Goal: Transaction & Acquisition: Purchase product/service

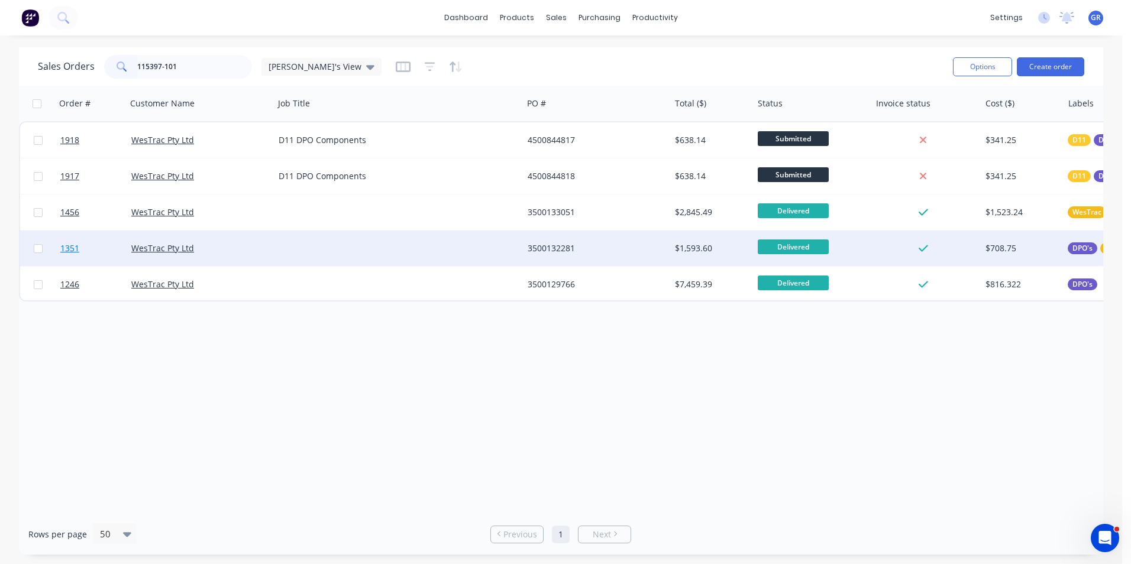
type input "115397-101"
click at [72, 249] on span "1351" at bounding box center [69, 248] width 19 height 12
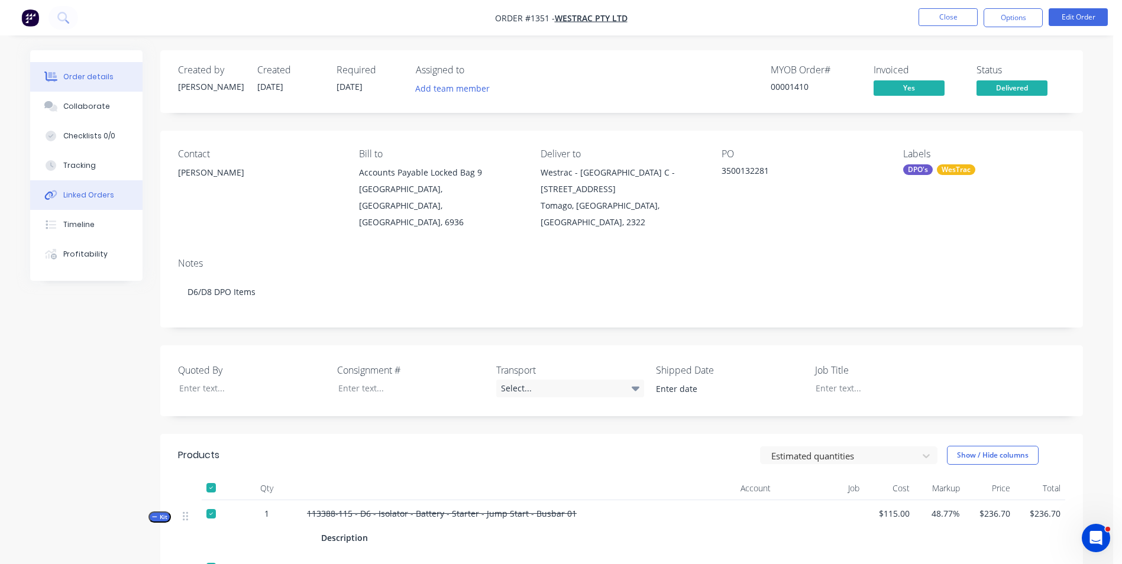
click at [97, 198] on div "Linked Orders" at bounding box center [88, 195] width 51 height 11
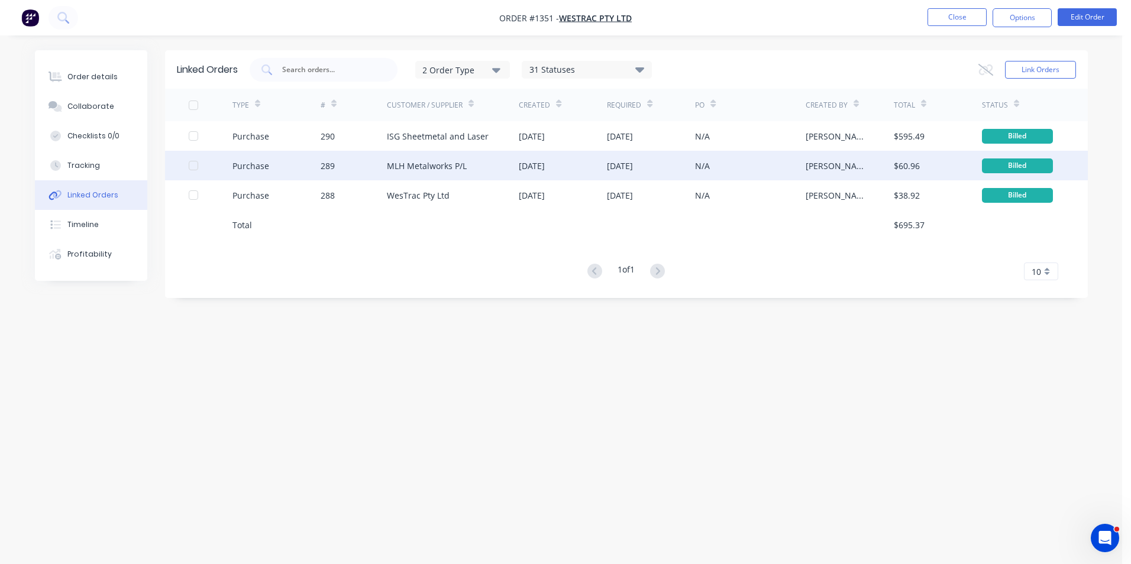
click at [248, 164] on div "Purchase" at bounding box center [250, 166] width 37 height 12
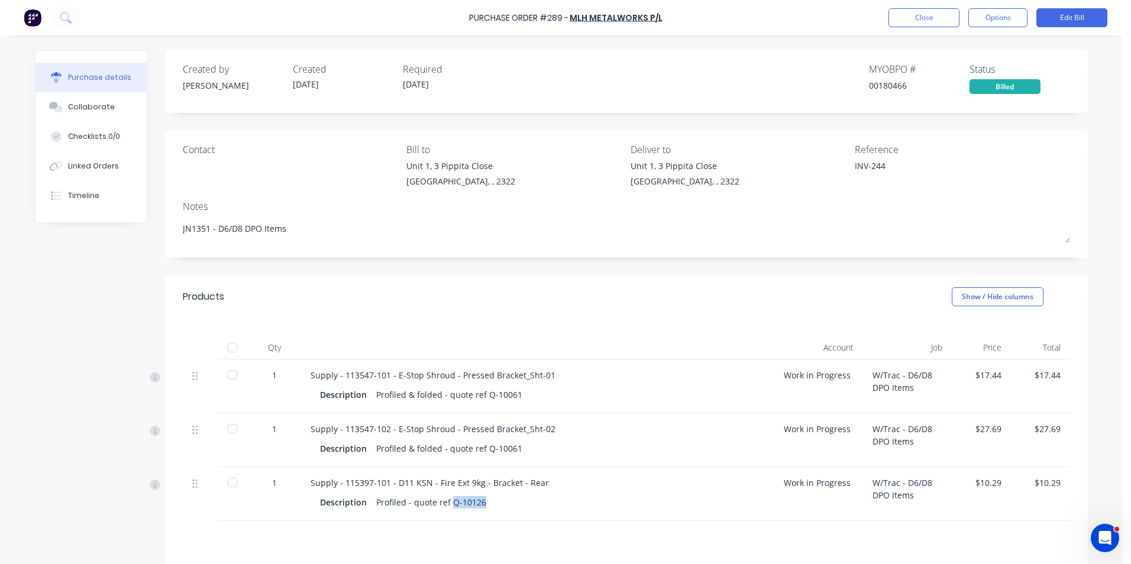
drag, startPoint x: 480, startPoint y: 502, endPoint x: 448, endPoint y: 505, distance: 32.7
click at [448, 505] on div "Description Profiled - quote ref Q-10126" at bounding box center [537, 502] width 435 height 17
click at [90, 102] on div "Collaborate" at bounding box center [91, 107] width 47 height 11
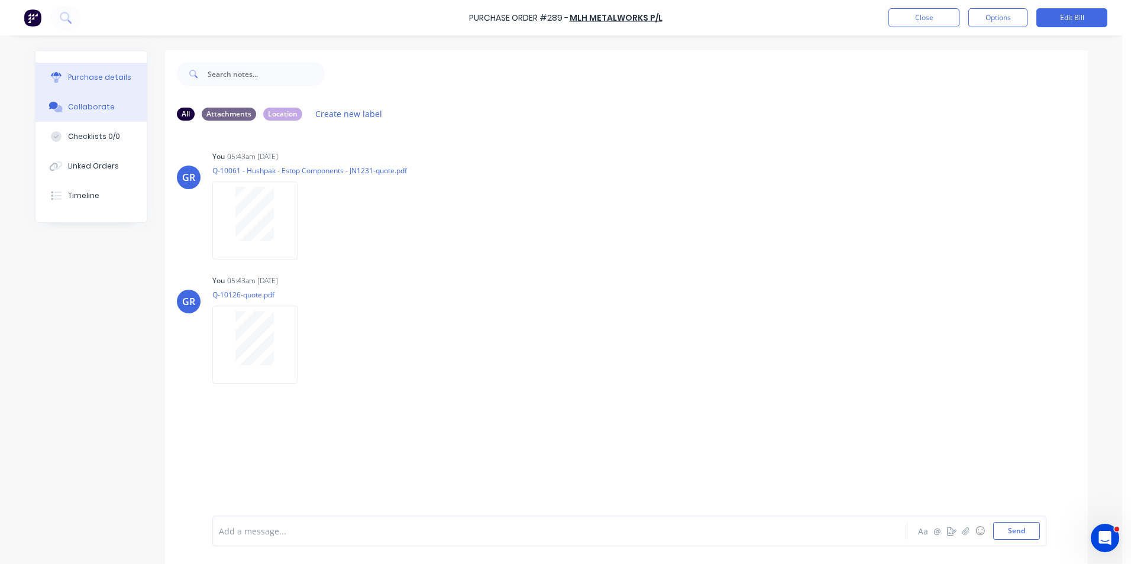
click at [91, 76] on div "Purchase details" at bounding box center [99, 77] width 63 height 11
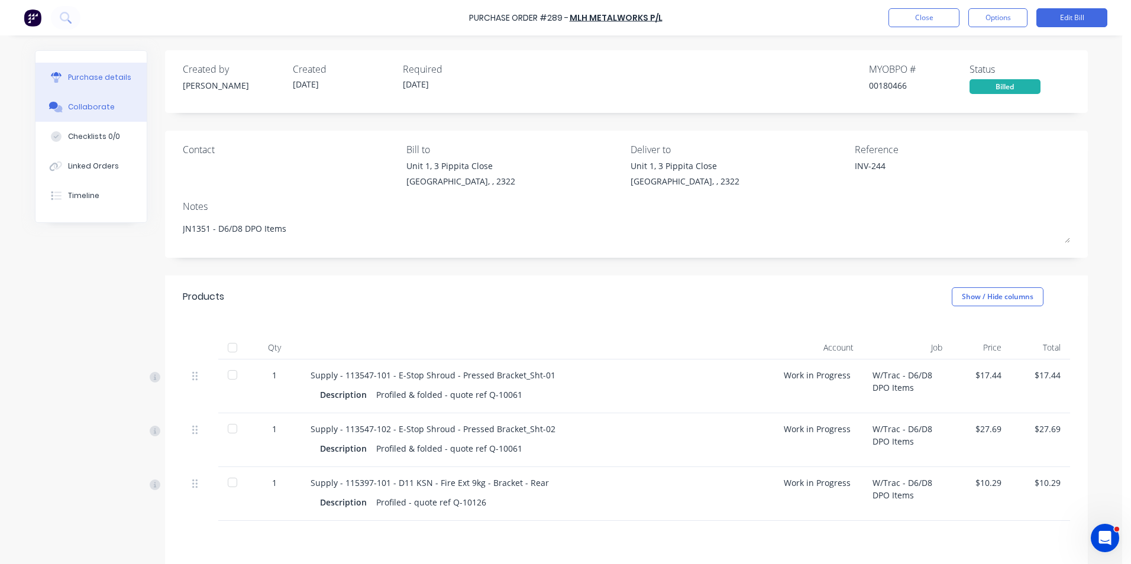
click at [92, 109] on div "Collaborate" at bounding box center [91, 107] width 47 height 11
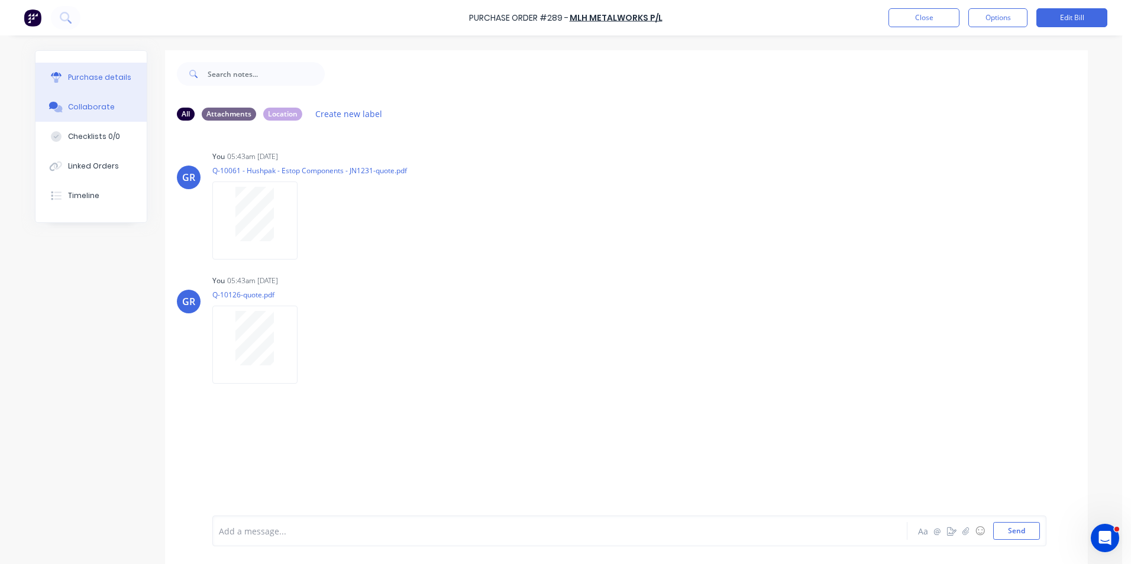
click at [88, 77] on div "Purchase details" at bounding box center [99, 77] width 63 height 11
type textarea "x"
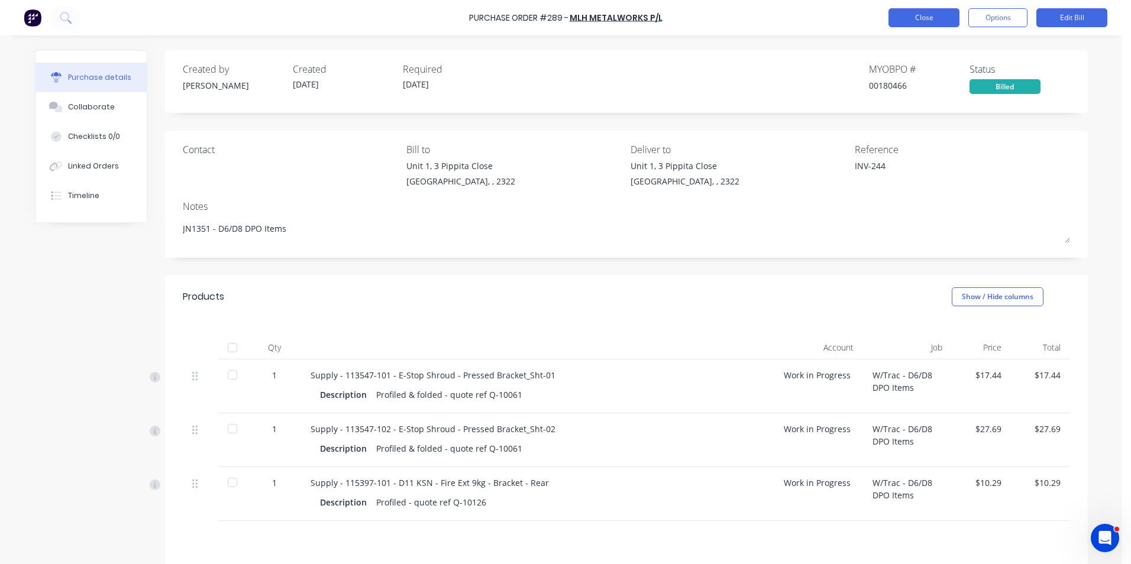
click at [922, 15] on button "Close" at bounding box center [923, 17] width 71 height 19
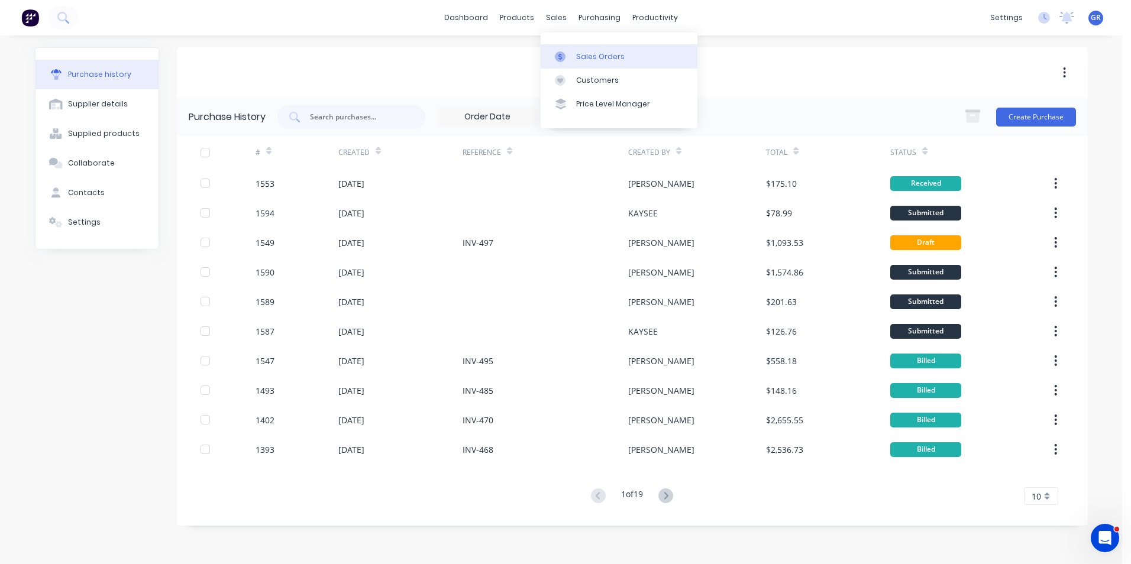
click at [597, 54] on div "Sales Orders" at bounding box center [600, 56] width 48 height 11
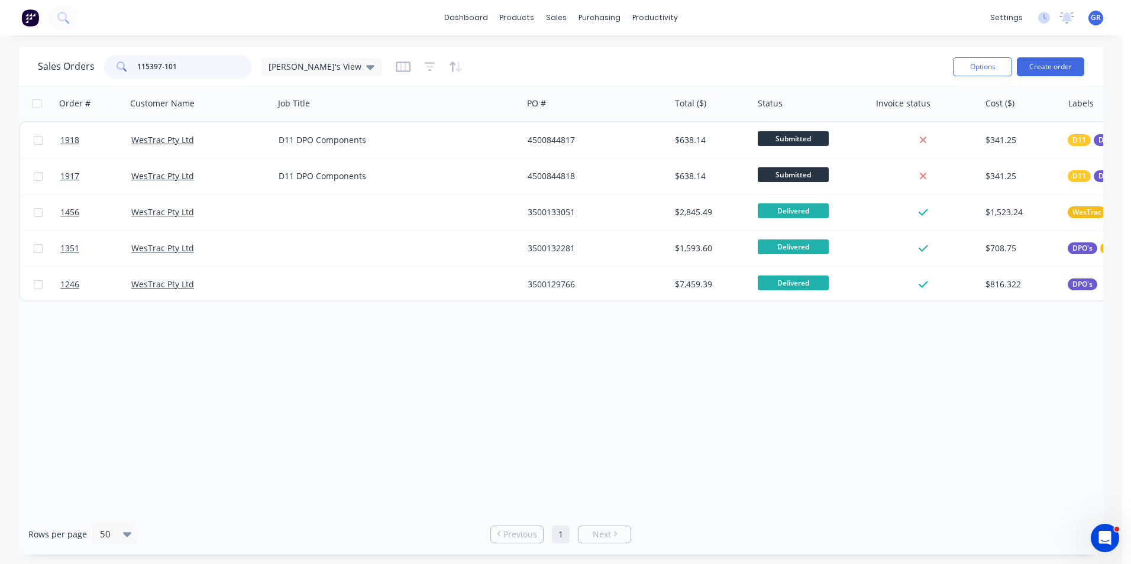
drag, startPoint x: 180, startPoint y: 63, endPoint x: 117, endPoint y: 64, distance: 63.9
click at [117, 64] on div "115397-101" at bounding box center [178, 67] width 148 height 24
paste input "3577-003"
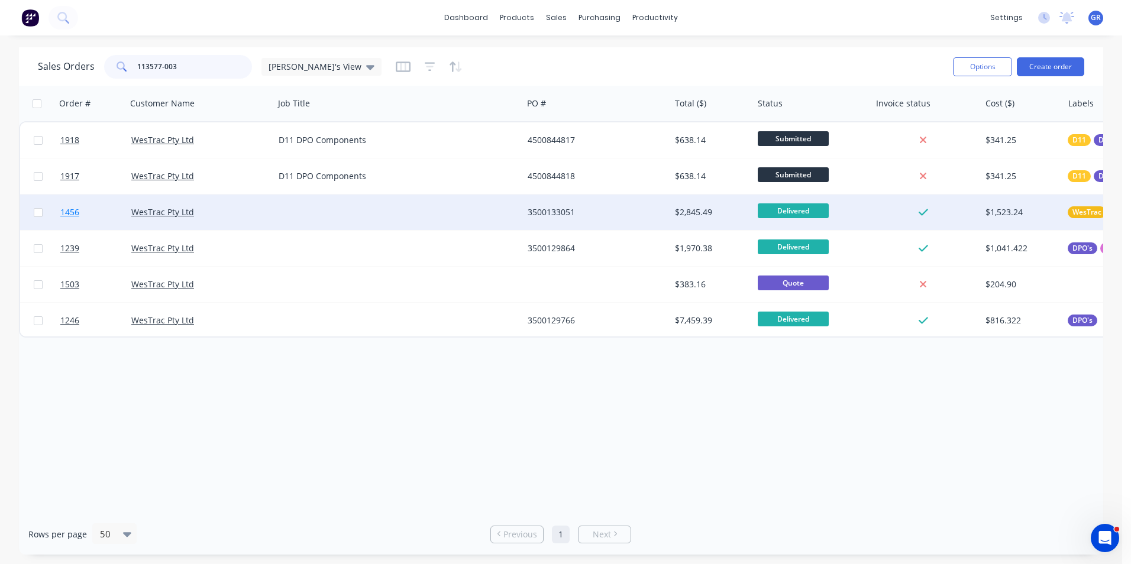
type input "113577-003"
click at [73, 211] on span "1456" at bounding box center [69, 212] width 19 height 12
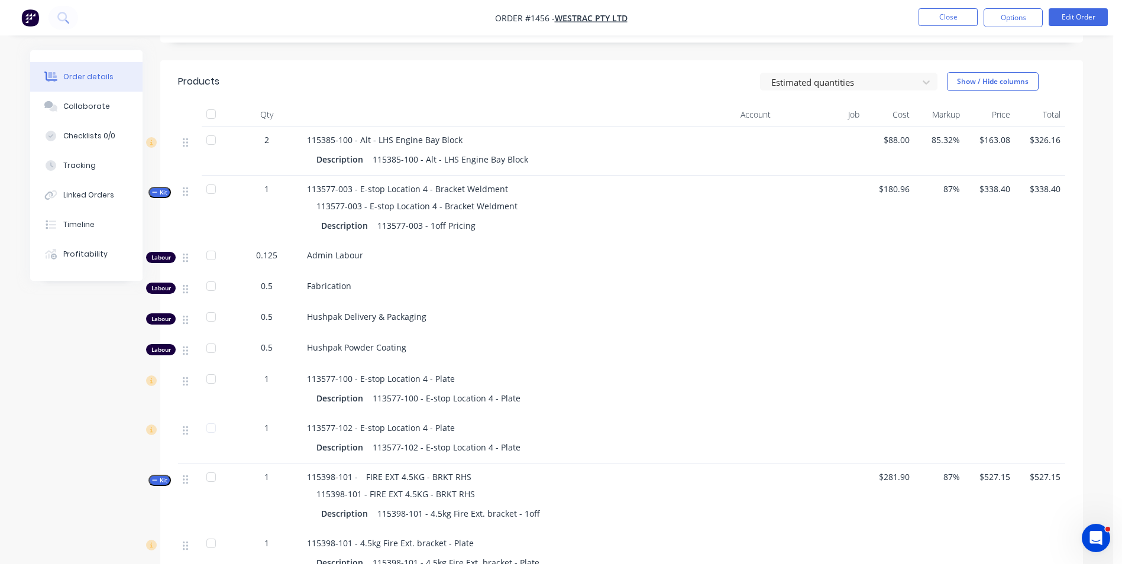
scroll to position [355, 0]
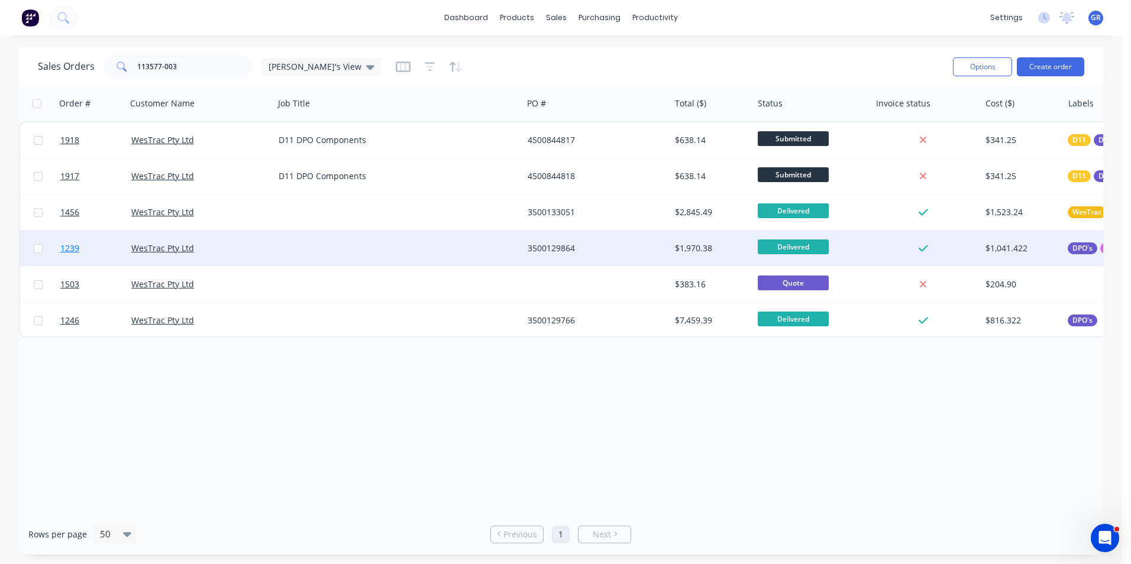
click at [75, 249] on span "1239" at bounding box center [69, 248] width 19 height 12
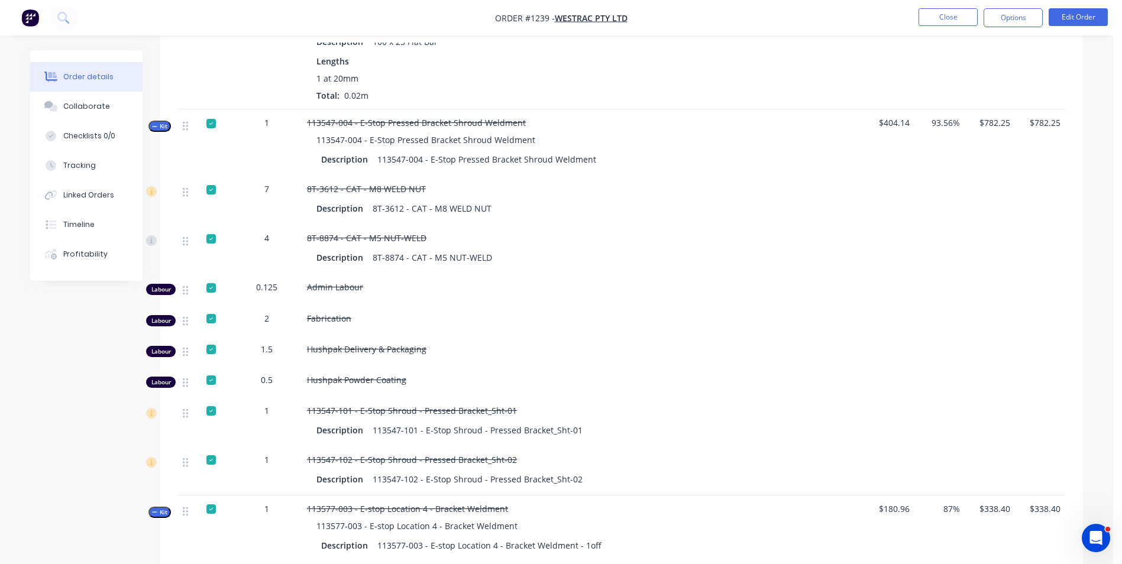
scroll to position [651, 0]
click at [157, 121] on button "Kit" at bounding box center [159, 125] width 22 height 11
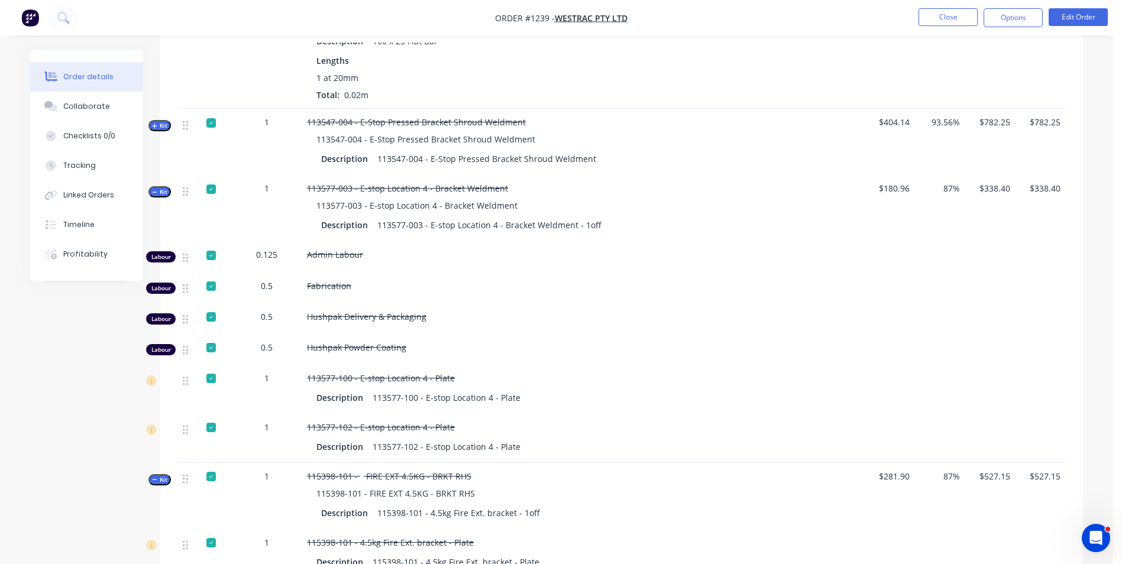
click at [166, 194] on span "Kit" at bounding box center [159, 191] width 15 height 9
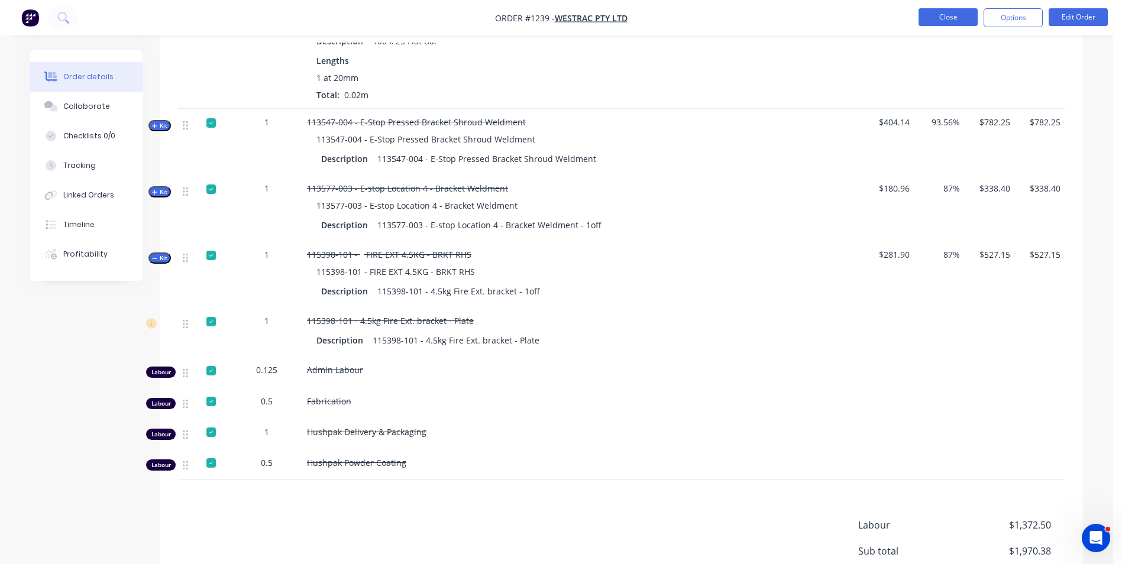
click at [942, 18] on button "Close" at bounding box center [947, 17] width 59 height 18
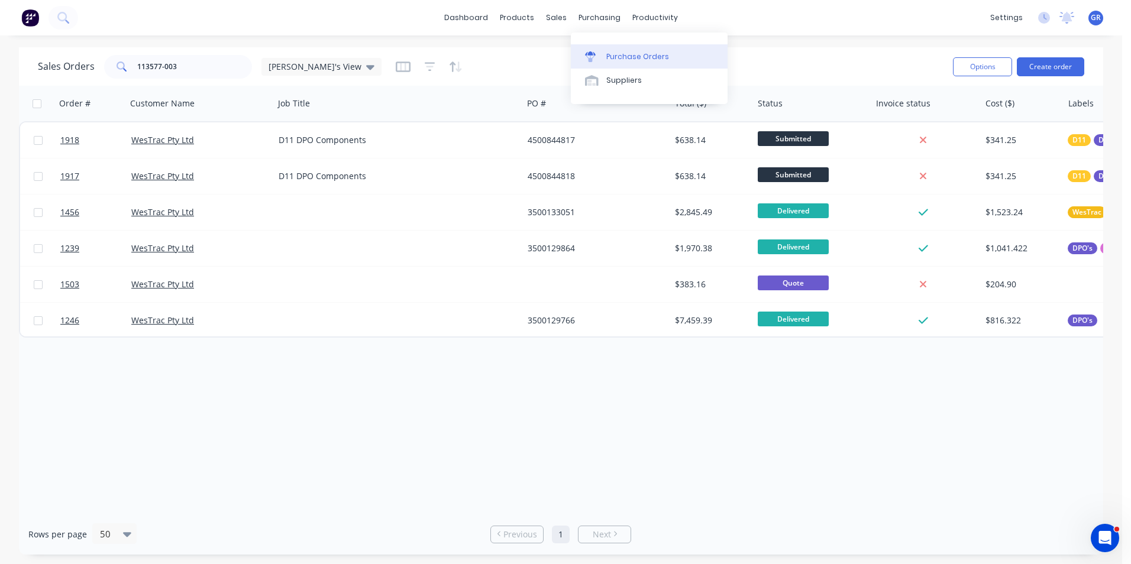
click at [643, 59] on div "Purchase Orders" at bounding box center [637, 56] width 63 height 11
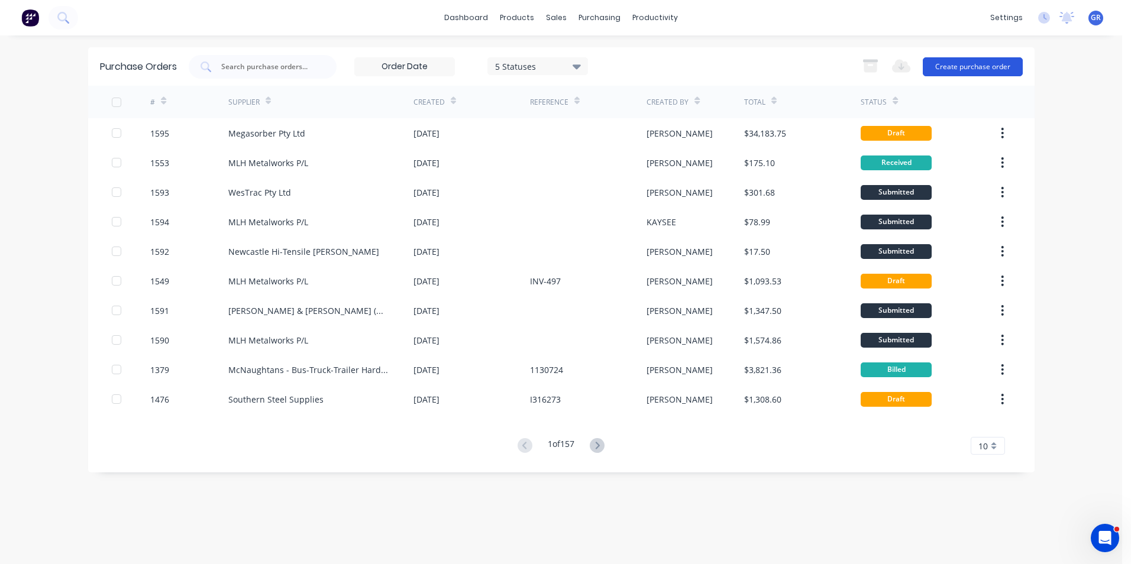
click at [971, 66] on button "Create purchase order" at bounding box center [973, 66] width 100 height 19
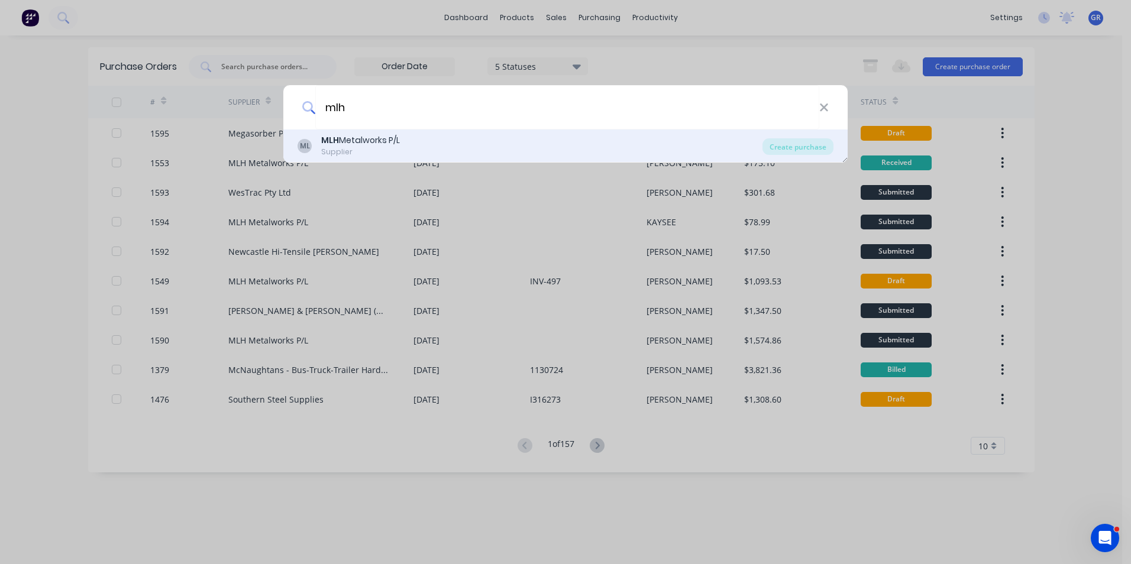
type input "mlh"
click at [363, 137] on div "MLH Metalworks P/L" at bounding box center [360, 140] width 79 height 12
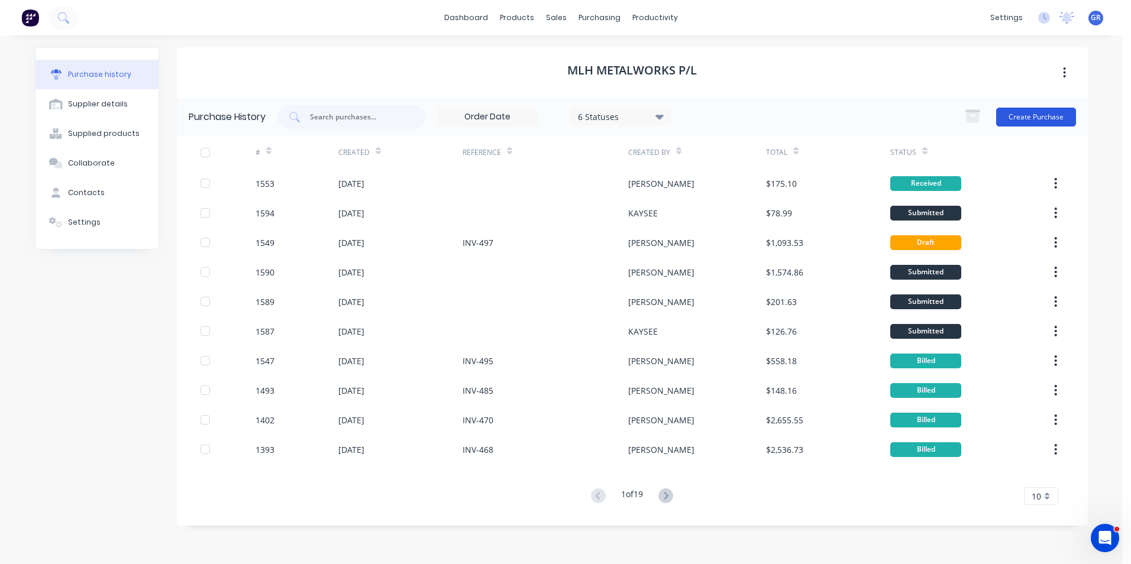
click at [1038, 118] on button "Create Purchase" at bounding box center [1036, 117] width 80 height 19
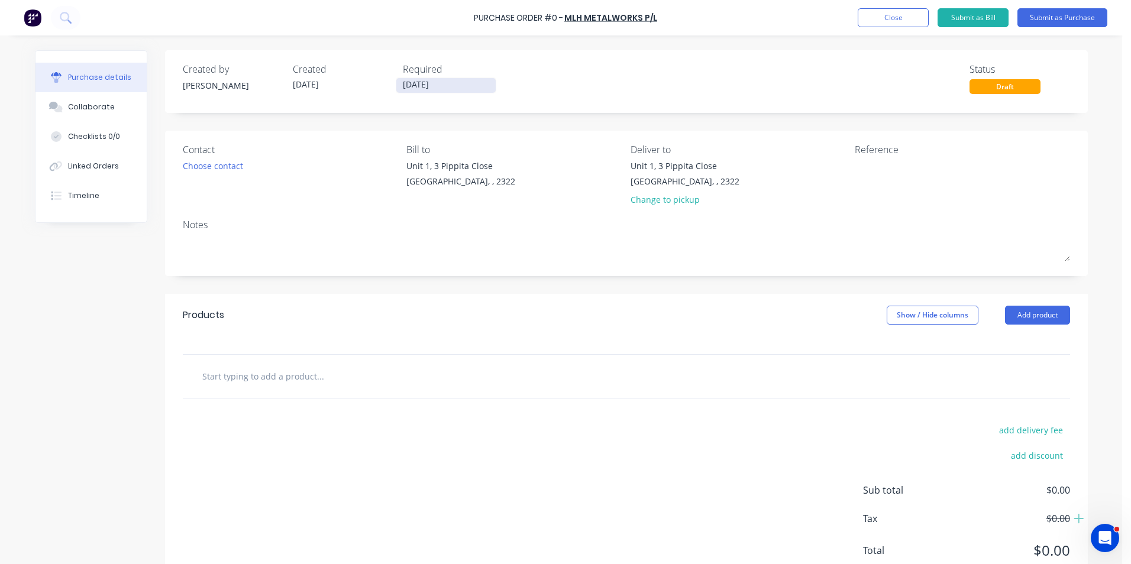
click at [416, 86] on input "[DATE]" at bounding box center [445, 85] width 99 height 15
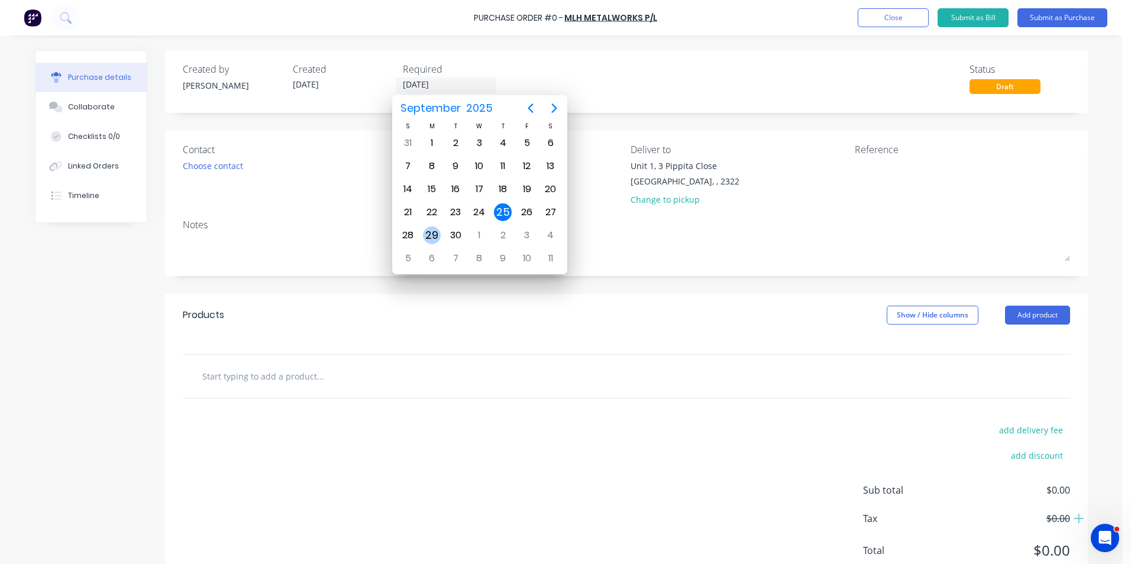
click at [433, 237] on div "29" at bounding box center [432, 236] width 18 height 18
type input "29/09/25"
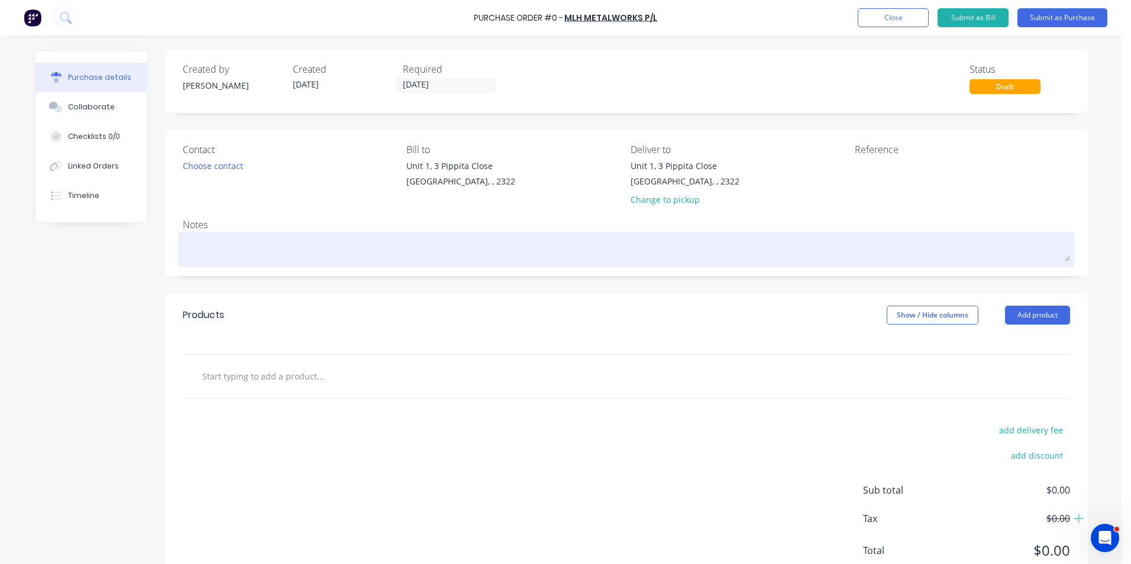
click at [199, 241] on textarea at bounding box center [626, 248] width 887 height 27
type textarea "x"
type textarea "J"
type textarea "x"
type textarea "JN"
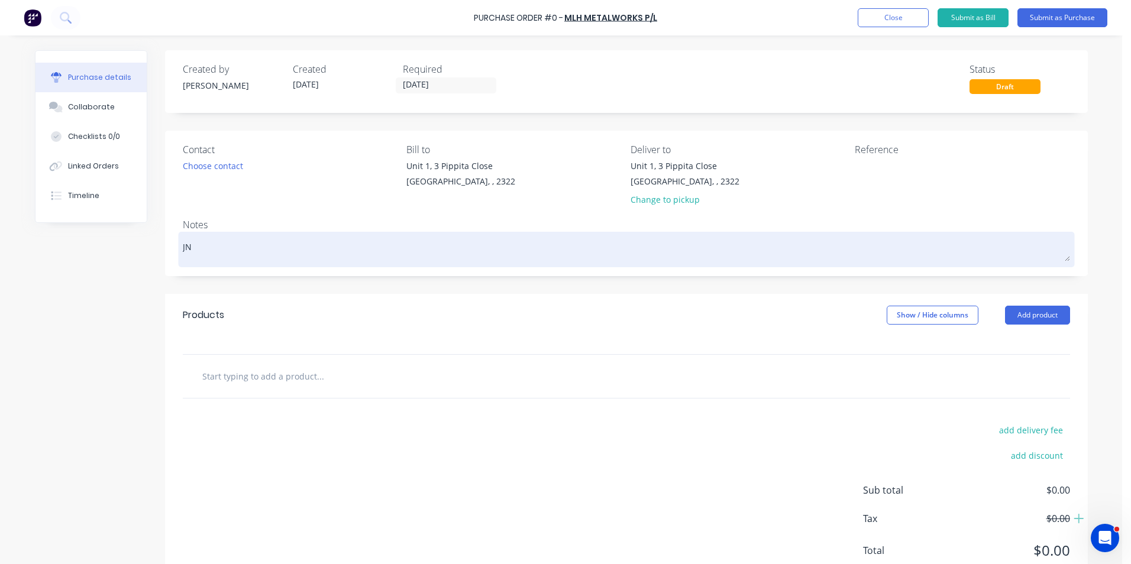
type textarea "x"
type textarea "JN1"
type textarea "x"
type textarea "JN19"
type textarea "x"
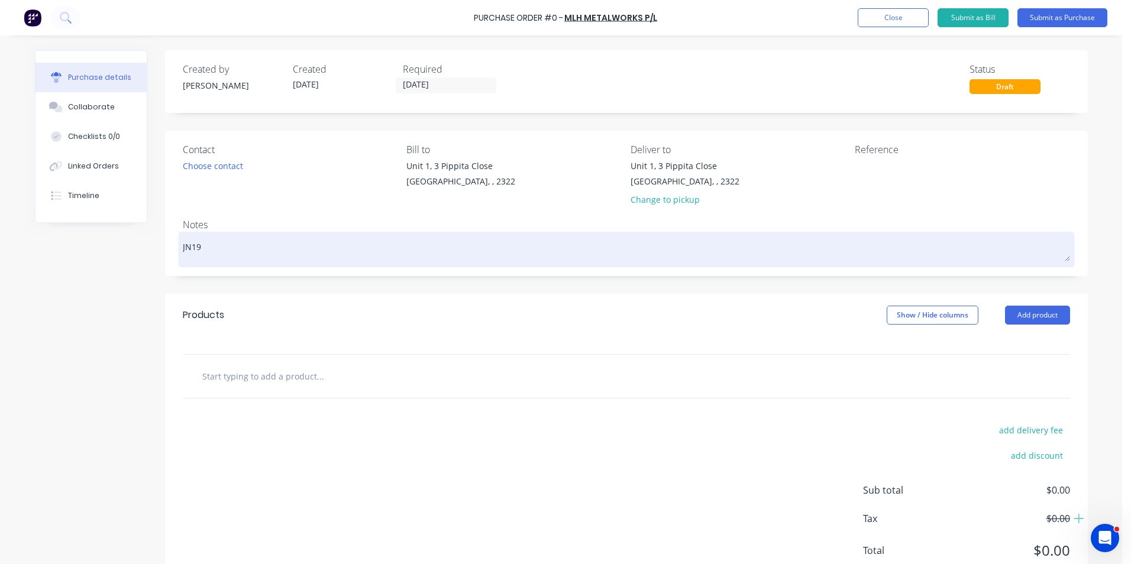
type textarea "JN191"
type textarea "x"
type textarea "JN1917"
type textarea "x"
type textarea "JN1917"
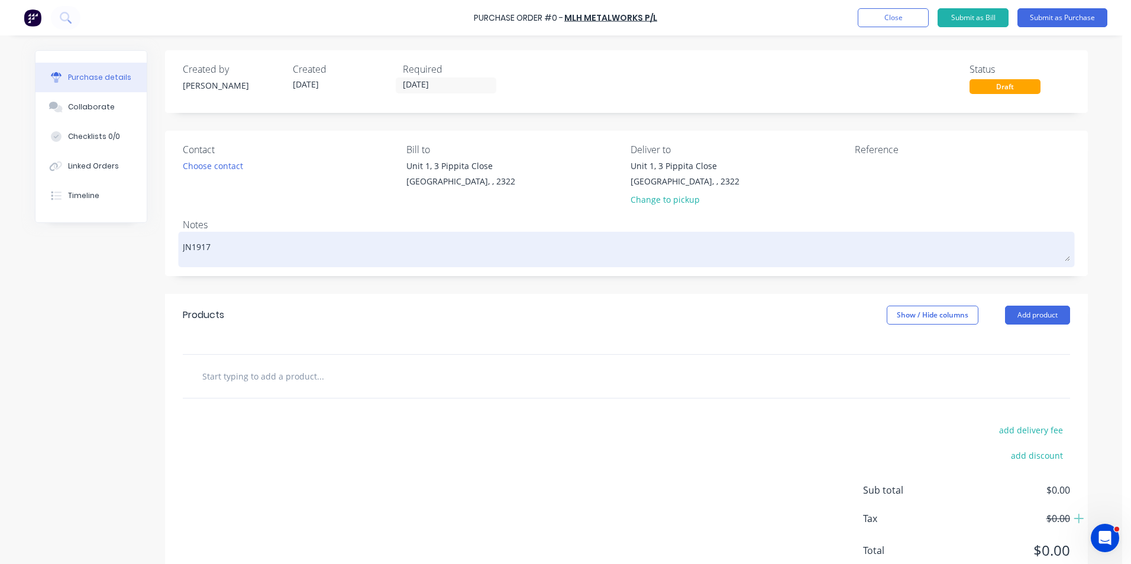
type textarea "x"
type textarea "JN1917 *"
type textarea "x"
type textarea "JN1917"
type textarea "x"
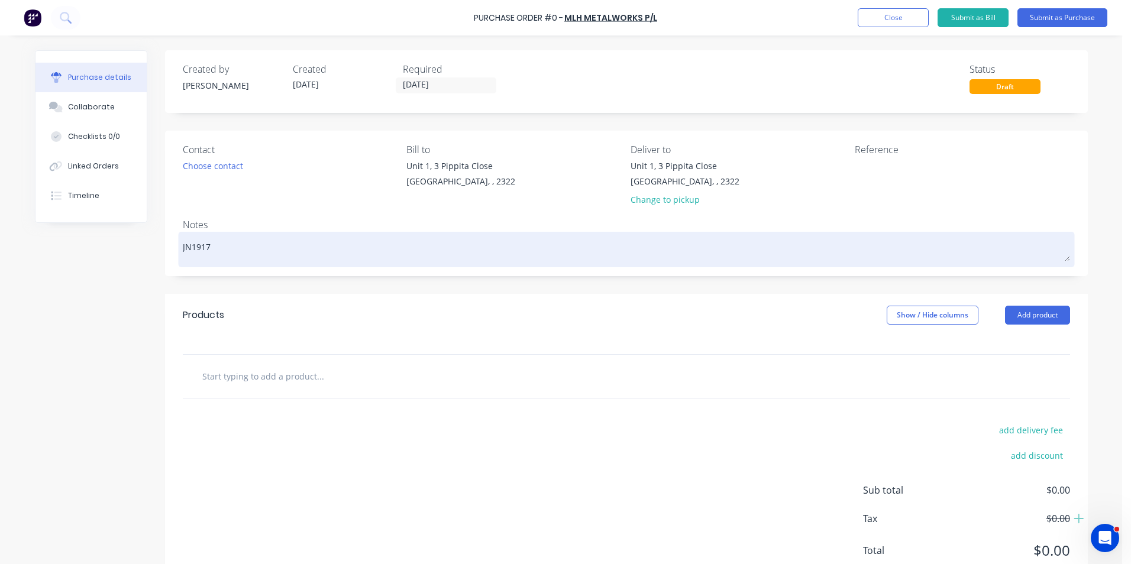
type textarea "JN1917 &"
type textarea "x"
type textarea "JN1917 &"
type textarea "x"
type textarea "JN1917 & J"
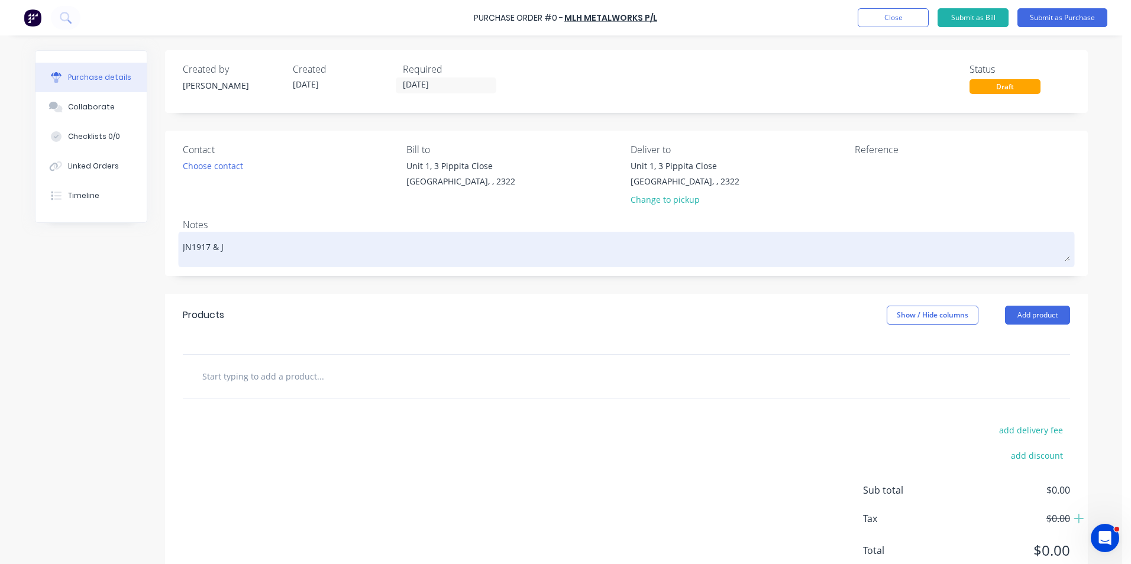
type textarea "x"
type textarea "JN1917 & JN"
type textarea "x"
type textarea "JN1917 & JN1"
type textarea "x"
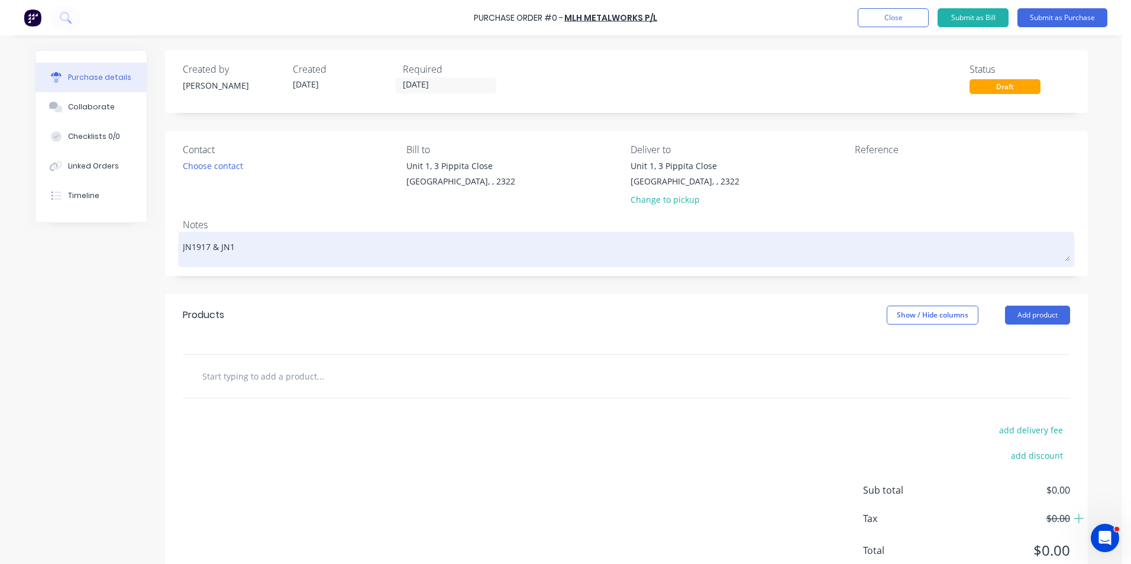
type textarea "JN1917 & JN19"
type textarea "x"
type textarea "JN1917 & JN191"
type textarea "x"
type textarea "JN1917 & JN1918"
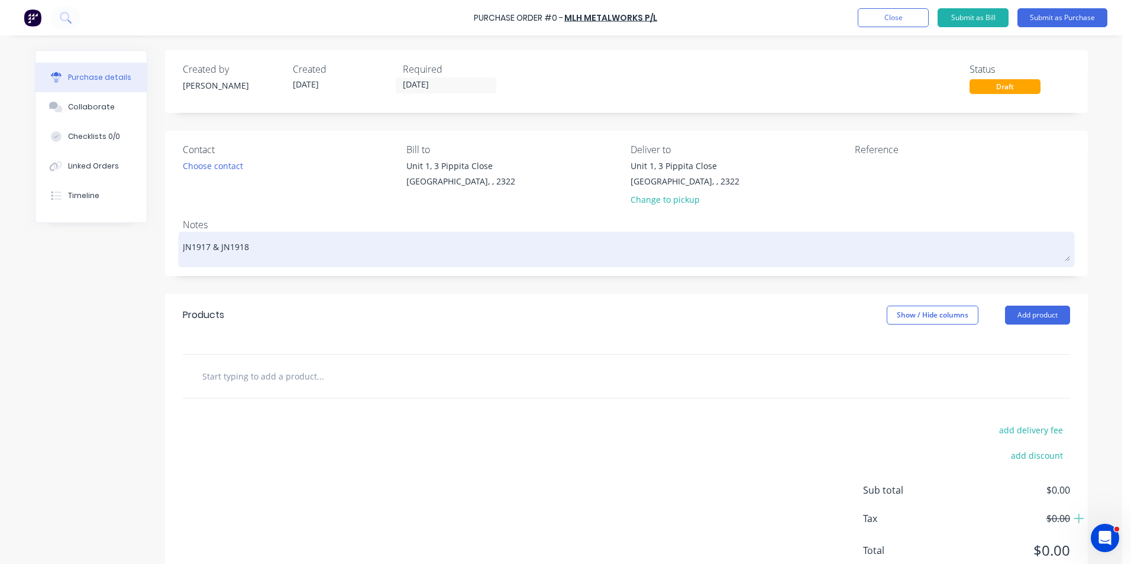
type textarea "x"
type textarea "JN1917 & JN1918"
type textarea "x"
type textarea "JN1917 & JN1918 -"
type textarea "x"
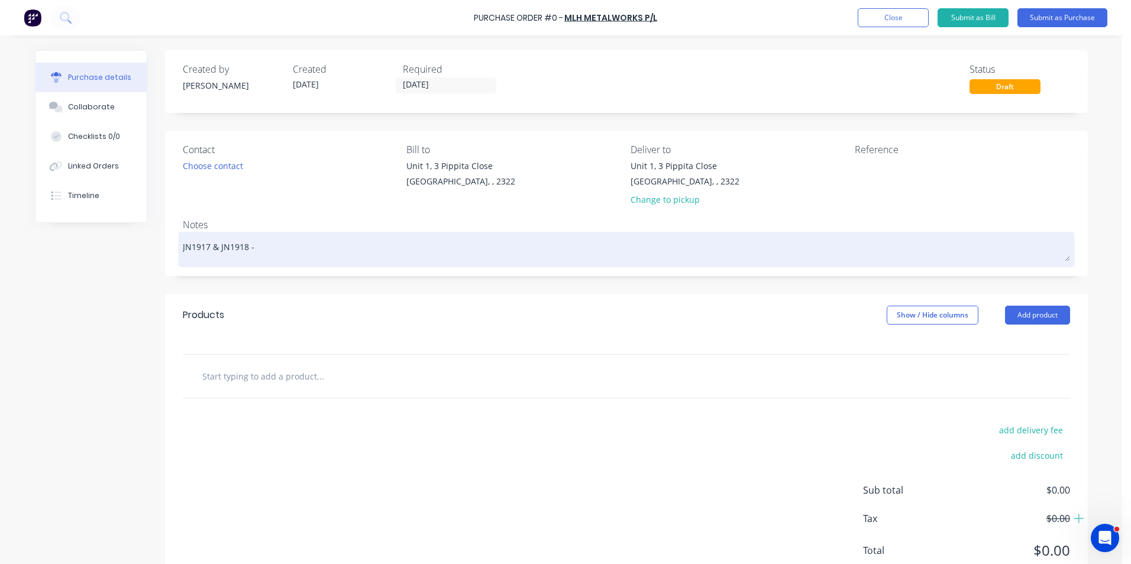
type textarea "JN1917 & JN1918 -"
type textarea "x"
type textarea "JN1917 & JN1918 - D"
type textarea "x"
type textarea "JN1917 & JN1918 - D1"
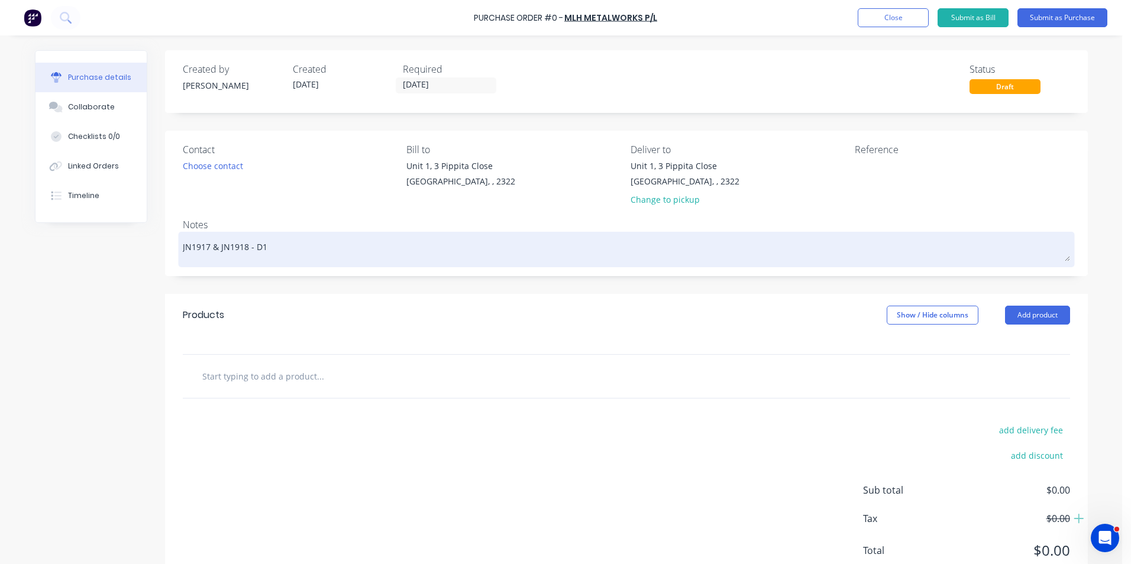
type textarea "x"
type textarea "JN1917 & JN1918 - D11"
type textarea "x"
type textarea "JN1917 & JN1918 - D11"
type textarea "x"
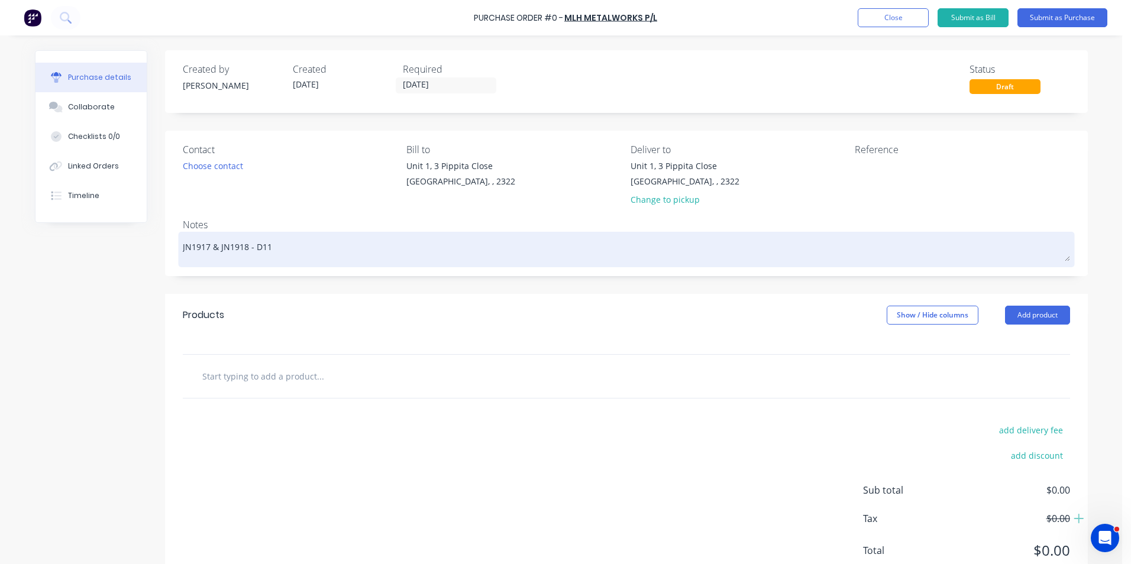
type textarea "JN1917 & JN1918 - D11 D"
type textarea "x"
type textarea "JN1917 & JN1918 - D11 DP"
type textarea "x"
type textarea "JN1917 & JN1918 - D11 DPO"
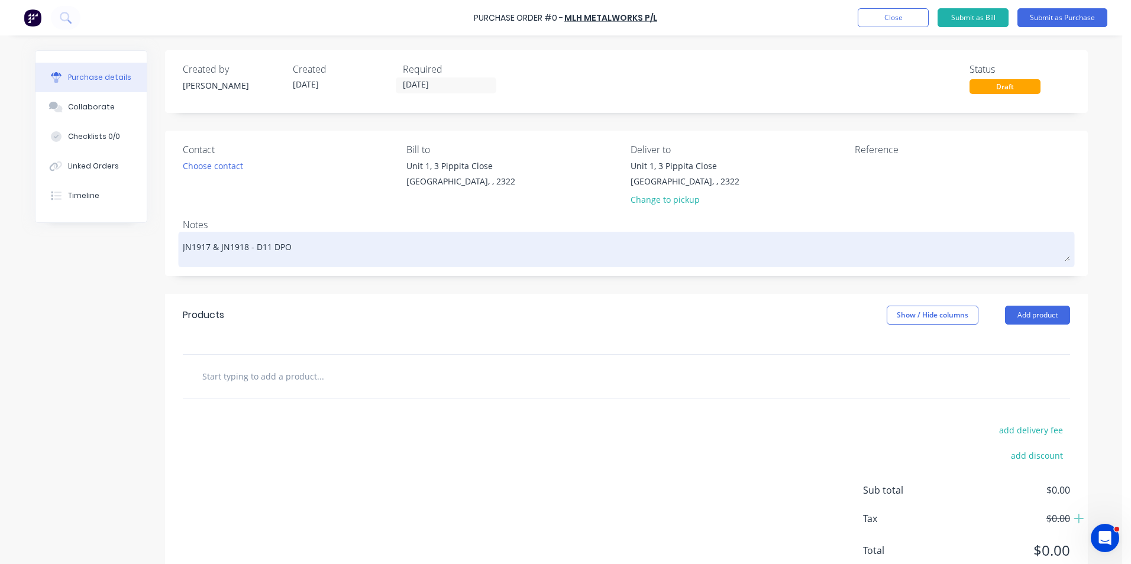
type textarea "x"
type textarea "JN1917 & JN1918 - D11 DPO"
type textarea "x"
type textarea "JN1917 & JN1918 - D11 DPO C"
type textarea "x"
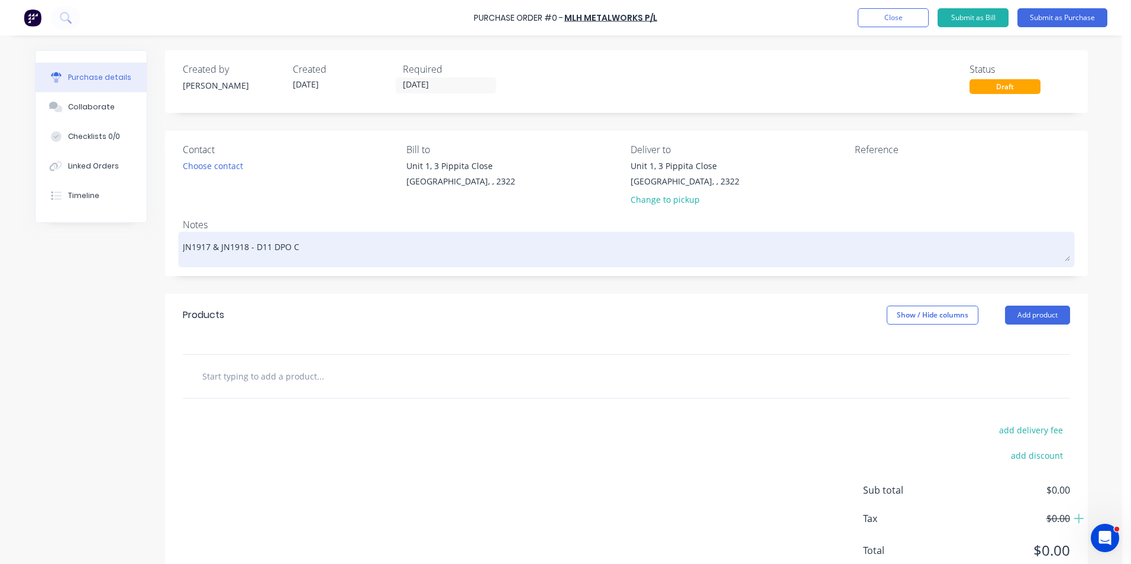
type textarea "JN1917 & JN1918 - D11 DPO Co"
type textarea "x"
type textarea "JN1917 & JN1918 - D11 DPO Com"
type textarea "x"
type textarea "JN1917 & JN1918 - D11 DPO Comp"
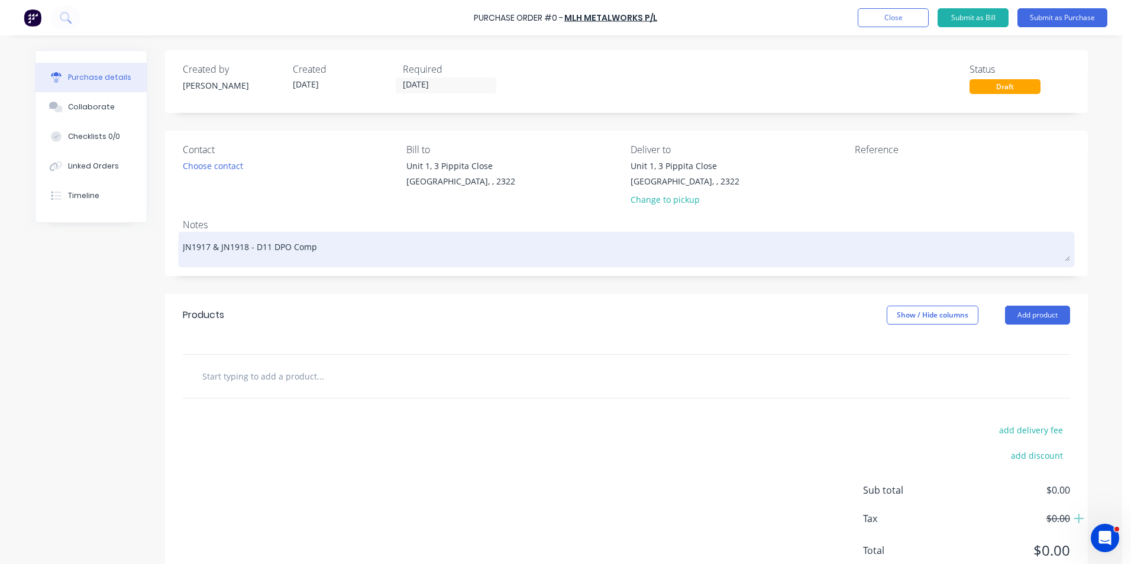
type textarea "x"
type textarea "JN1917 & JN1918 - D11 DPO Compo"
type textarea "x"
type textarea "JN1917 & JN1918 - D11 DPO Compon"
type textarea "x"
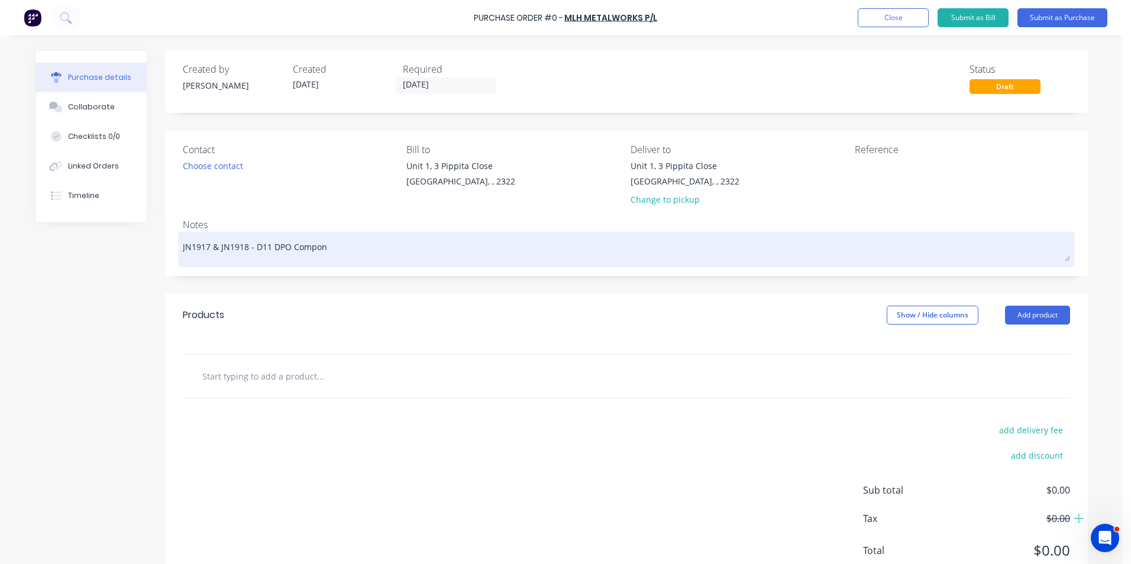
type textarea "JN1917 & JN1918 - D11 DPO Compone"
type textarea "x"
type textarea "JN1917 & JN1918 - D11 DPO Componen"
type textarea "x"
type textarea "JN1917 & JN1918 - D11 DPO Component"
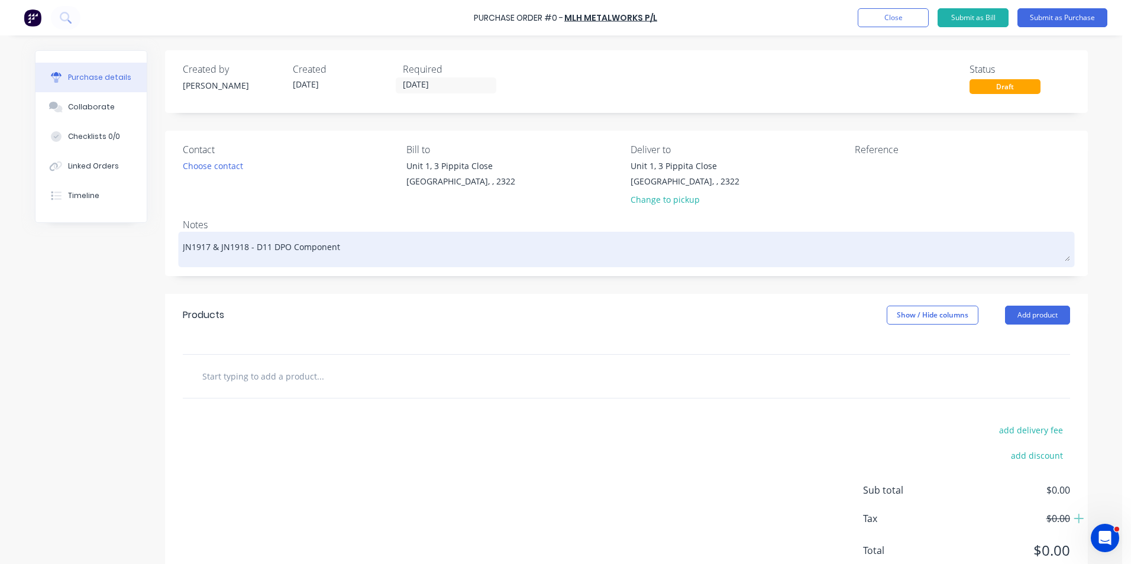
type textarea "x"
type textarea "JN1917 & JN1918 - D11 DPO Components"
type textarea "x"
type textarea "JN1917 & JN1918 - D11 DPO Components"
type textarea "x"
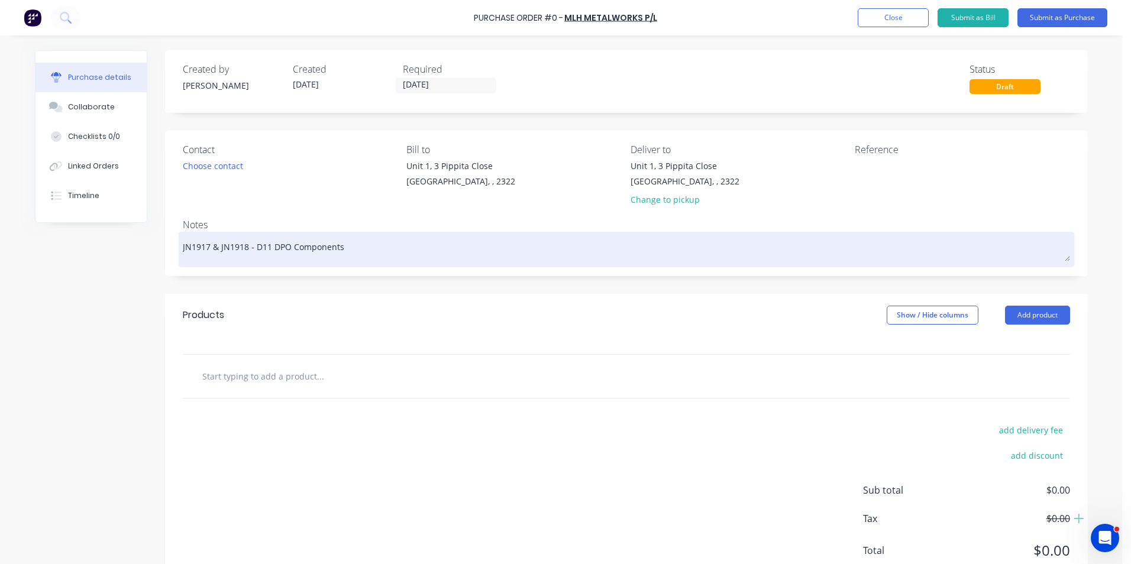
type textarea "JN1917 & JN1918 - D11 DPO Components"
click at [183, 264] on div "JN1917 & JN1918 - D11 DPO Components" at bounding box center [626, 250] width 887 height 30
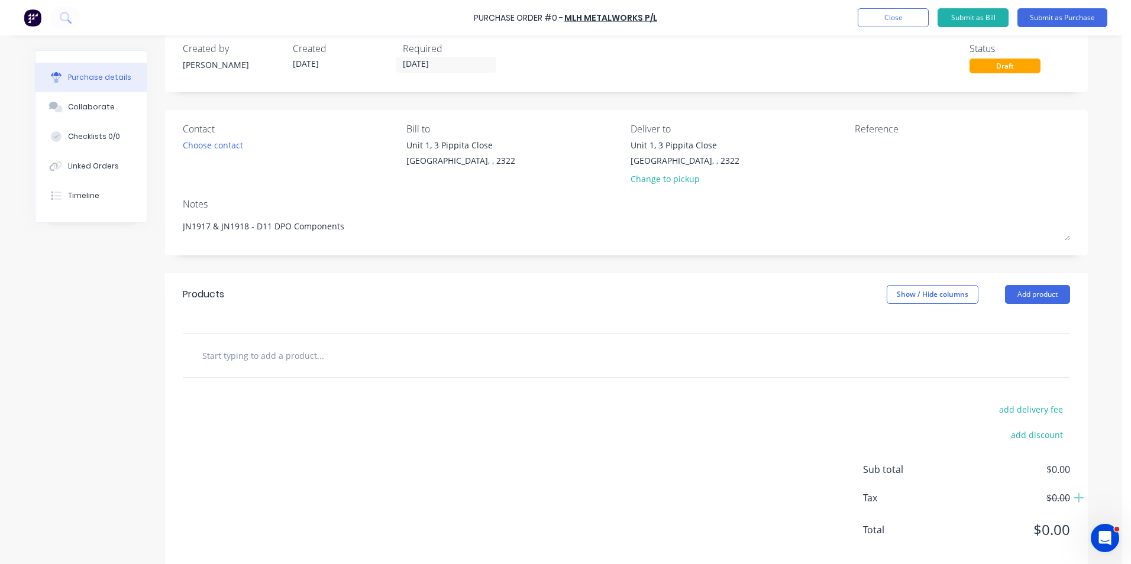
scroll to position [41, 0]
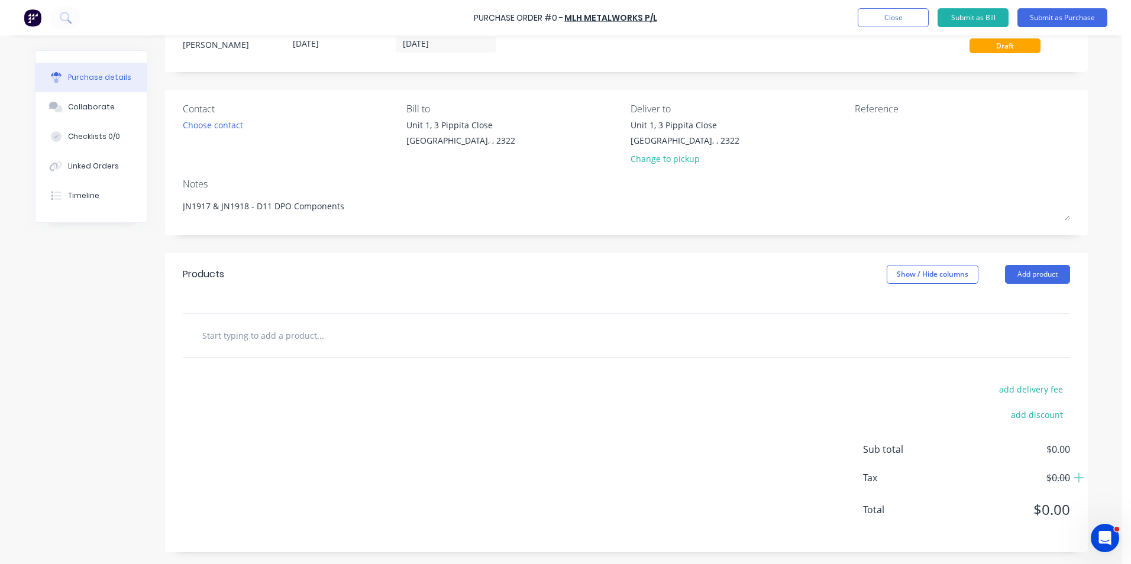
click at [228, 336] on input "text" at bounding box center [320, 335] width 237 height 24
type textarea "x"
type input "S"
type textarea "x"
type input "Su"
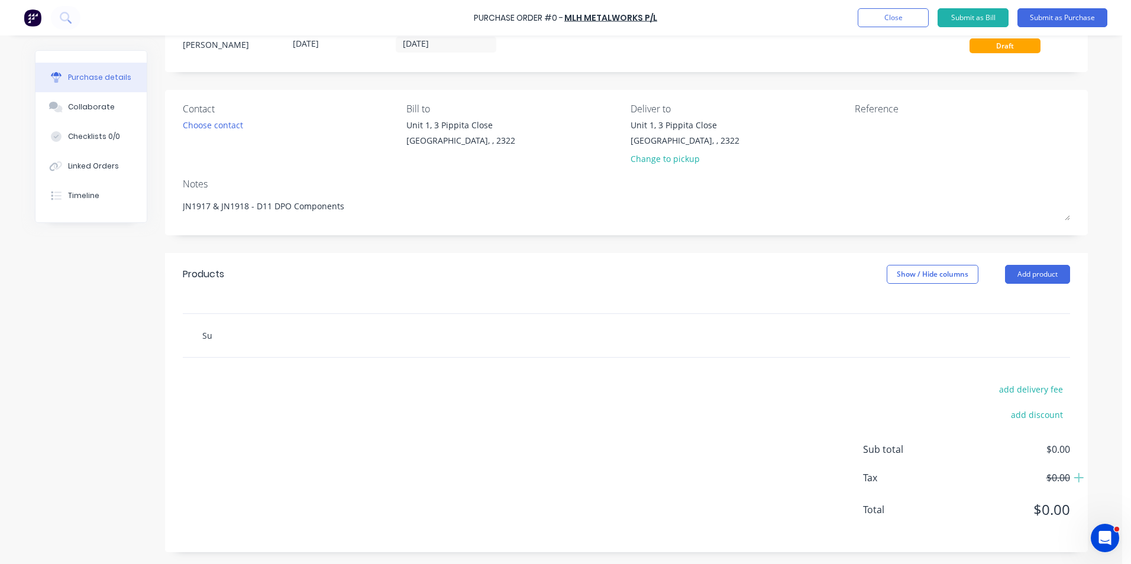
type textarea "x"
type input "Sup"
type textarea "x"
type input "Supp"
type textarea "x"
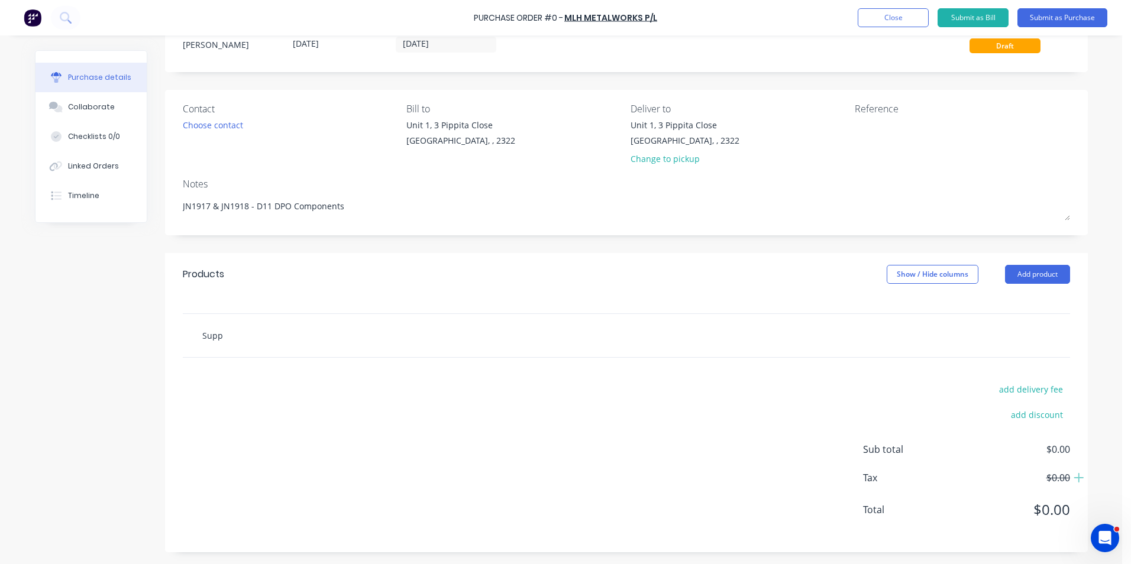
type input "Suppl"
type textarea "x"
type input "Supply"
type textarea "x"
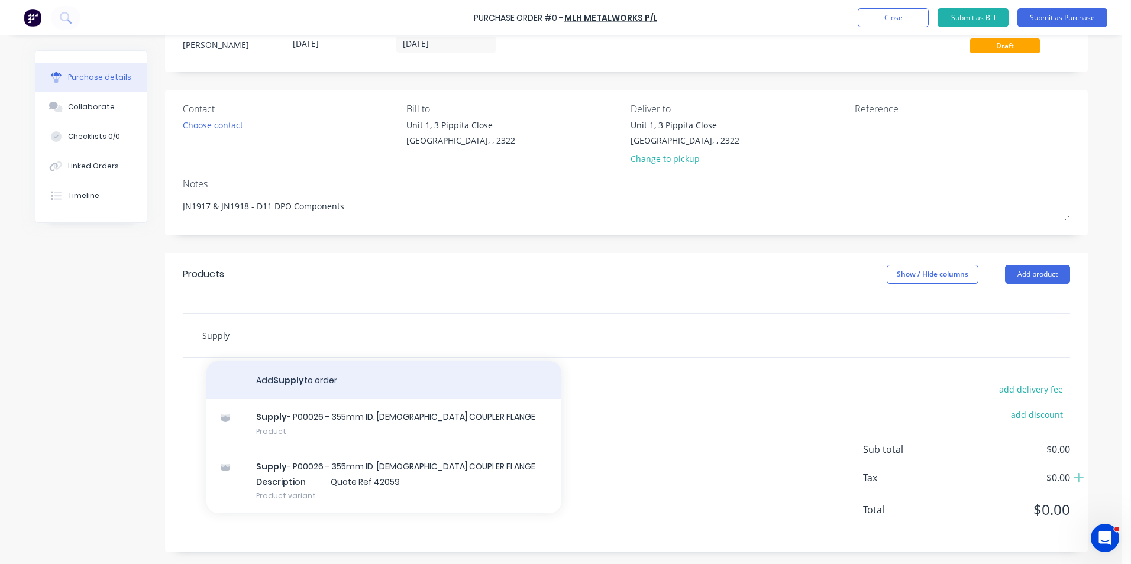
type input "Supply"
click at [283, 378] on button "Add Supply to order" at bounding box center [383, 380] width 355 height 38
type textarea "x"
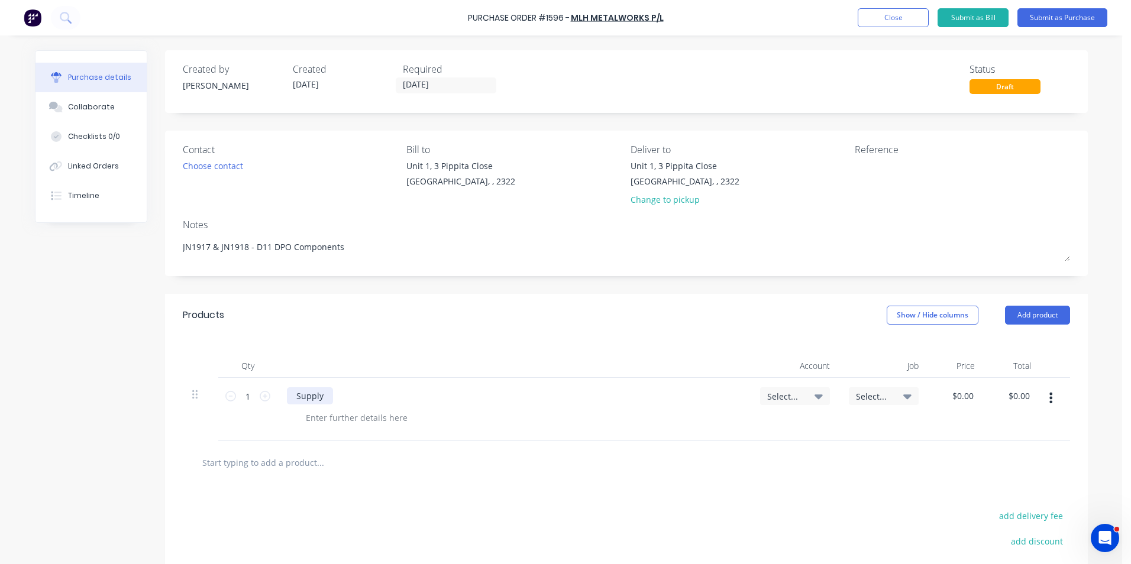
type textarea "x"
click at [318, 394] on div "Supply" at bounding box center [310, 395] width 46 height 17
click at [243, 397] on input "1" at bounding box center [248, 396] width 24 height 18
type textarea "x"
type input "5"
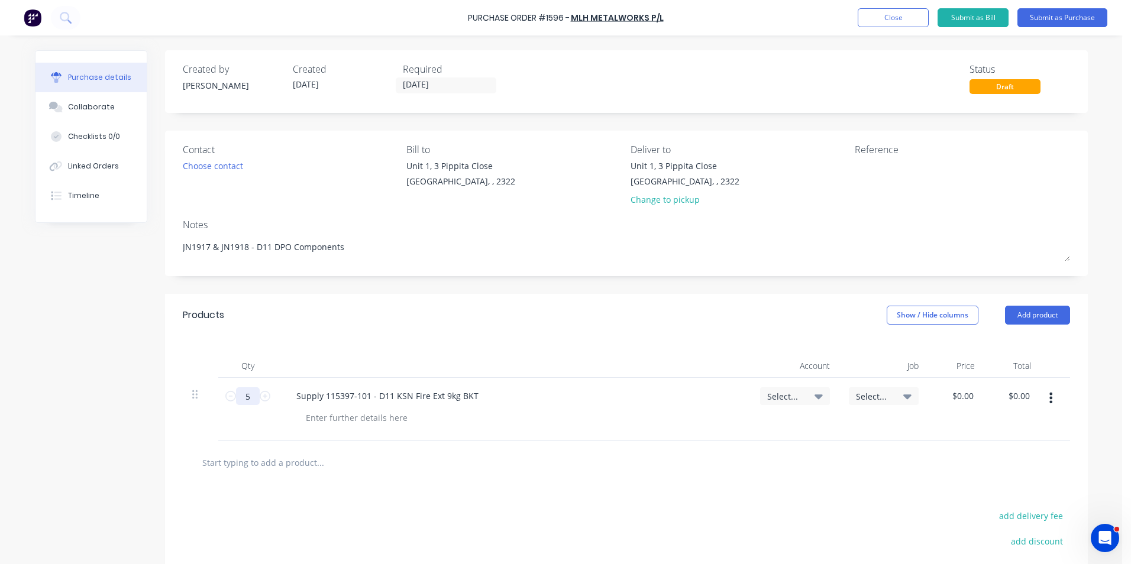
type textarea "x"
type input "5"
click at [778, 396] on span "Select..." at bounding box center [784, 396] width 35 height 12
type textarea "x"
click at [721, 428] on input at bounding box center [755, 432] width 121 height 24
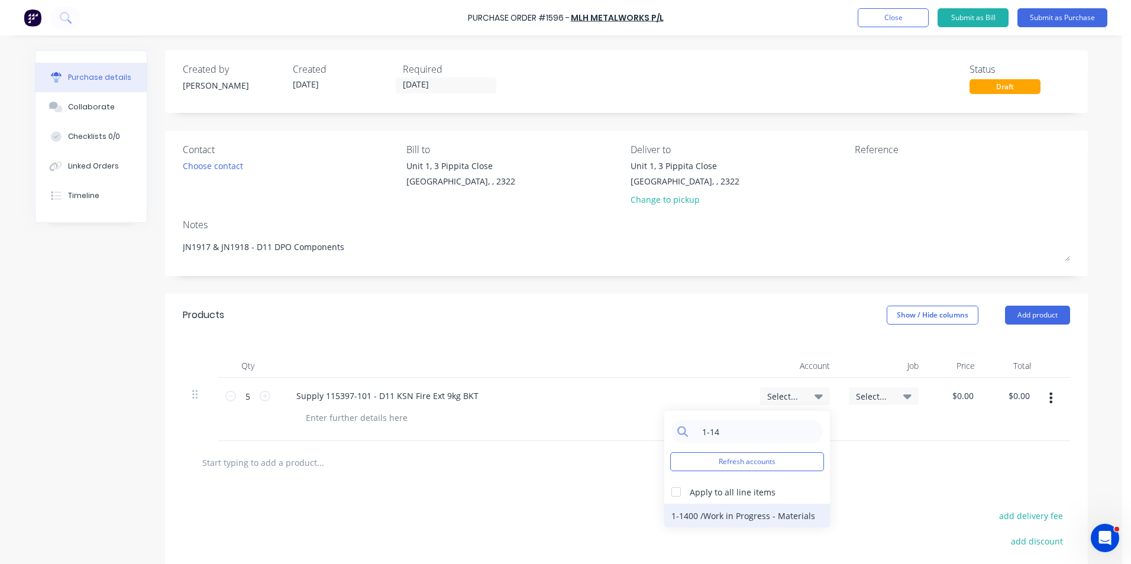
type input "1-14"
click at [687, 515] on div "1-1400 / Work in Progress - Materials" at bounding box center [747, 516] width 166 height 24
click at [864, 394] on span "Select..." at bounding box center [873, 396] width 35 height 12
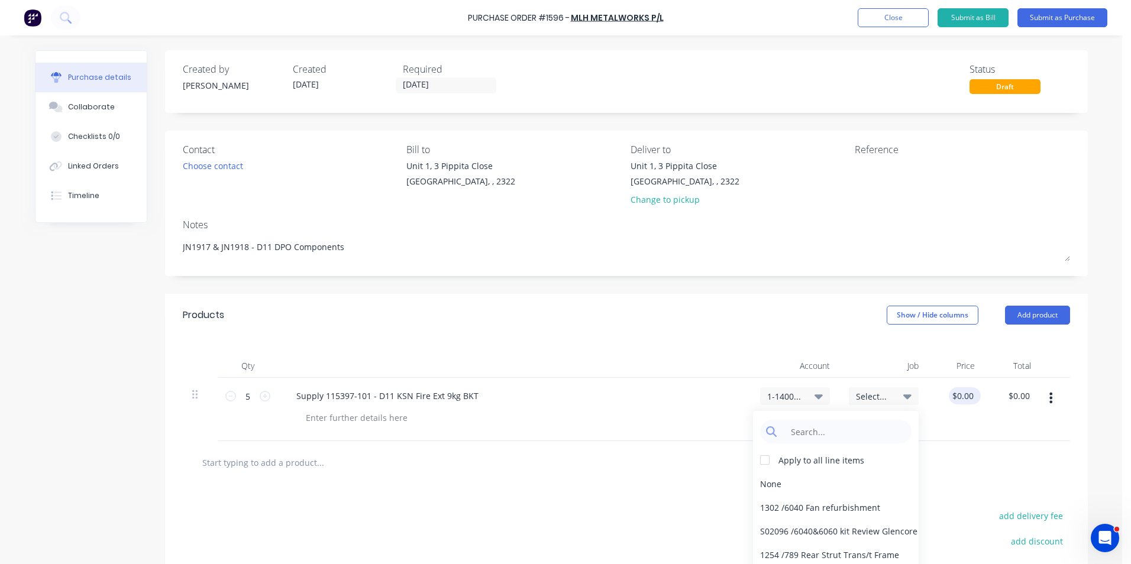
type textarea "x"
type input "0.00"
click at [957, 395] on input "0.00" at bounding box center [962, 395] width 27 height 17
type textarea "x"
click at [957, 395] on input "0.00" at bounding box center [964, 395] width 22 height 17
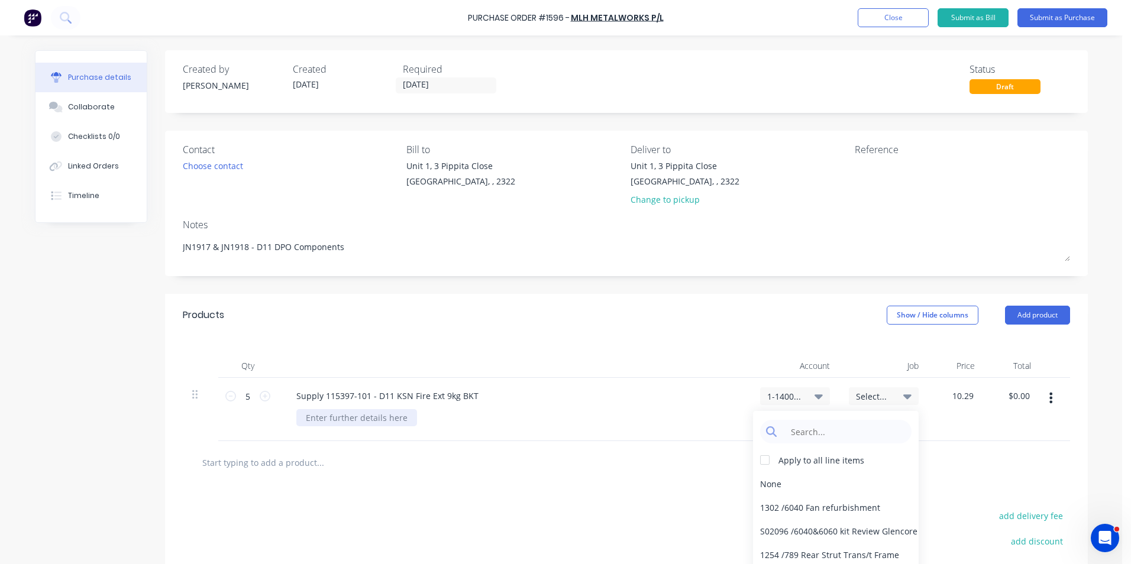
type input "10.29"
type textarea "x"
type input "$10.29"
type input "$51.45"
click at [347, 420] on div at bounding box center [356, 417] width 121 height 17
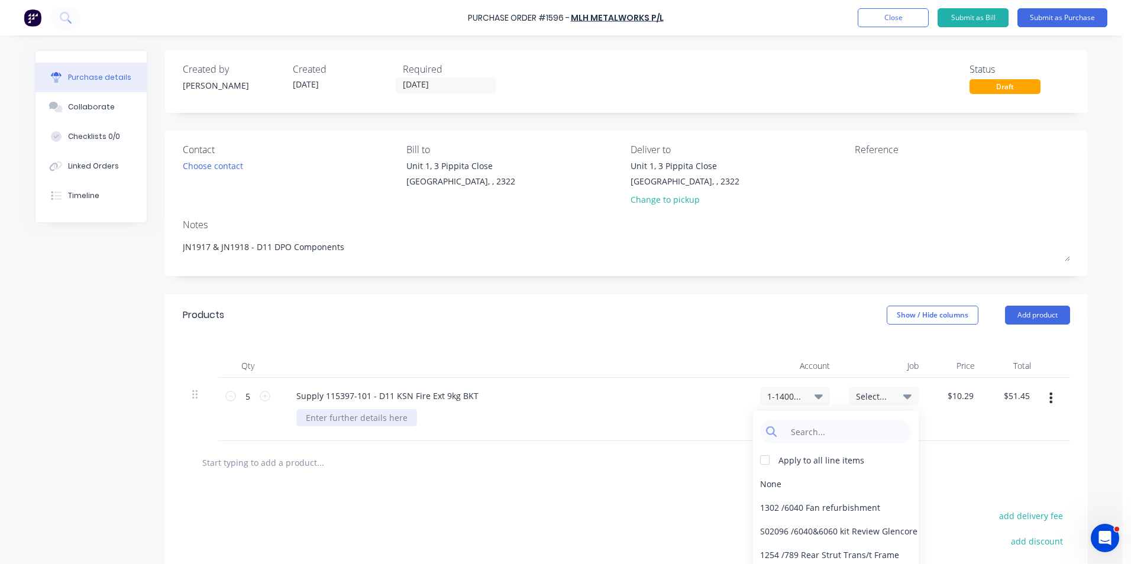
type textarea "x"
click at [321, 413] on div at bounding box center [356, 417] width 121 height 17
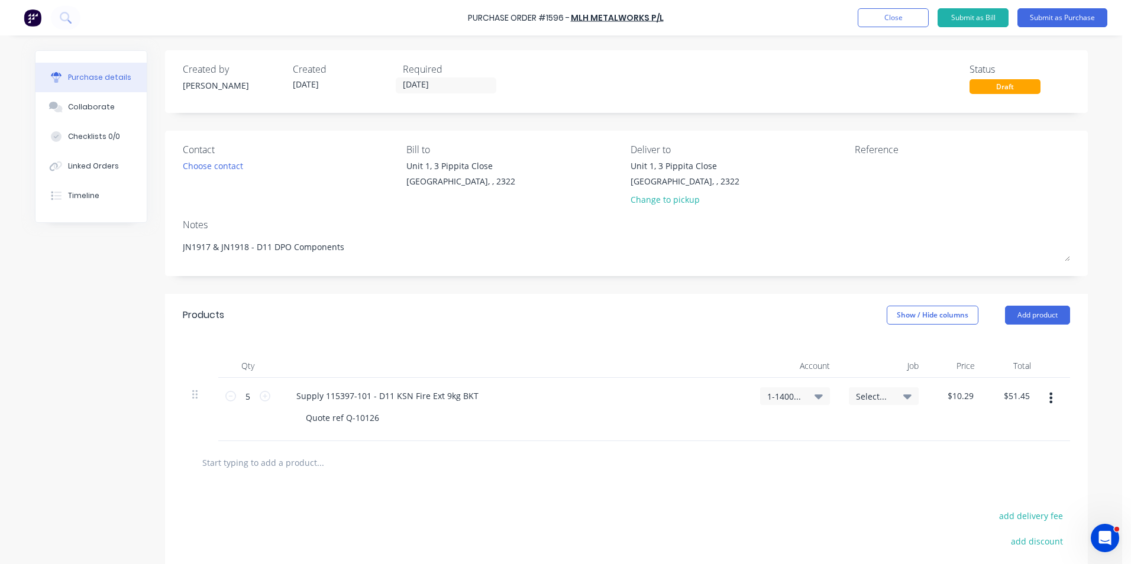
click at [1049, 397] on button "button" at bounding box center [1051, 397] width 28 height 21
click at [988, 454] on button "Duplicate" at bounding box center [1015, 453] width 101 height 24
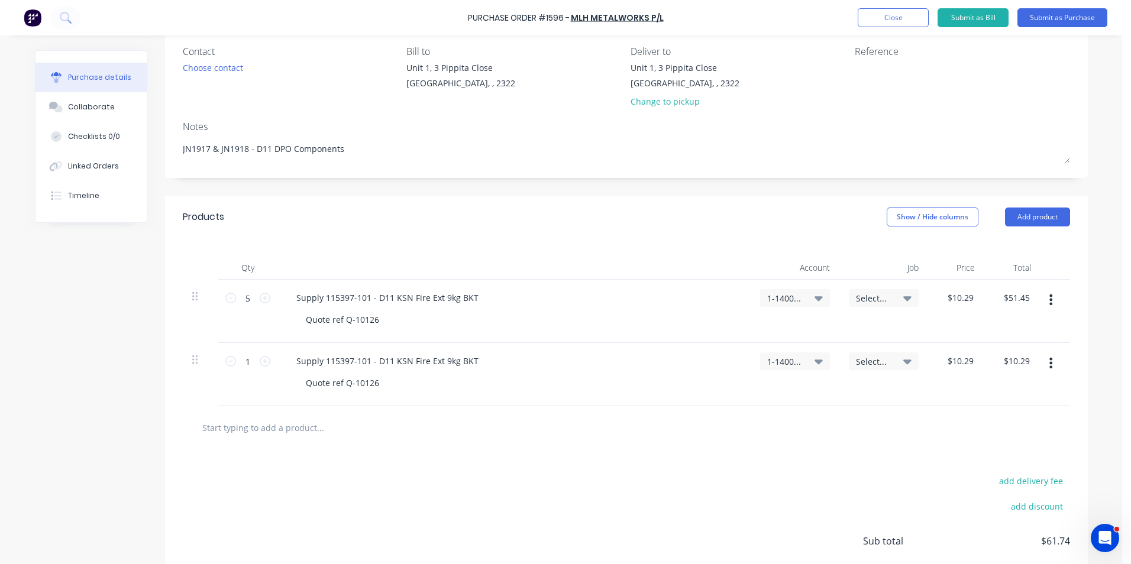
scroll to position [118, 0]
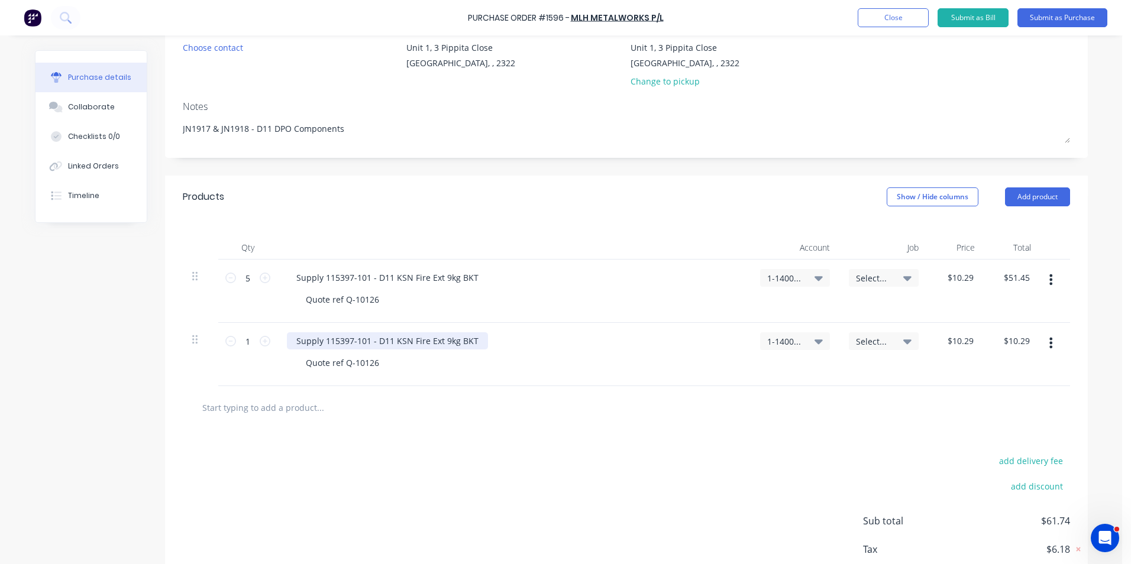
click at [412, 347] on div "Supply 115397-101 - D11 KSN Fire Ext 9kg BKT" at bounding box center [387, 340] width 201 height 17
drag, startPoint x: 471, startPoint y: 340, endPoint x: 321, endPoint y: 344, distance: 149.7
click at [321, 344] on div "Supply 115397-101 - D11 KSN Fire Ext 9kg BKT" at bounding box center [387, 340] width 201 height 17
click at [333, 344] on div "Supply 115397-101 - D11 KSN Fire Ext 9kg BKT" at bounding box center [387, 340] width 201 height 17
type textarea "x"
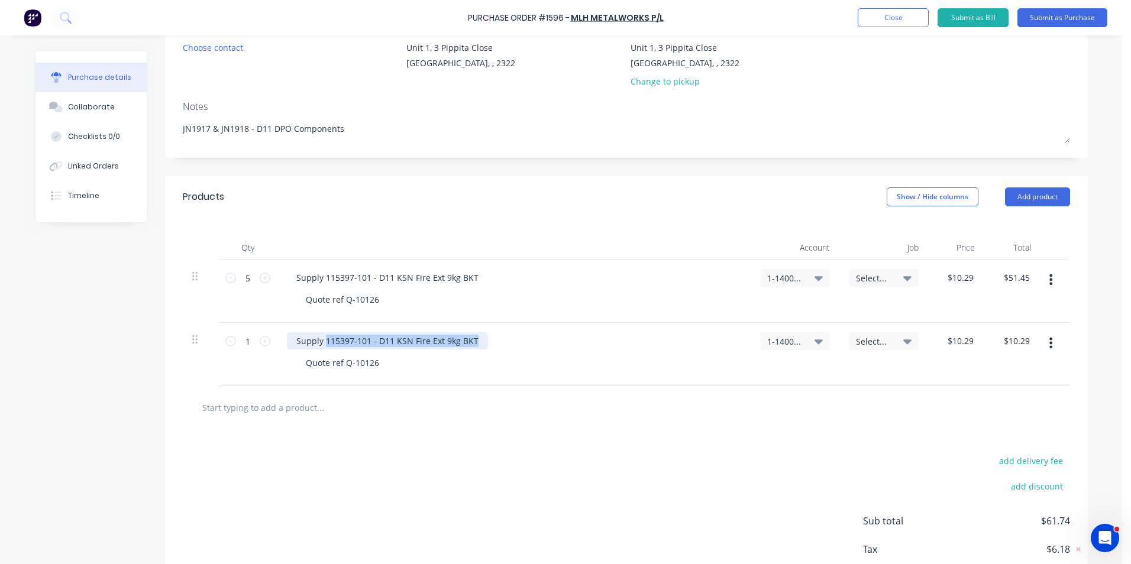
drag, startPoint x: 471, startPoint y: 341, endPoint x: 321, endPoint y: 345, distance: 149.7
click at [321, 345] on div "Supply 115397-101 - D11 KSN Fire Ext 9kg BKT" at bounding box center [387, 340] width 201 height 17
paste div
click at [262, 340] on icon at bounding box center [265, 341] width 11 height 11
type textarea "x"
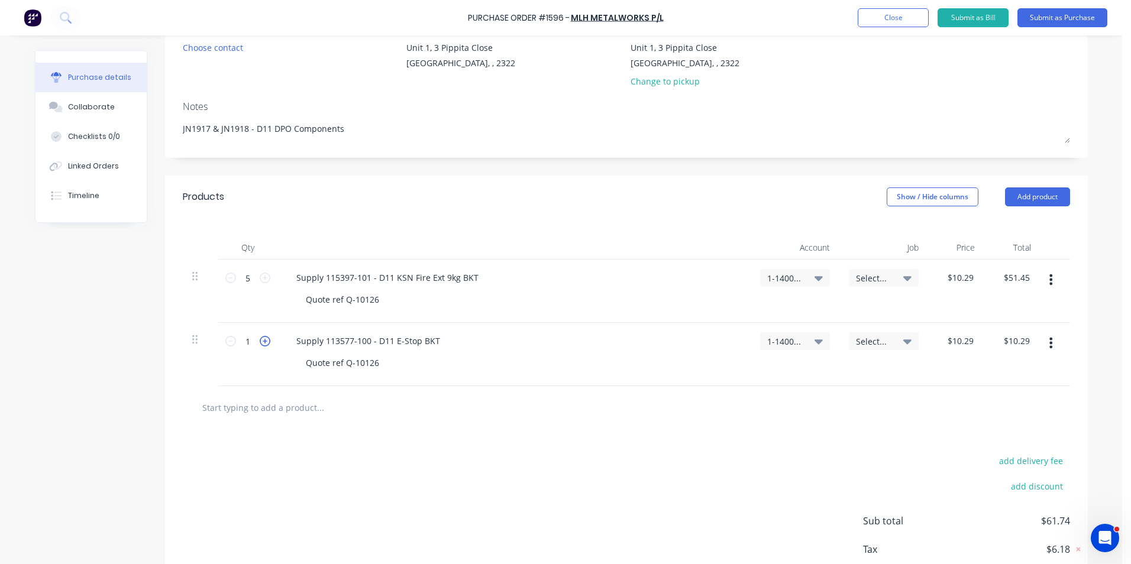
type input "2"
type input "$20.58"
click at [262, 340] on icon at bounding box center [265, 341] width 11 height 11
type textarea "x"
type input "3"
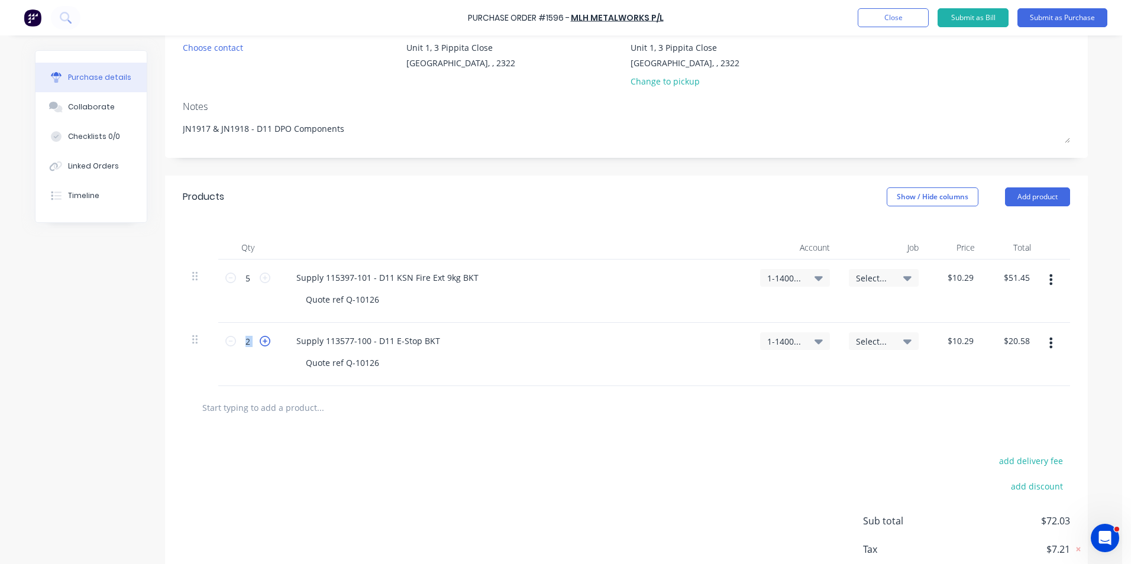
type input "$30.87"
click at [262, 340] on icon at bounding box center [265, 341] width 11 height 11
type textarea "x"
type input "4"
type input "$41.16"
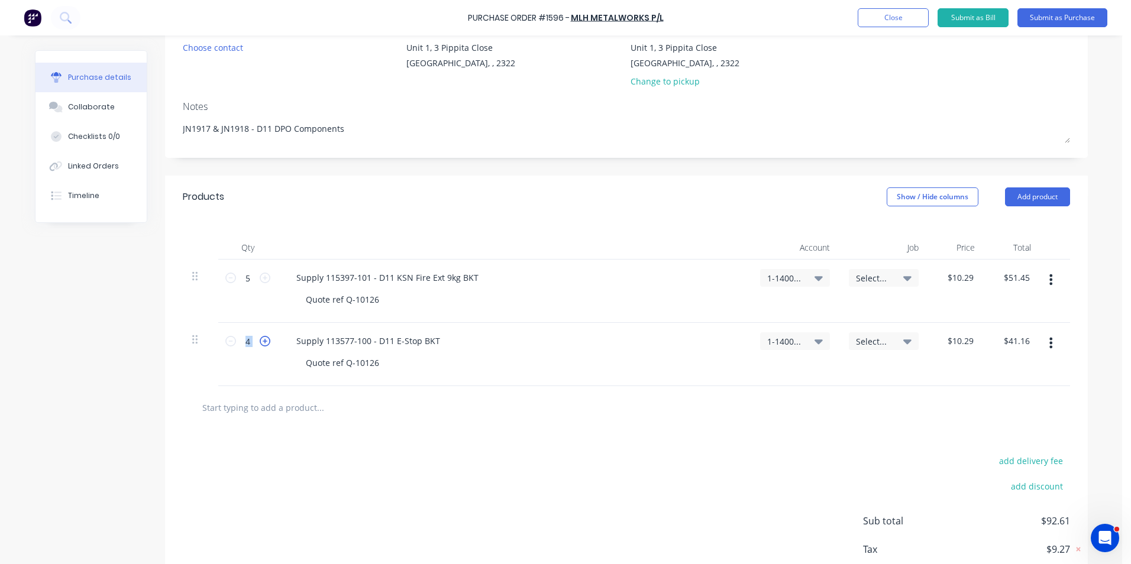
click at [262, 340] on icon at bounding box center [265, 341] width 11 height 11
type textarea "x"
type input "5"
type input "$51.45"
type textarea "x"
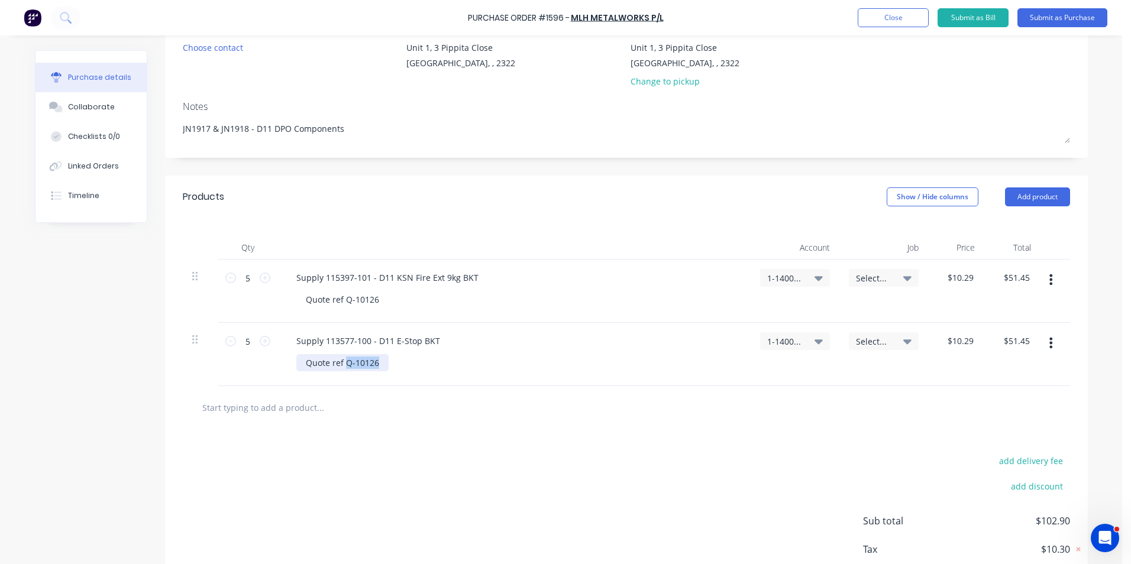
drag, startPoint x: 375, startPoint y: 364, endPoint x: 341, endPoint y: 365, distance: 34.3
click at [341, 365] on div "Quote ref Q-10126" at bounding box center [342, 362] width 92 height 17
paste div
type textarea "x"
type input "10.29"
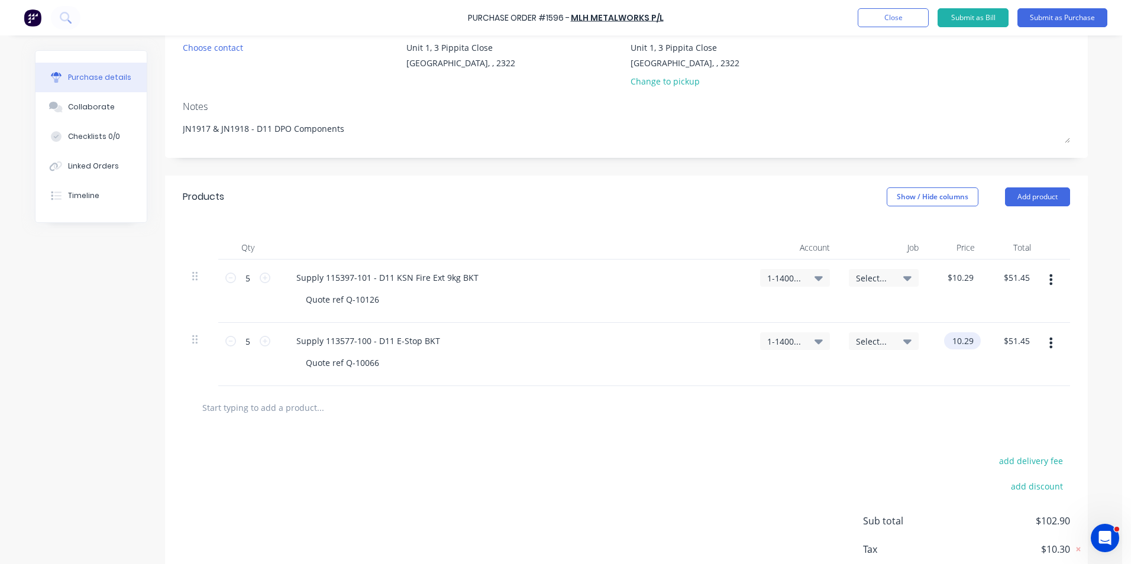
click at [964, 342] on input "10.29" at bounding box center [960, 340] width 32 height 17
type textarea "x"
click at [964, 342] on input "10.29" at bounding box center [962, 340] width 27 height 17
type input "34.11"
type textarea "x"
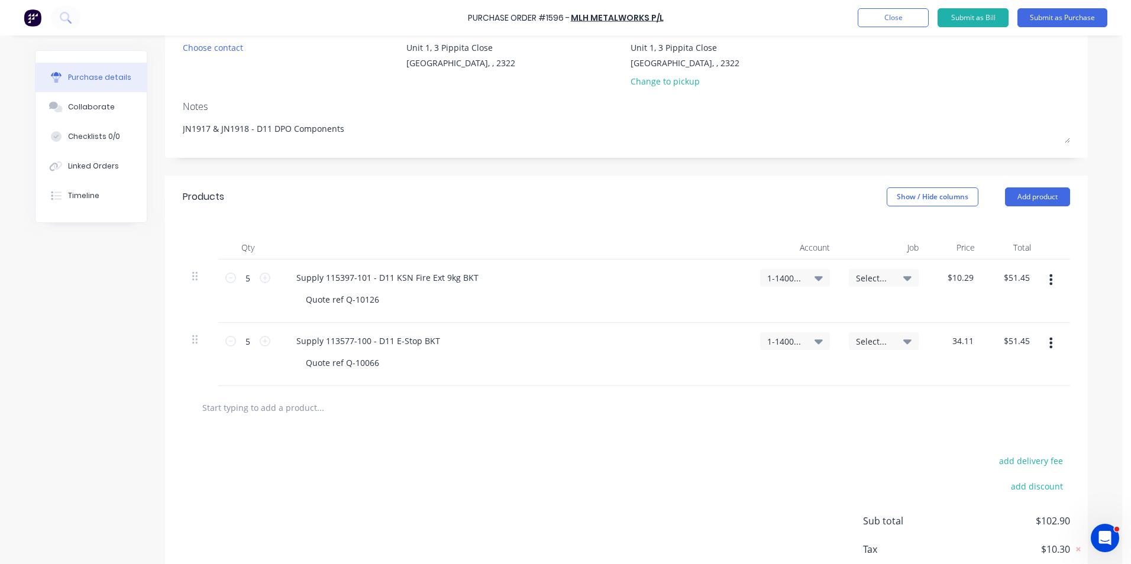
type input "$34.11"
type input "$170.55"
click at [961, 386] on div "$34.11 $34.11" at bounding box center [956, 354] width 56 height 63
click at [1049, 342] on icon "button" at bounding box center [1050, 342] width 3 height 13
click at [994, 399] on button "Duplicate" at bounding box center [1015, 398] width 101 height 24
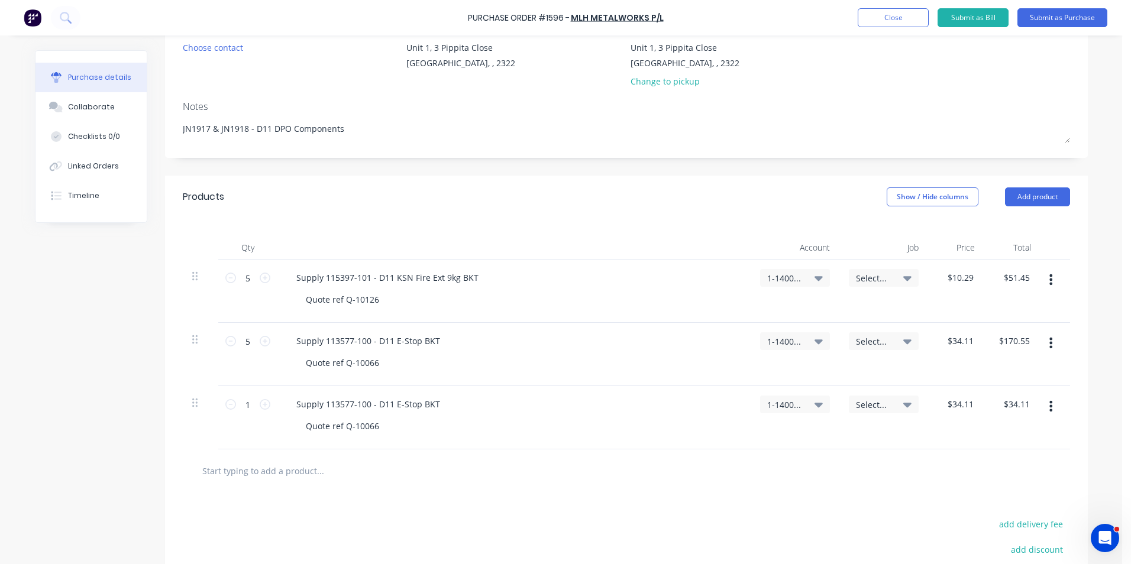
click at [344, 413] on div "Supply 113577-100 - D11 E-Stop BKT Quote ref Q-10066" at bounding box center [513, 417] width 473 height 63
drag, startPoint x: 364, startPoint y: 406, endPoint x: 321, endPoint y: 406, distance: 43.8
click at [321, 406] on div "Supply 113577-100 - D11 E-Stop BKT" at bounding box center [368, 404] width 163 height 17
type textarea "x"
paste div
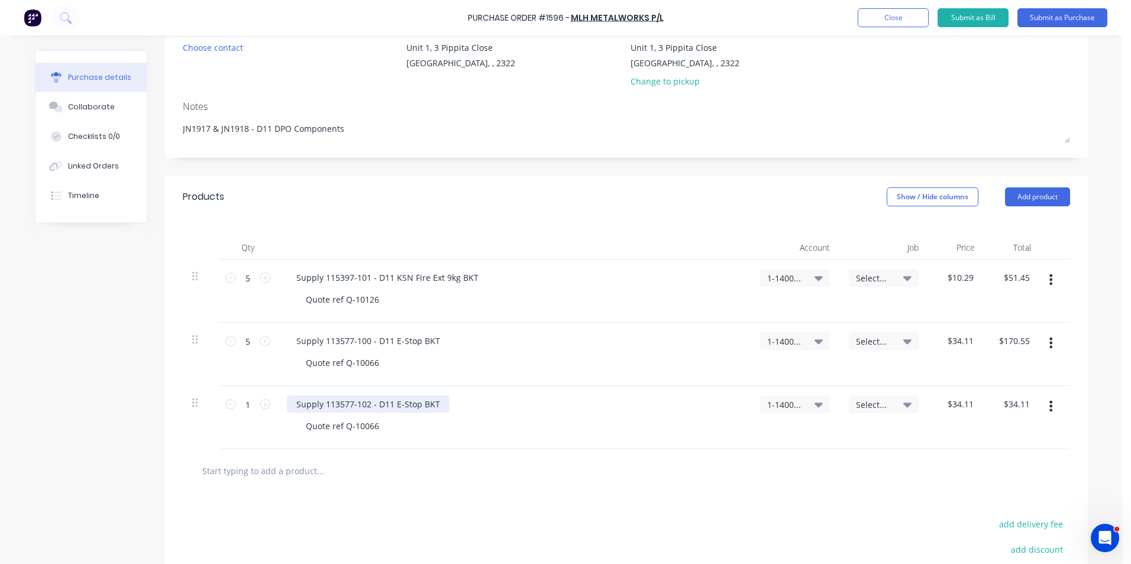
click at [432, 405] on div "Supply 113577-102 - D11 E-Stop BKT" at bounding box center [368, 404] width 163 height 17
type textarea "x"
type input "34.11"
click at [959, 402] on input "34.11" at bounding box center [960, 404] width 32 height 17
type textarea "x"
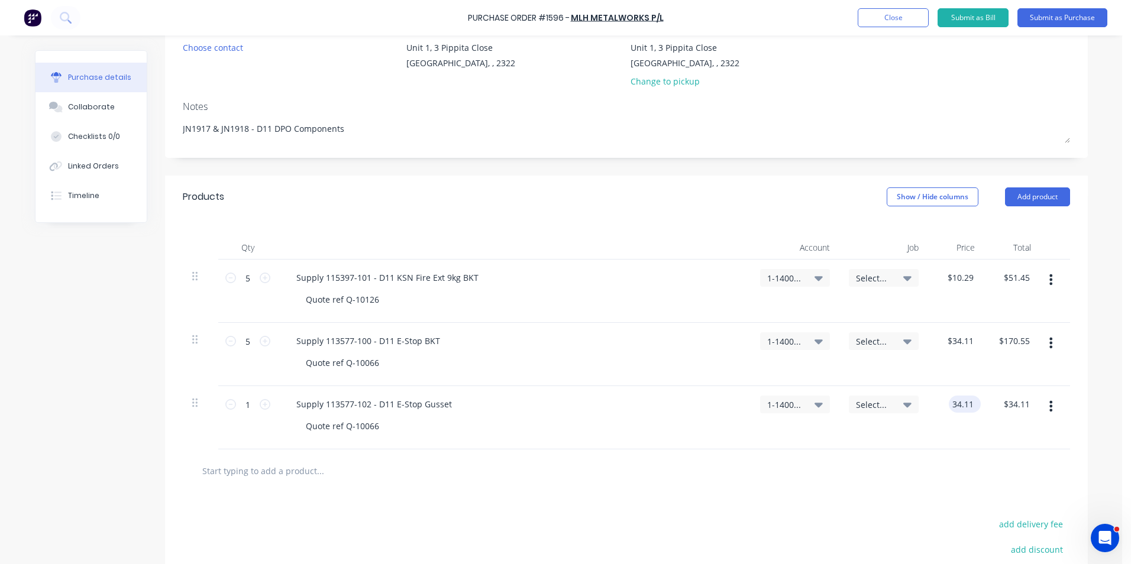
click at [959, 402] on input "34.11" at bounding box center [962, 404] width 27 height 17
type input "13.10"
type textarea "x"
type input "$13.10"
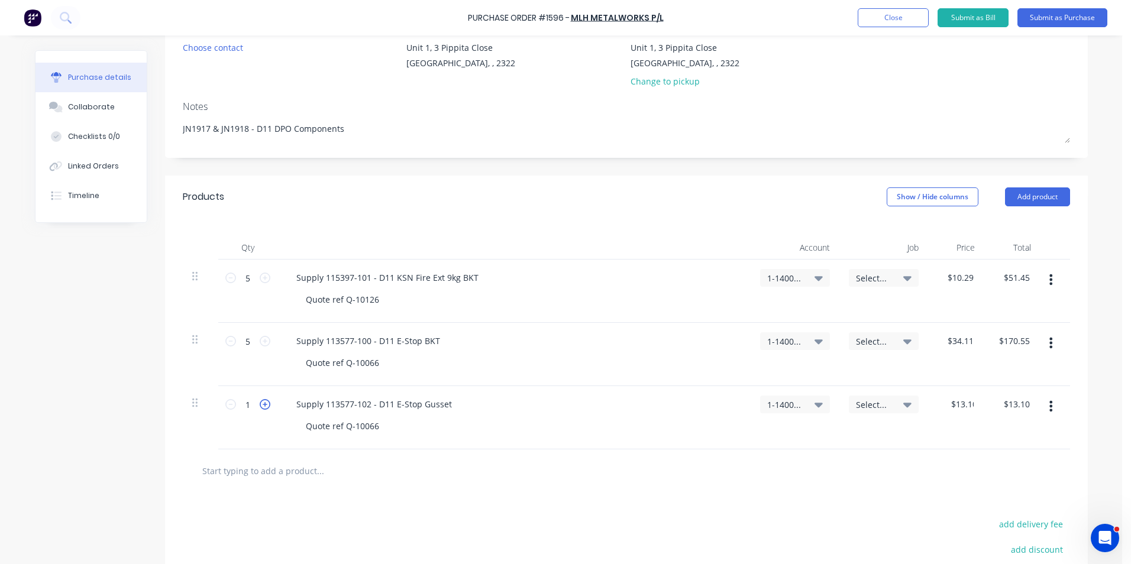
click at [260, 403] on icon at bounding box center [265, 404] width 11 height 11
type textarea "x"
type input "2"
type input "$26.20"
click at [260, 403] on icon at bounding box center [265, 404] width 11 height 11
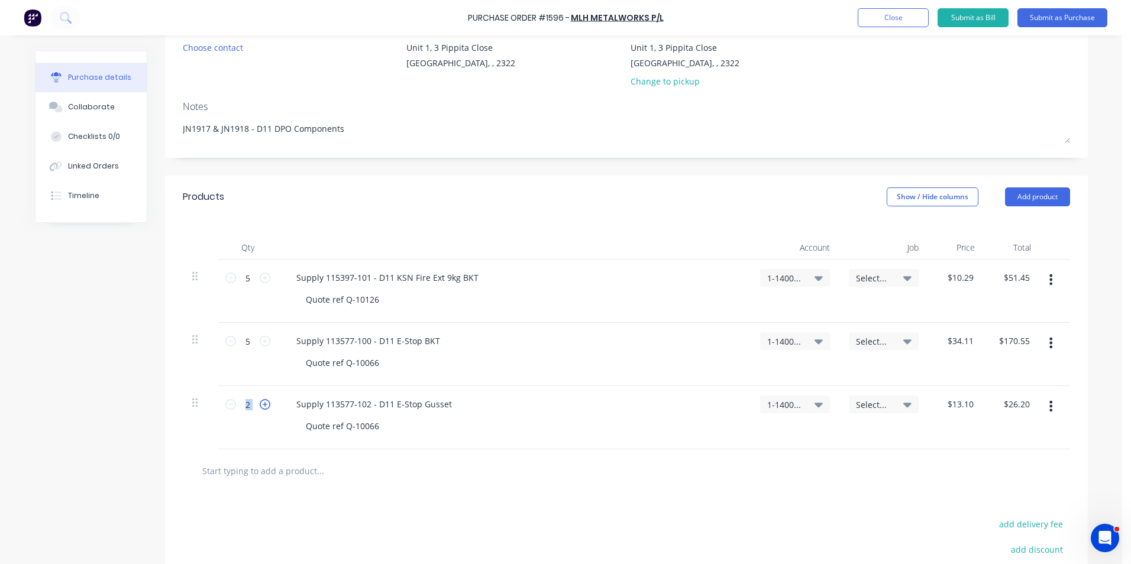
type textarea "x"
type input "3"
type input "$39.30"
click at [260, 403] on icon at bounding box center [265, 404] width 11 height 11
type textarea "x"
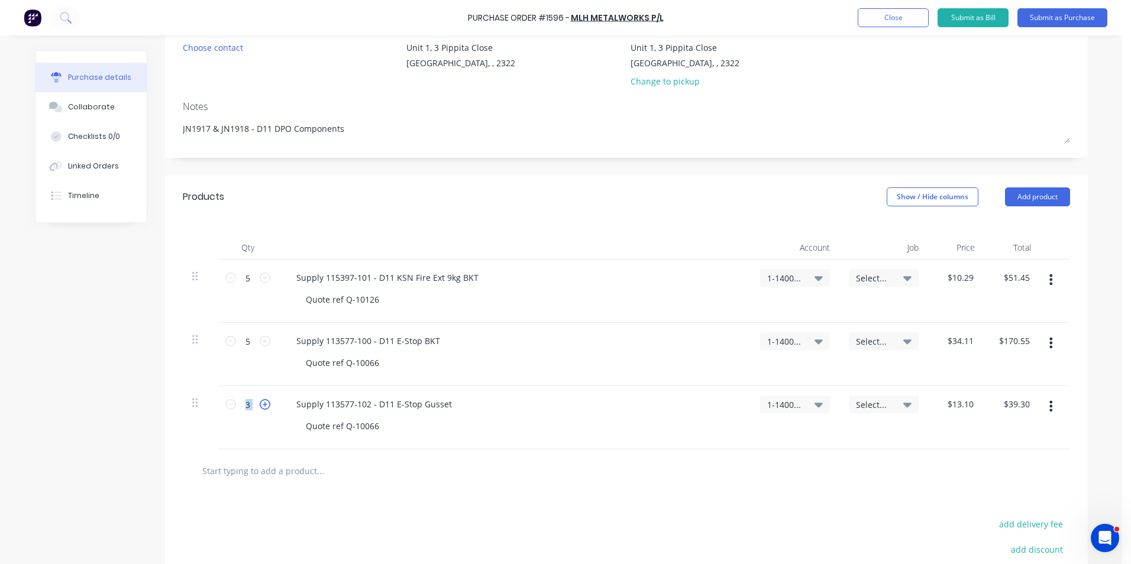
type input "4"
type input "$52.40"
click at [260, 403] on icon at bounding box center [265, 404] width 11 height 11
type textarea "x"
type input "5"
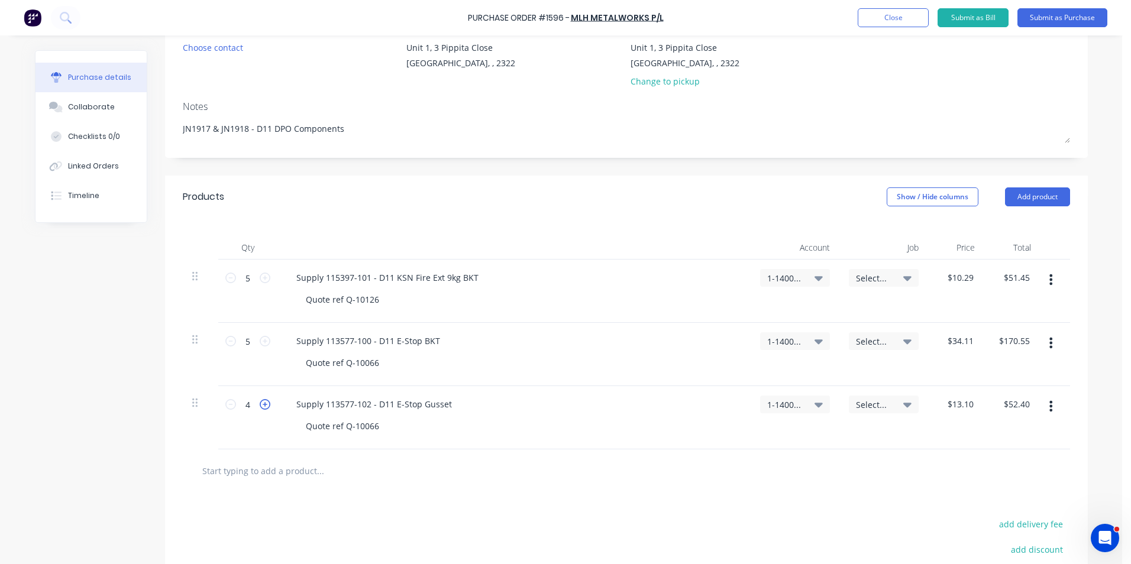
type input "$65.50"
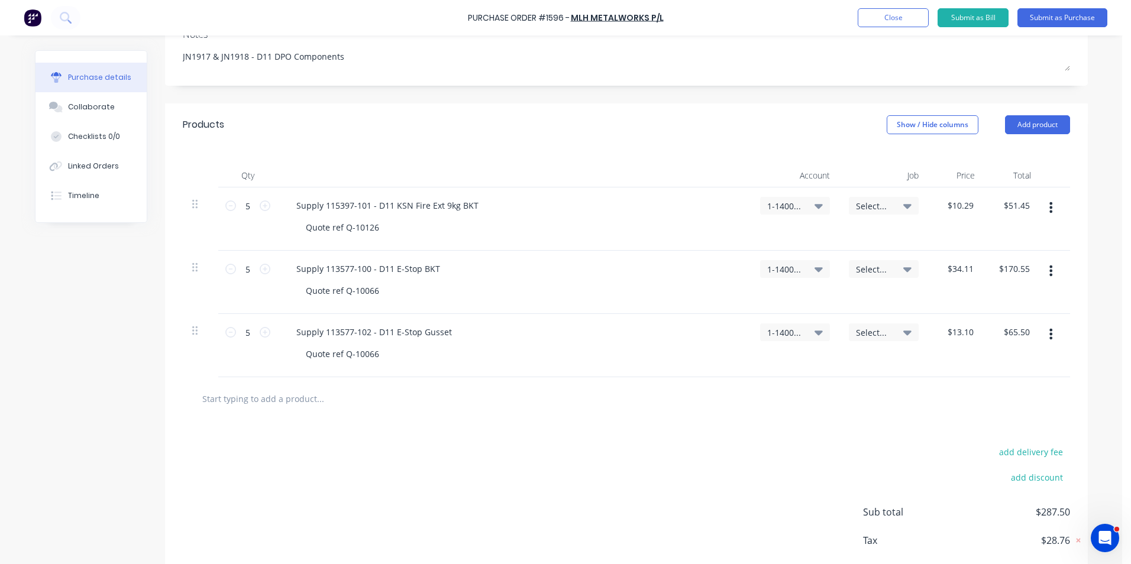
scroll to position [135, 0]
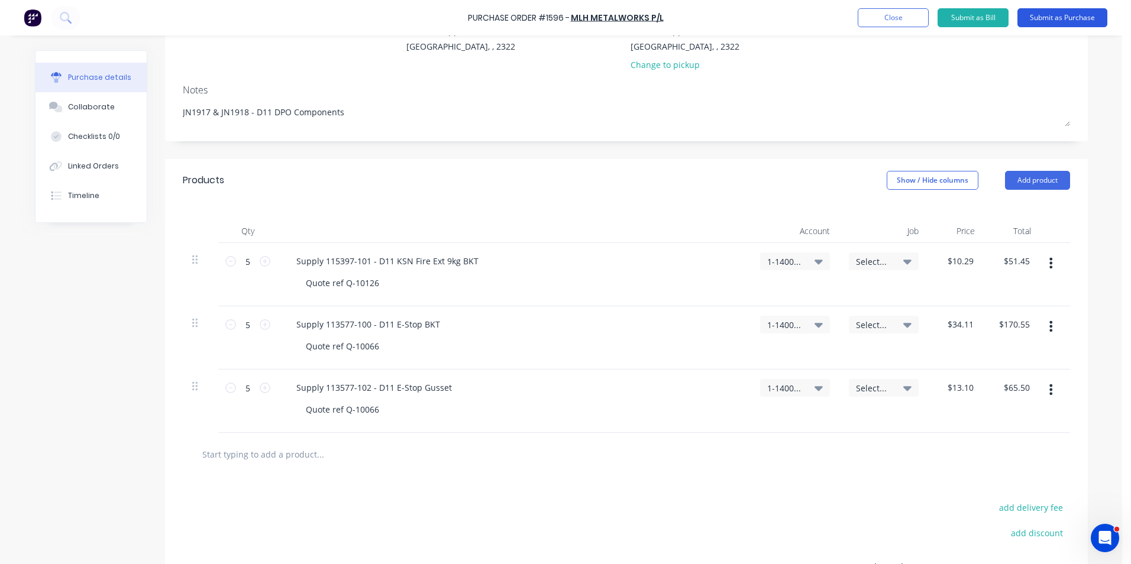
click at [1059, 15] on button "Submit as Purchase" at bounding box center [1062, 17] width 90 height 19
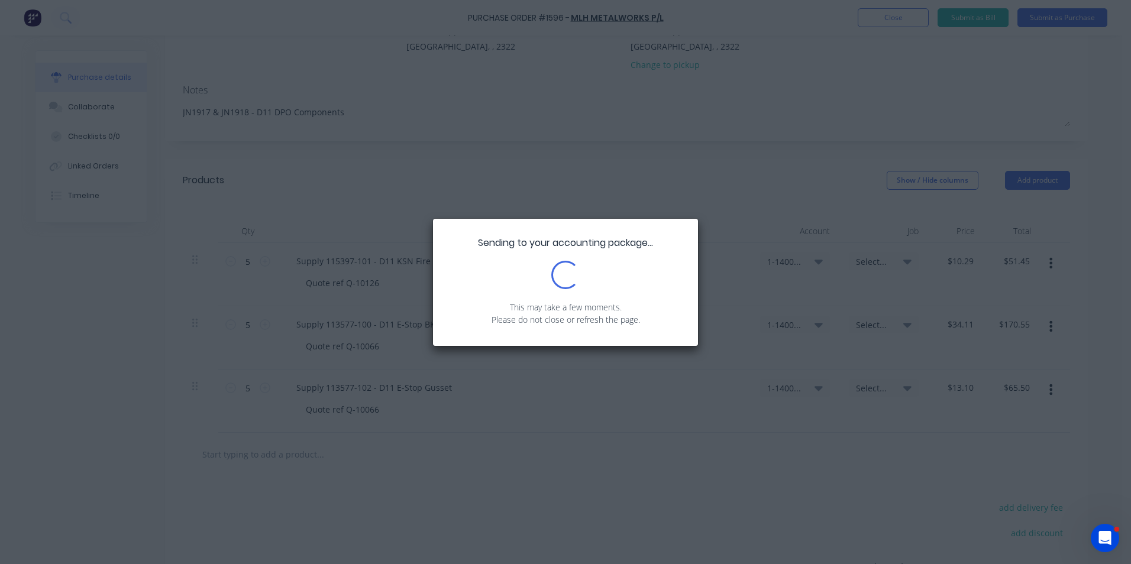
scroll to position [0, 0]
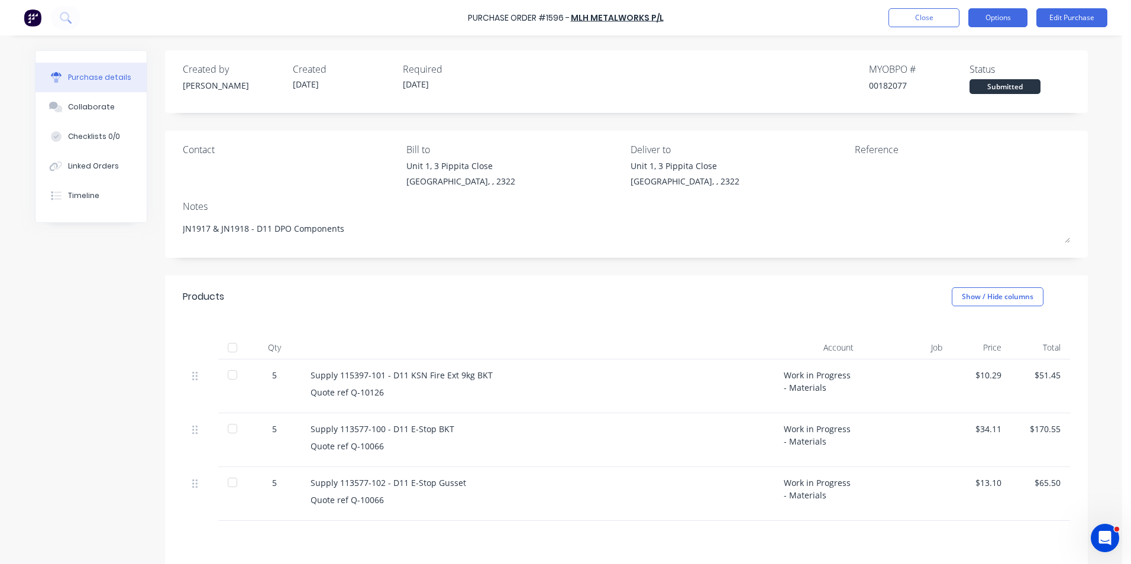
click at [1004, 11] on button "Options" at bounding box center [997, 17] width 59 height 19
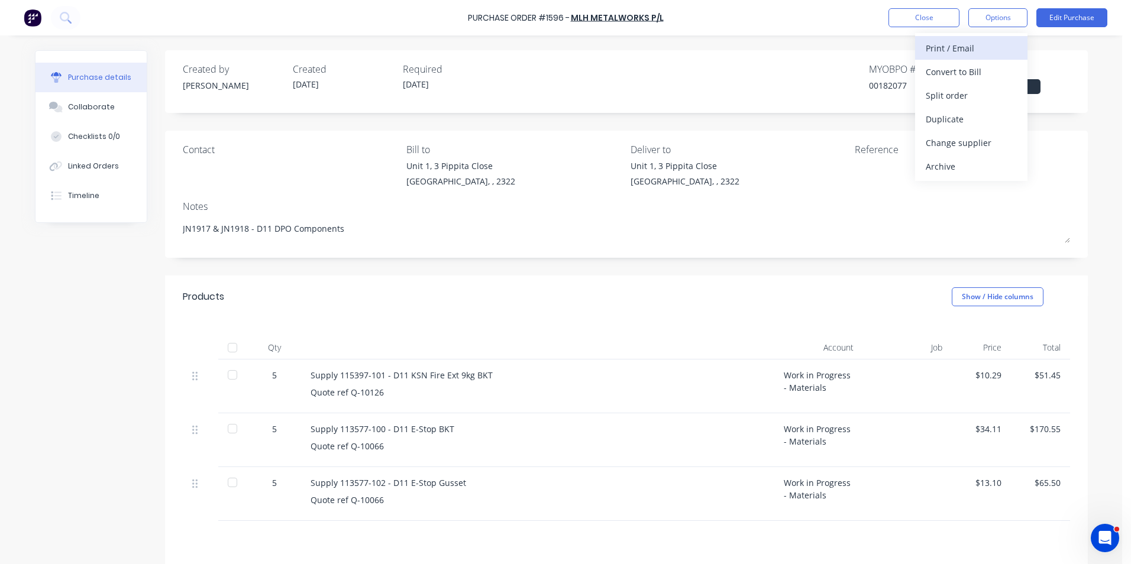
click at [952, 47] on div "Print / Email" at bounding box center [971, 48] width 91 height 17
click at [953, 71] on div "With pricing" at bounding box center [971, 71] width 91 height 17
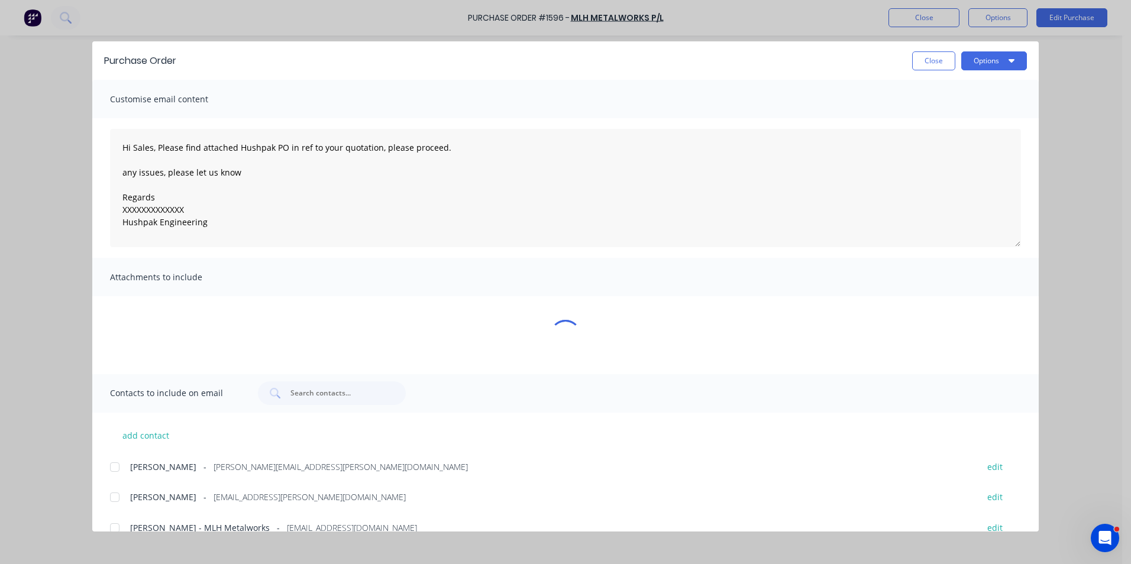
type textarea "x"
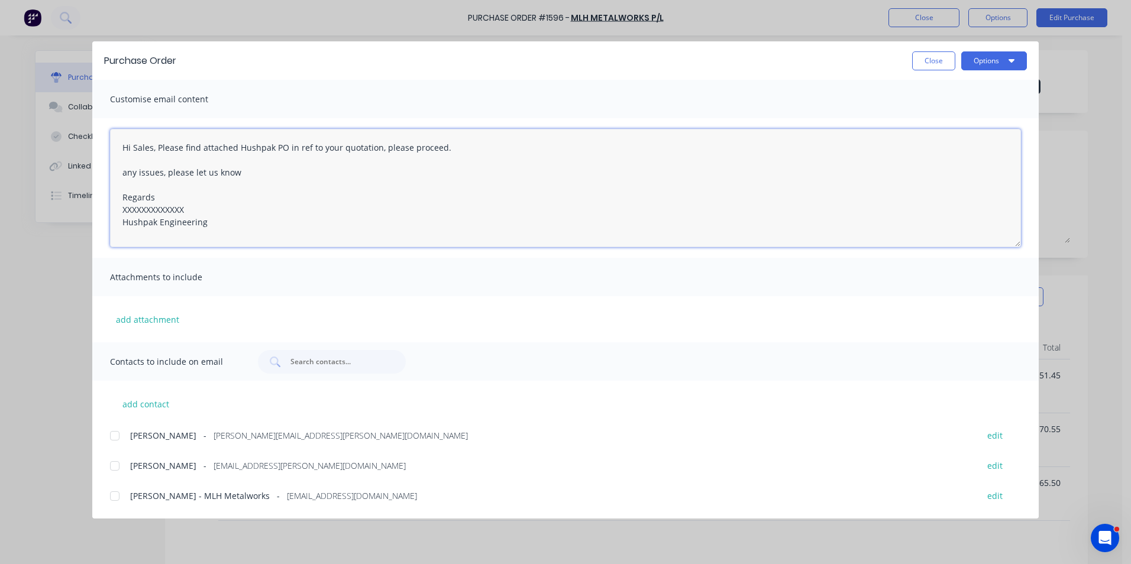
drag, startPoint x: 187, startPoint y: 209, endPoint x: 90, endPoint y: 211, distance: 97.0
click at [90, 211] on div "Purchase Order Close Options Customise email content Hi Sales, Please find atta…" at bounding box center [565, 282] width 1131 height 564
drag, startPoint x: 152, startPoint y: 148, endPoint x: 114, endPoint y: 151, distance: 38.5
click at [114, 151] on textarea "Hi Sales, Please find attached Hushpak PO in ref to your quotation, please proc…" at bounding box center [565, 188] width 911 height 118
type textarea "Hey Mitch, Please find attached Hushpak PO in ref to 2 x quotes, with note I ha…"
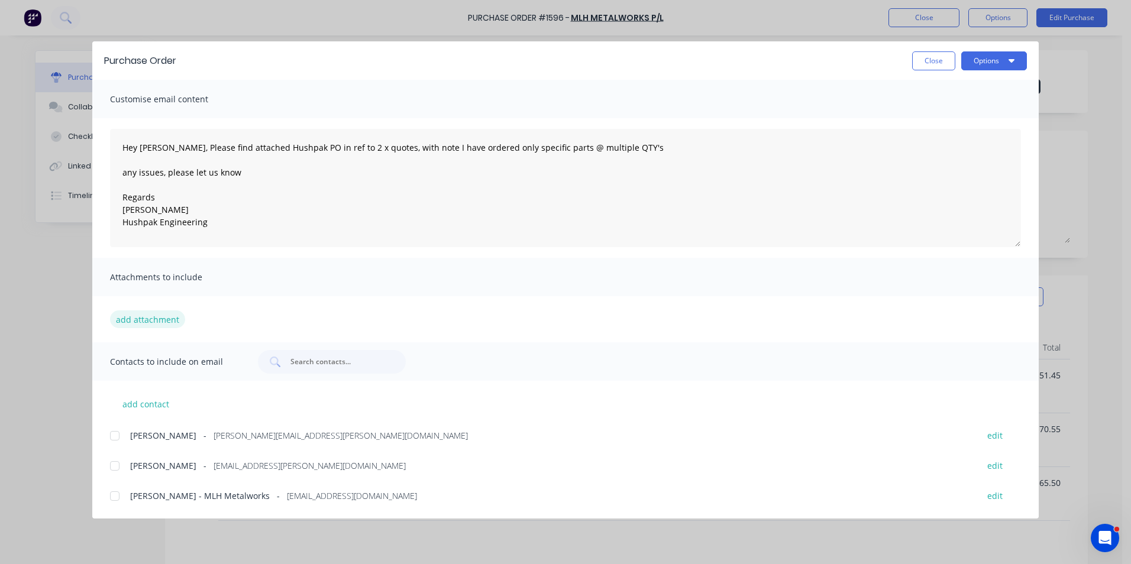
click at [156, 322] on button "add attachment" at bounding box center [147, 319] width 75 height 18
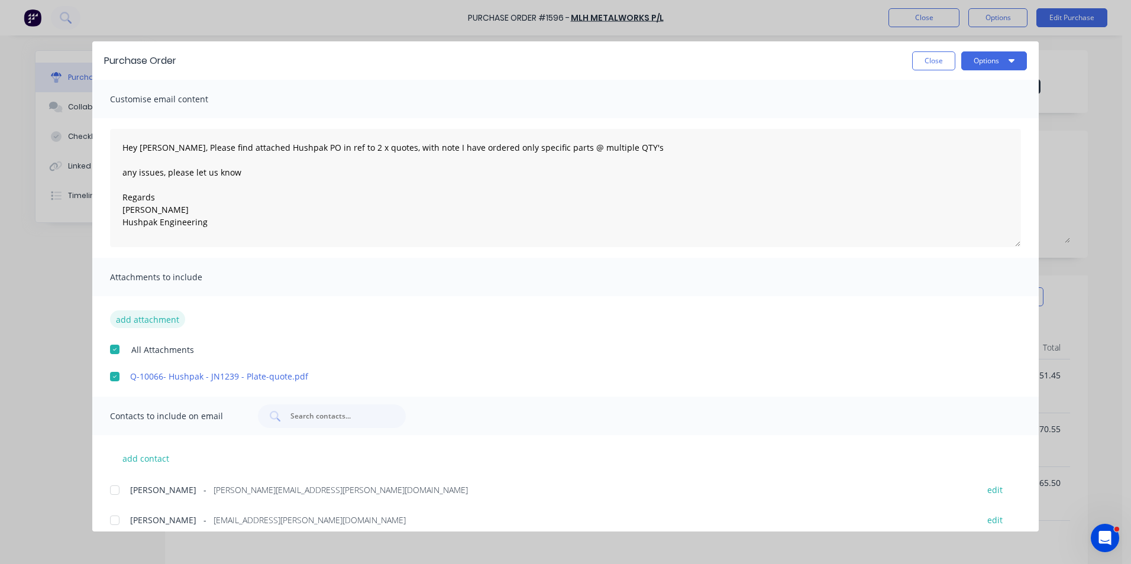
click at [156, 317] on button "add attachment" at bounding box center [147, 319] width 75 height 18
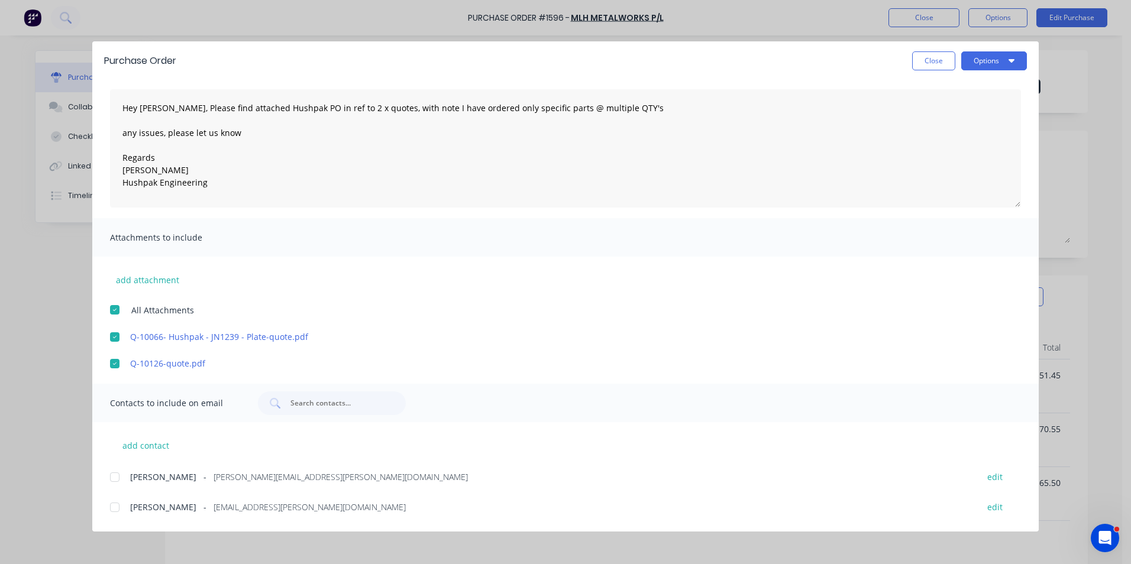
scroll to position [68, 0]
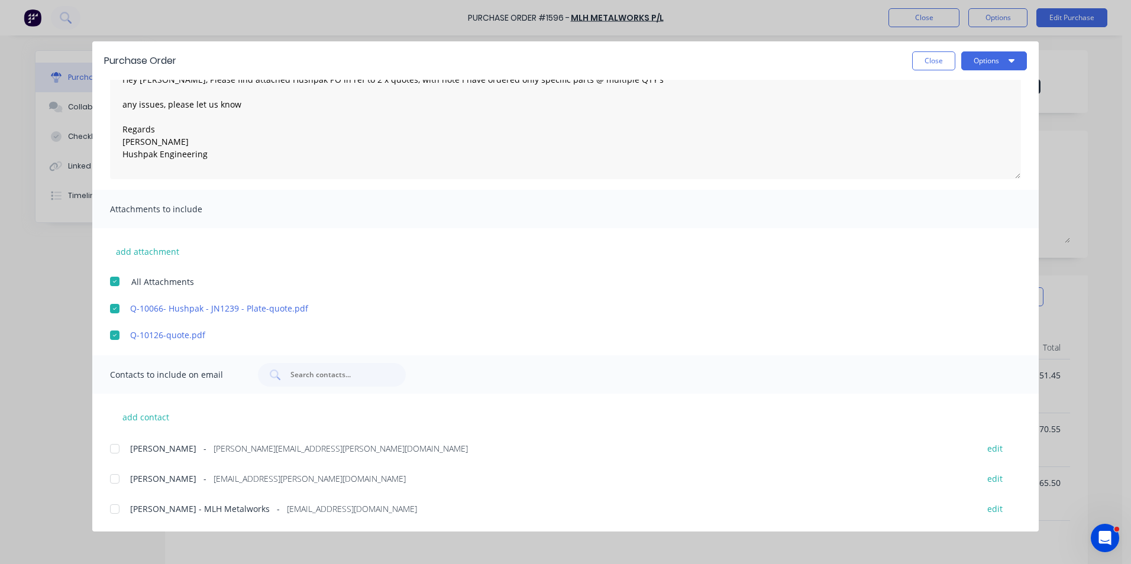
click at [115, 449] on div at bounding box center [115, 449] width 24 height 24
click at [115, 509] on div at bounding box center [115, 509] width 24 height 24
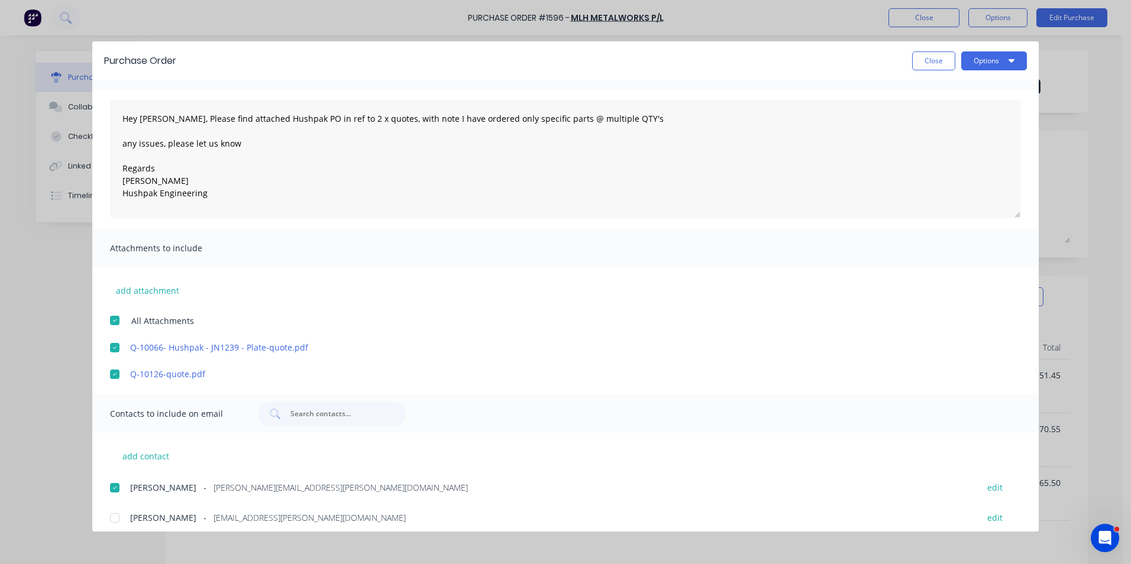
scroll to position [0, 0]
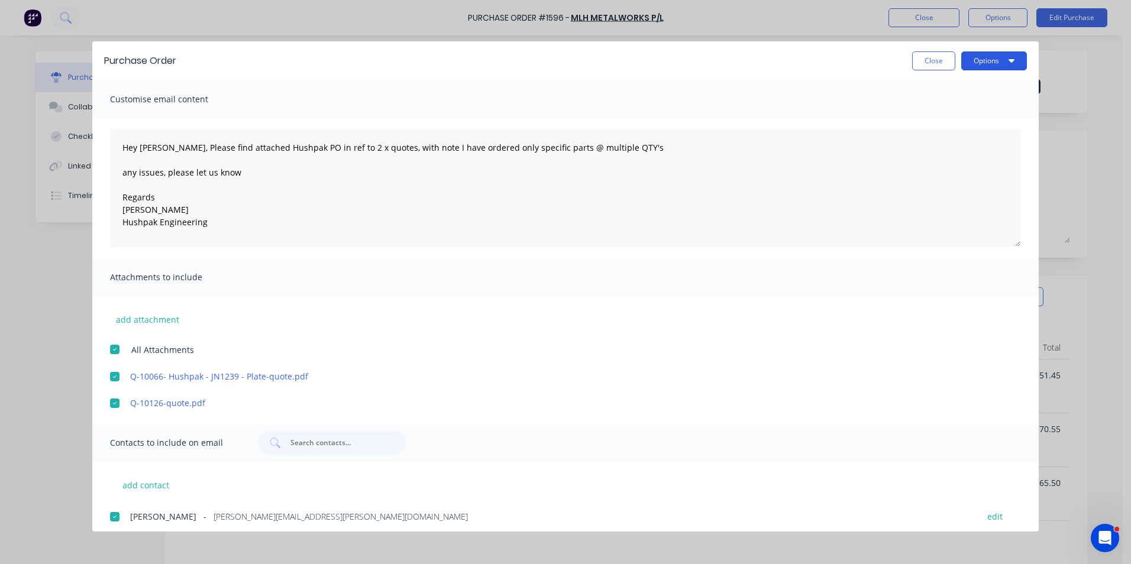
click at [986, 57] on button "Options" at bounding box center [994, 60] width 66 height 19
click at [943, 135] on div "Email" at bounding box center [970, 138] width 91 height 17
click at [940, 62] on button "Close" at bounding box center [933, 60] width 43 height 19
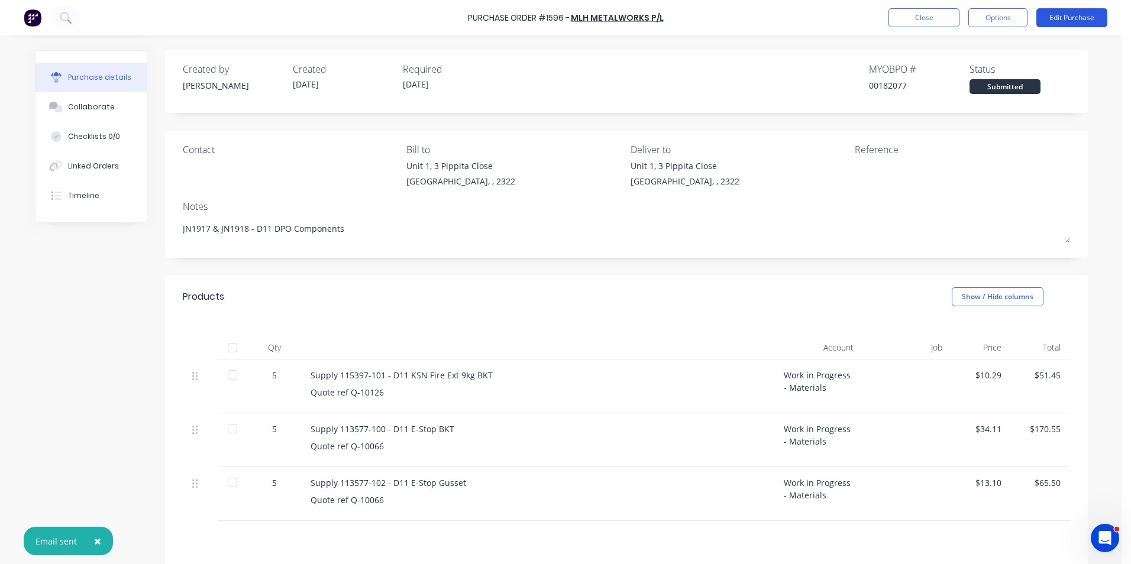
click at [1073, 18] on button "Edit Purchase" at bounding box center [1071, 17] width 71 height 19
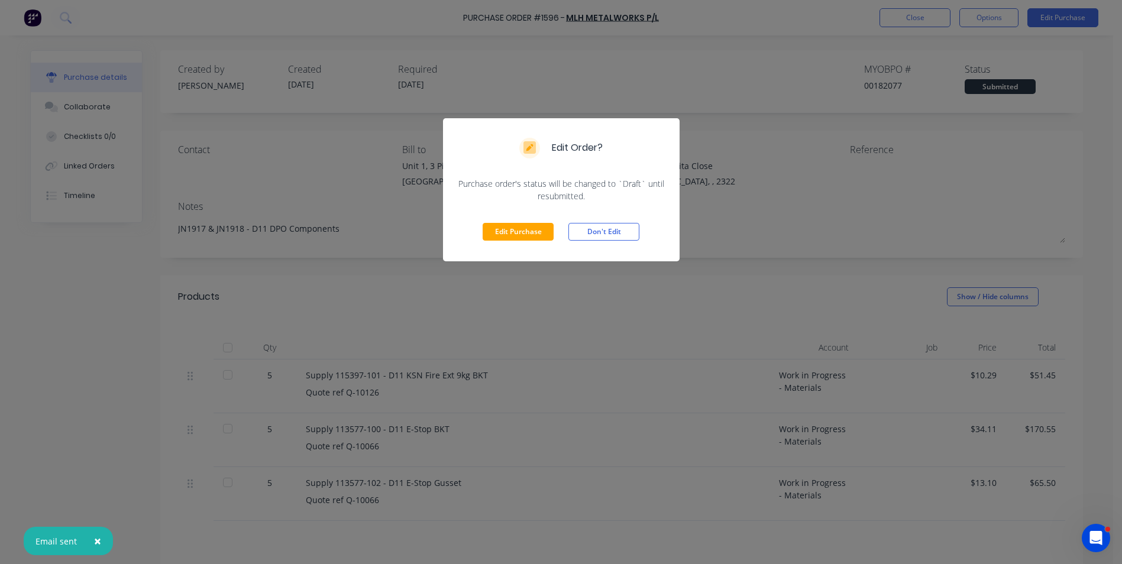
click at [515, 234] on button "Edit Purchase" at bounding box center [518, 232] width 71 height 18
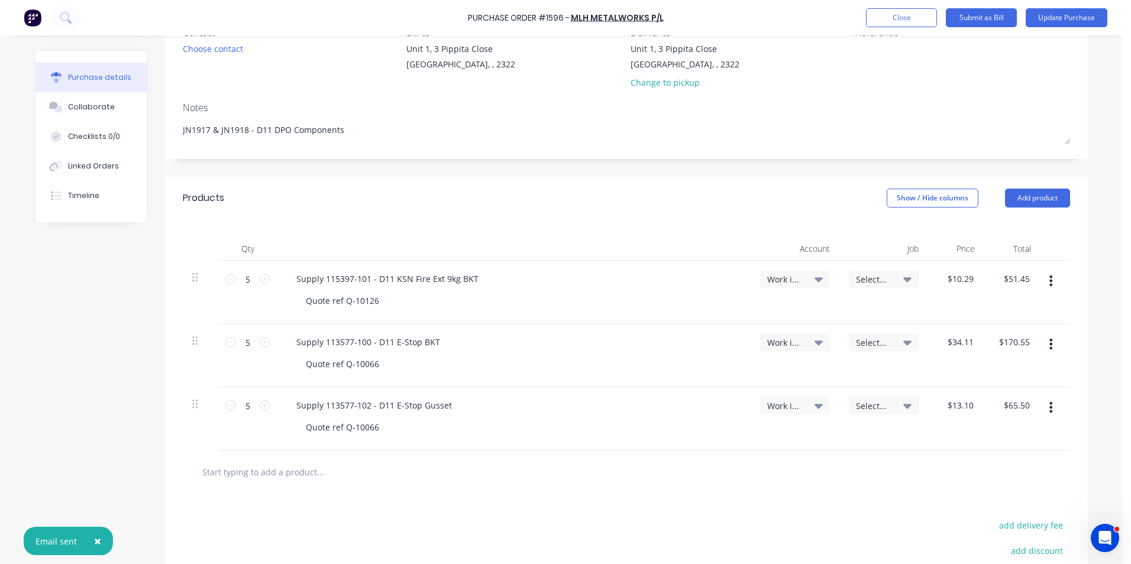
scroll to position [118, 0]
click at [1049, 279] on icon "button" at bounding box center [1050, 279] width 3 height 11
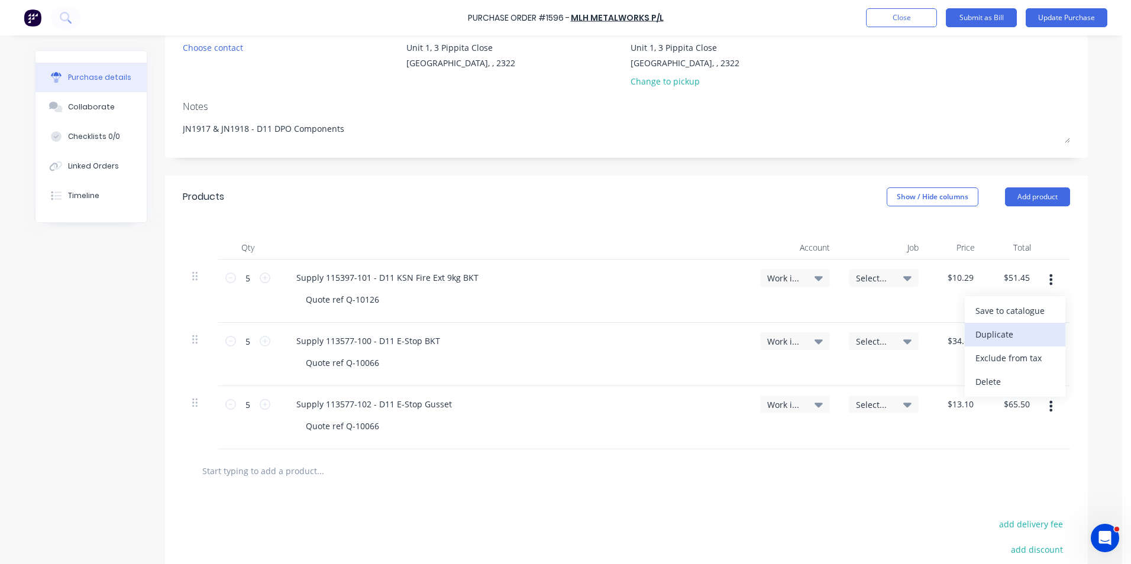
click at [989, 335] on button "Duplicate" at bounding box center [1015, 335] width 101 height 24
type textarea "x"
type input "1"
type input "$10.29"
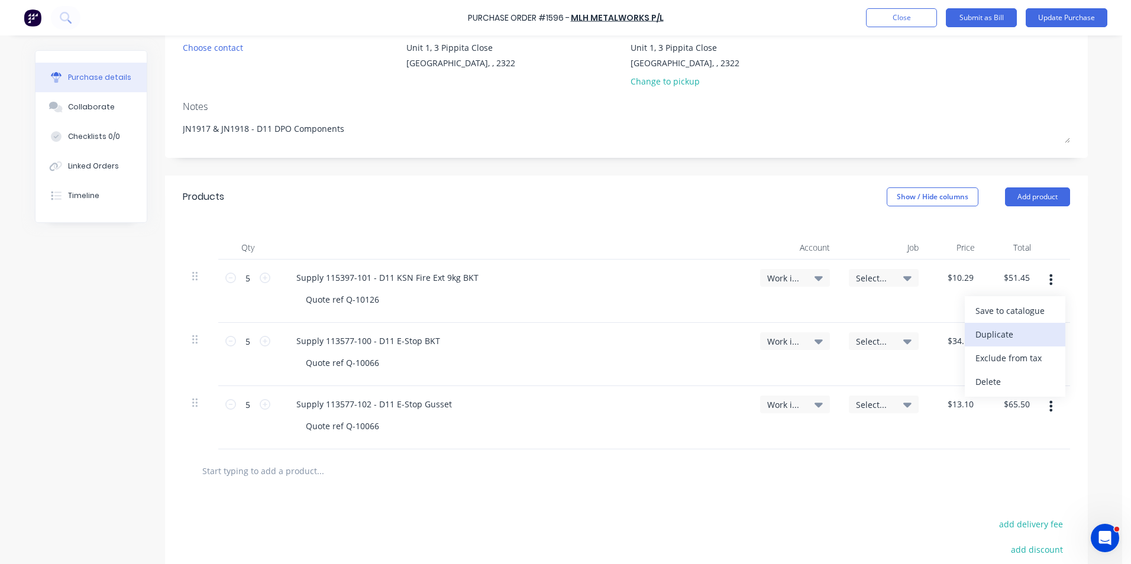
type input "$34.11"
type input "$170.55"
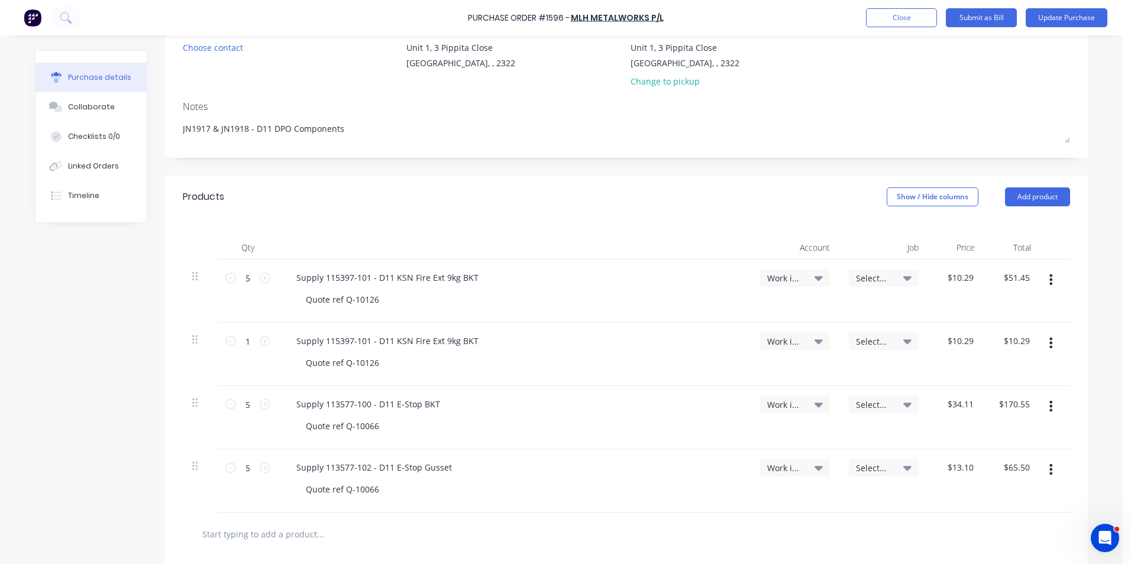
click at [1049, 344] on icon "button" at bounding box center [1050, 343] width 3 height 11
click at [979, 395] on button "Duplicate" at bounding box center [1015, 398] width 101 height 24
type textarea "x"
type input "1"
type input "$10.29"
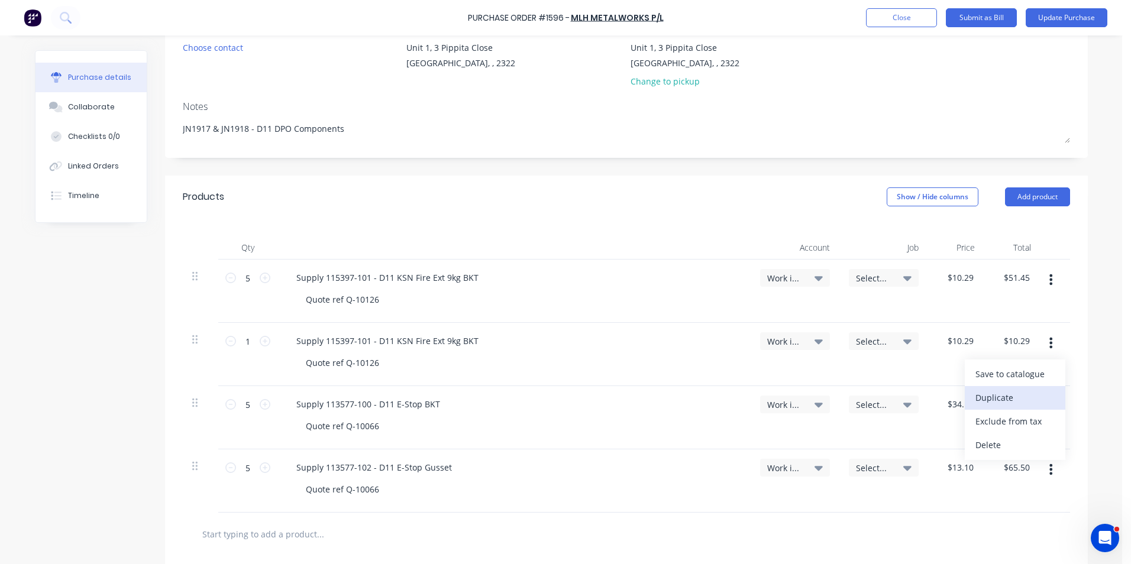
type input "$10.29"
type input "$34.11"
type input "$170.55"
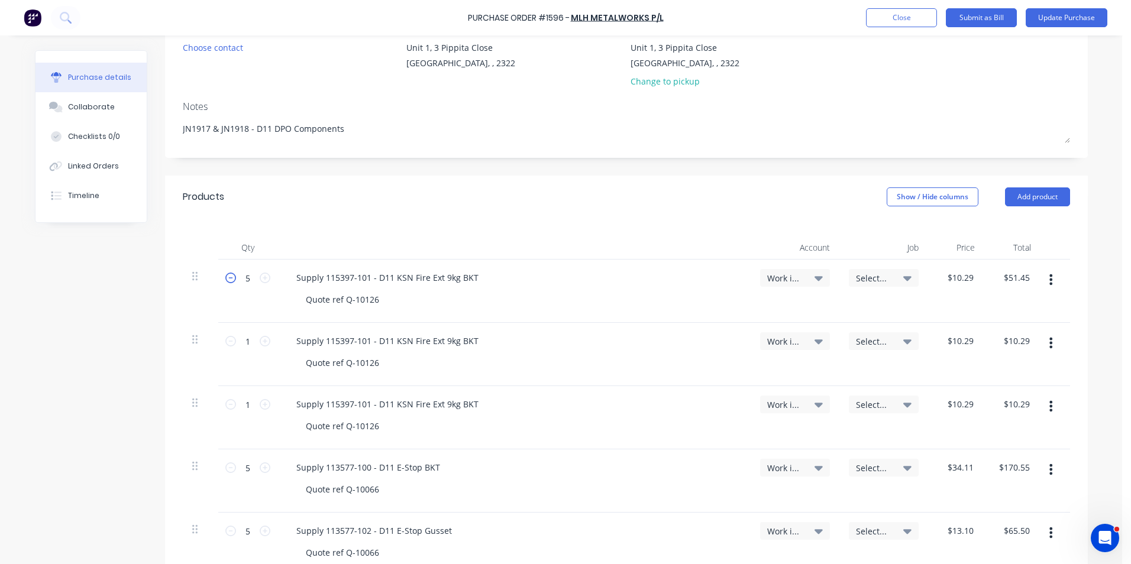
click at [226, 276] on icon at bounding box center [230, 278] width 11 height 11
type textarea "x"
type input "4"
type input "$41.16"
click at [226, 276] on icon at bounding box center [230, 278] width 11 height 11
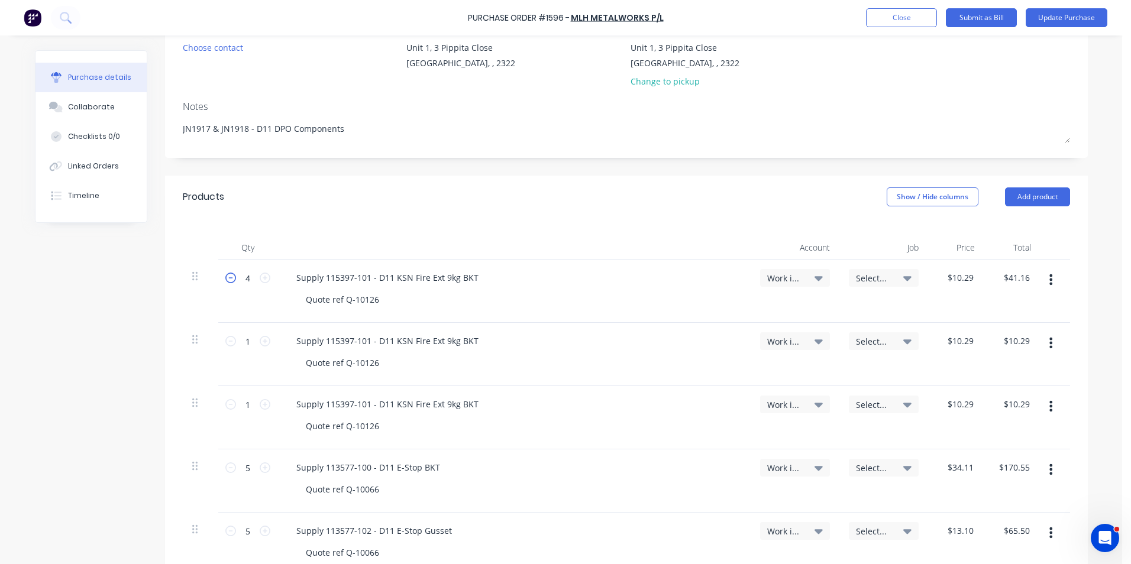
type textarea "x"
type input "3"
type input "$30.87"
click at [226, 276] on icon at bounding box center [230, 278] width 11 height 11
type textarea "x"
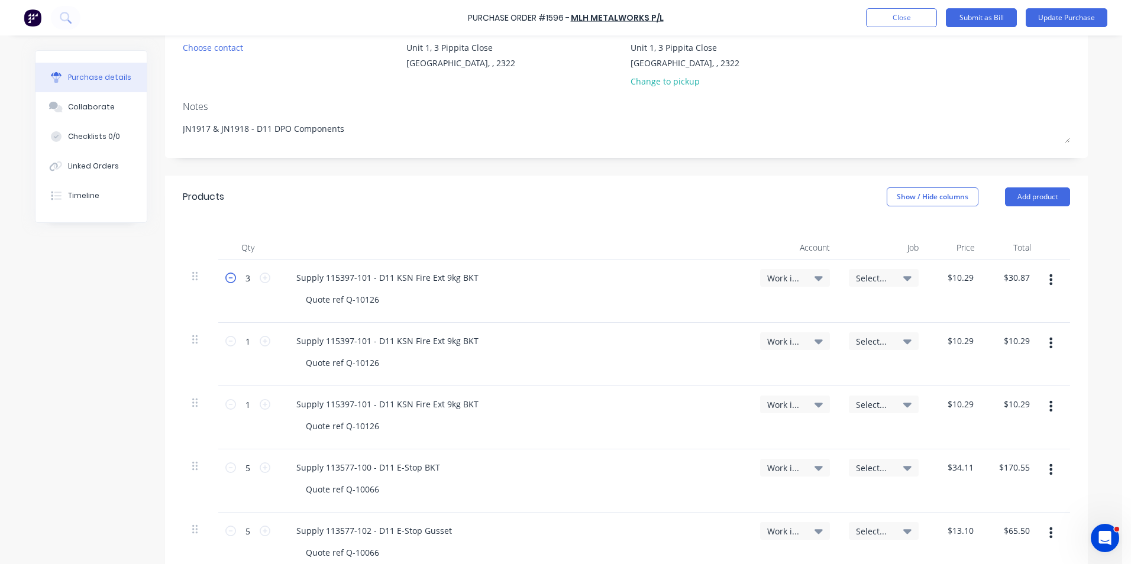
type input "2"
type input "$20.58"
click at [226, 276] on icon at bounding box center [230, 278] width 11 height 11
type textarea "x"
type input "1"
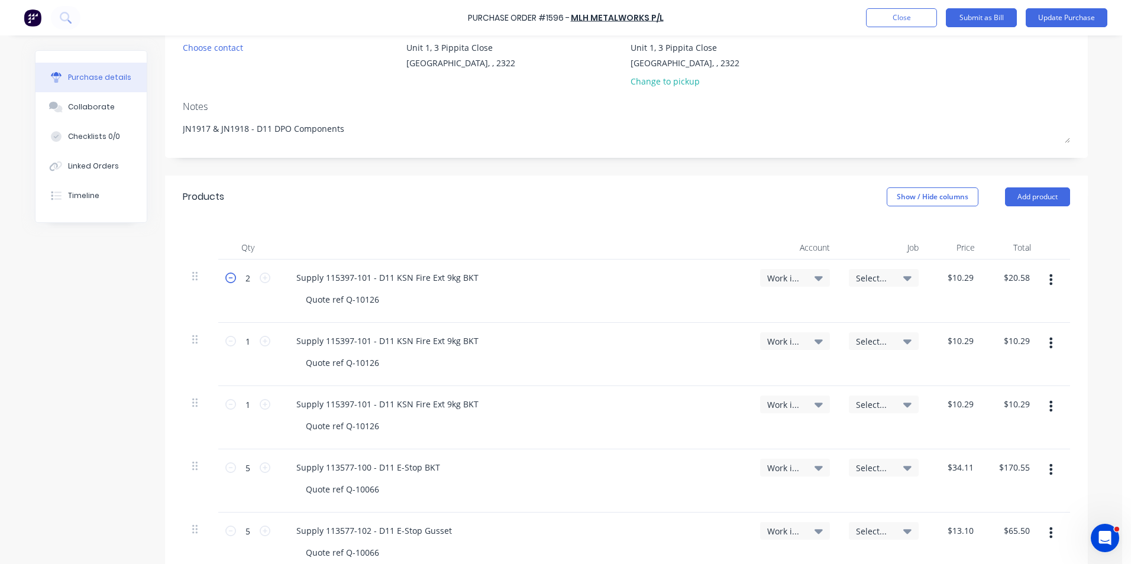
type input "$10.29"
click at [867, 276] on span "Select..." at bounding box center [873, 278] width 35 height 12
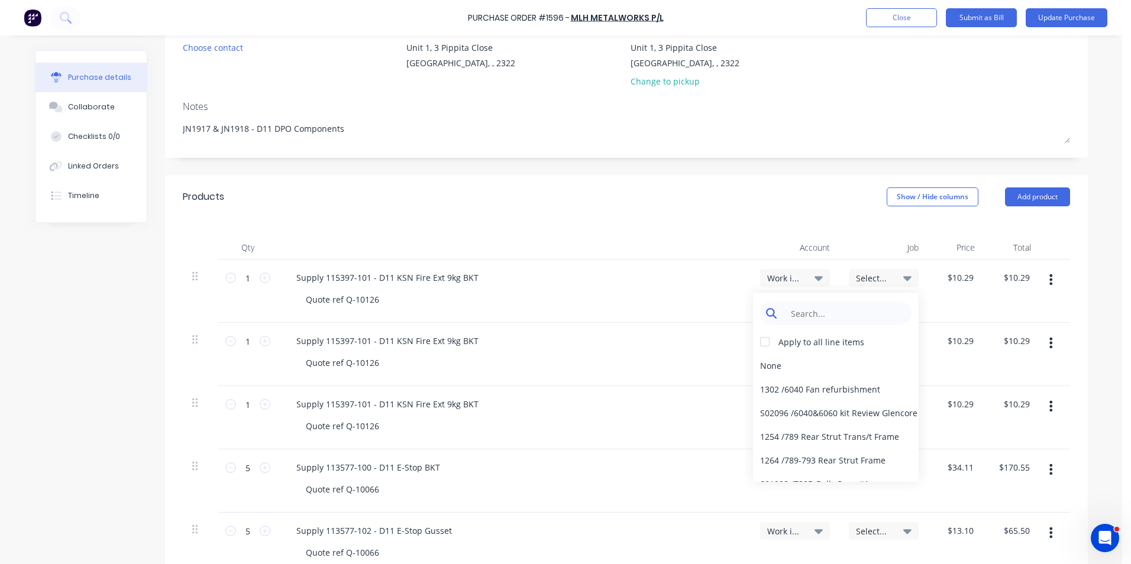
type textarea "x"
click at [799, 312] on input at bounding box center [844, 314] width 121 height 24
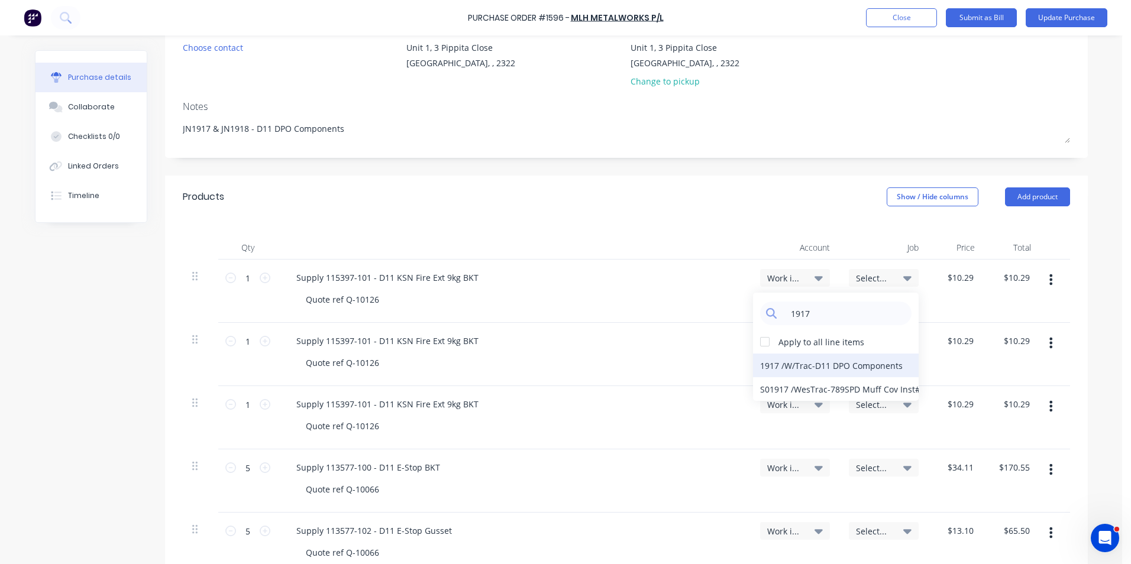
type input "1917"
click at [783, 364] on div "1917 / W/Trac-D11 DPO Components" at bounding box center [836, 366] width 166 height 24
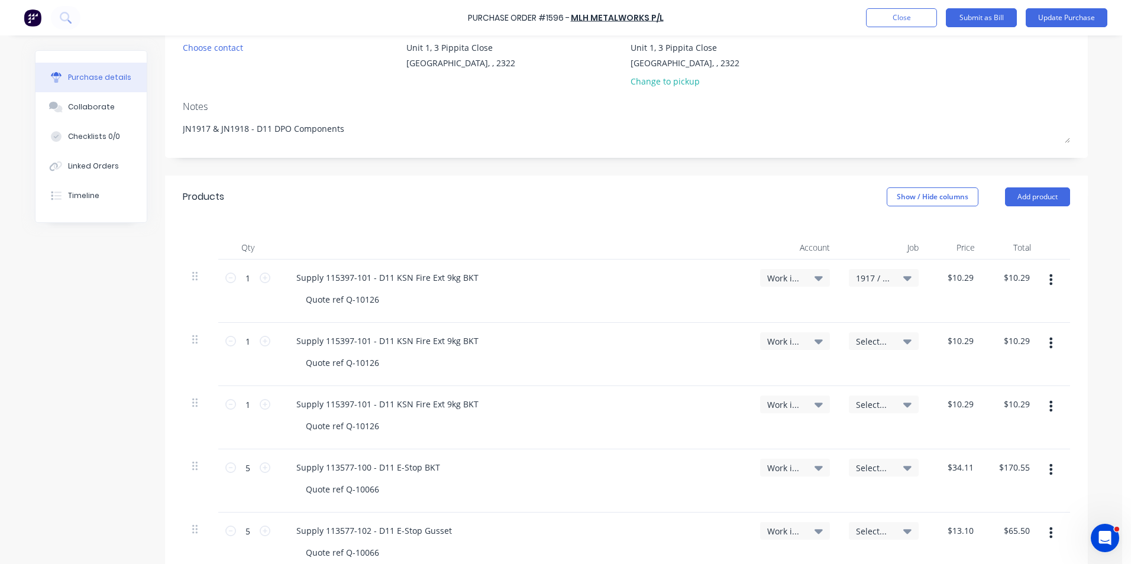
click at [870, 340] on span "Select..." at bounding box center [873, 341] width 35 height 12
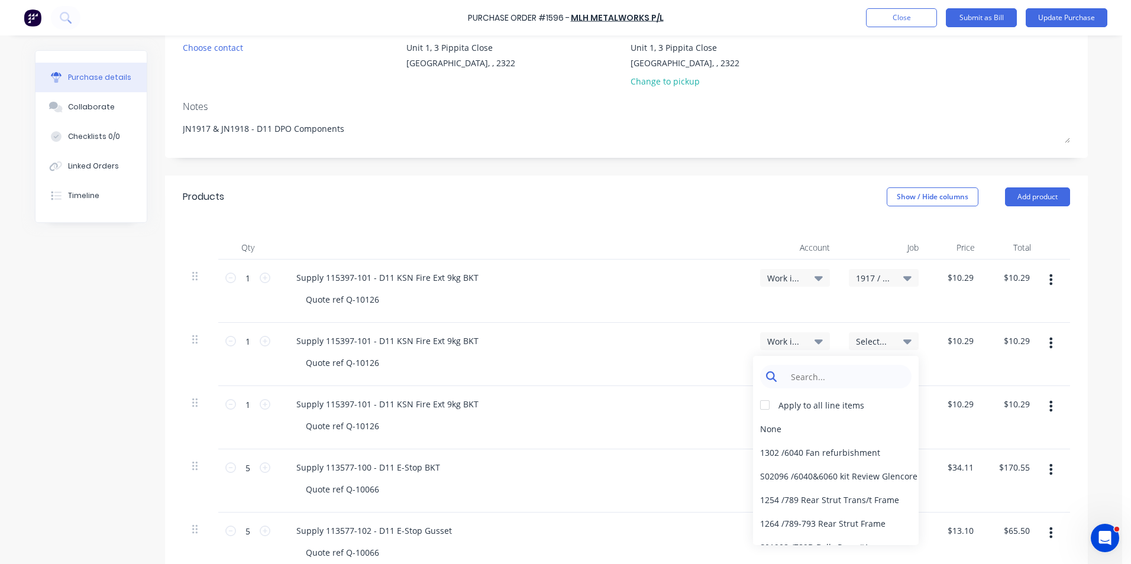
type textarea "x"
click at [817, 380] on input at bounding box center [844, 377] width 121 height 24
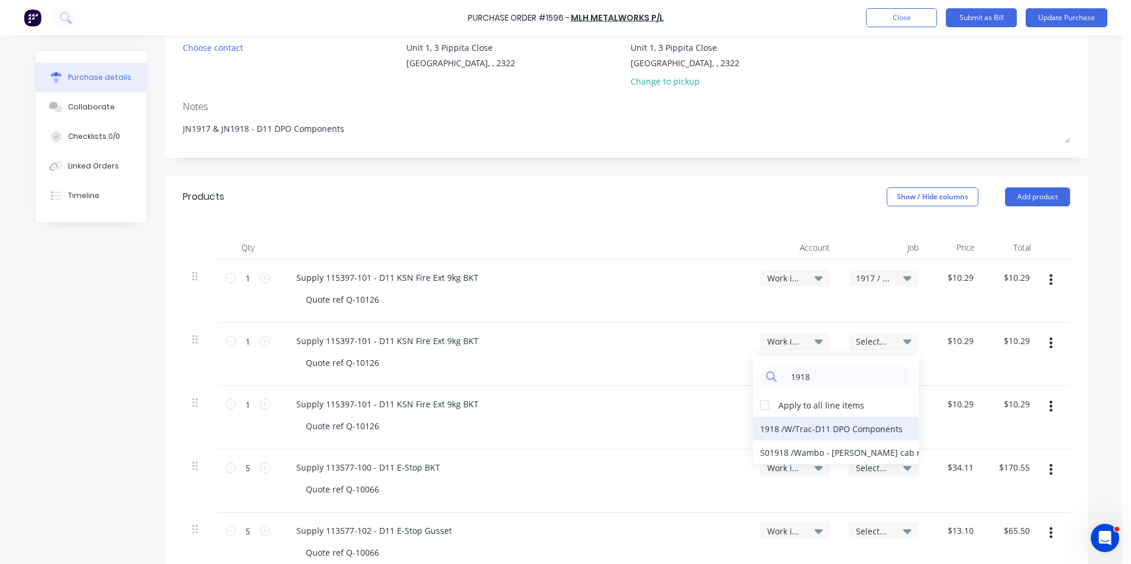
type input "1918"
click at [810, 428] on div "1918 / W/Trac-D11 DPO Components" at bounding box center [836, 429] width 166 height 24
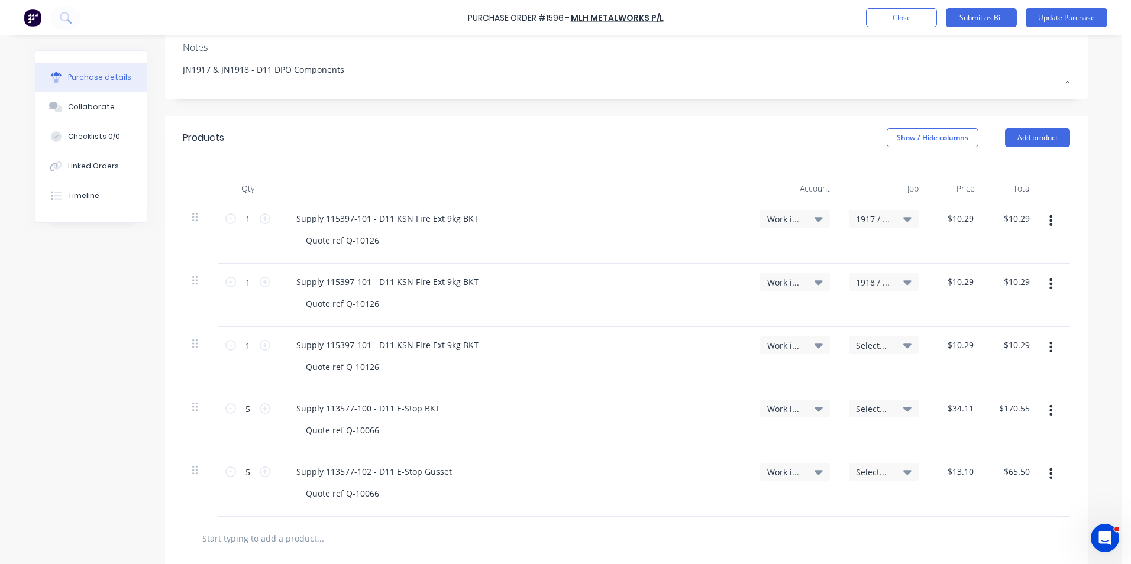
scroll to position [237, 0]
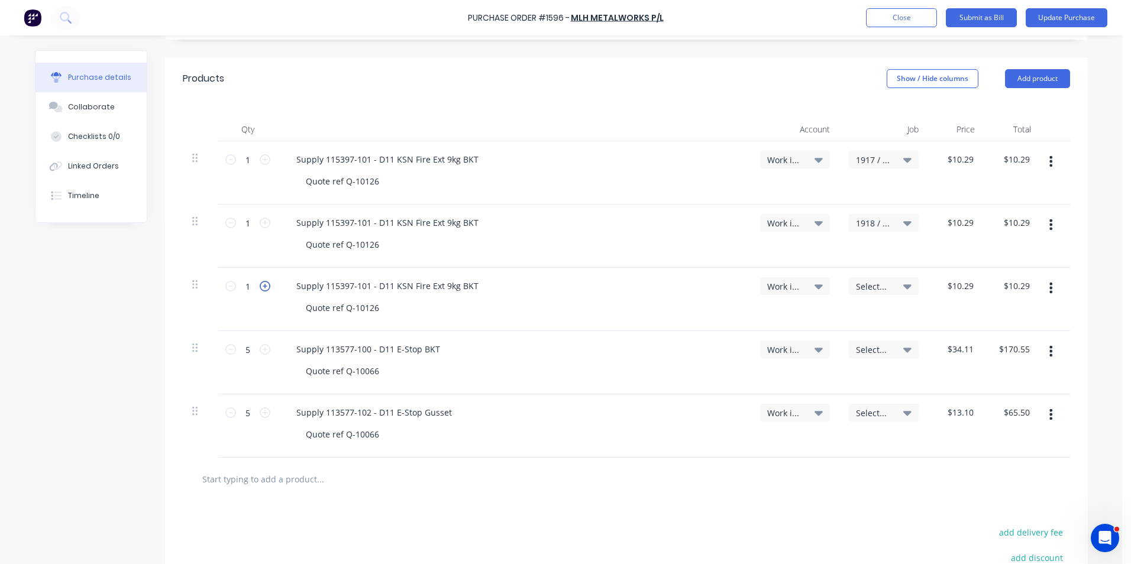
click at [262, 285] on icon at bounding box center [265, 286] width 11 height 11
type textarea "x"
type input "2"
type input "$20.58"
click at [262, 285] on icon at bounding box center [265, 286] width 11 height 11
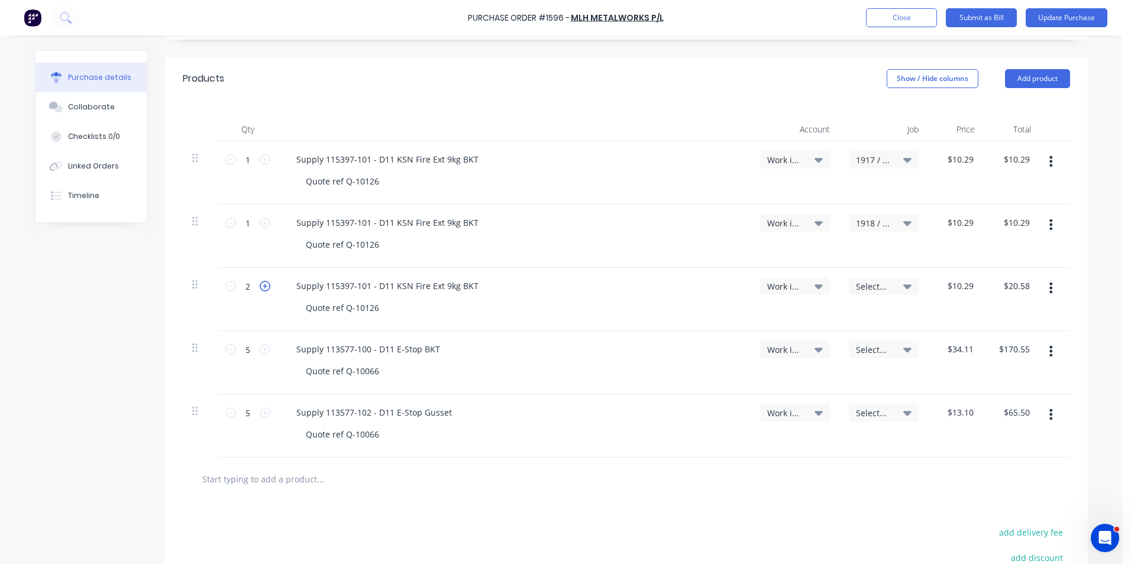
type textarea "x"
type input "3"
type input "$30.87"
click at [786, 287] on span "Work in Progress - Materials" at bounding box center [784, 286] width 35 height 12
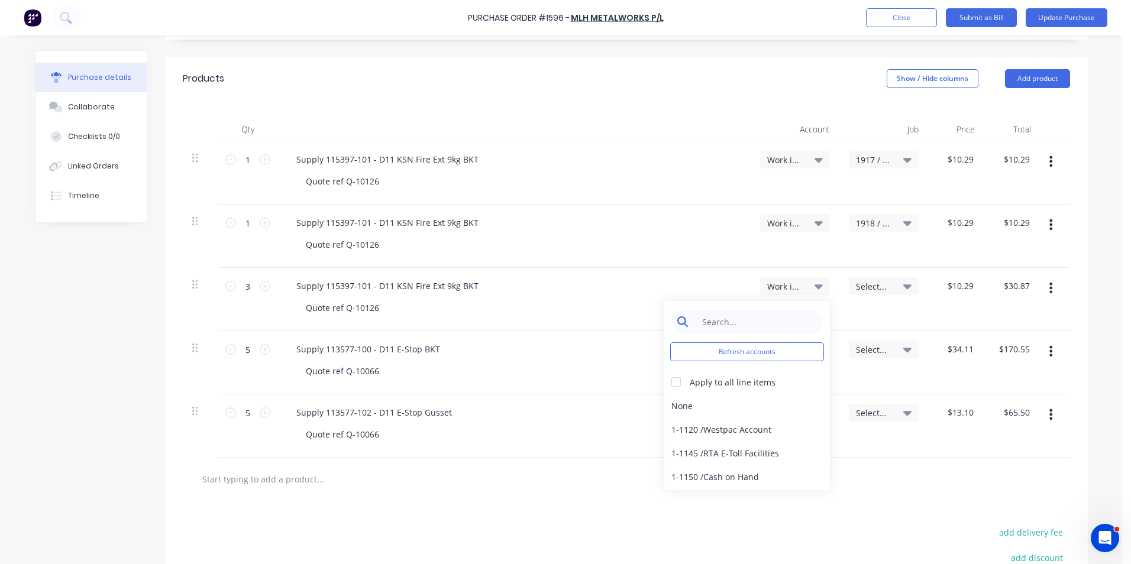
type textarea "x"
click at [719, 318] on input at bounding box center [755, 322] width 121 height 24
type input "stock"
click at [695, 402] on div "1-1310 / Stock" at bounding box center [747, 406] width 166 height 24
click at [864, 286] on span "Select..." at bounding box center [873, 286] width 35 height 12
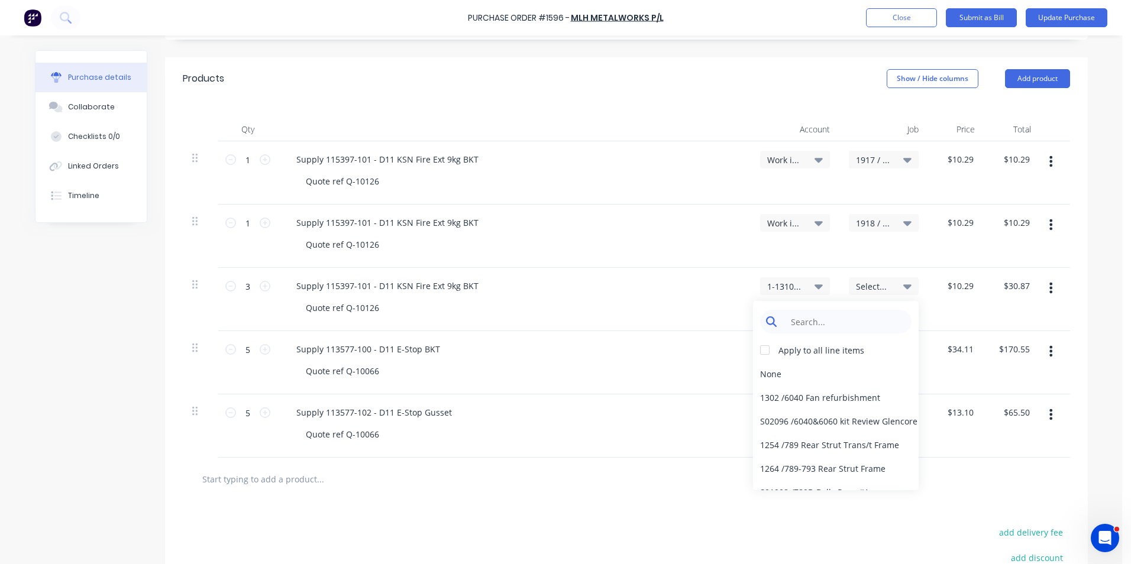
click at [808, 318] on input at bounding box center [844, 322] width 121 height 24
click at [797, 444] on div "Stock / Stock" at bounding box center [836, 445] width 166 height 24
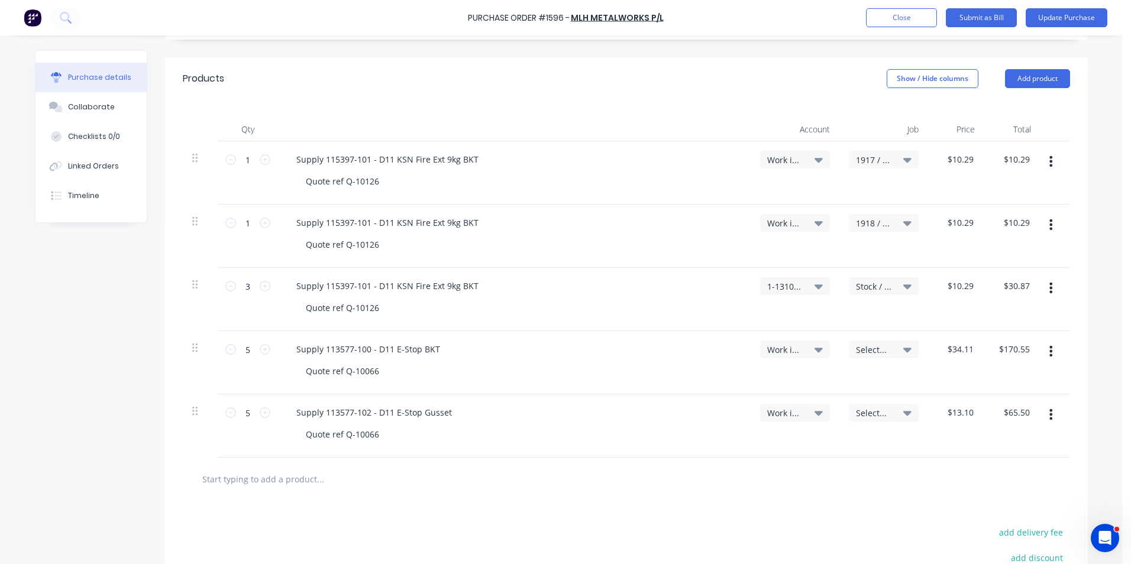
click at [1049, 351] on icon "button" at bounding box center [1050, 351] width 3 height 11
click at [1005, 403] on button "Duplicate" at bounding box center [1015, 406] width 101 height 24
click at [1050, 350] on button "button" at bounding box center [1051, 351] width 28 height 21
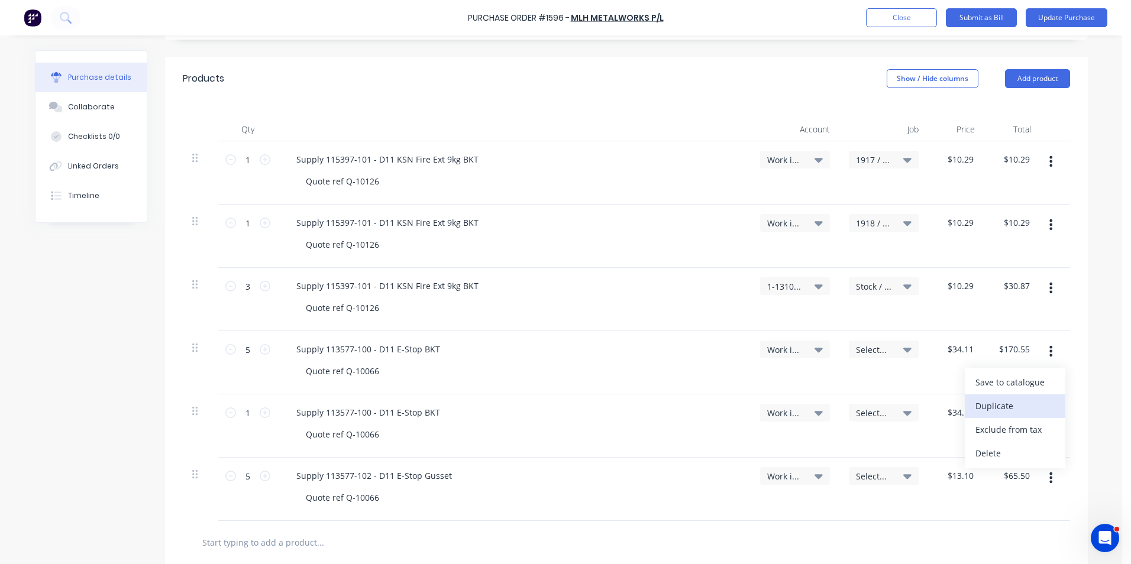
click at [1002, 409] on button "Duplicate" at bounding box center [1015, 406] width 101 height 24
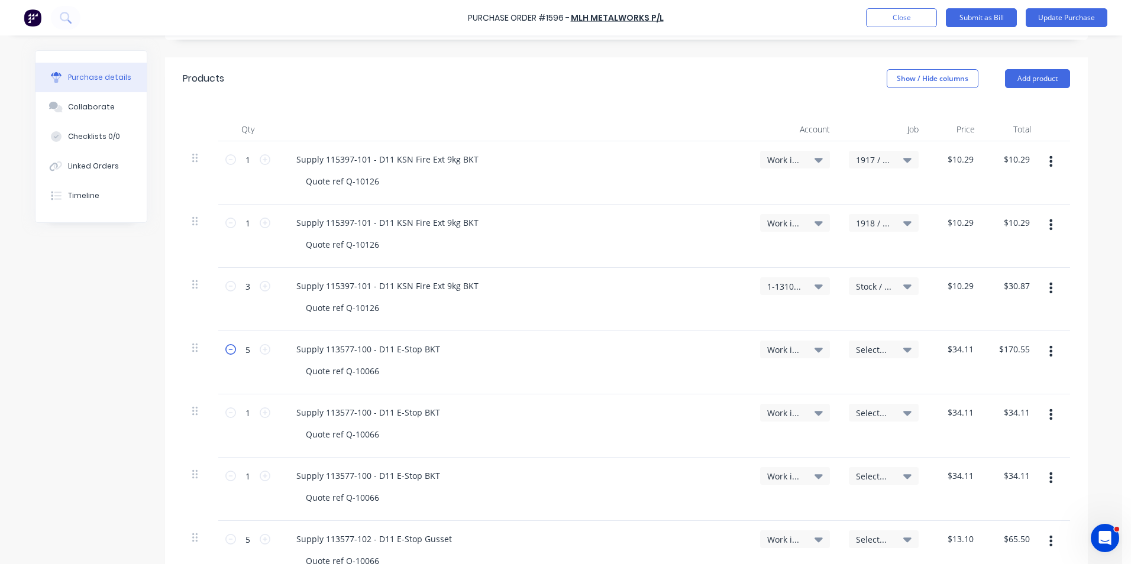
click at [228, 350] on icon at bounding box center [230, 349] width 11 height 11
click at [227, 349] on icon at bounding box center [230, 349] width 11 height 11
click at [868, 349] on span "Select..." at bounding box center [873, 350] width 35 height 12
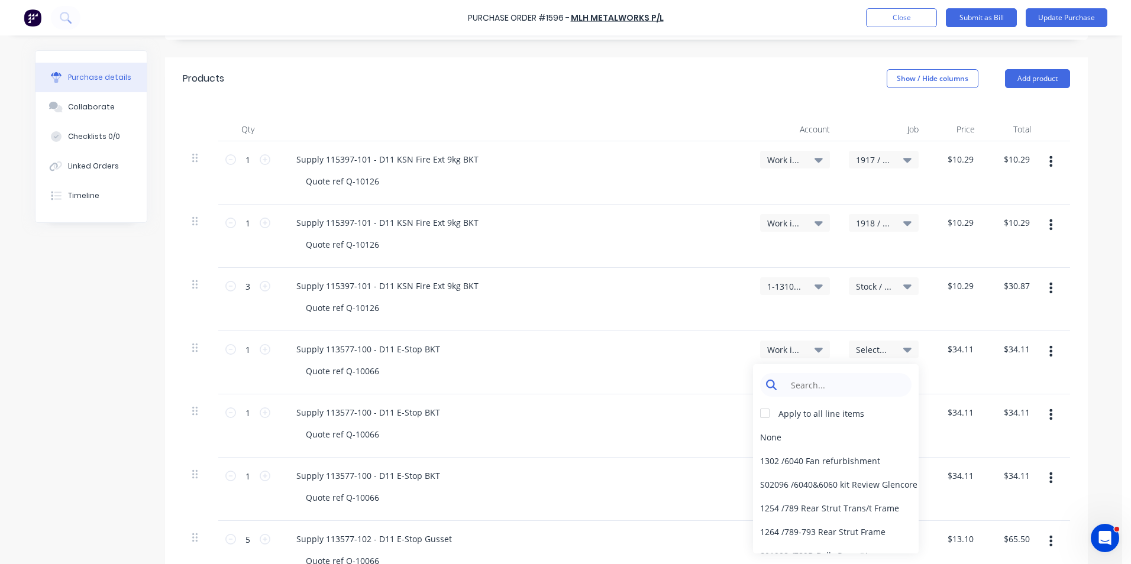
click at [814, 383] on input at bounding box center [844, 385] width 121 height 24
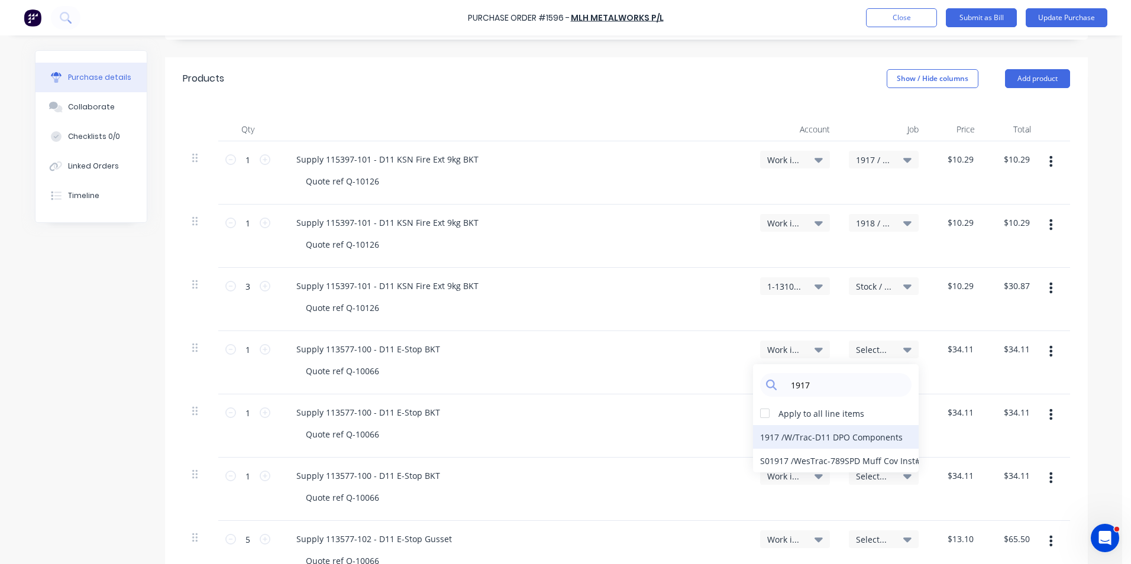
click at [795, 439] on div "1917 / W/Trac-D11 DPO Components" at bounding box center [836, 437] width 166 height 24
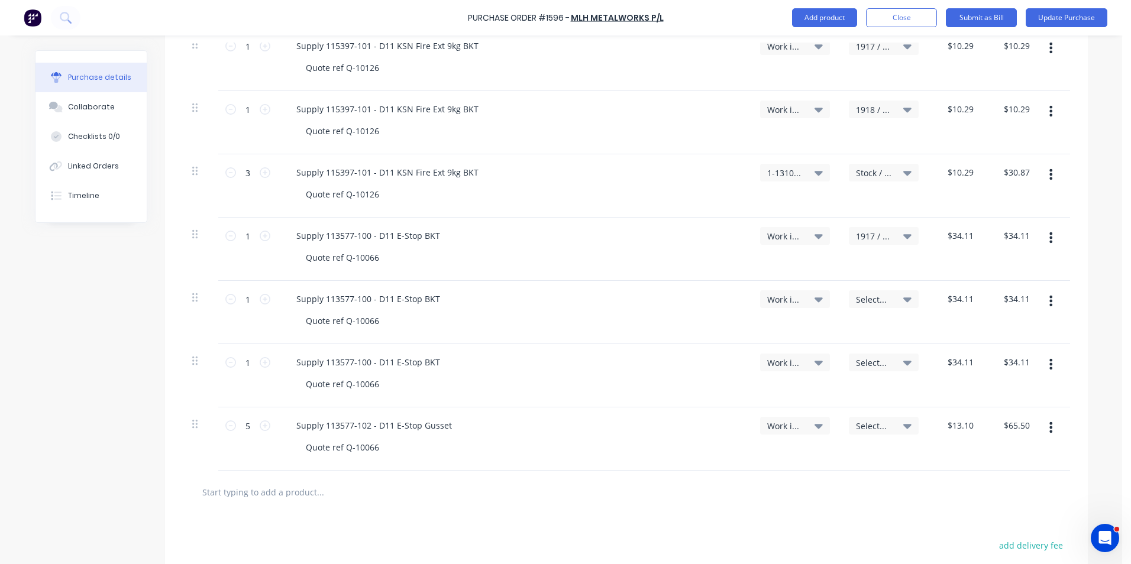
scroll to position [355, 0]
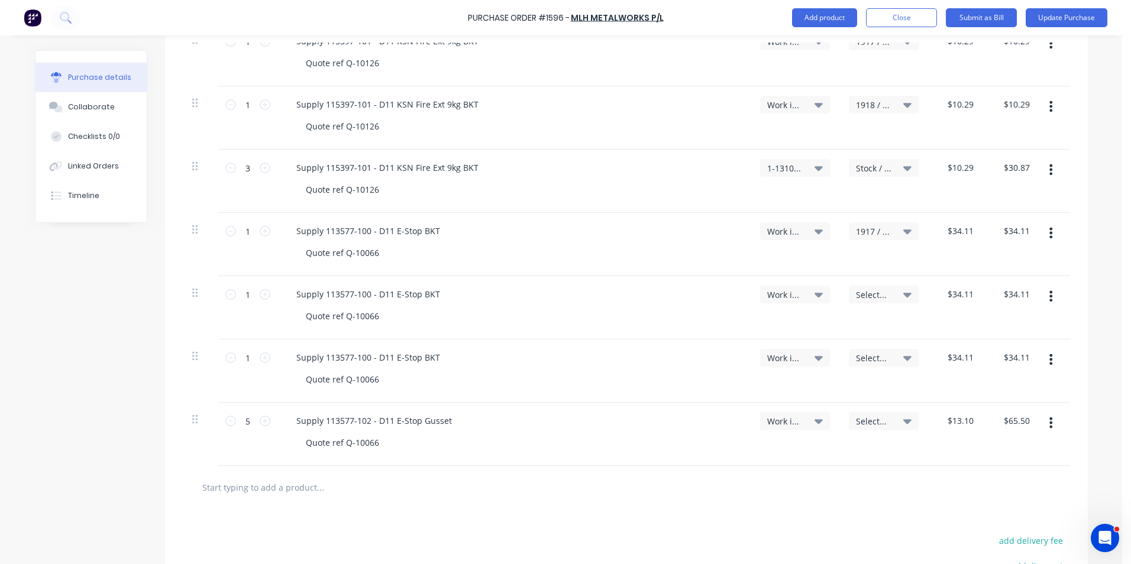
click at [869, 293] on span "Select..." at bounding box center [873, 295] width 35 height 12
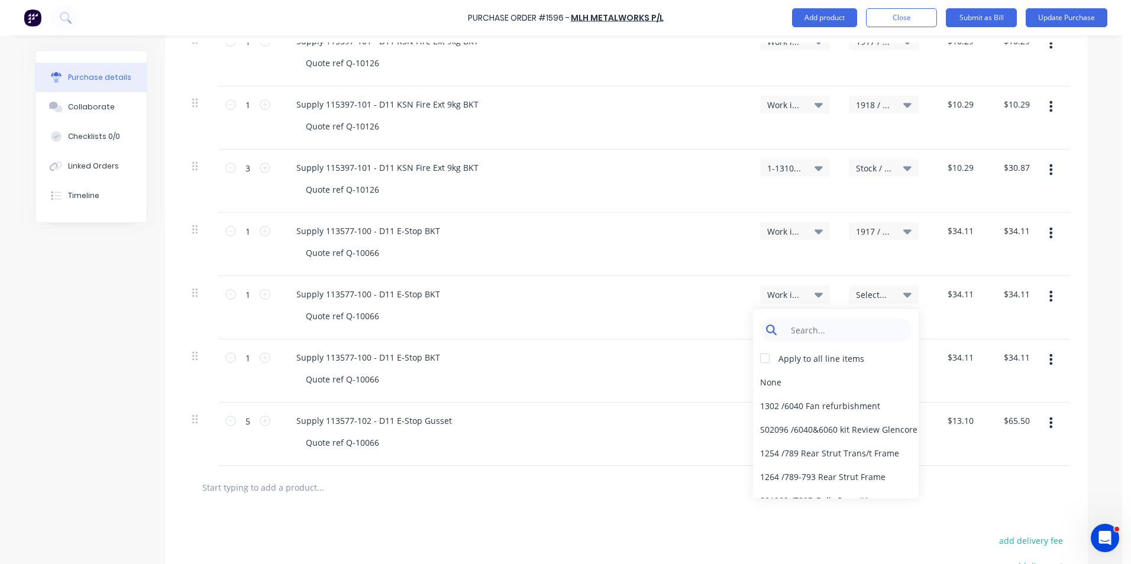
click at [801, 331] on input at bounding box center [844, 330] width 121 height 24
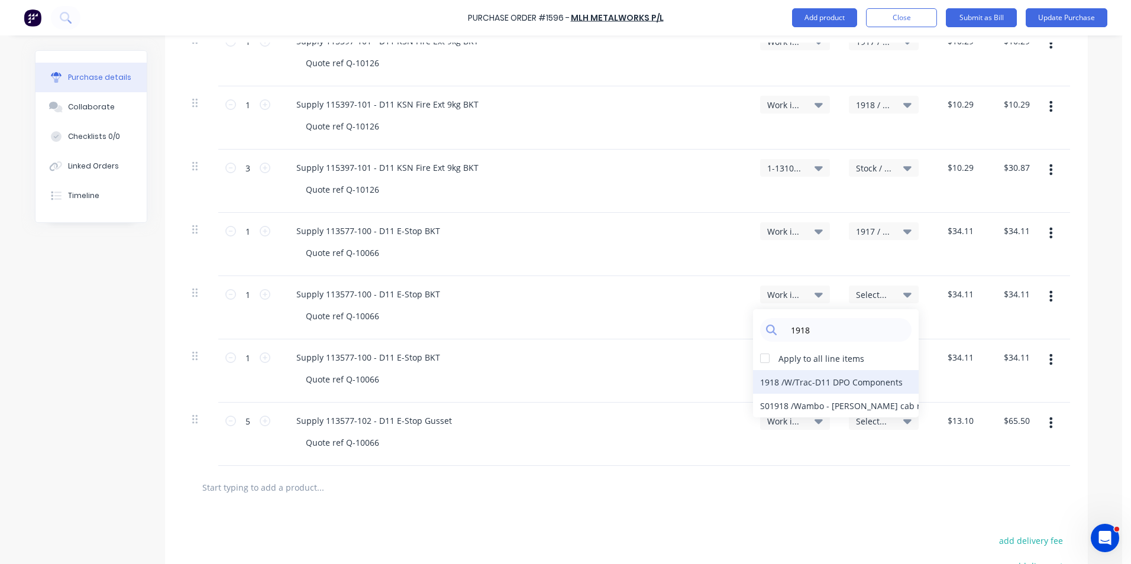
click at [777, 381] on div "1918 / W/Trac-D11 DPO Components" at bounding box center [836, 382] width 166 height 24
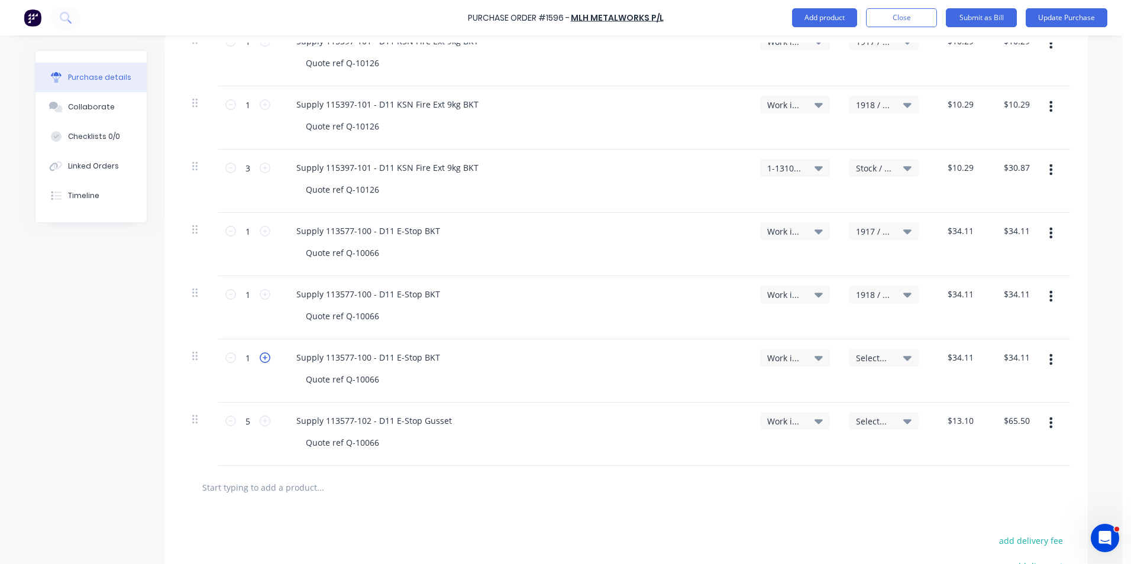
click at [260, 357] on icon at bounding box center [265, 357] width 11 height 11
click at [781, 357] on span "Work in Progress - Materials" at bounding box center [784, 358] width 35 height 12
click at [723, 394] on input at bounding box center [755, 393] width 121 height 24
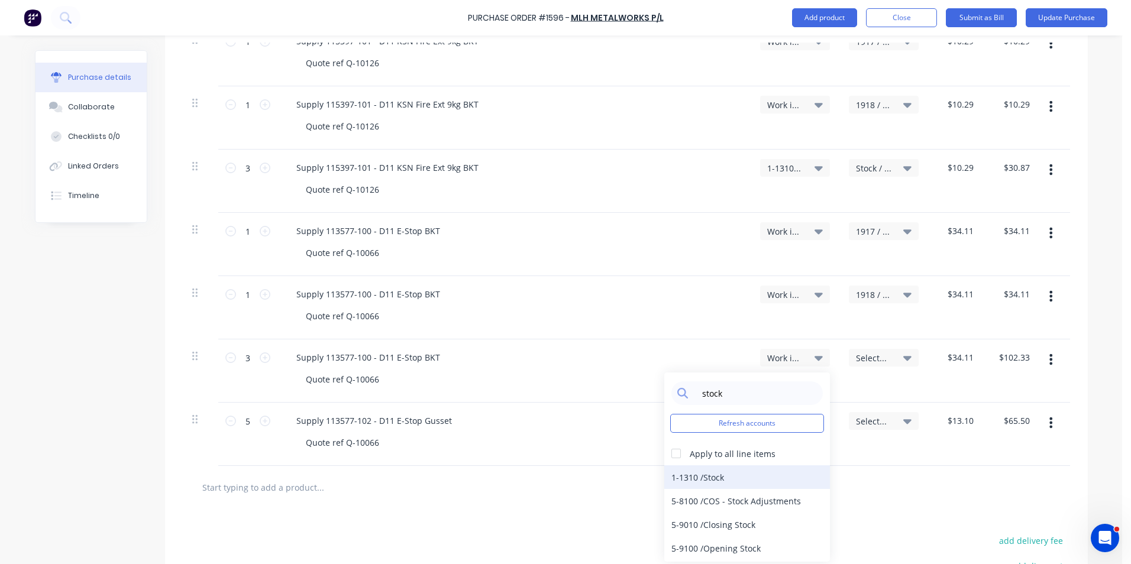
click at [710, 473] on div "1-1310 / Stock" at bounding box center [747, 477] width 166 height 24
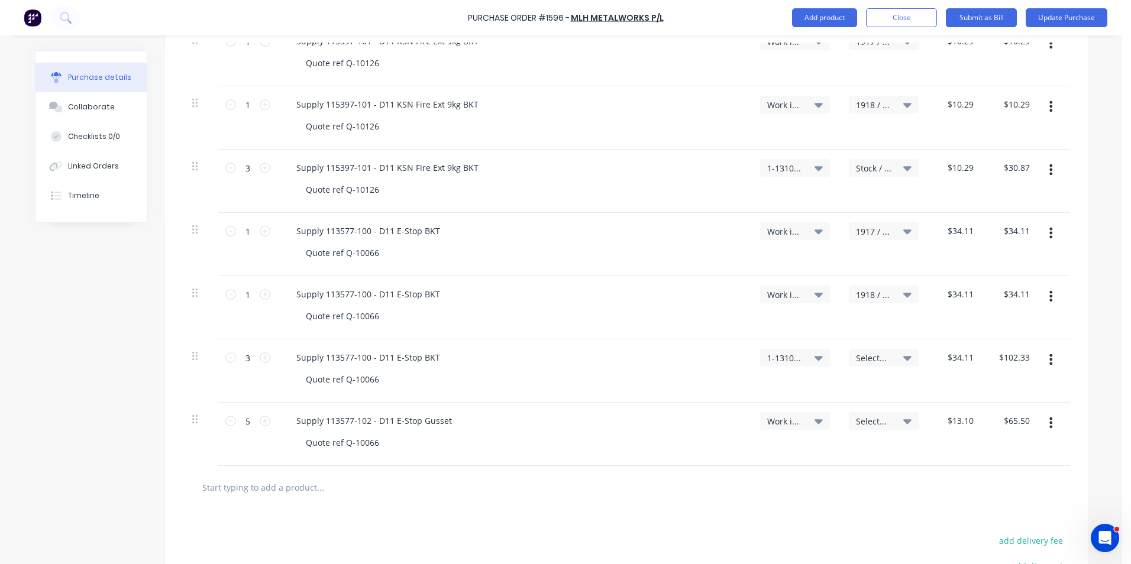
click at [863, 358] on span "Select..." at bounding box center [873, 358] width 35 height 12
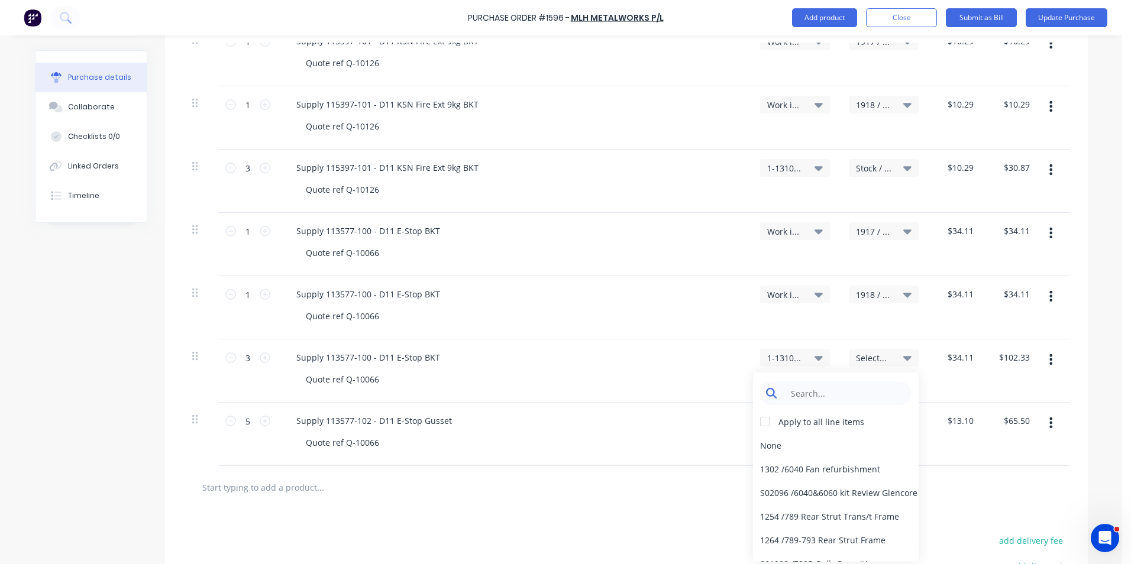
click at [795, 394] on input at bounding box center [844, 393] width 121 height 24
click at [798, 517] on div "Stock / Stock" at bounding box center [836, 516] width 166 height 24
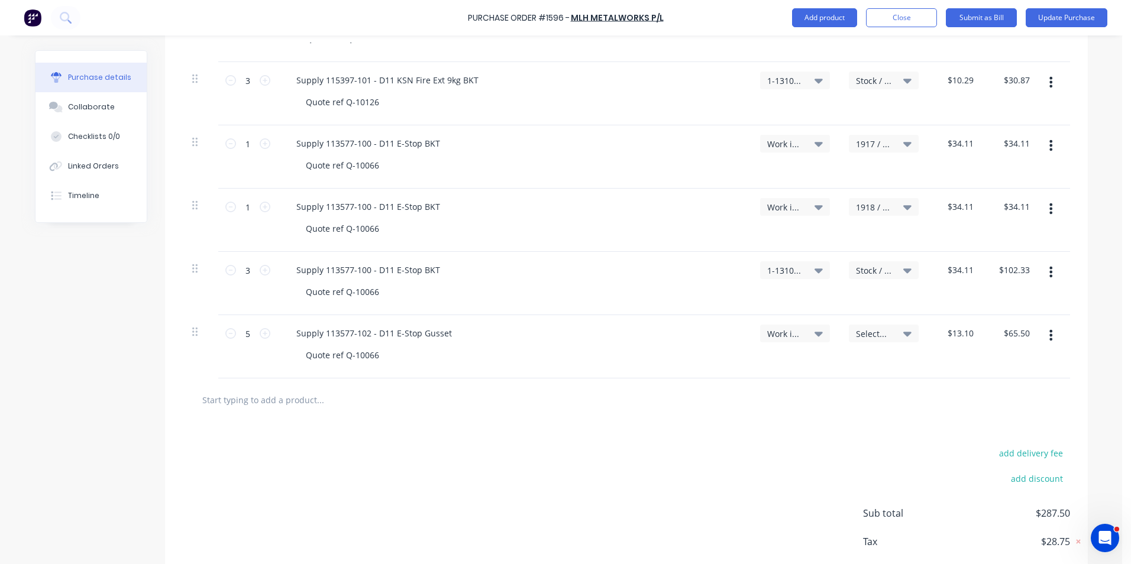
scroll to position [473, 0]
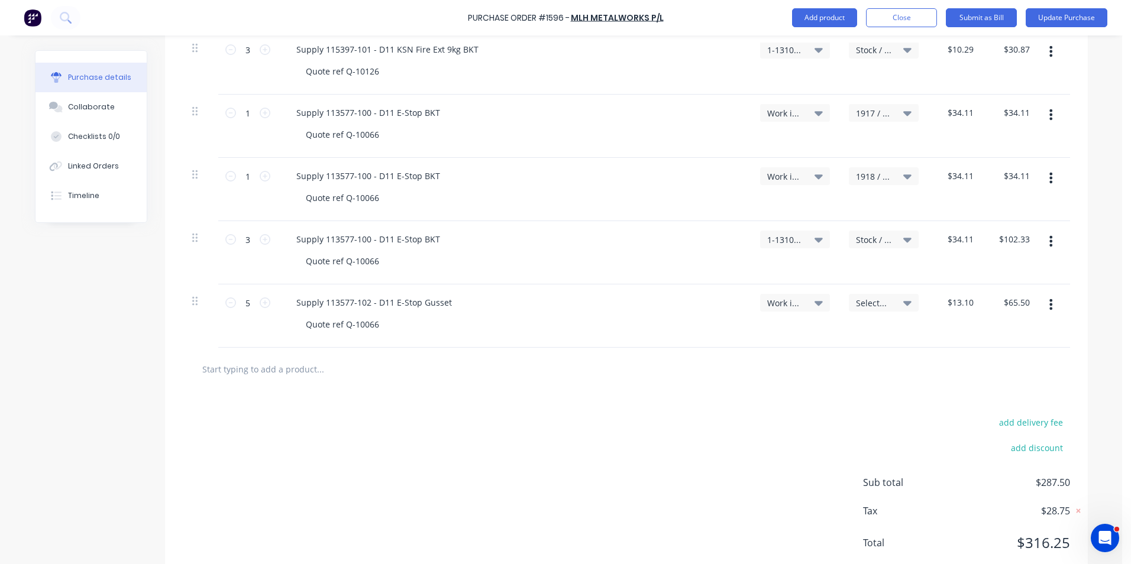
click at [1049, 304] on icon "button" at bounding box center [1050, 304] width 3 height 11
click at [993, 360] on button "Duplicate" at bounding box center [1015, 360] width 101 height 24
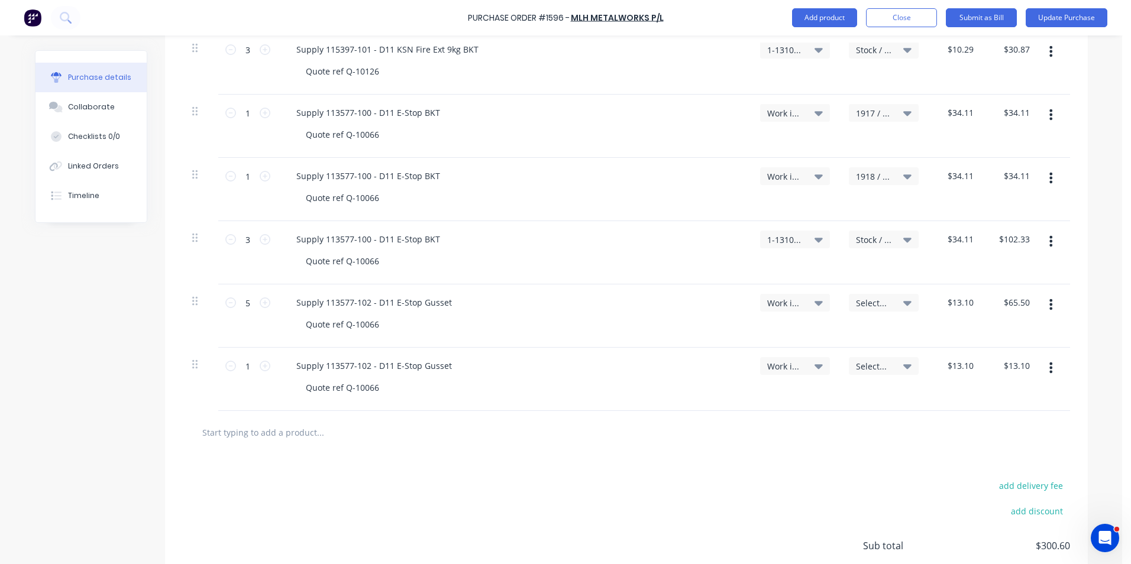
click at [1049, 366] on icon "button" at bounding box center [1050, 367] width 3 height 13
click at [994, 423] on button "Duplicate" at bounding box center [1015, 423] width 101 height 24
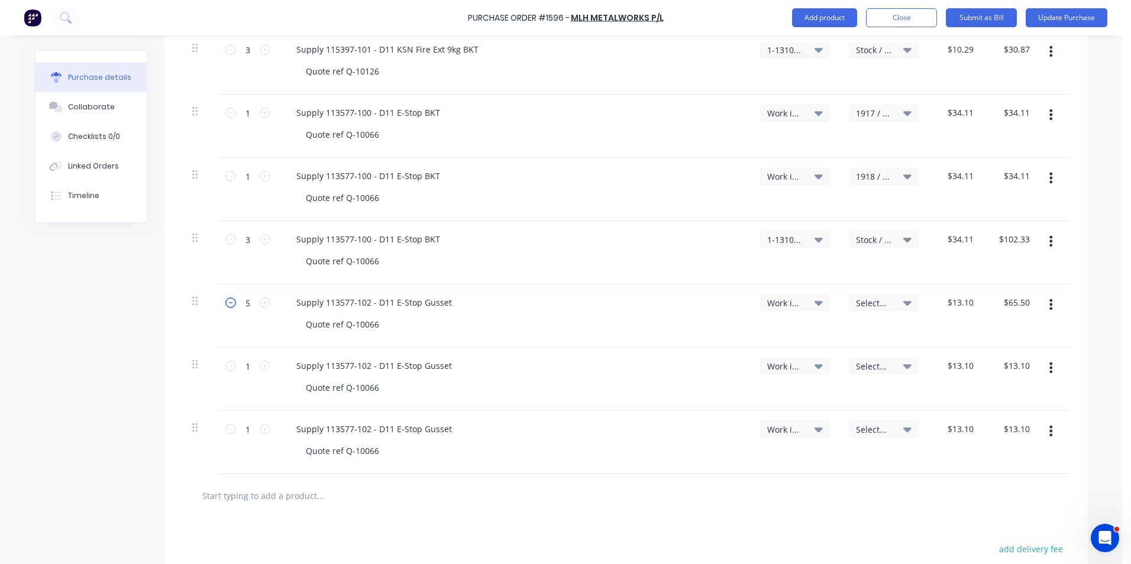
click at [226, 303] on icon at bounding box center [230, 302] width 11 height 11
click at [873, 300] on span "Select..." at bounding box center [873, 303] width 35 height 12
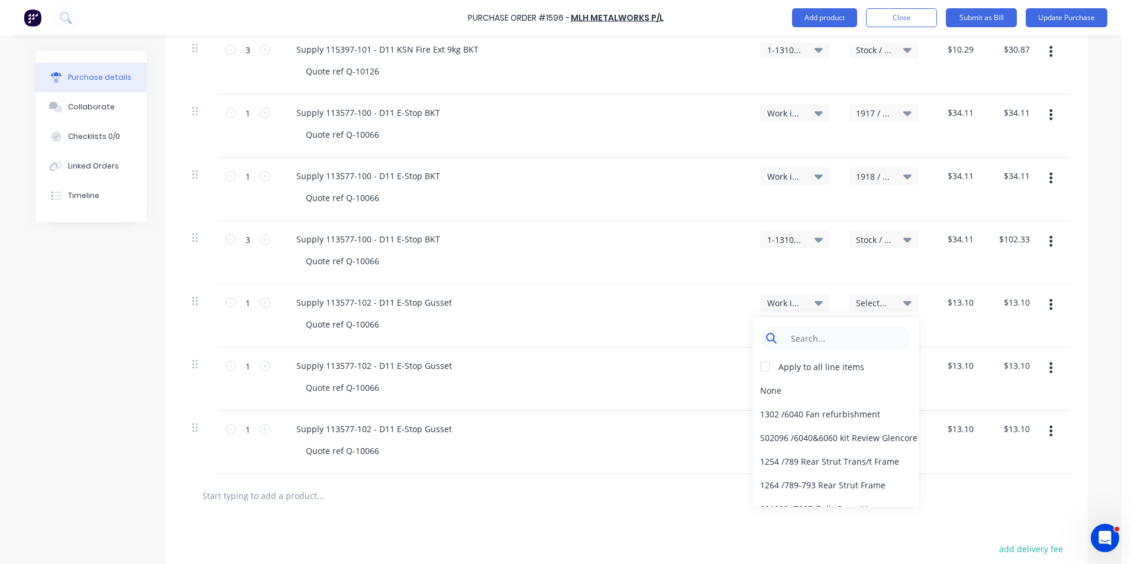
click at [805, 336] on input at bounding box center [844, 338] width 121 height 24
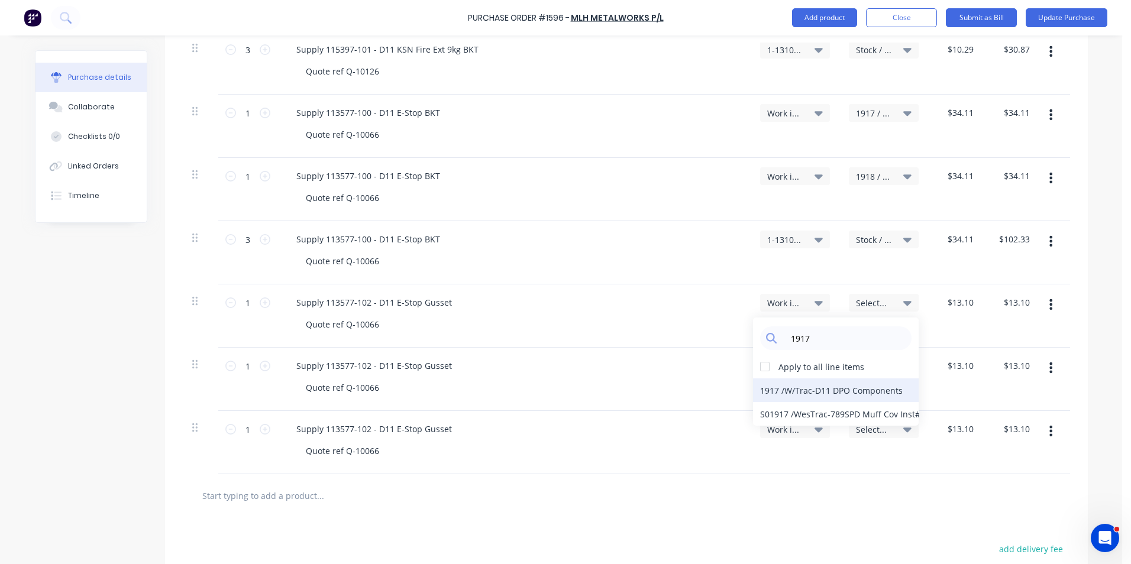
click at [776, 388] on div "1917 / W/Trac-D11 DPO Components" at bounding box center [836, 390] width 166 height 24
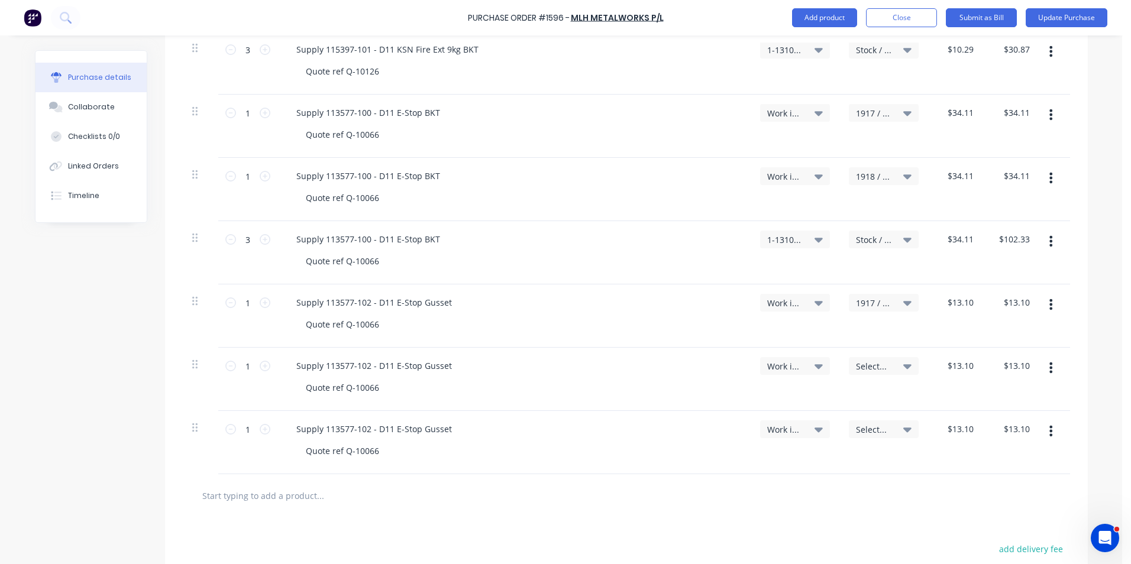
click at [865, 362] on span "Select..." at bounding box center [873, 366] width 35 height 12
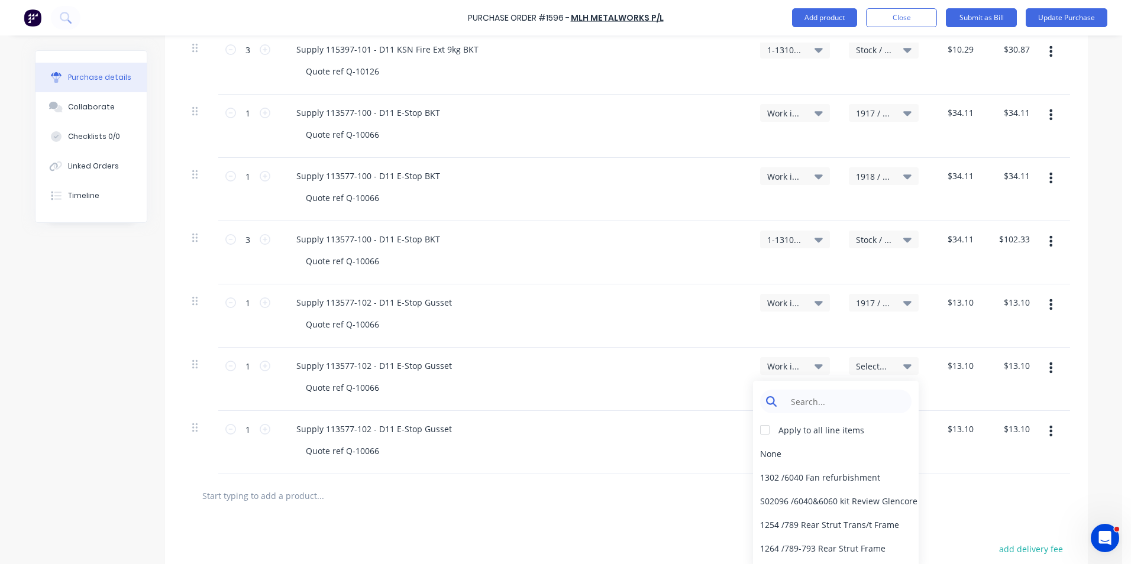
click at [809, 403] on input at bounding box center [844, 402] width 121 height 24
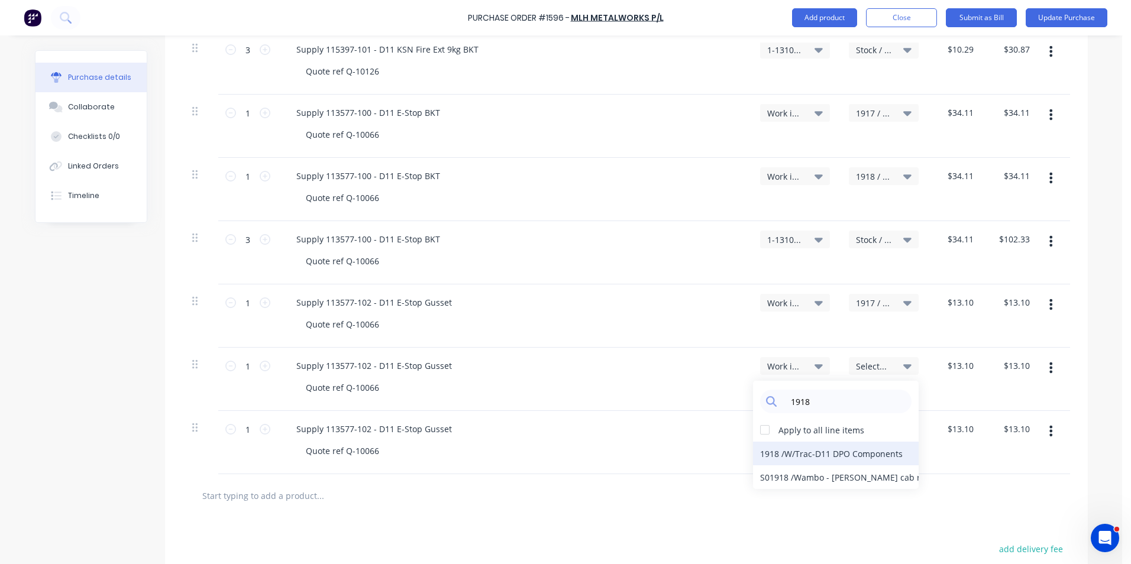
click at [789, 455] on div "1918 / W/Trac-D11 DPO Components" at bounding box center [836, 454] width 166 height 24
click at [778, 430] on span "Work in Progress - Materials" at bounding box center [784, 429] width 35 height 12
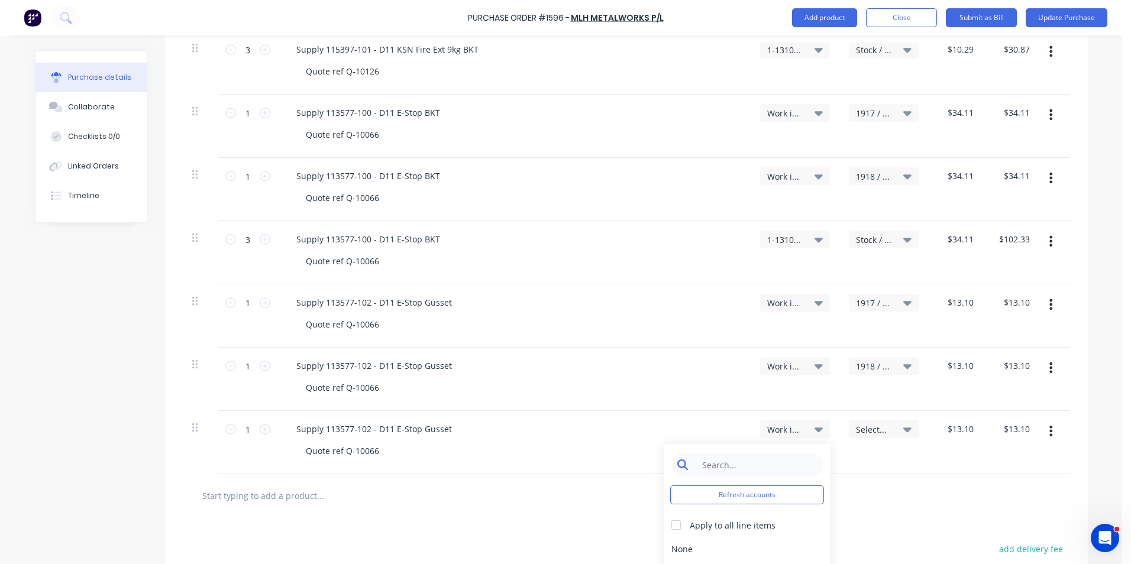
click at [723, 467] on input at bounding box center [755, 465] width 121 height 24
click at [694, 551] on div "1-1310 / Stock" at bounding box center [747, 549] width 166 height 24
click at [868, 428] on span "Select..." at bounding box center [873, 429] width 35 height 12
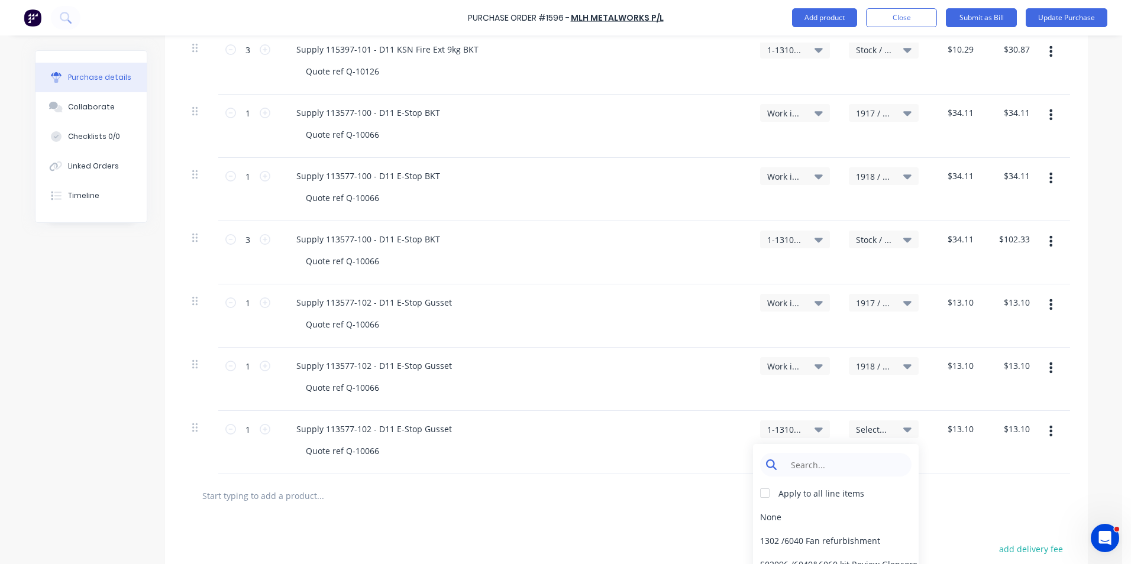
click at [811, 464] on input at bounding box center [844, 465] width 121 height 24
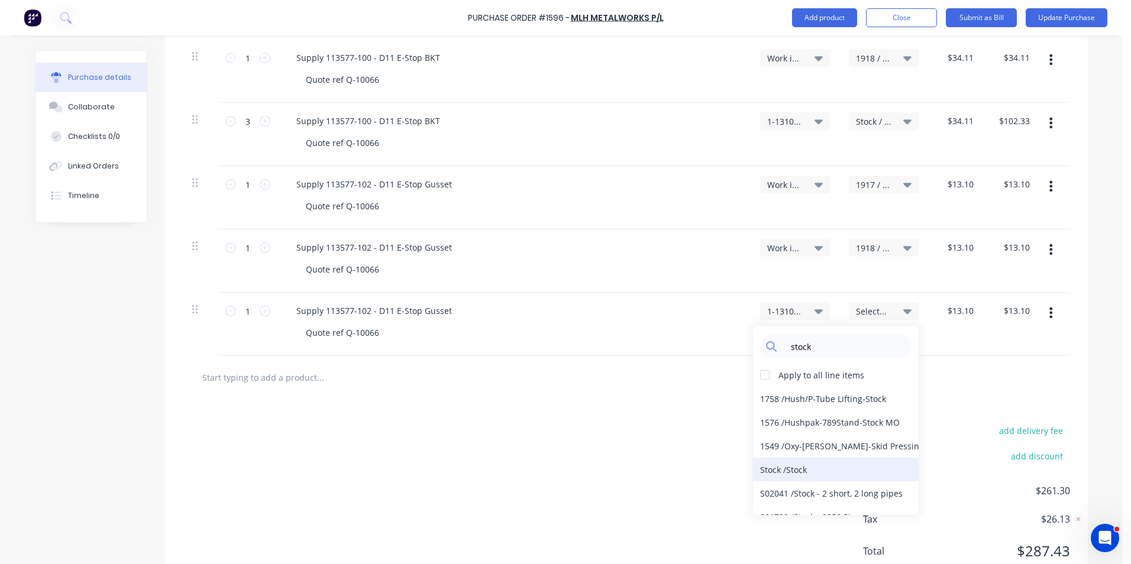
click at [797, 469] on div "Stock / Stock" at bounding box center [836, 470] width 166 height 24
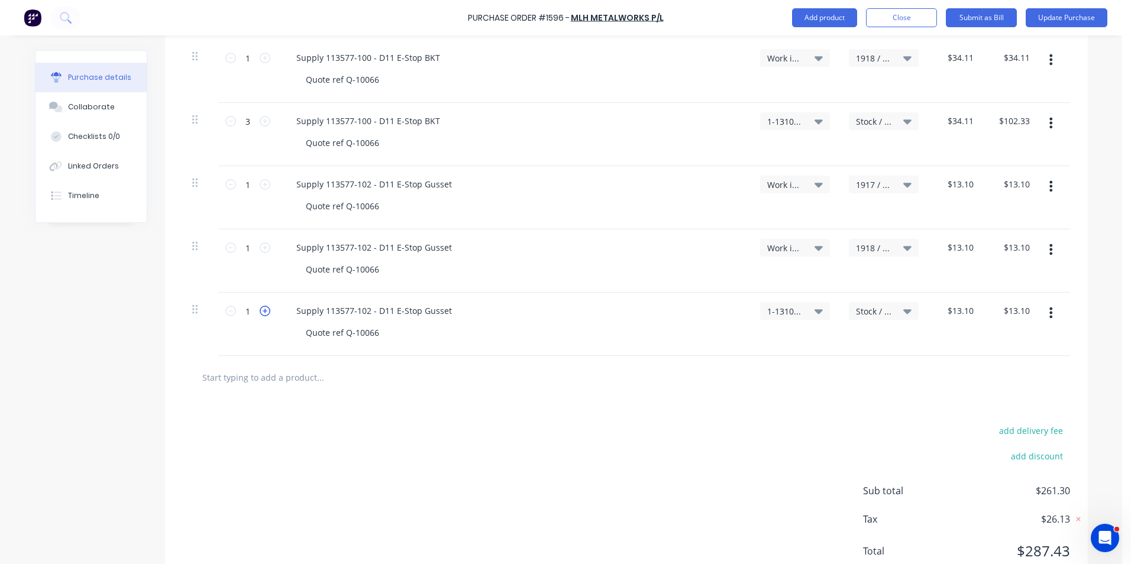
click at [260, 310] on icon at bounding box center [265, 311] width 11 height 11
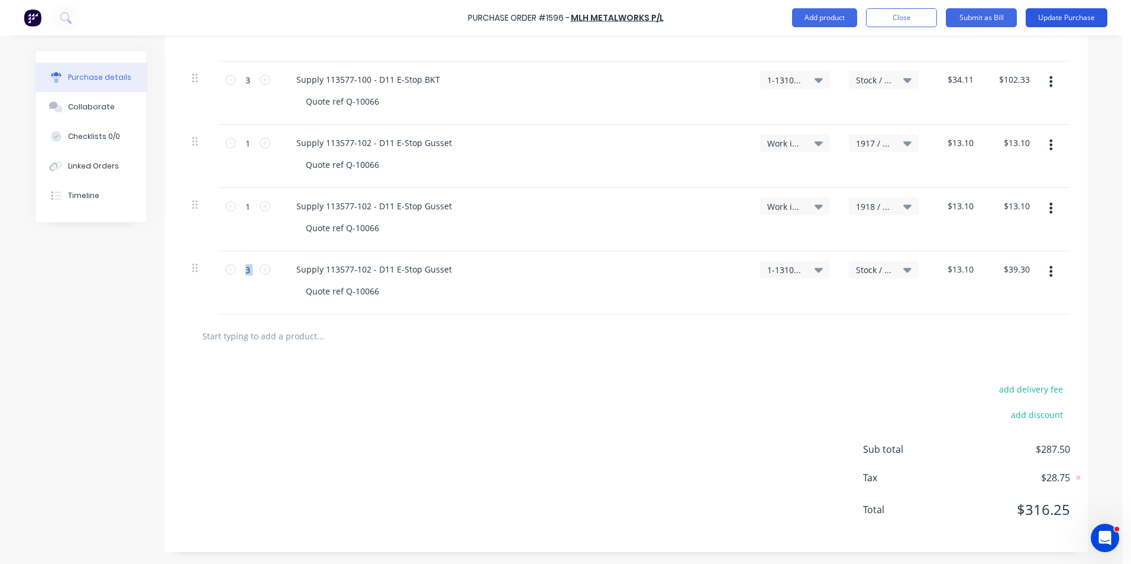
click at [1069, 14] on button "Update Purchase" at bounding box center [1066, 17] width 82 height 19
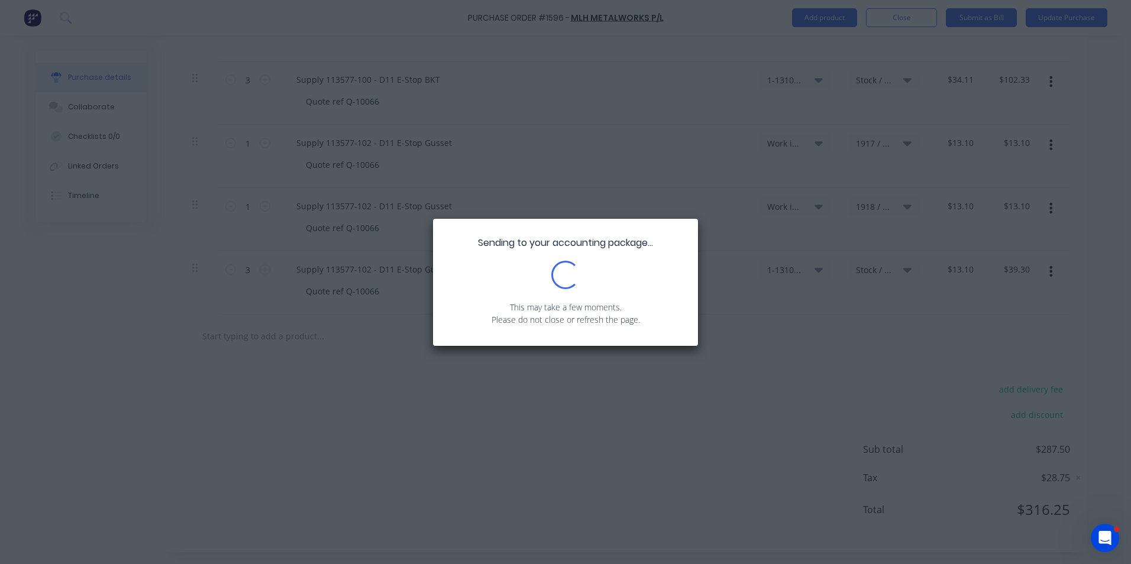
scroll to position [0, 0]
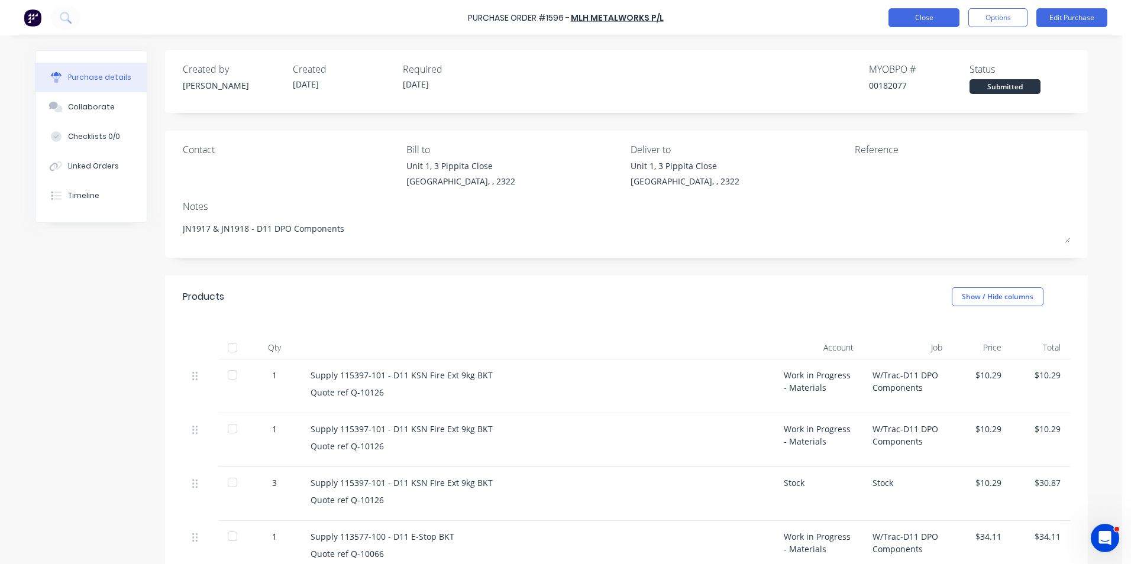
click at [931, 16] on button "Close" at bounding box center [923, 17] width 71 height 19
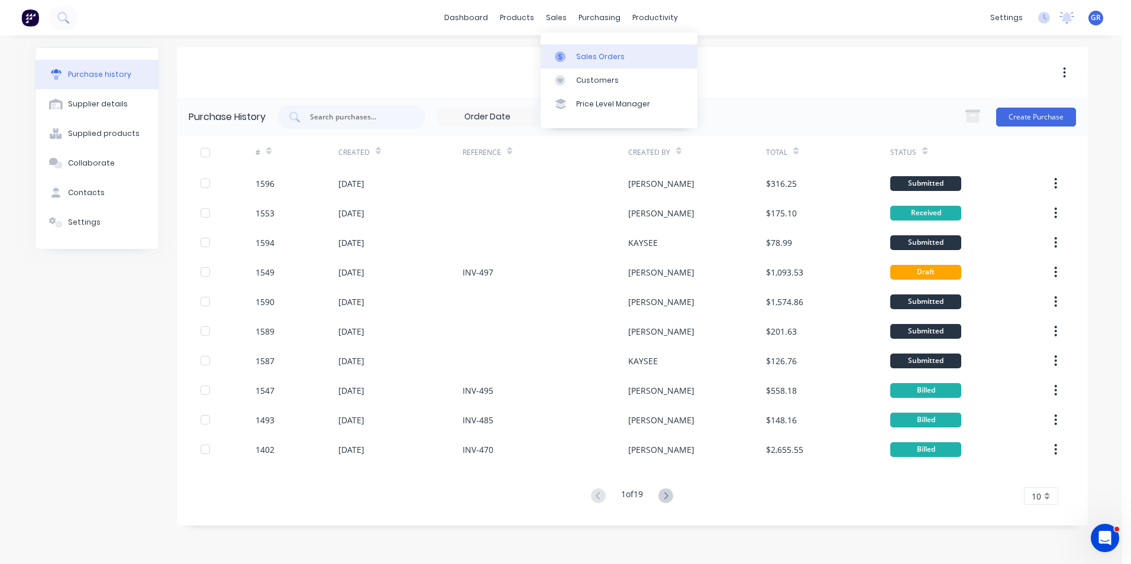
click at [599, 59] on div "Sales Orders" at bounding box center [600, 56] width 48 height 11
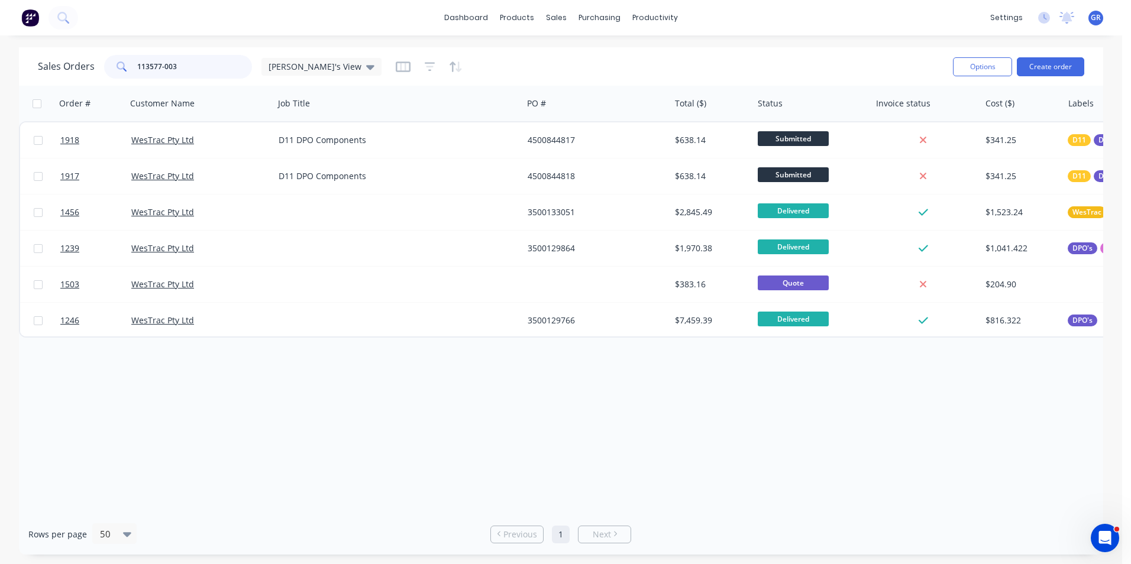
drag, startPoint x: 177, startPoint y: 67, endPoint x: 105, endPoint y: 69, distance: 71.6
click at [105, 69] on div "113577-003" at bounding box center [178, 67] width 148 height 24
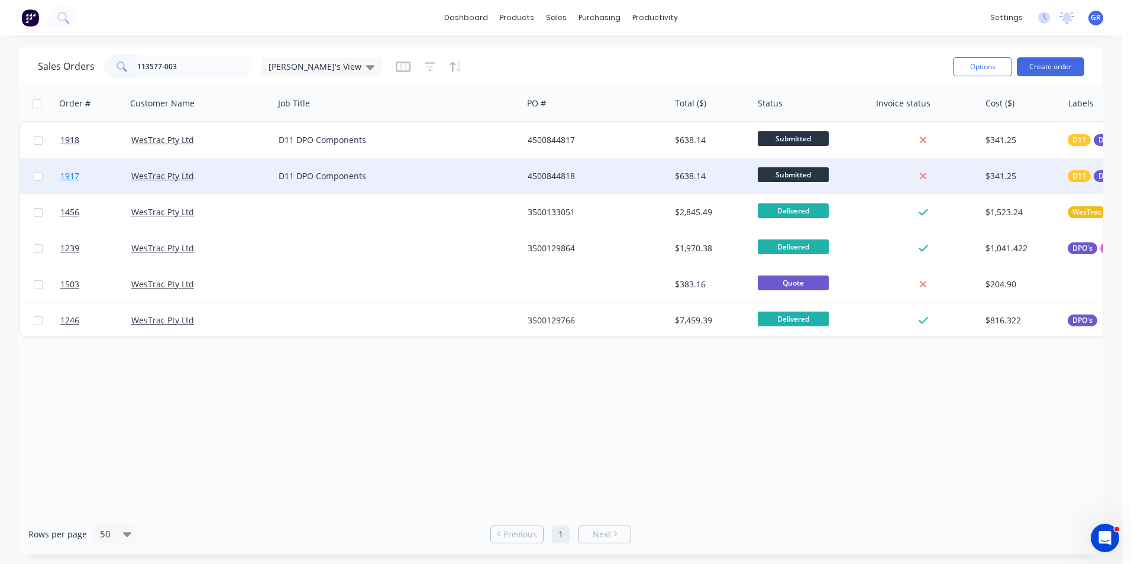
click at [76, 173] on span "1917" at bounding box center [69, 176] width 19 height 12
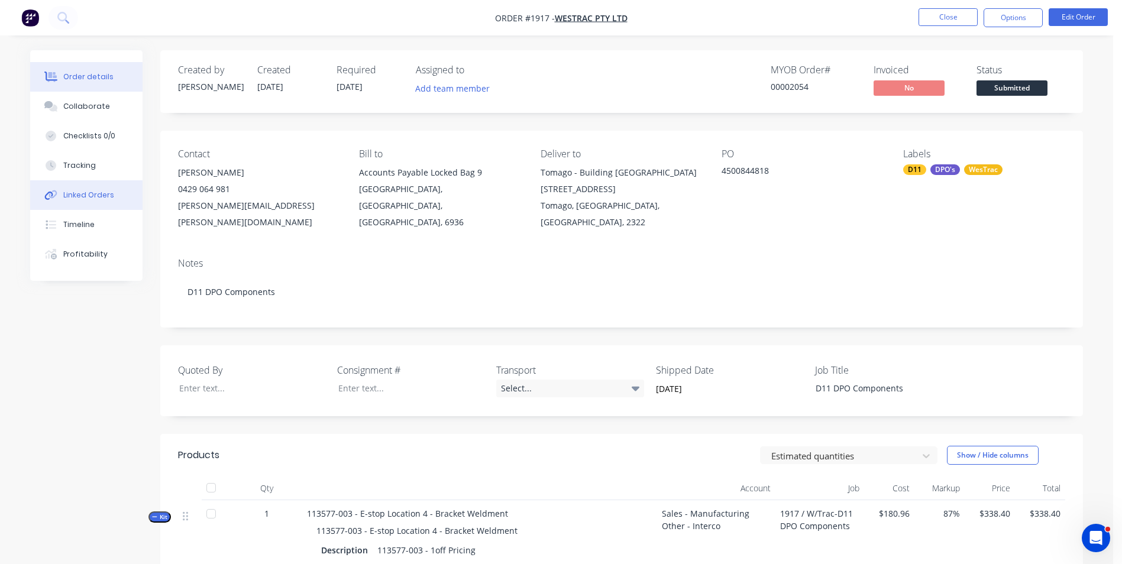
click at [90, 193] on div "Linked Orders" at bounding box center [88, 195] width 51 height 11
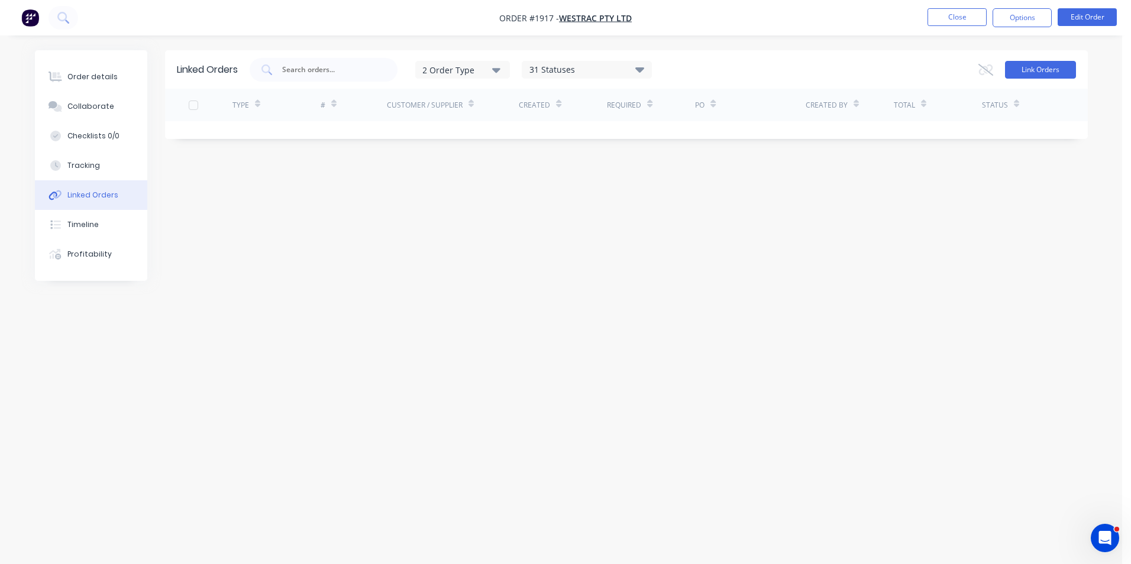
click at [1018, 68] on button "Link Orders" at bounding box center [1040, 70] width 71 height 18
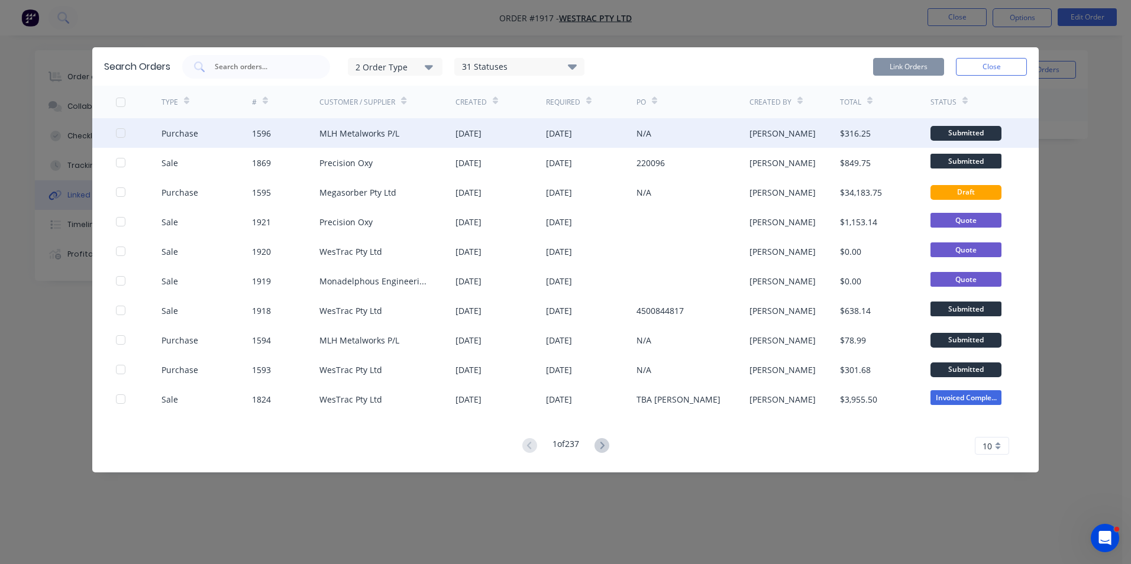
click at [117, 130] on div at bounding box center [121, 133] width 24 height 24
click at [892, 67] on button "Link Orders" at bounding box center [908, 67] width 71 height 18
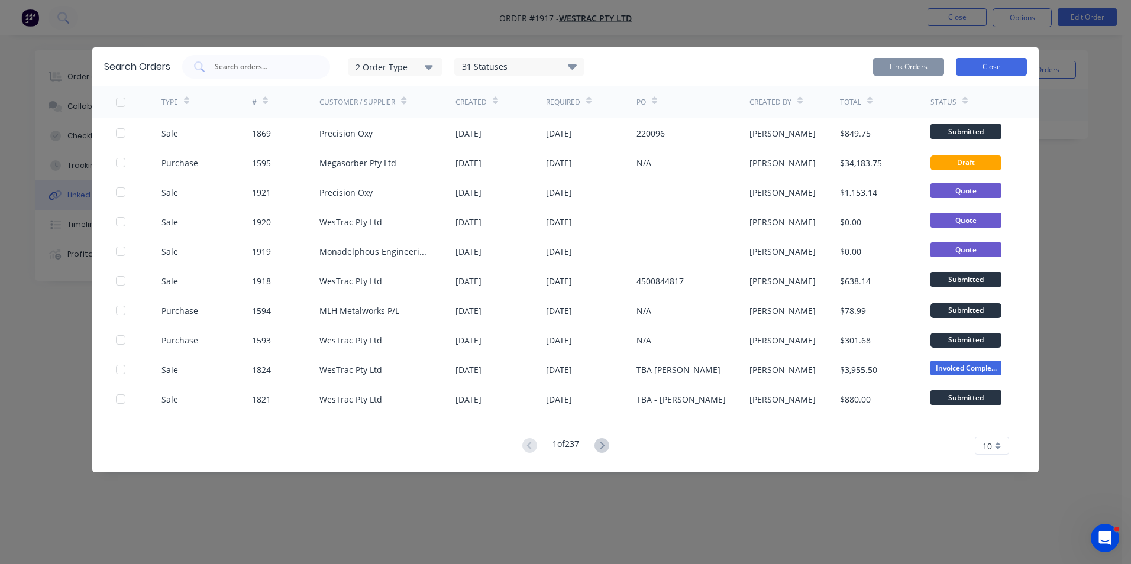
click at [976, 70] on button "Close" at bounding box center [991, 67] width 71 height 18
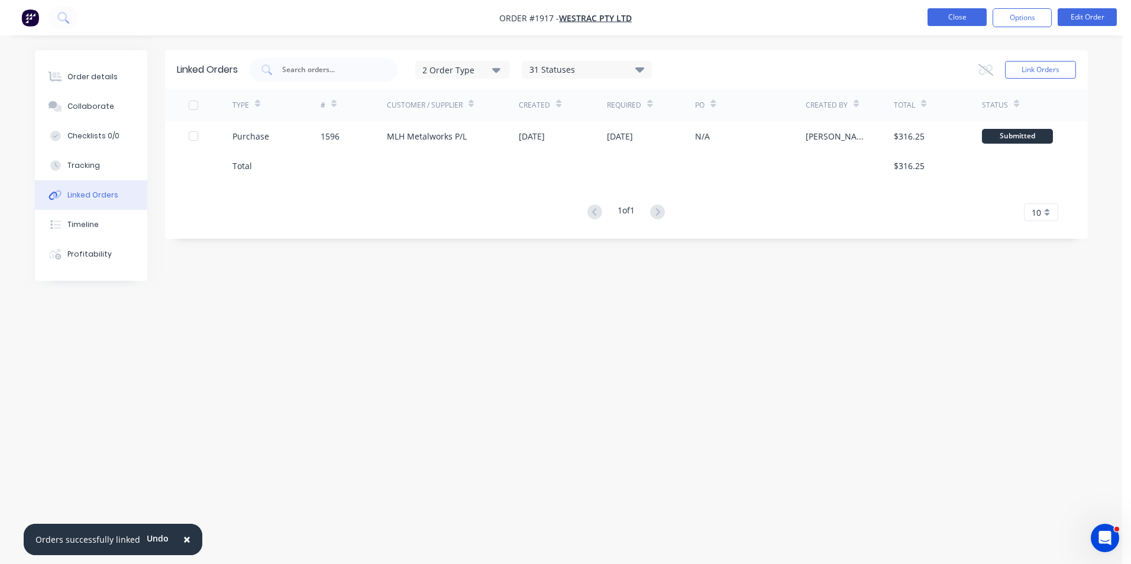
click at [955, 12] on button "Close" at bounding box center [956, 17] width 59 height 18
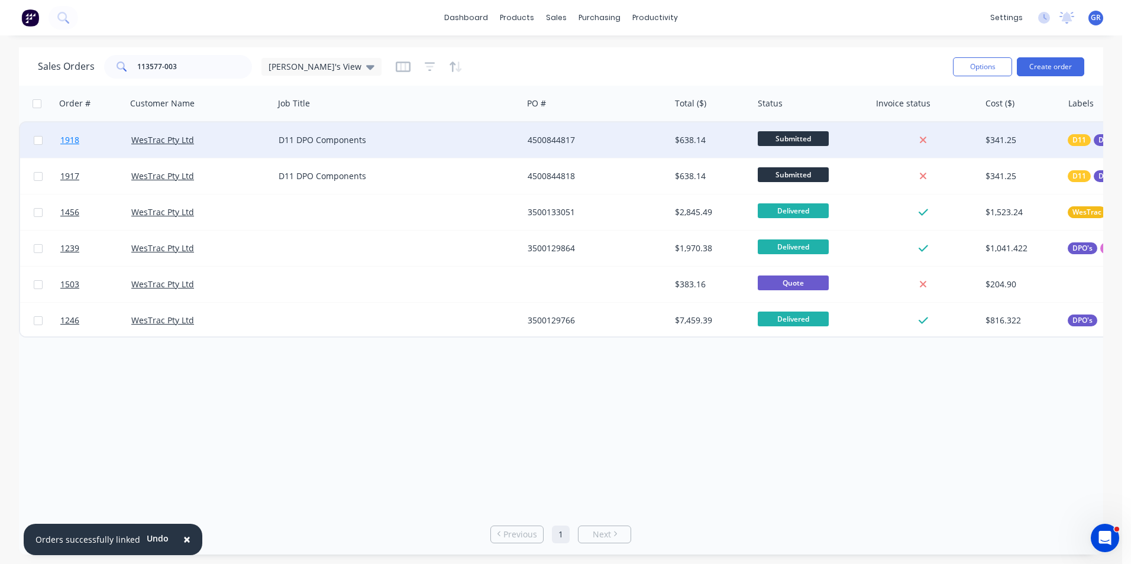
click at [70, 139] on span "1918" at bounding box center [69, 140] width 19 height 12
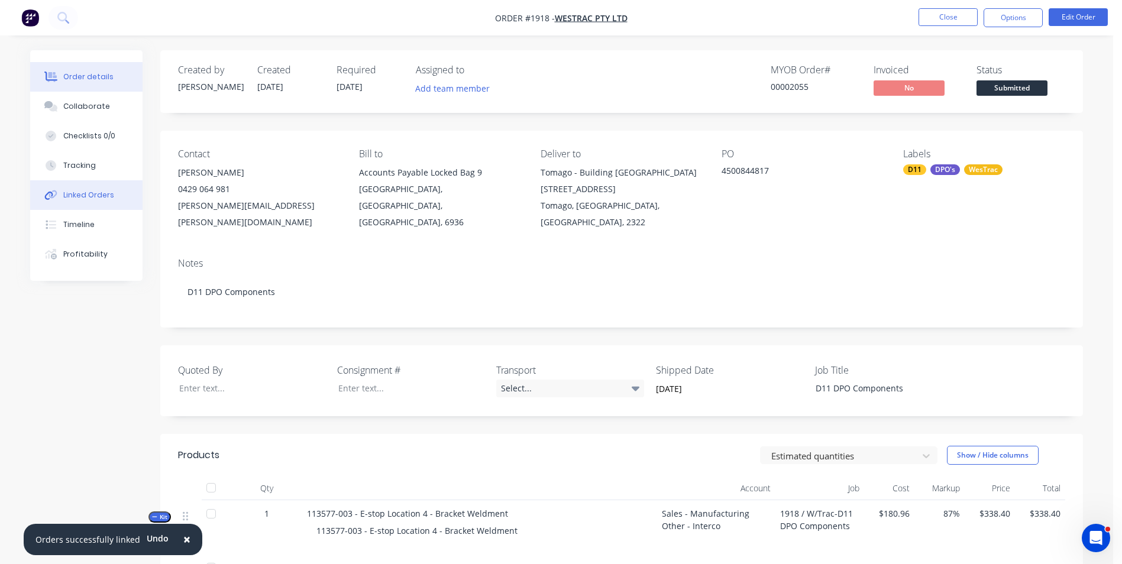
click at [84, 195] on div "Linked Orders" at bounding box center [88, 195] width 51 height 11
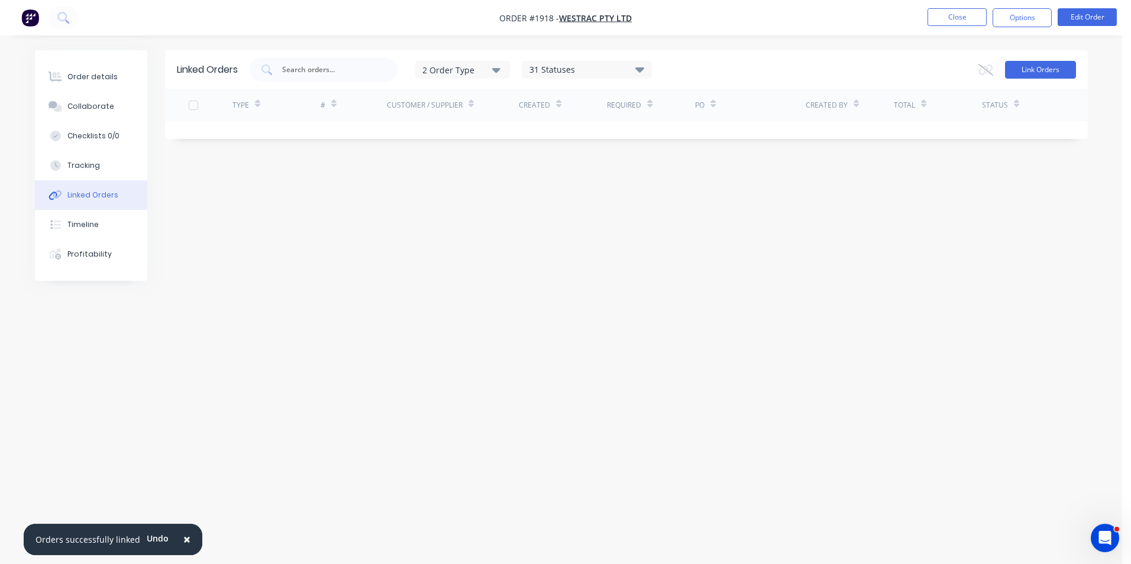
click at [1045, 65] on button "Link Orders" at bounding box center [1040, 70] width 71 height 18
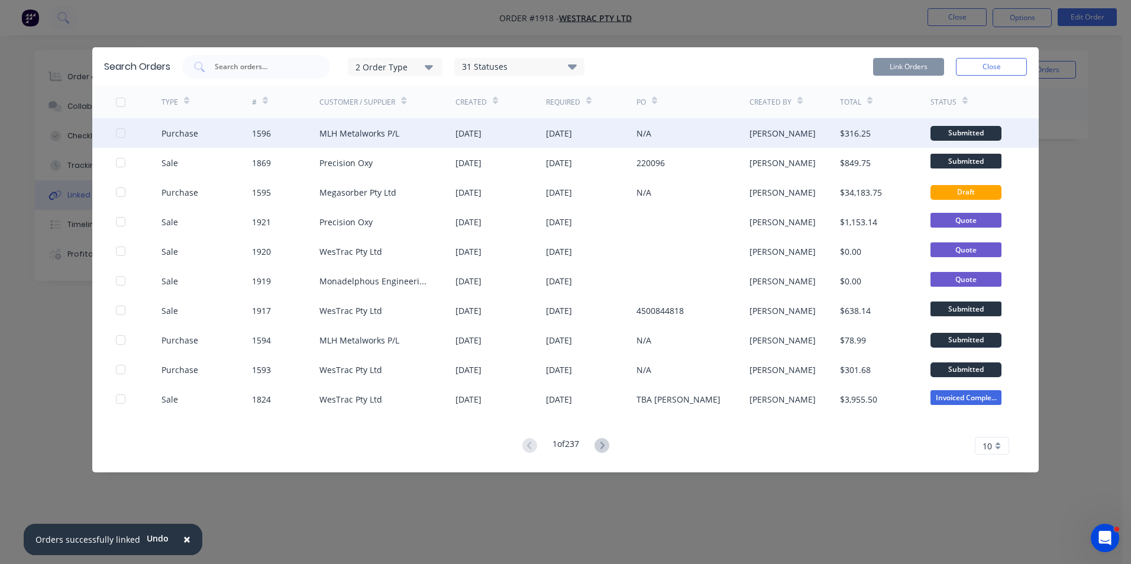
click at [121, 129] on div at bounding box center [121, 133] width 24 height 24
click at [900, 63] on button "Link Orders" at bounding box center [908, 67] width 71 height 18
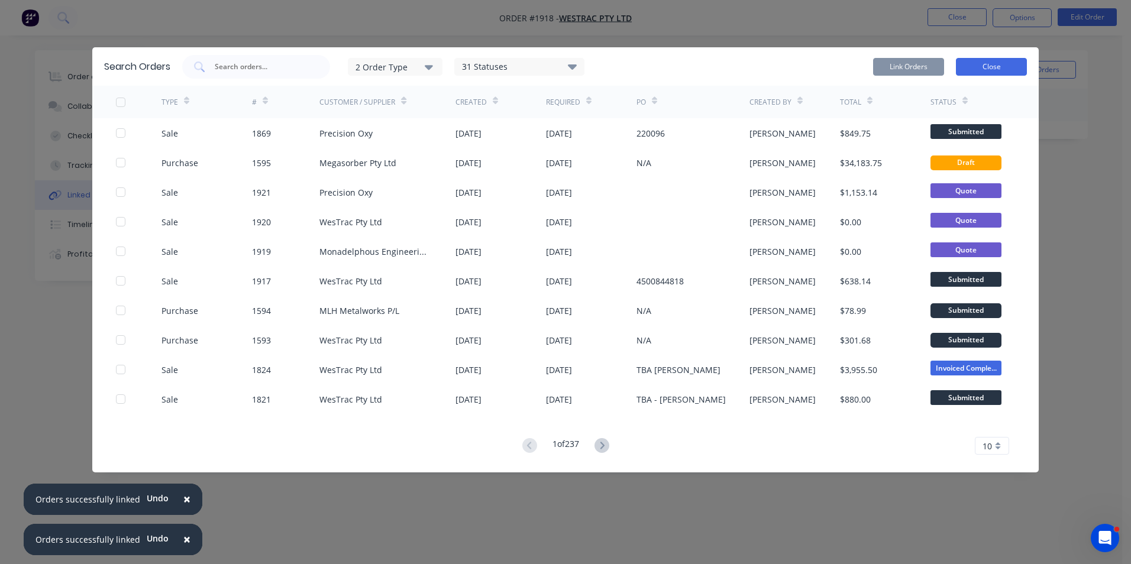
click at [986, 66] on button "Close" at bounding box center [991, 67] width 71 height 18
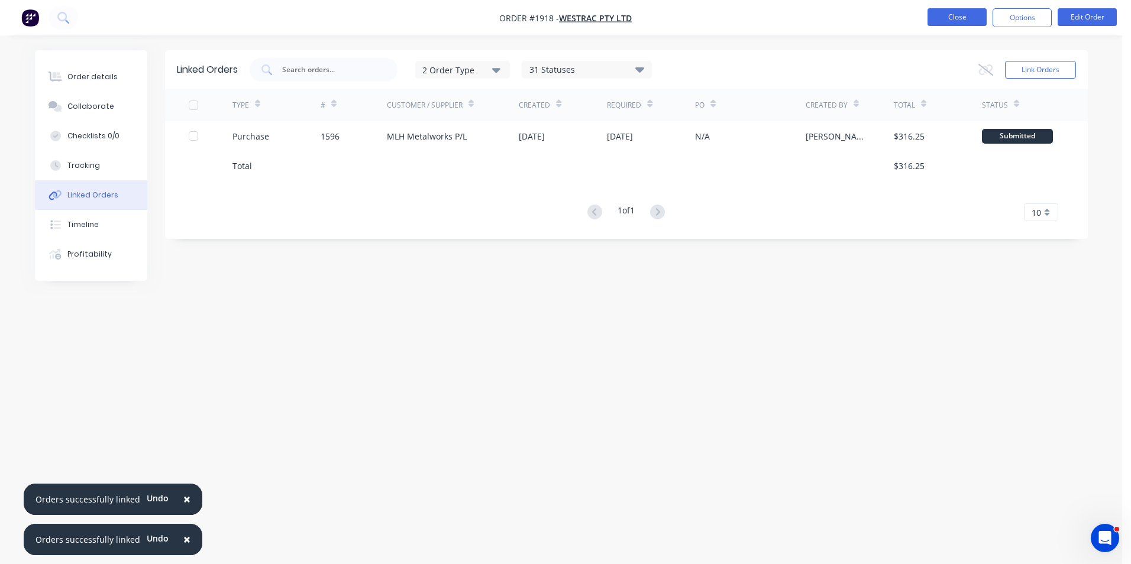
click at [957, 20] on button "Close" at bounding box center [956, 17] width 59 height 18
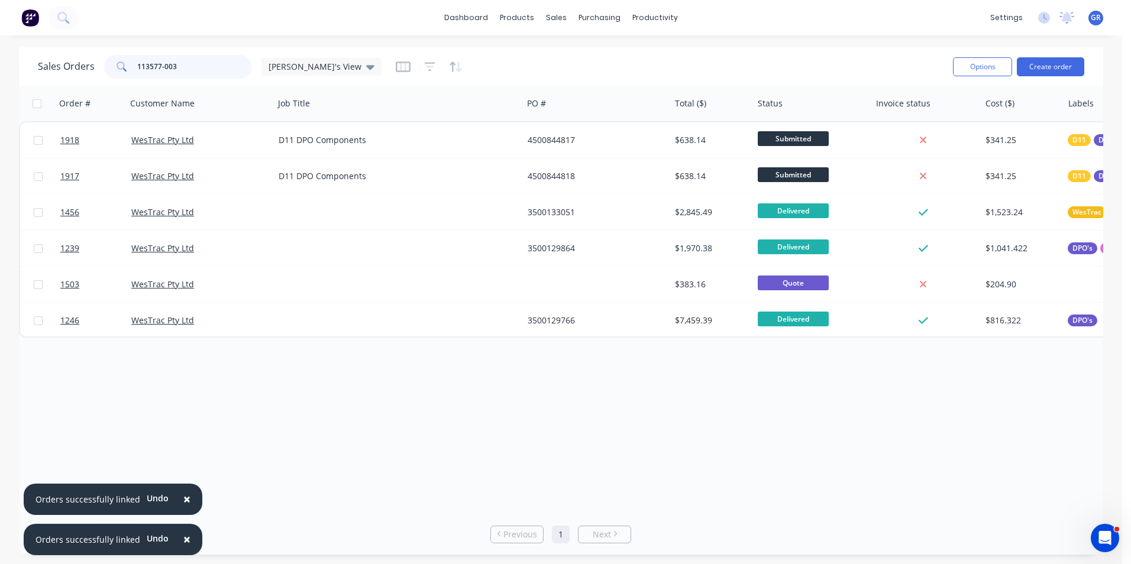
drag, startPoint x: 183, startPoint y: 67, endPoint x: 112, endPoint y: 70, distance: 70.4
click at [112, 70] on div "113577-003" at bounding box center [178, 67] width 148 height 24
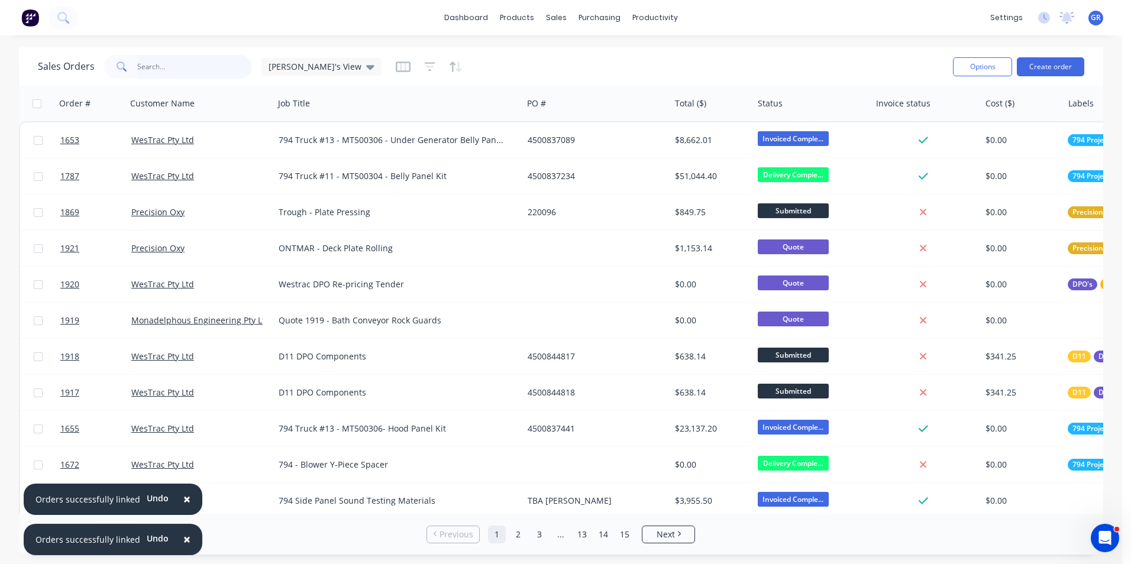
click at [163, 69] on input "text" at bounding box center [194, 67] width 115 height 24
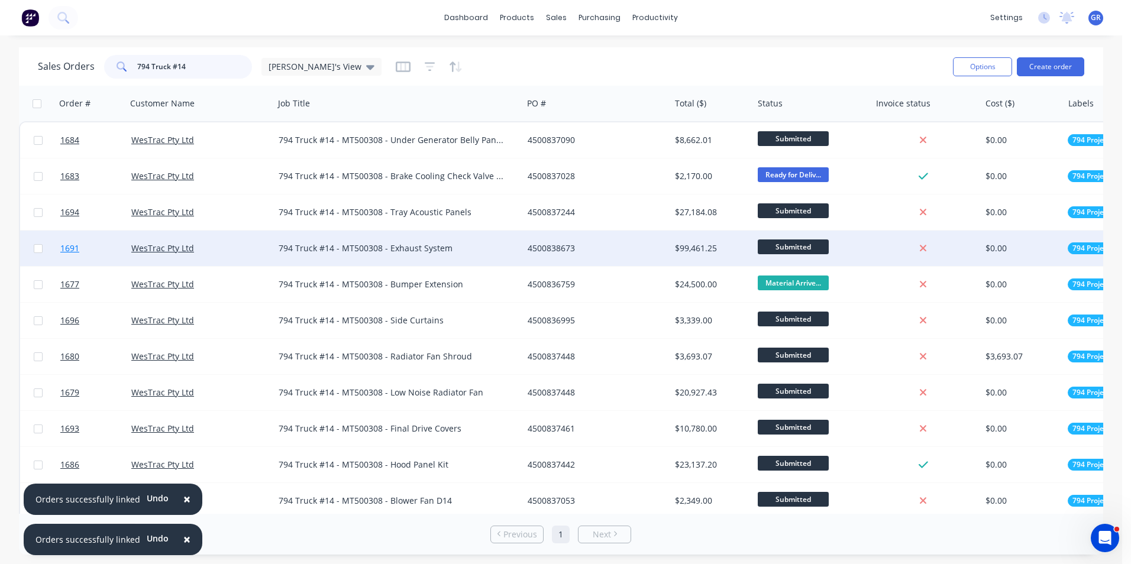
scroll to position [59, 0]
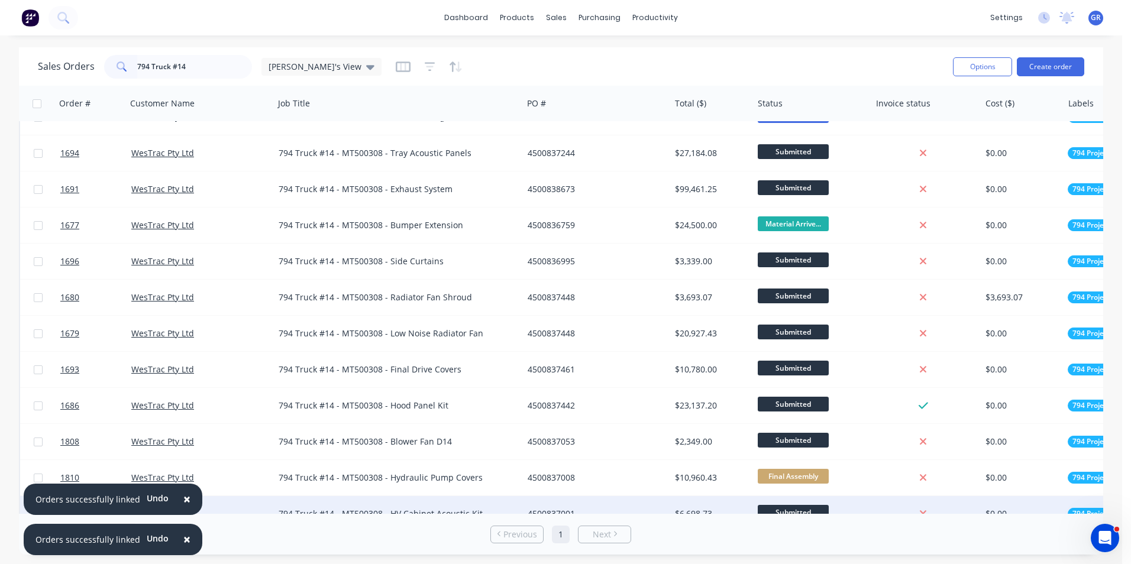
click at [183, 499] on span "×" at bounding box center [186, 499] width 7 height 17
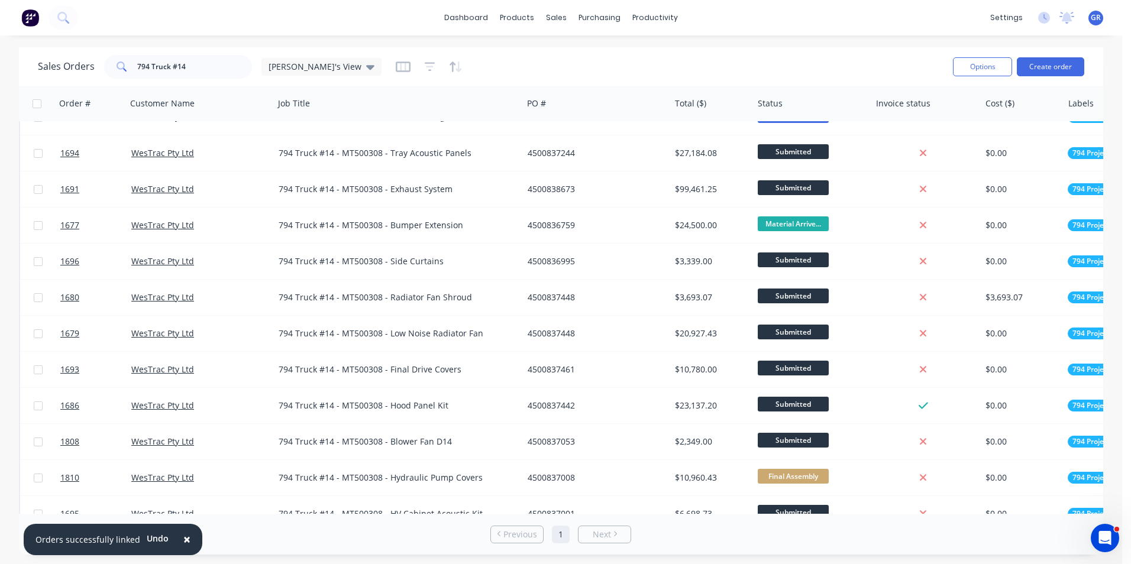
click at [183, 538] on span "×" at bounding box center [186, 539] width 7 height 17
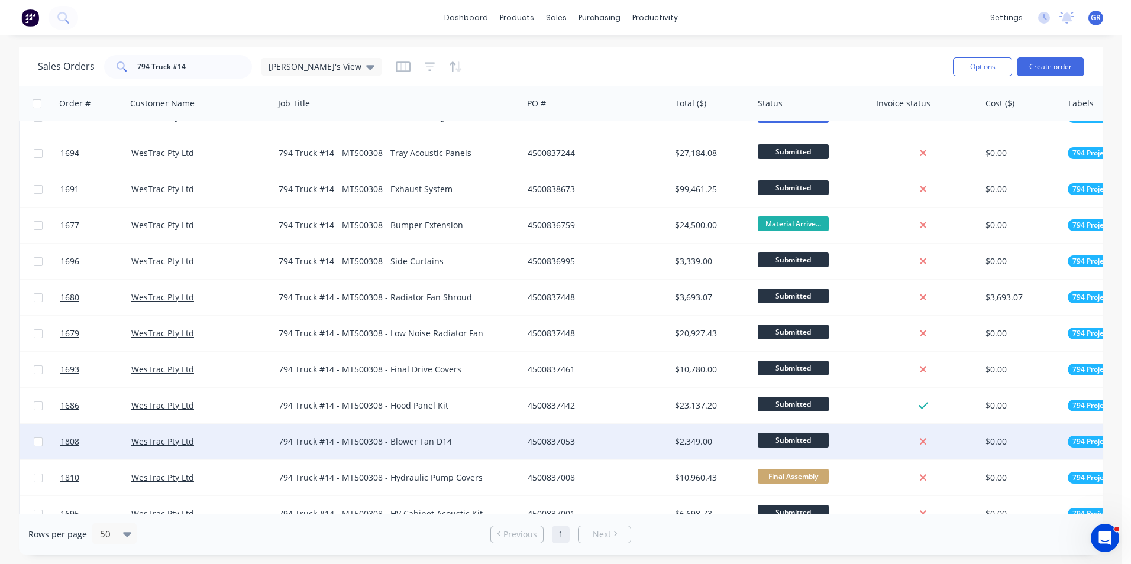
scroll to position [118, 0]
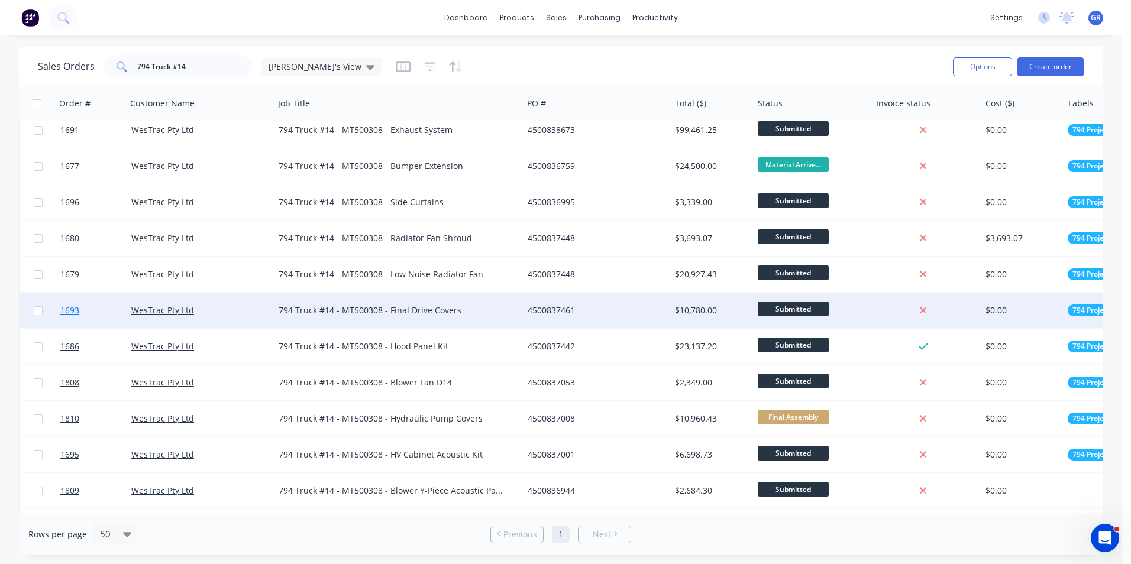
click at [72, 309] on span "1693" at bounding box center [69, 311] width 19 height 12
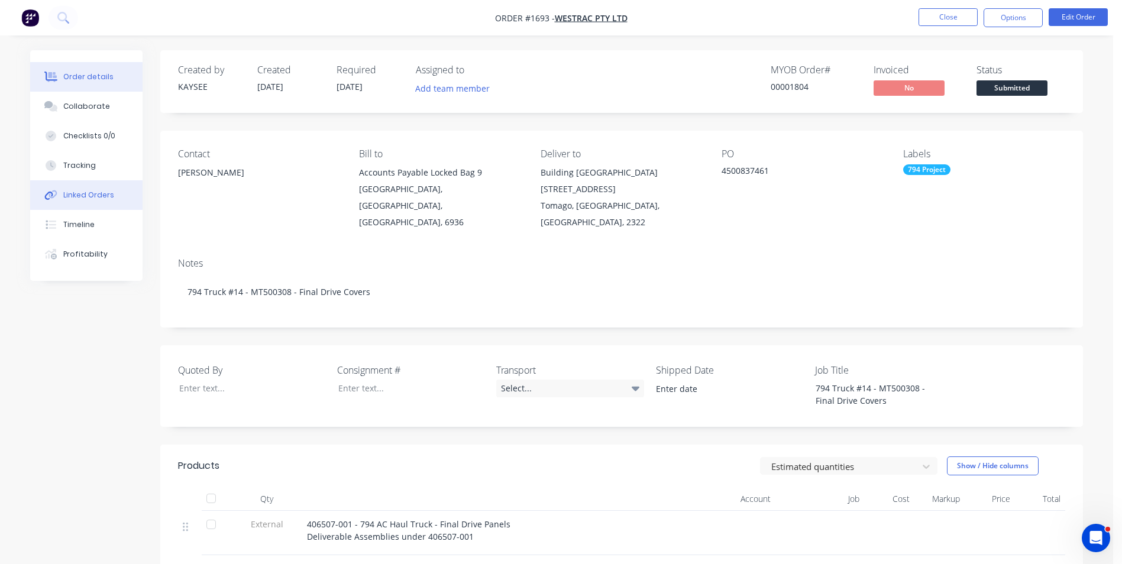
click at [93, 195] on div "Linked Orders" at bounding box center [88, 195] width 51 height 11
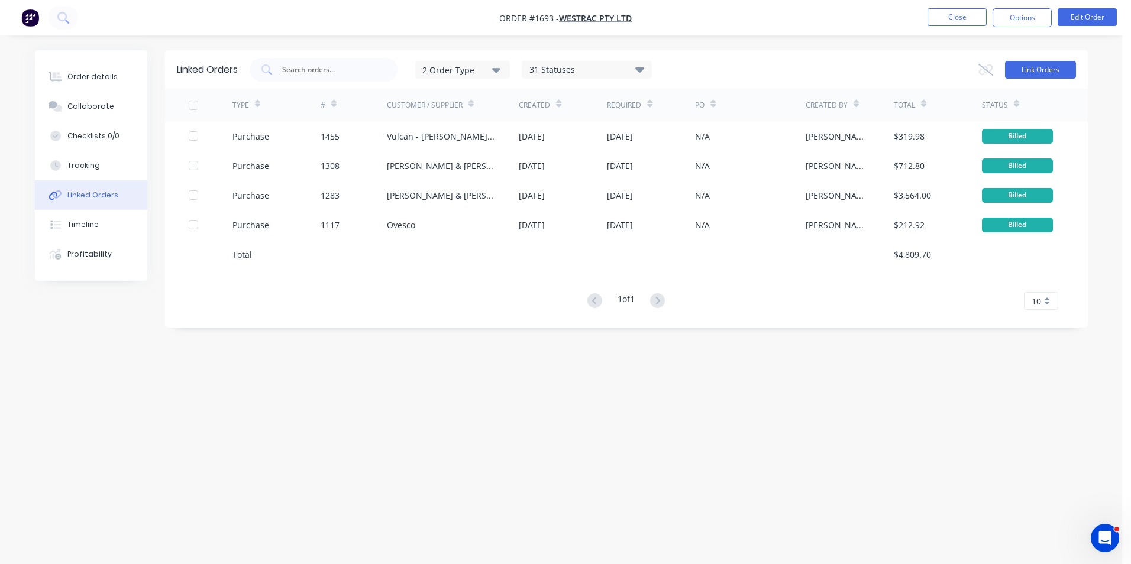
click at [1037, 72] on button "Link Orders" at bounding box center [1040, 70] width 71 height 18
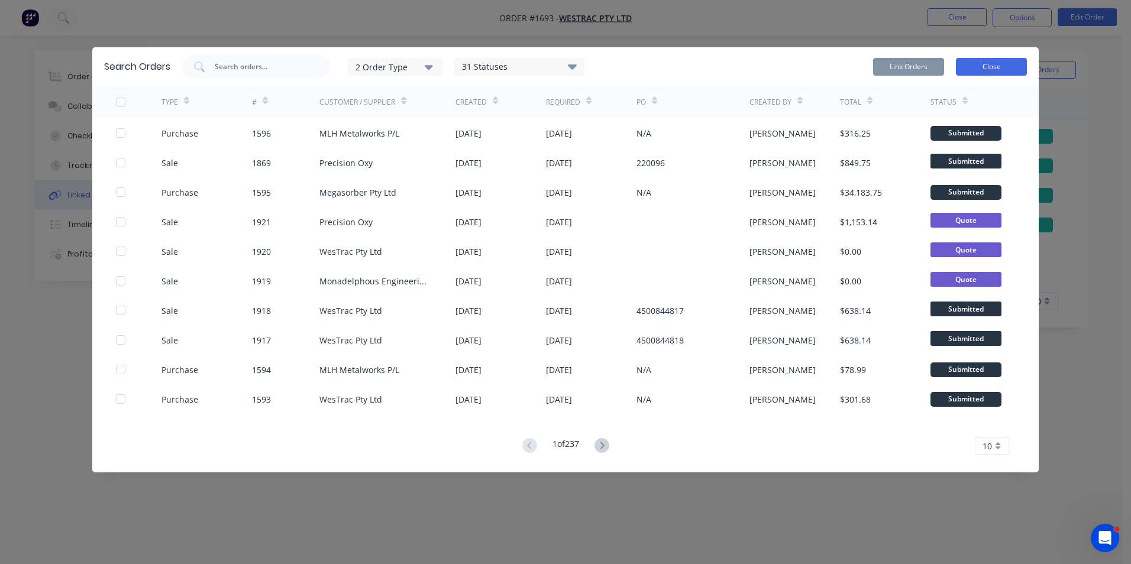
click at [1008, 68] on button "Close" at bounding box center [991, 67] width 71 height 18
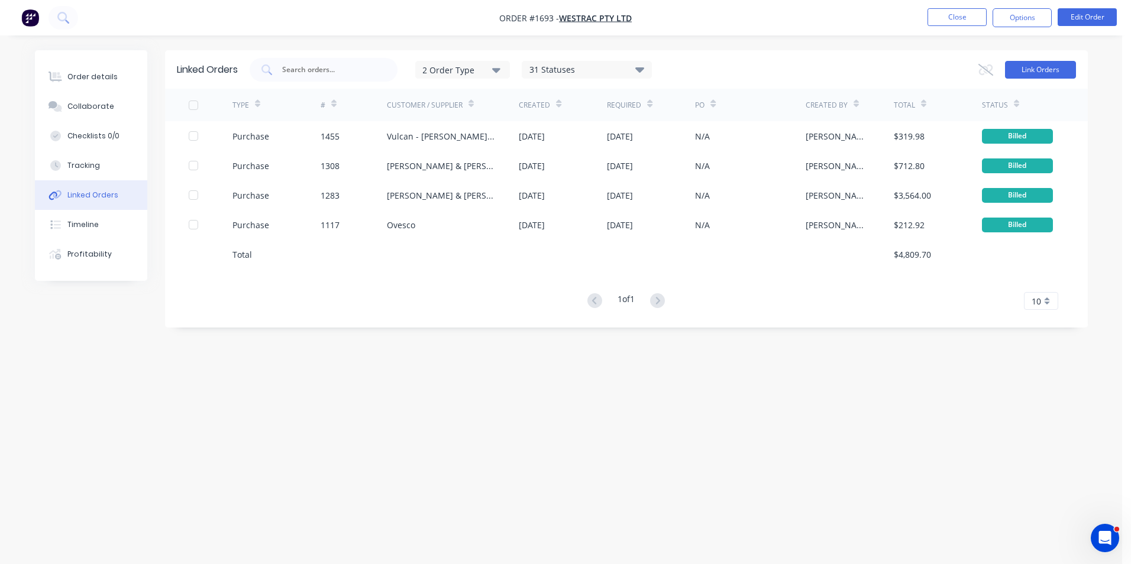
click at [1036, 68] on button "Link Orders" at bounding box center [1040, 70] width 71 height 18
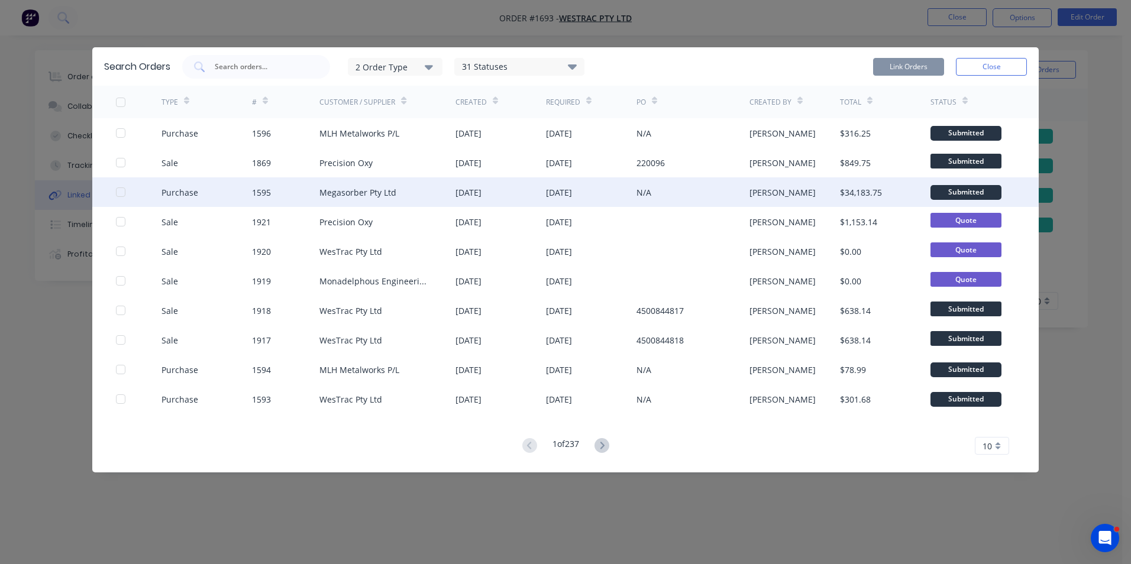
click at [118, 192] on div at bounding box center [121, 192] width 24 height 24
click at [902, 59] on button "Link Orders" at bounding box center [908, 67] width 71 height 18
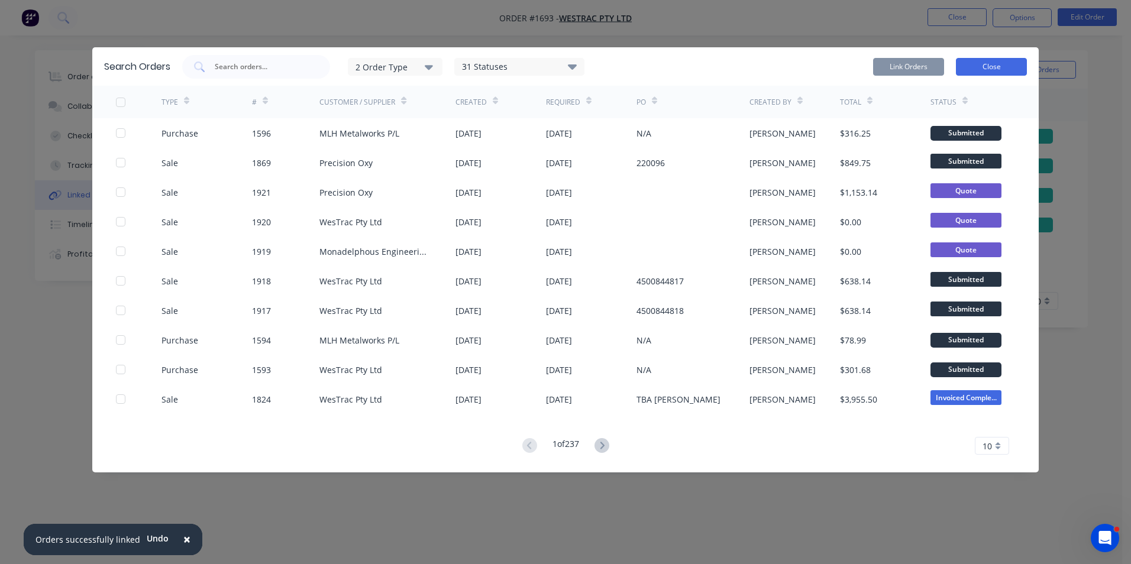
click at [996, 67] on button "Close" at bounding box center [991, 67] width 71 height 18
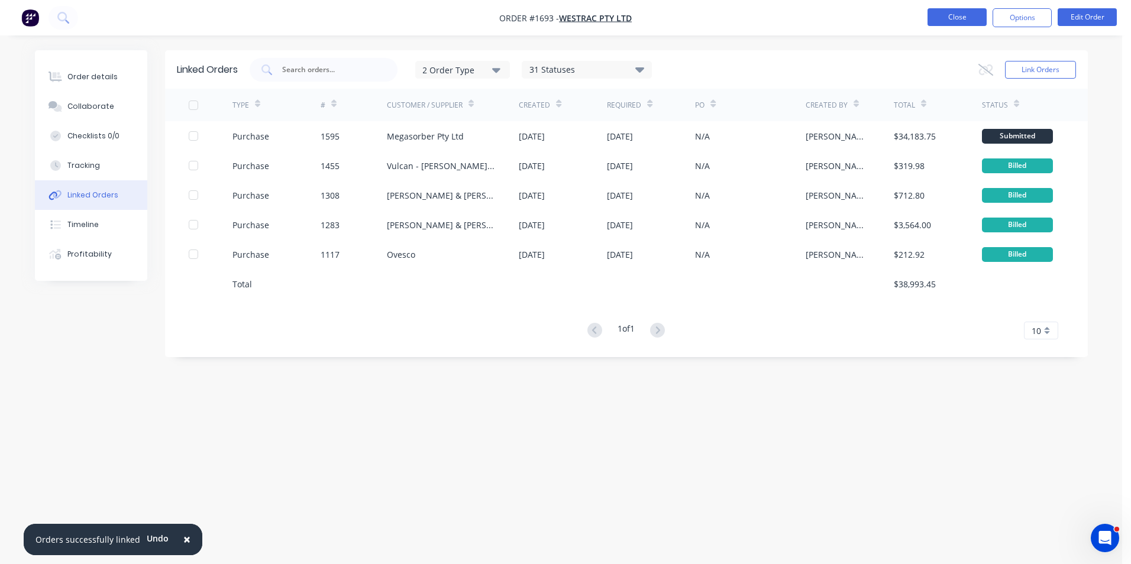
click at [965, 17] on button "Close" at bounding box center [956, 17] width 59 height 18
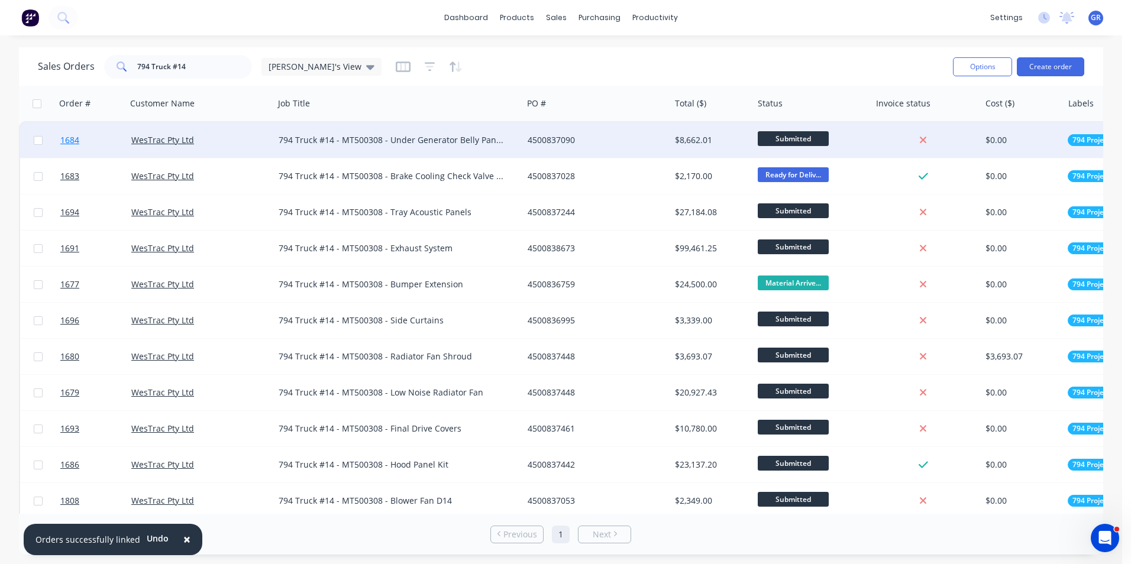
click at [73, 138] on span "1684" at bounding box center [69, 140] width 19 height 12
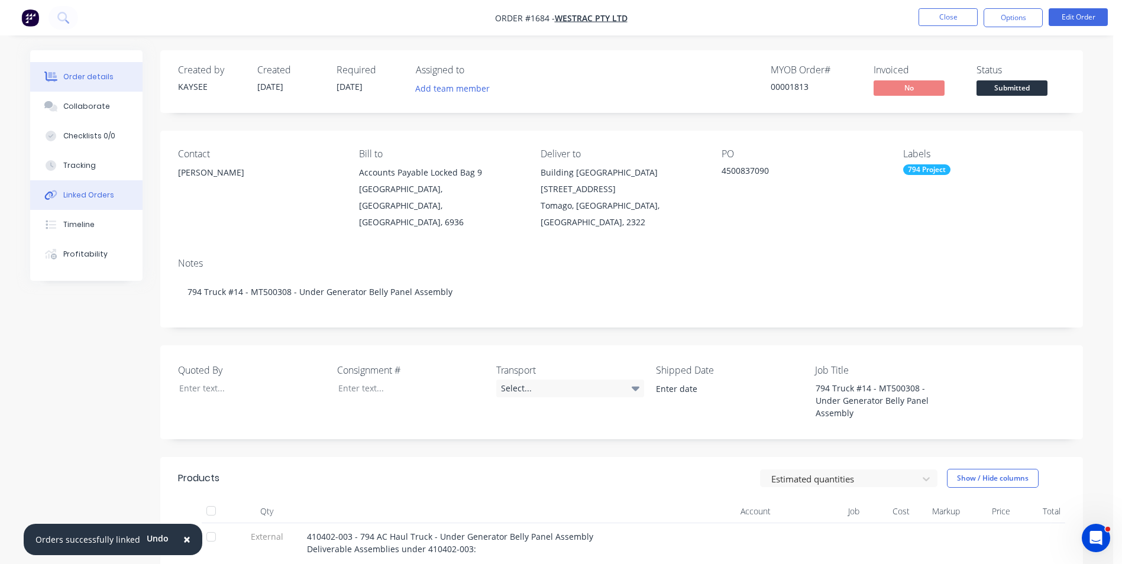
click at [83, 192] on div "Linked Orders" at bounding box center [88, 195] width 51 height 11
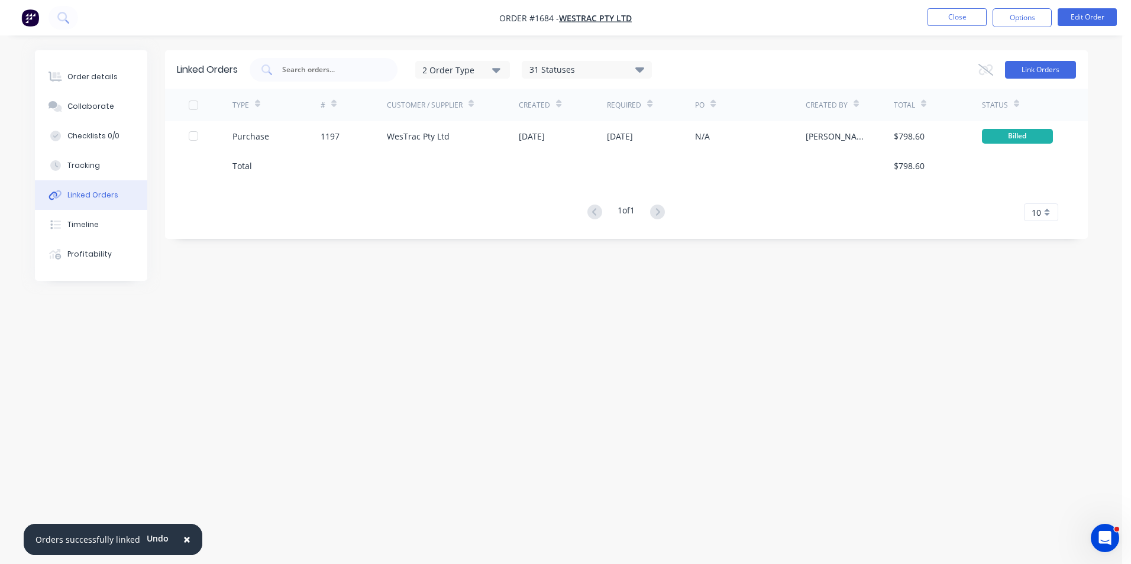
click at [1051, 70] on button "Link Orders" at bounding box center [1040, 70] width 71 height 18
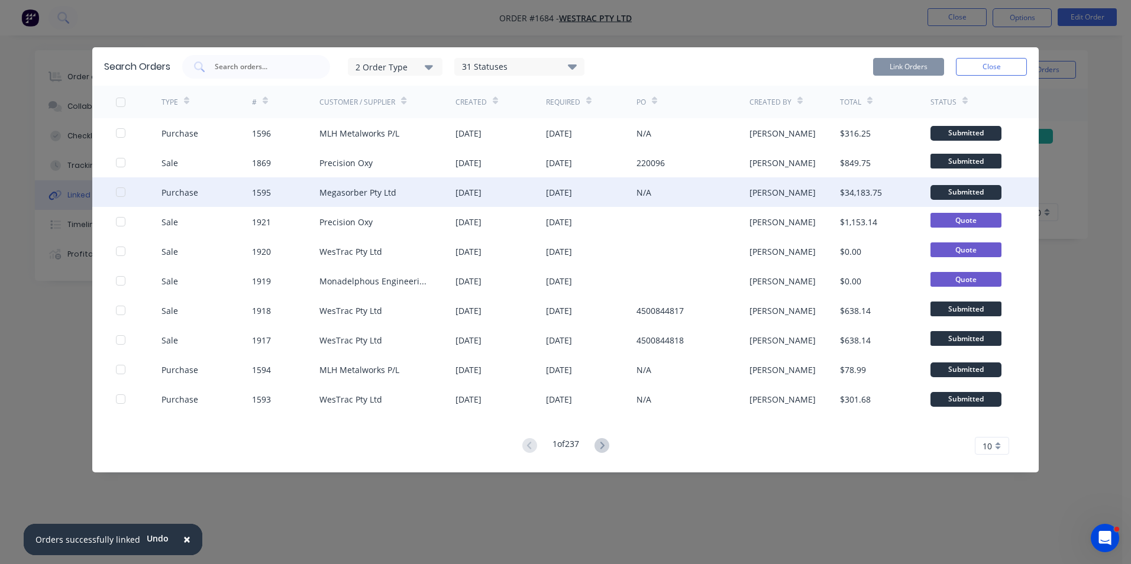
click at [120, 190] on div at bounding box center [121, 192] width 24 height 24
click at [914, 62] on button "Link Orders" at bounding box center [908, 67] width 71 height 18
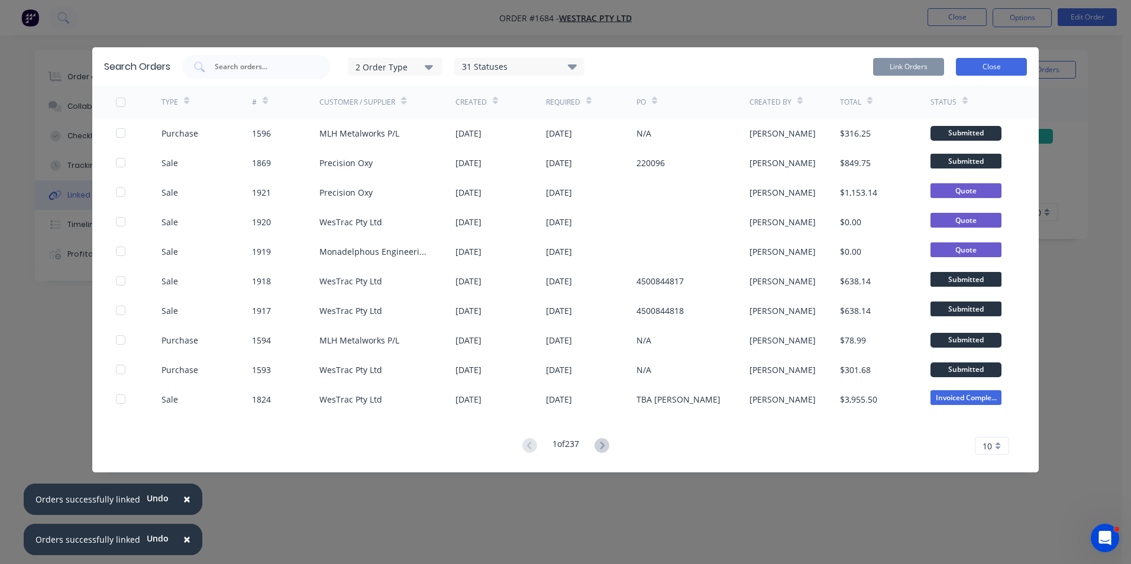
click at [999, 66] on button "Close" at bounding box center [991, 67] width 71 height 18
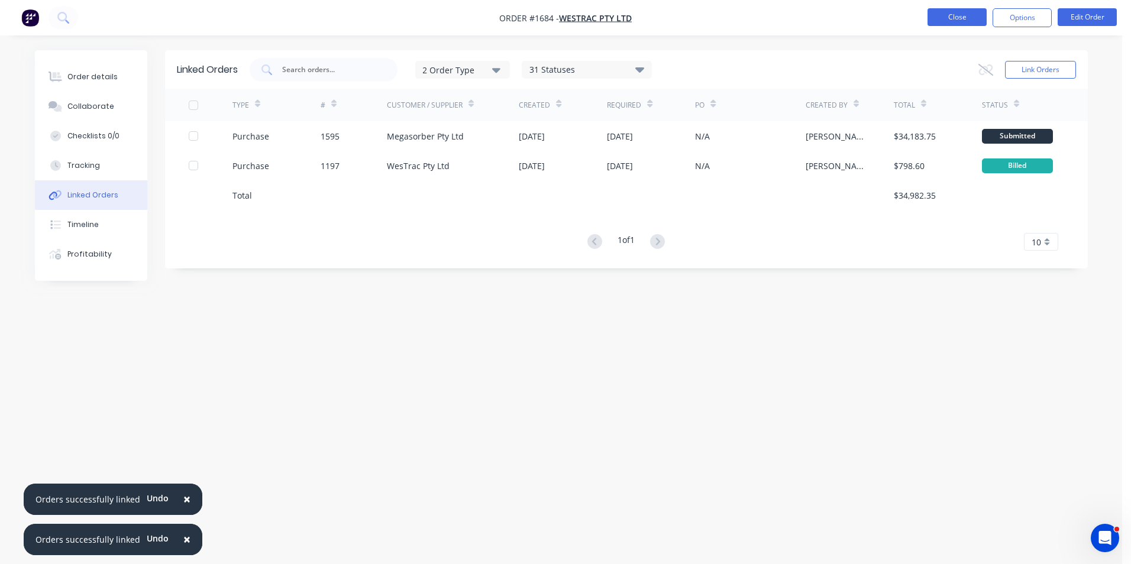
click at [964, 15] on button "Close" at bounding box center [956, 17] width 59 height 18
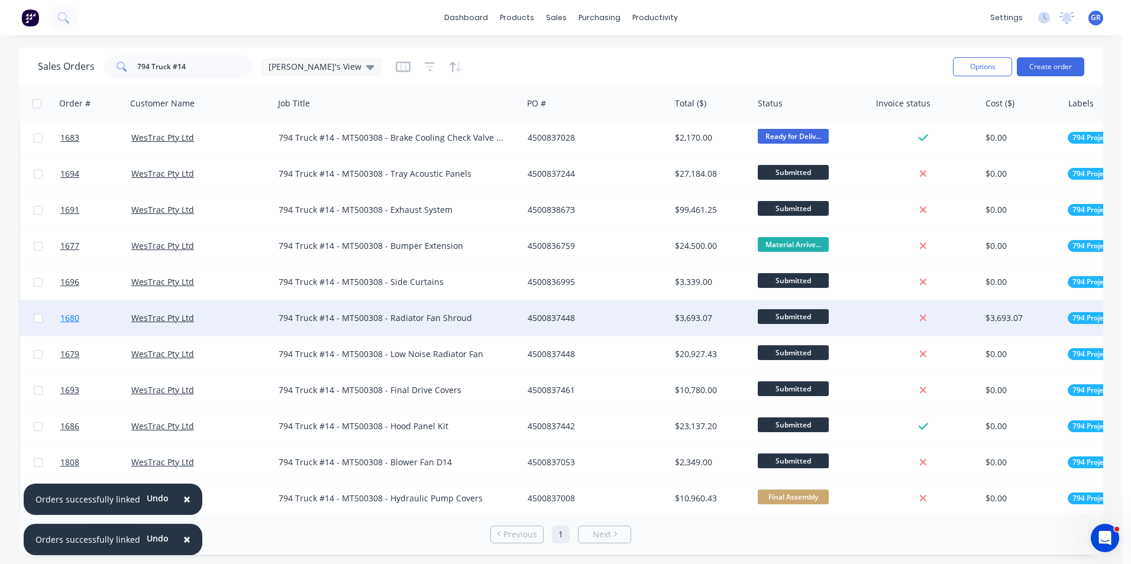
scroll to position [59, 0]
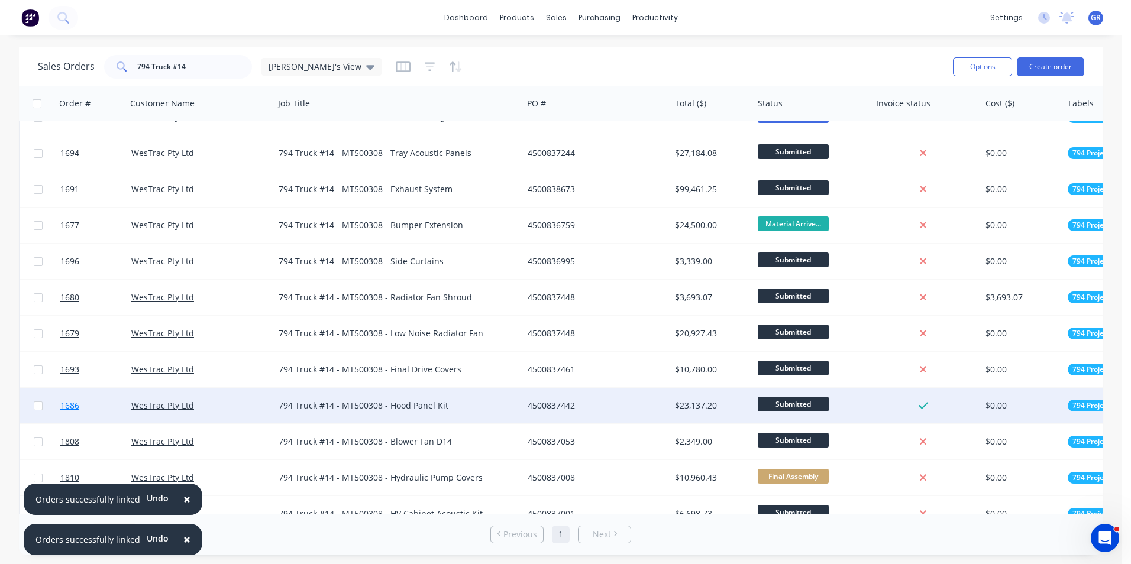
click at [71, 404] on span "1686" at bounding box center [69, 406] width 19 height 12
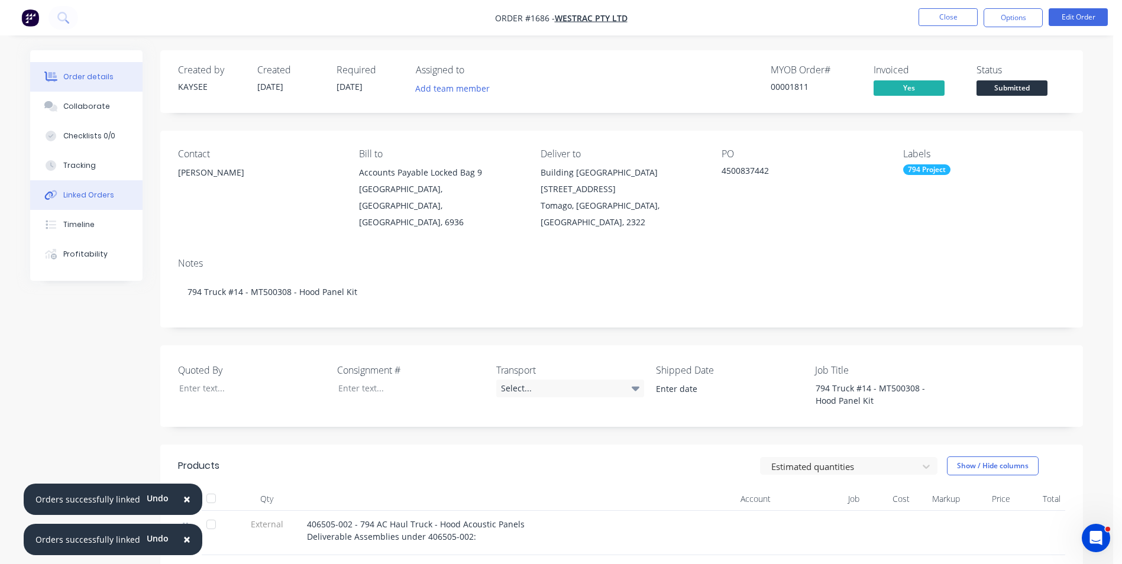
click at [82, 193] on div "Linked Orders" at bounding box center [88, 195] width 51 height 11
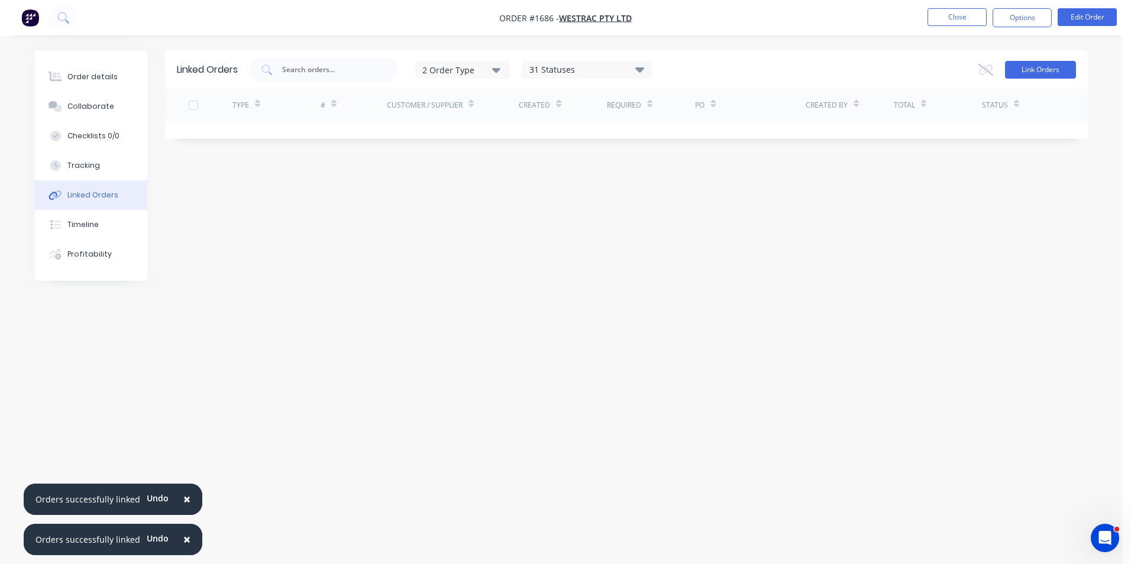
click at [1018, 72] on button "Link Orders" at bounding box center [1040, 70] width 71 height 18
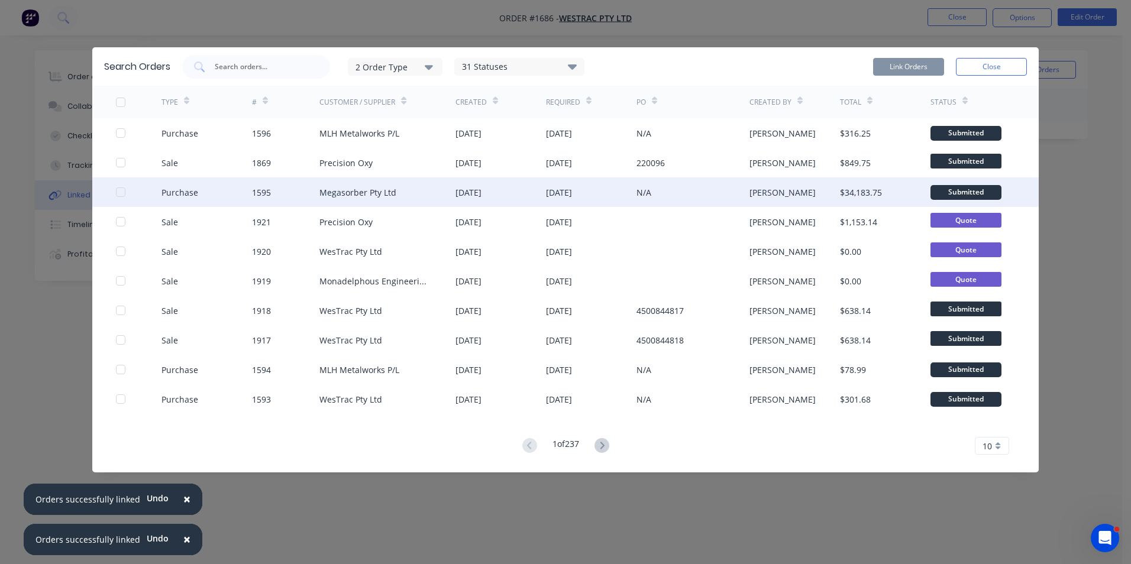
click at [120, 192] on div at bounding box center [121, 192] width 24 height 24
click at [918, 66] on button "Link Orders" at bounding box center [908, 67] width 71 height 18
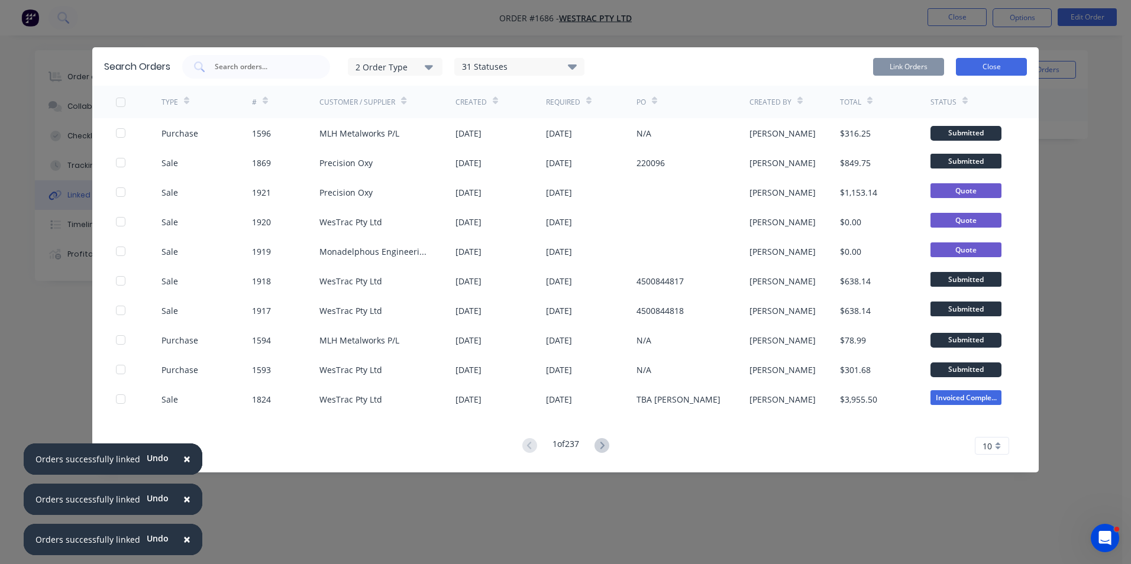
click at [1000, 68] on button "Close" at bounding box center [991, 67] width 71 height 18
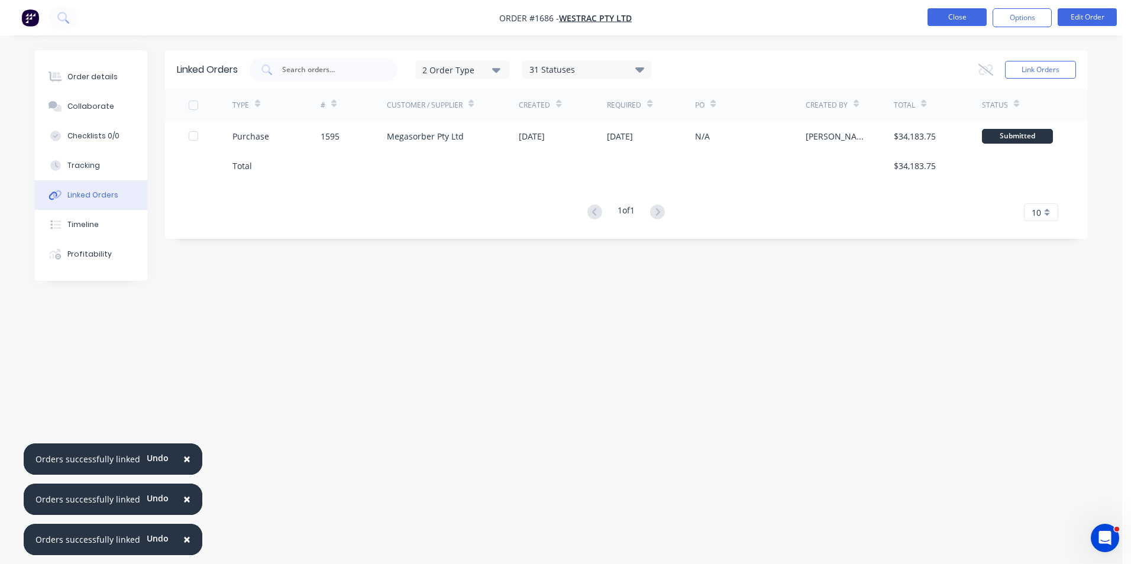
click at [964, 18] on button "Close" at bounding box center [956, 17] width 59 height 18
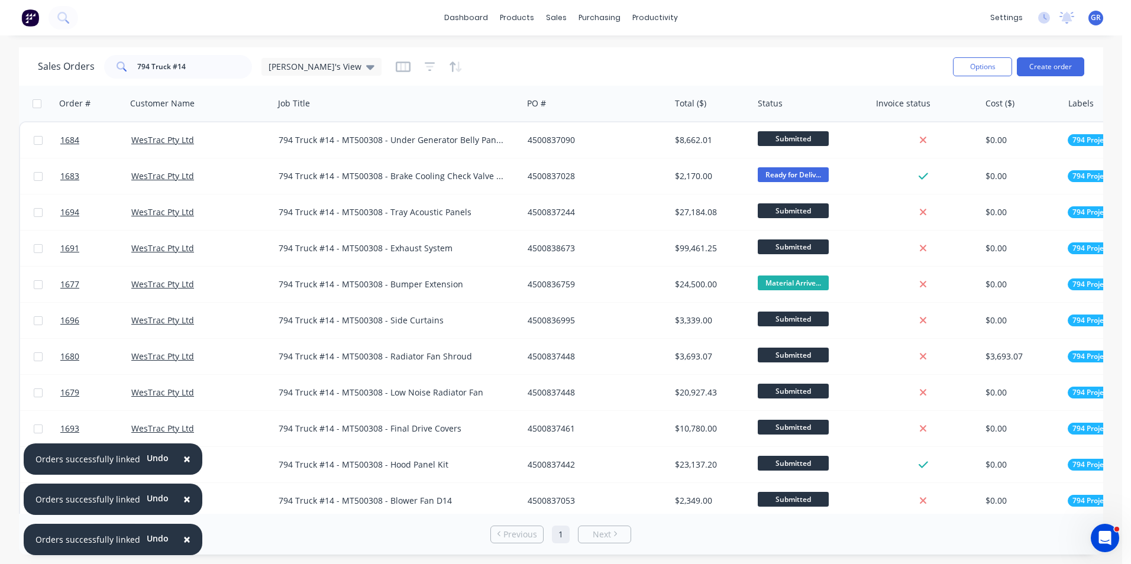
click at [183, 457] on span "×" at bounding box center [186, 459] width 7 height 17
click at [183, 496] on span "×" at bounding box center [186, 499] width 7 height 17
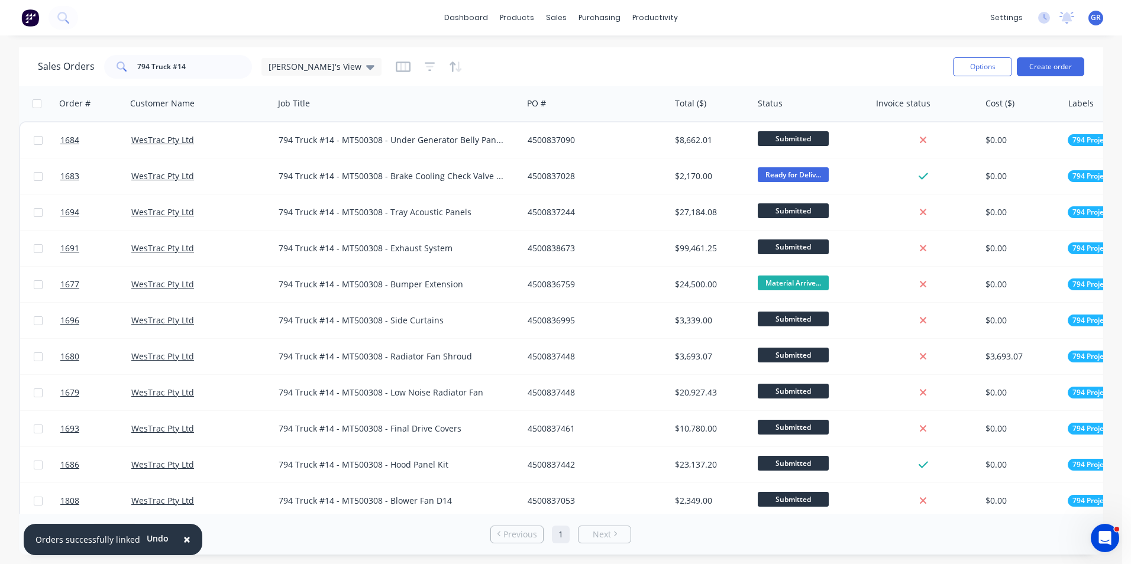
click at [185, 538] on span "×" at bounding box center [186, 539] width 7 height 17
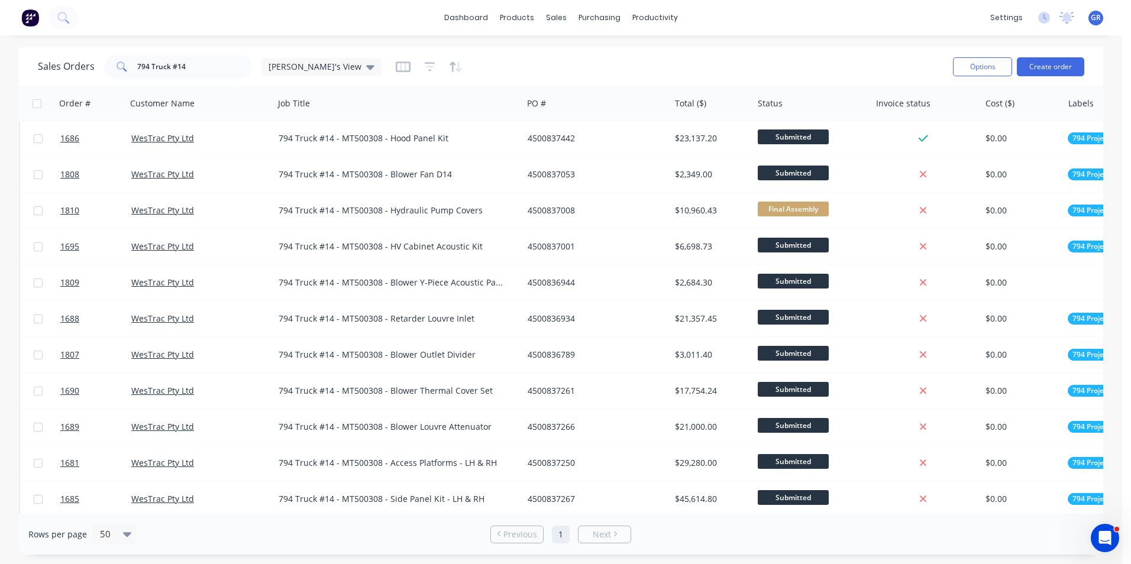
scroll to position [355, 0]
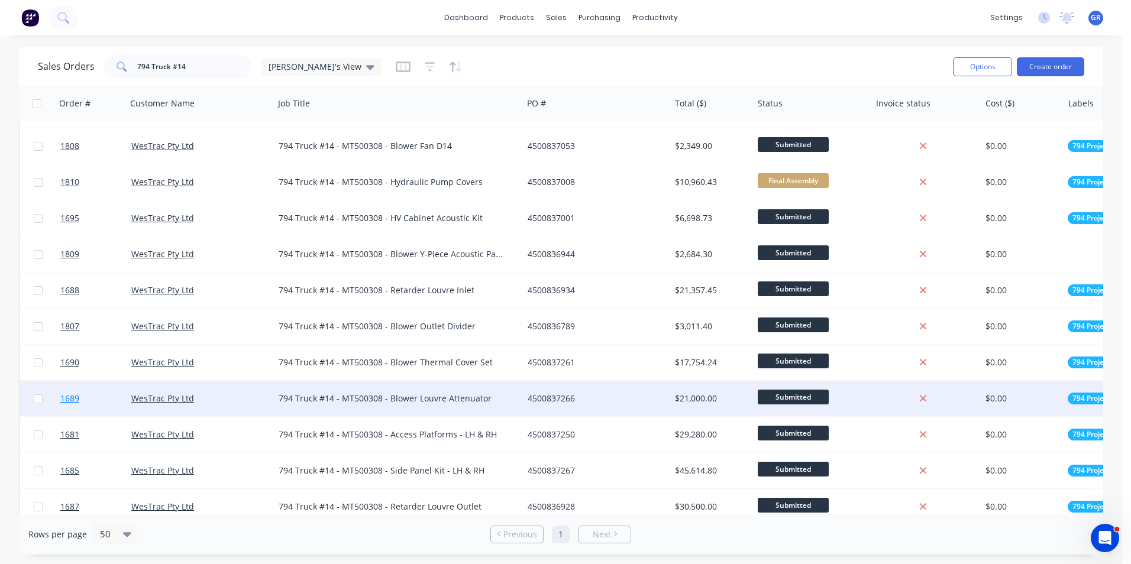
click at [74, 398] on span "1689" at bounding box center [69, 399] width 19 height 12
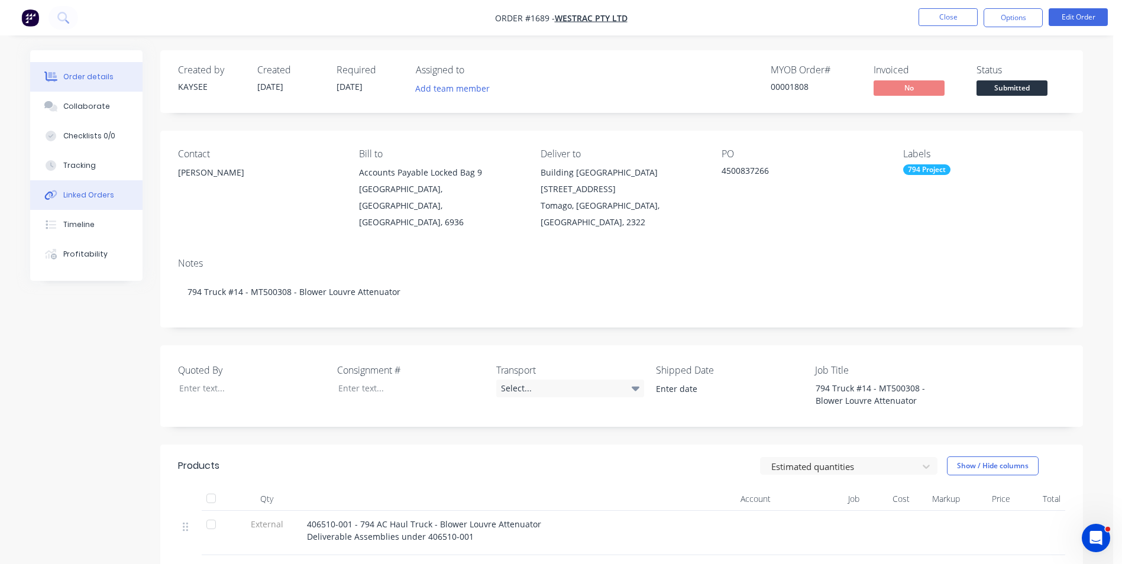
click at [89, 195] on div "Linked Orders" at bounding box center [88, 195] width 51 height 11
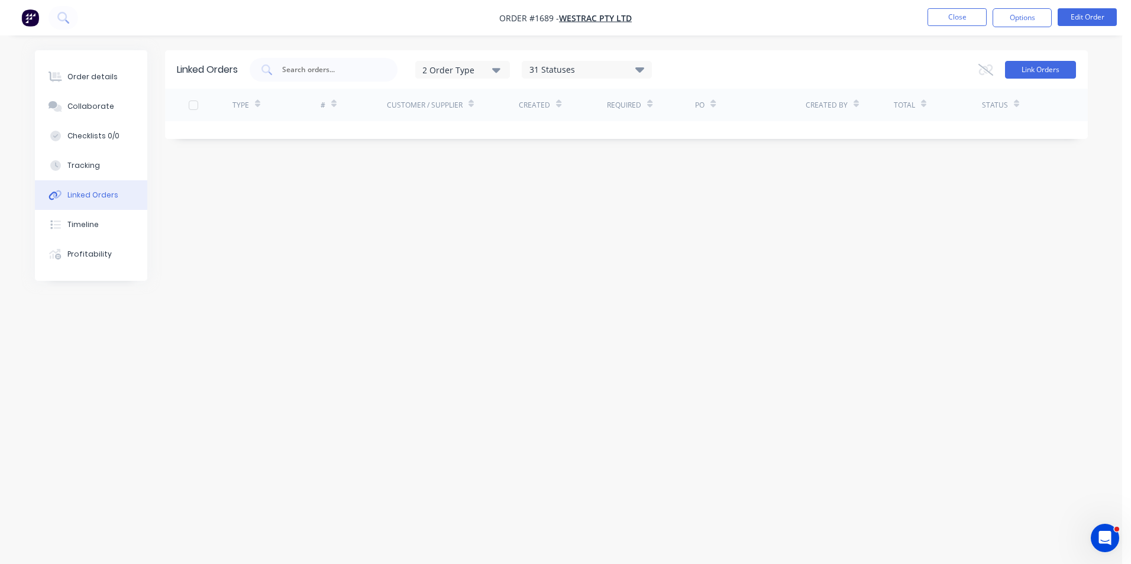
click at [1017, 70] on button "Link Orders" at bounding box center [1040, 70] width 71 height 18
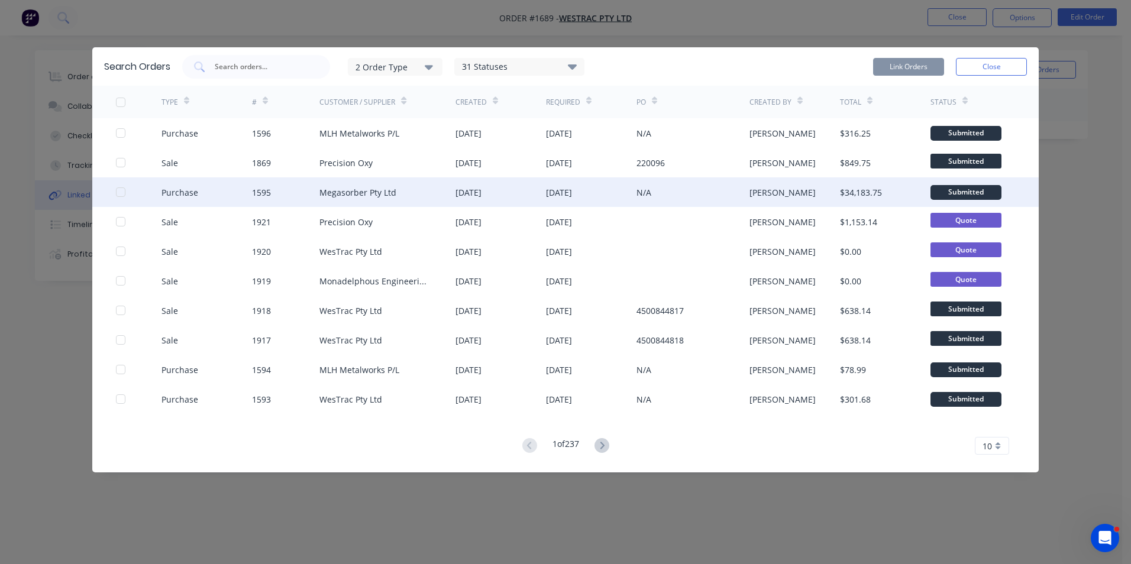
click at [117, 190] on div at bounding box center [121, 192] width 24 height 24
click at [912, 67] on button "Link Orders" at bounding box center [908, 67] width 71 height 18
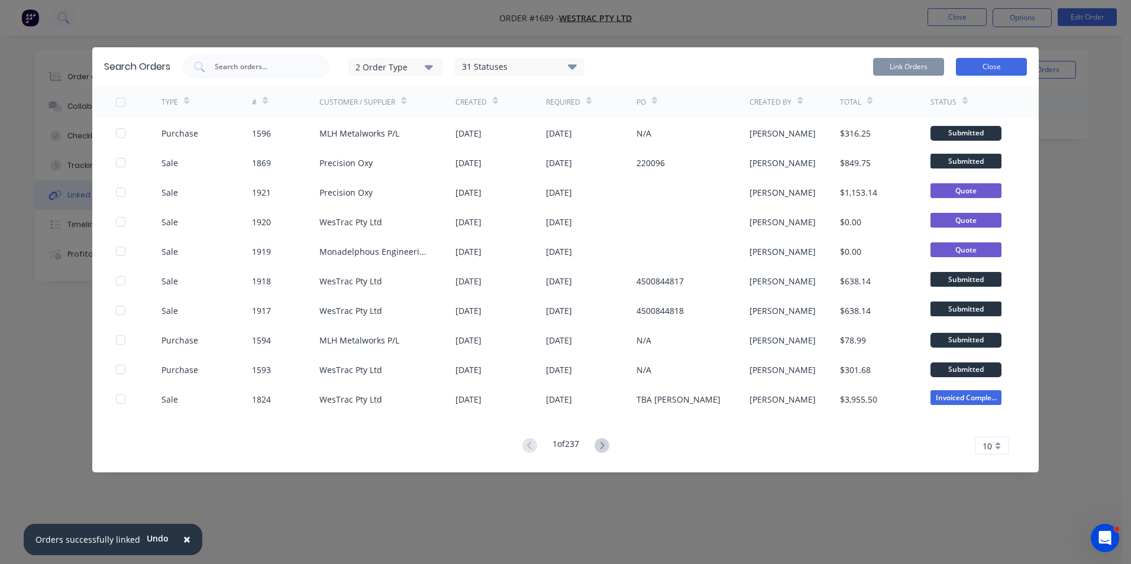
click at [997, 67] on button "Close" at bounding box center [991, 67] width 71 height 18
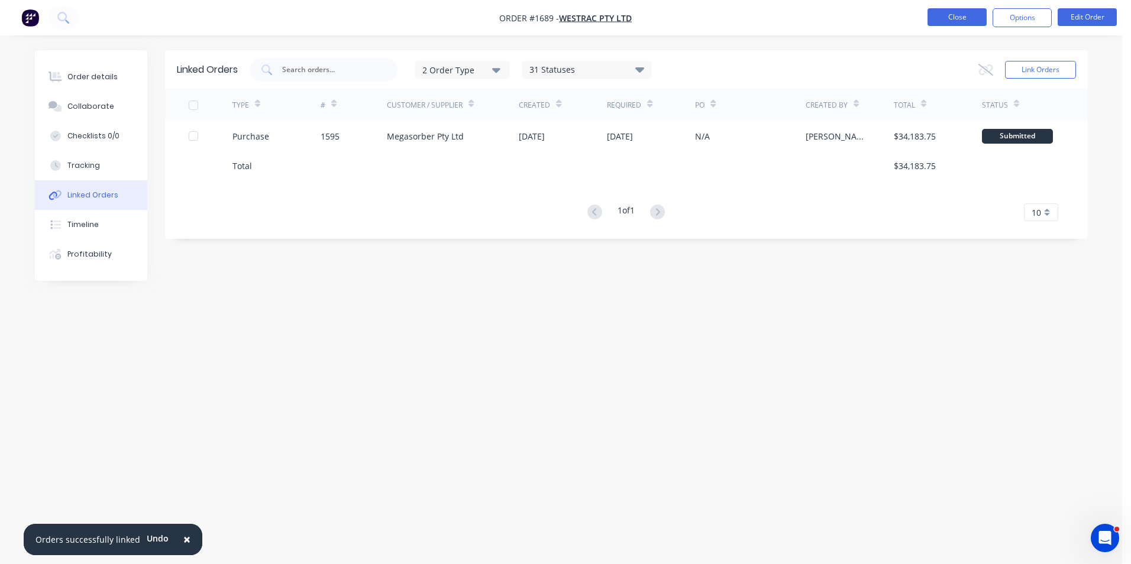
click at [960, 15] on button "Close" at bounding box center [956, 17] width 59 height 18
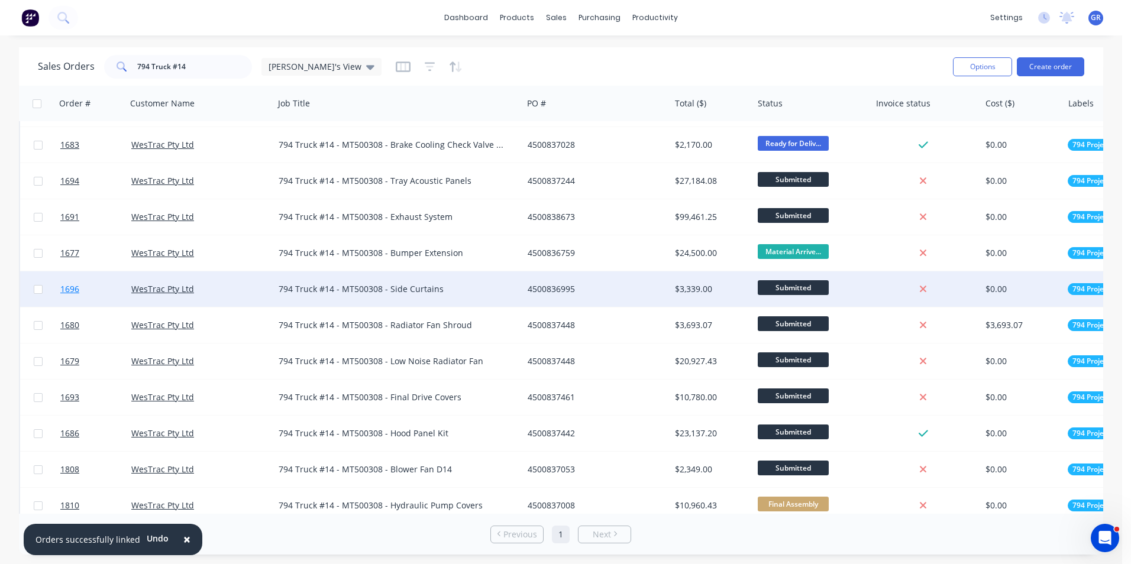
scroll to position [59, 0]
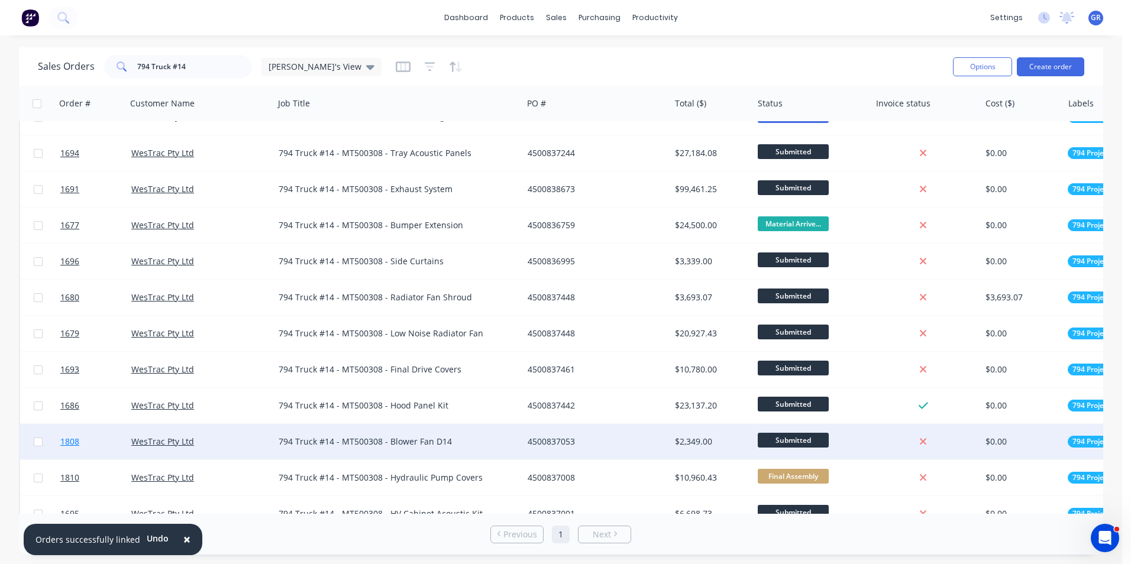
click at [72, 440] on span "1808" at bounding box center [69, 442] width 19 height 12
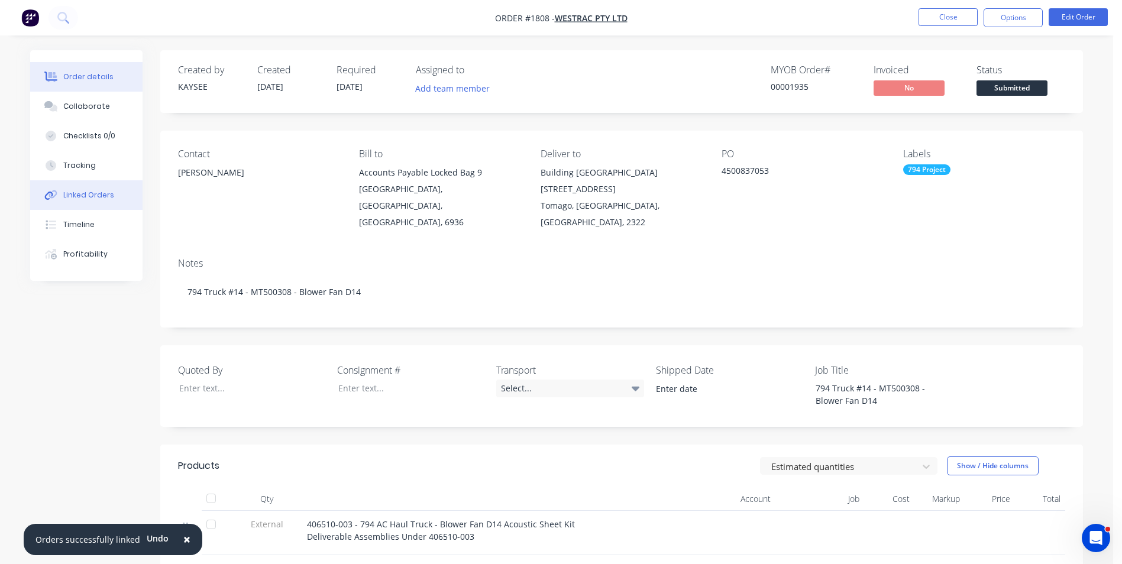
click at [77, 196] on div "Linked Orders" at bounding box center [88, 195] width 51 height 11
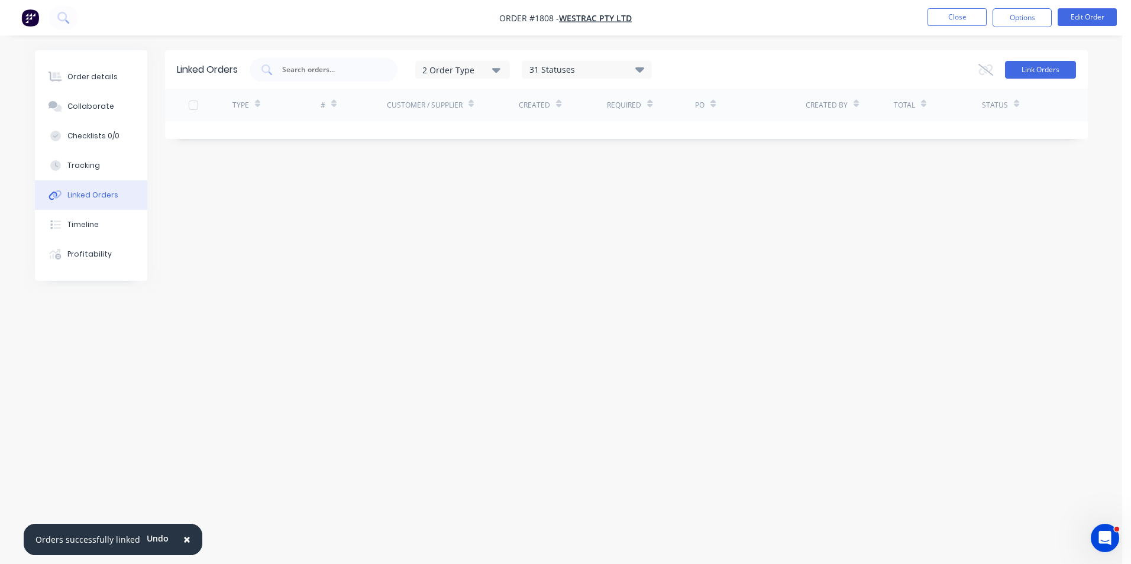
click at [1035, 70] on button "Link Orders" at bounding box center [1040, 70] width 71 height 18
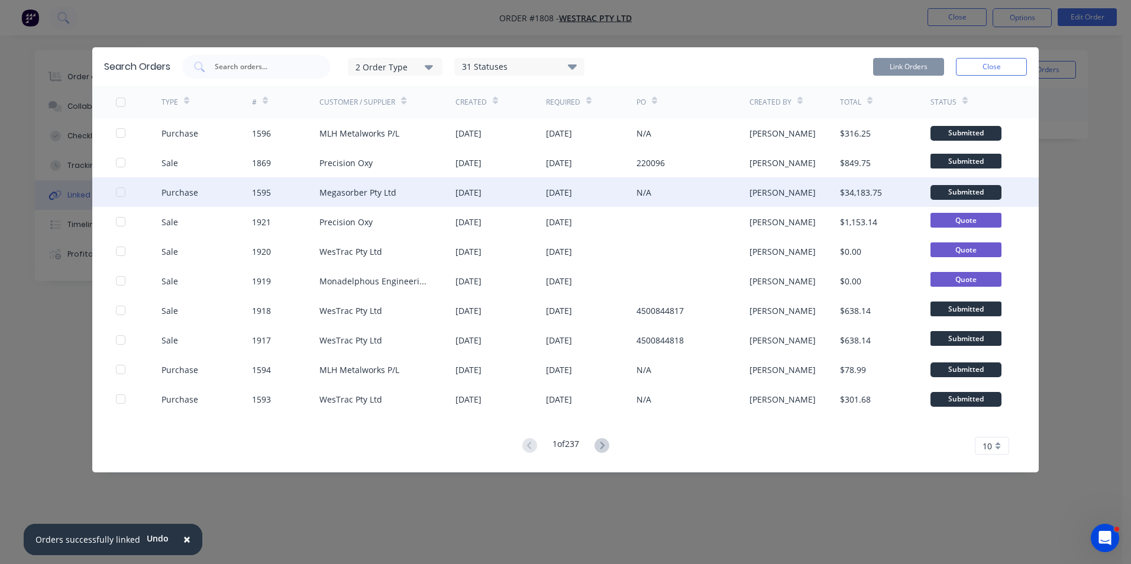
click at [121, 190] on div at bounding box center [121, 192] width 24 height 24
click at [905, 66] on button "Link Orders" at bounding box center [908, 67] width 71 height 18
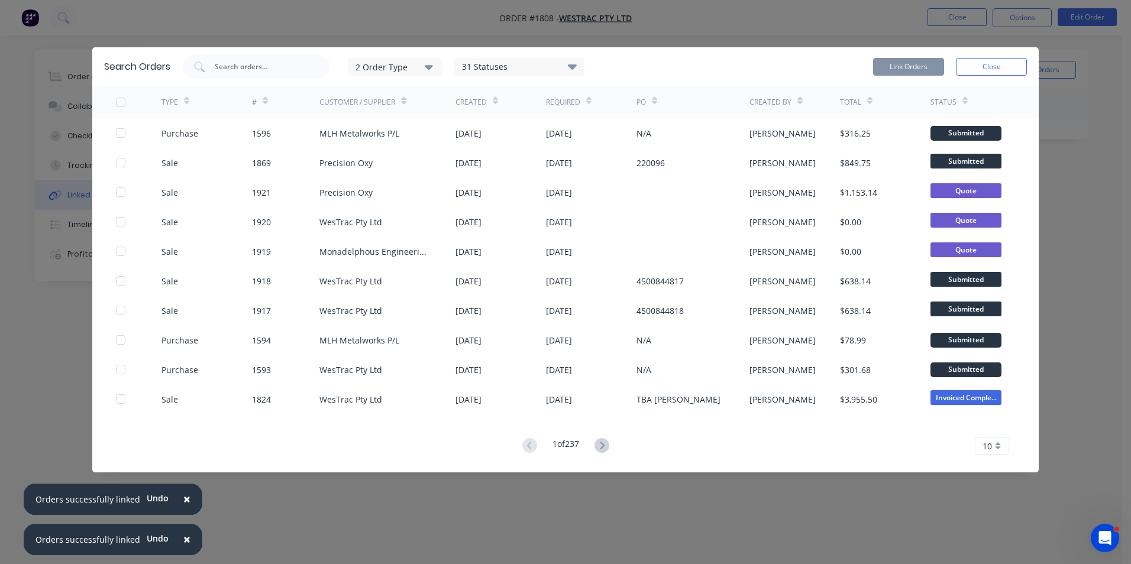
click at [1000, 66] on button "Close" at bounding box center [991, 67] width 71 height 18
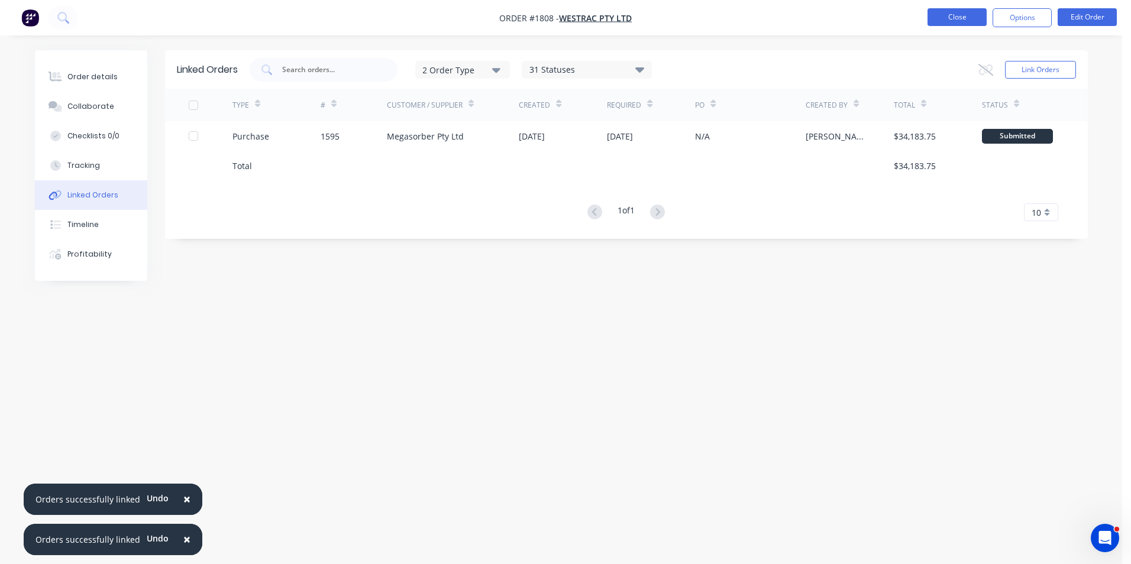
click at [966, 15] on button "Close" at bounding box center [956, 17] width 59 height 18
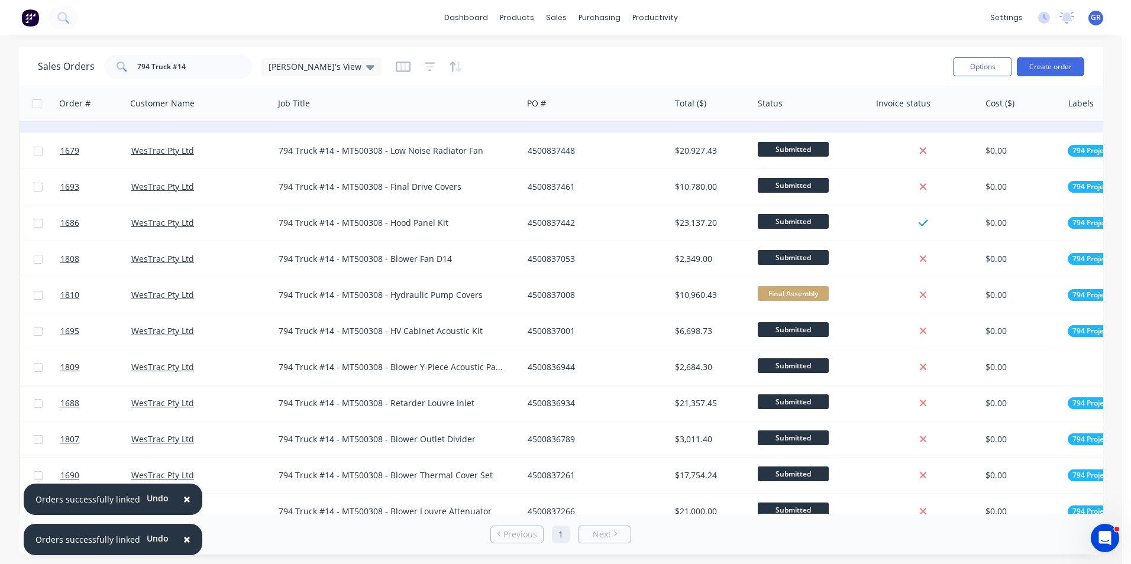
scroll to position [296, 0]
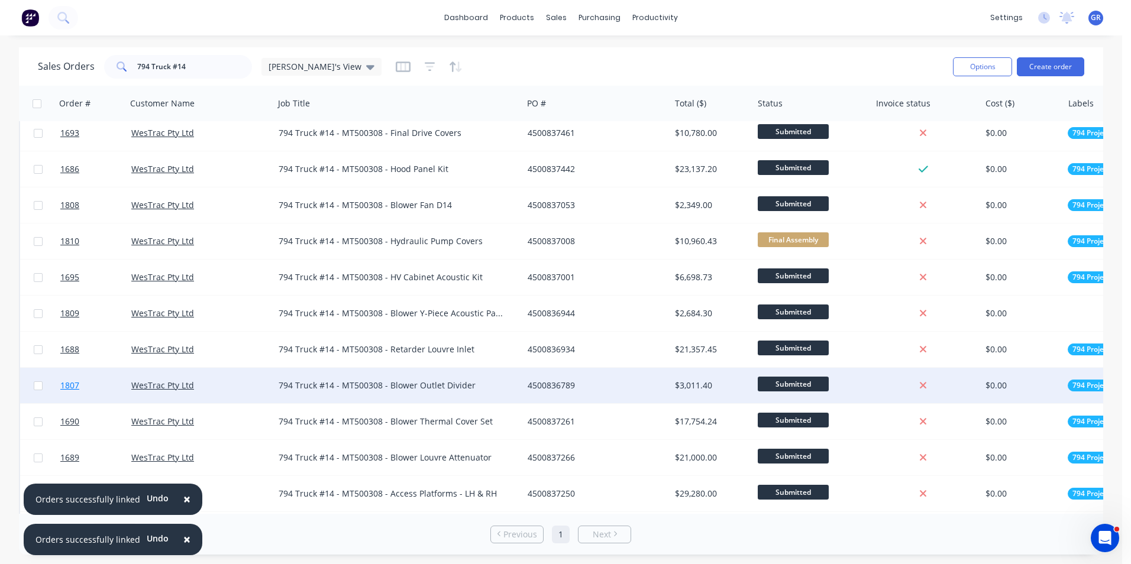
click at [69, 383] on span "1807" at bounding box center [69, 386] width 19 height 12
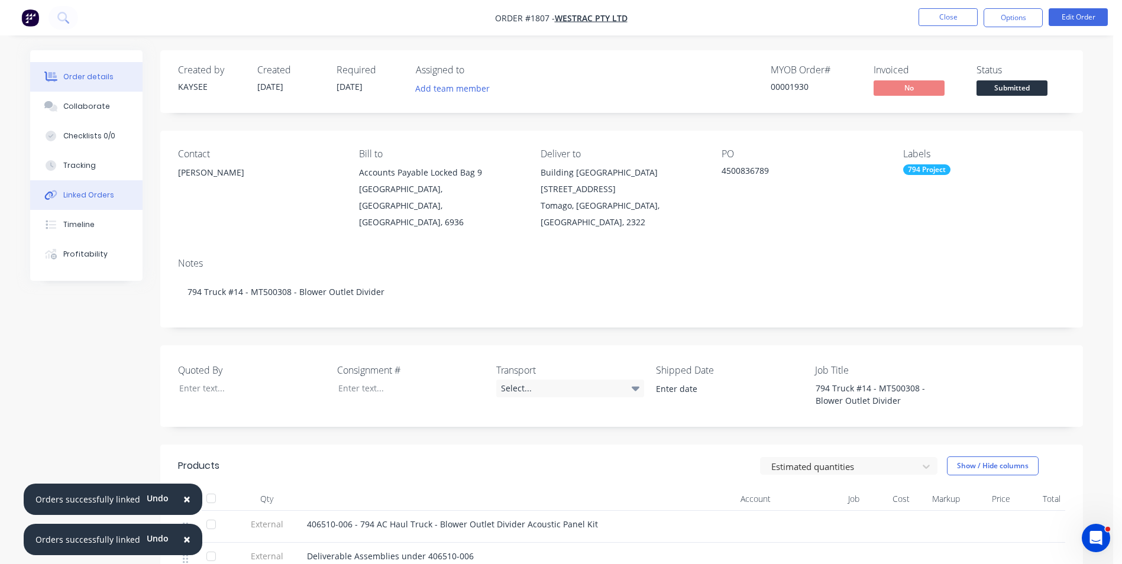
click at [88, 193] on div "Linked Orders" at bounding box center [88, 195] width 51 height 11
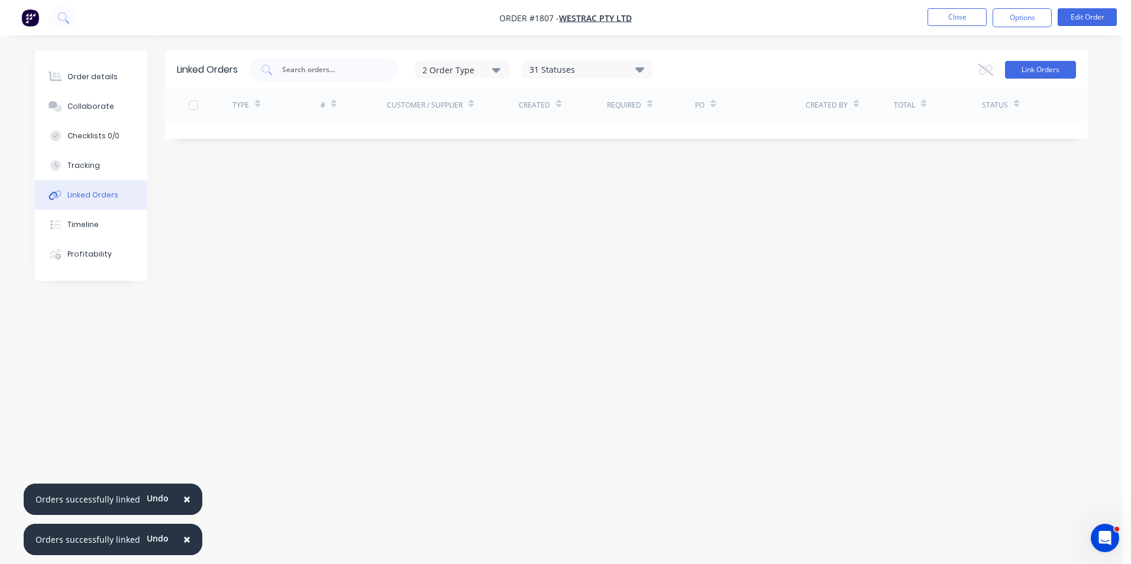
click at [1038, 65] on button "Link Orders" at bounding box center [1040, 70] width 71 height 18
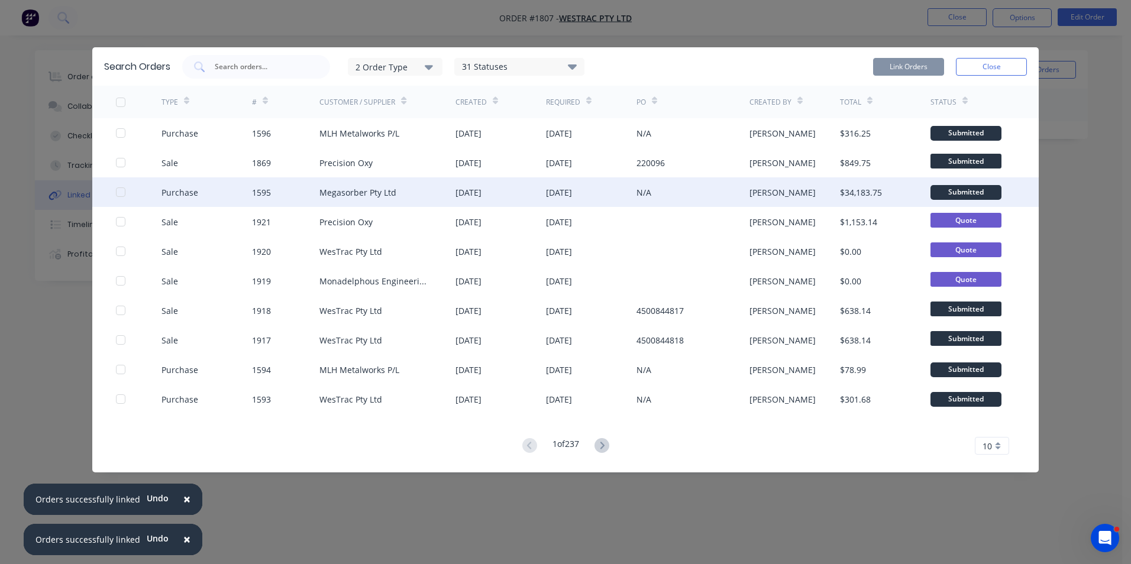
click at [121, 190] on div at bounding box center [121, 192] width 24 height 24
click at [913, 63] on button "Link Orders" at bounding box center [908, 67] width 71 height 18
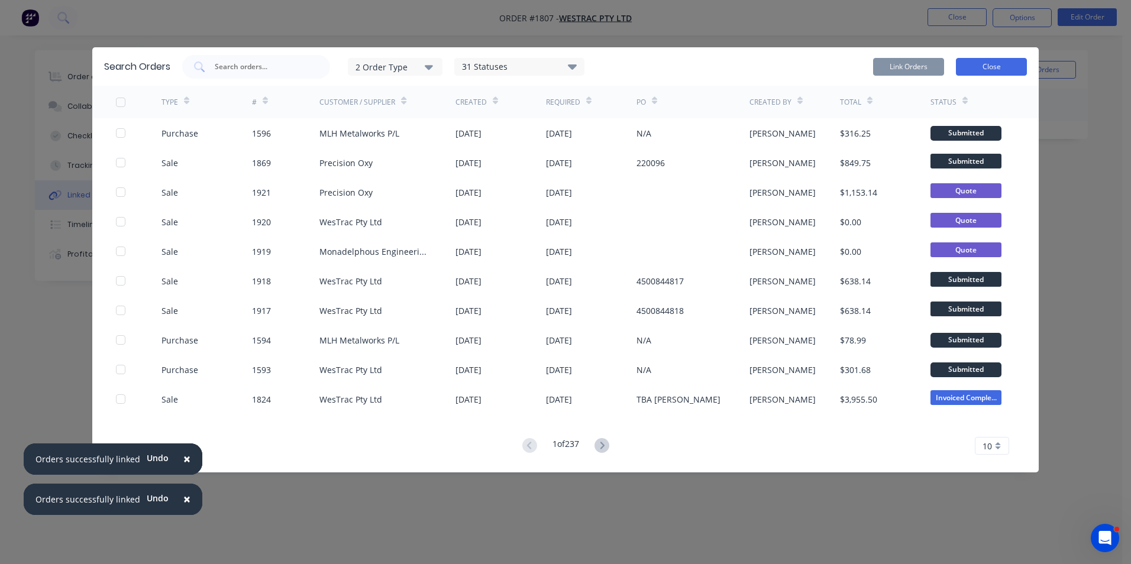
click at [994, 66] on button "Close" at bounding box center [991, 67] width 71 height 18
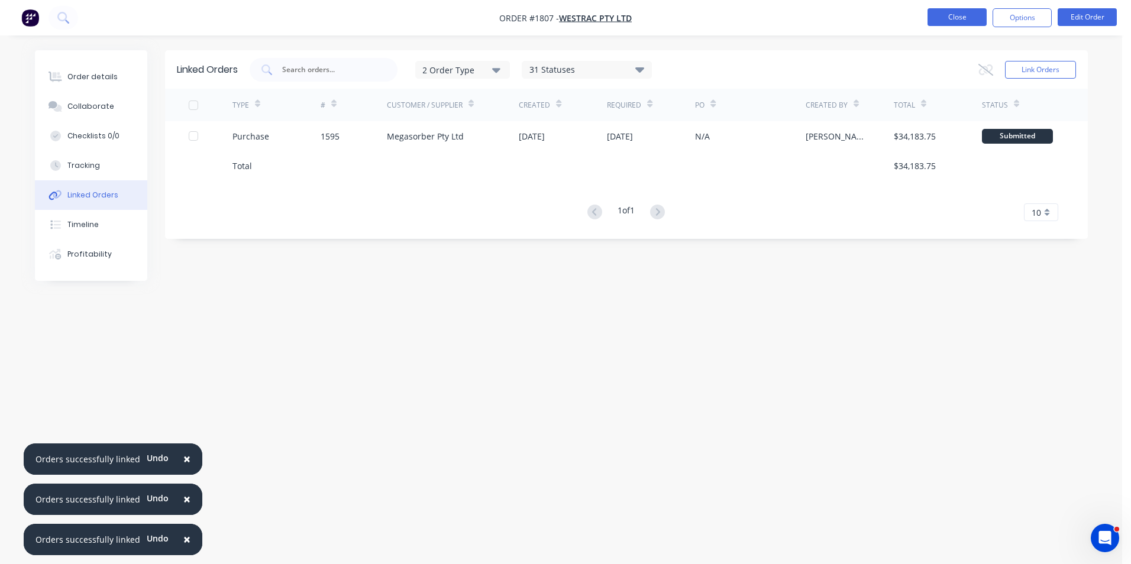
click at [966, 17] on button "Close" at bounding box center [956, 17] width 59 height 18
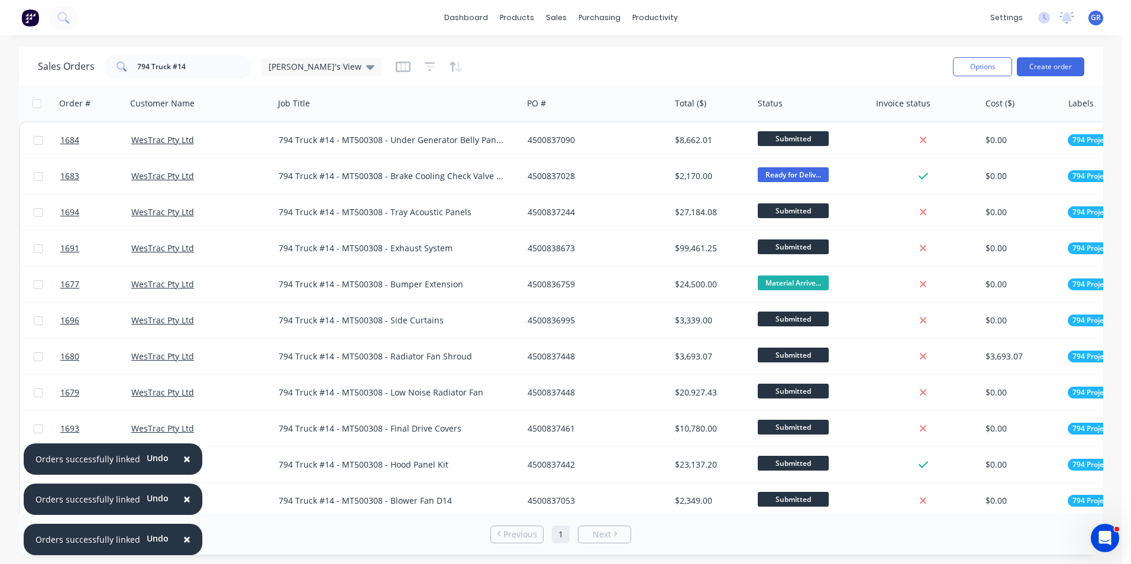
click at [183, 457] on span "×" at bounding box center [186, 459] width 7 height 17
click at [183, 490] on button "×" at bounding box center [187, 500] width 31 height 28
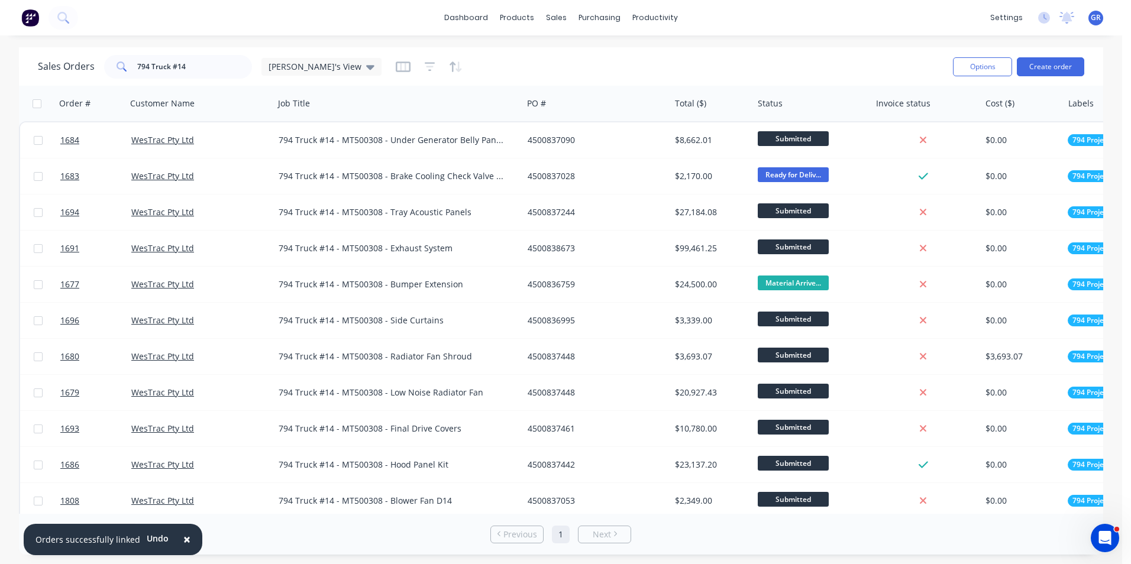
click at [185, 535] on span "×" at bounding box center [186, 539] width 7 height 17
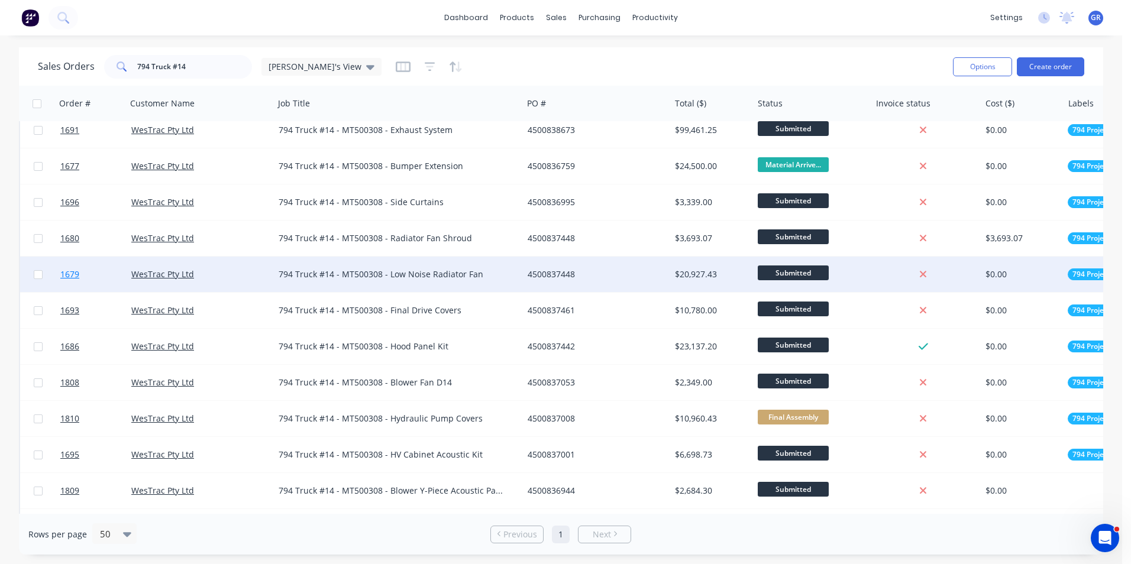
scroll to position [177, 0]
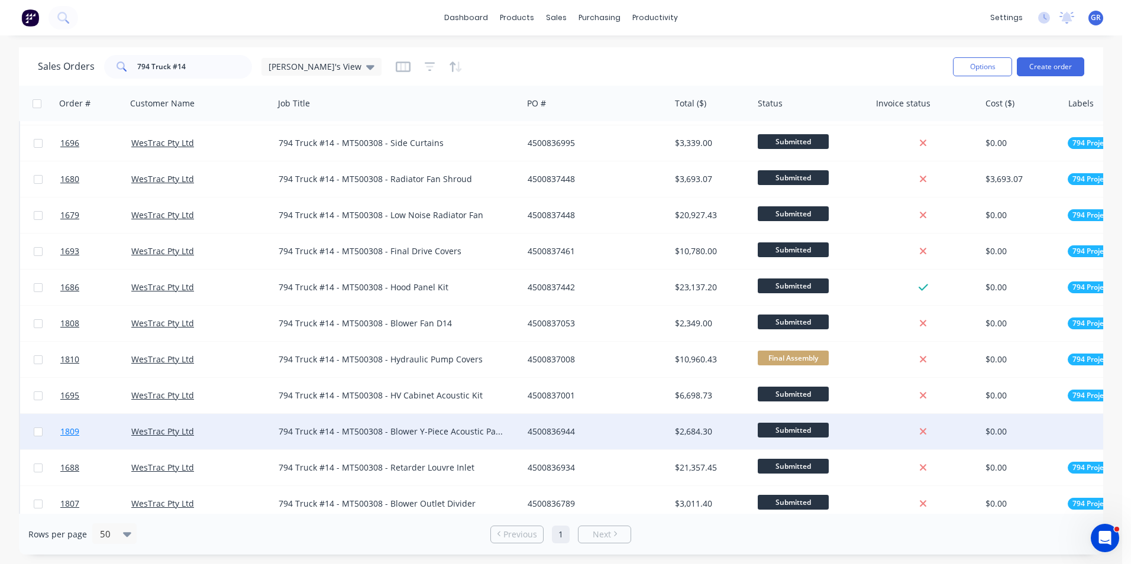
click at [76, 433] on span "1809" at bounding box center [69, 432] width 19 height 12
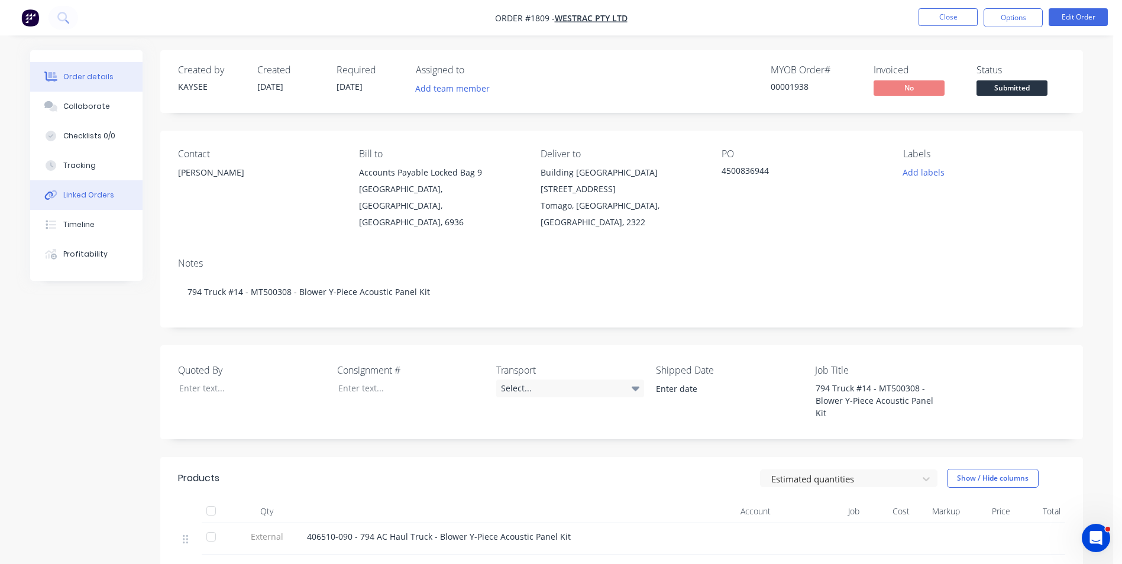
click at [105, 193] on div "Linked Orders" at bounding box center [88, 195] width 51 height 11
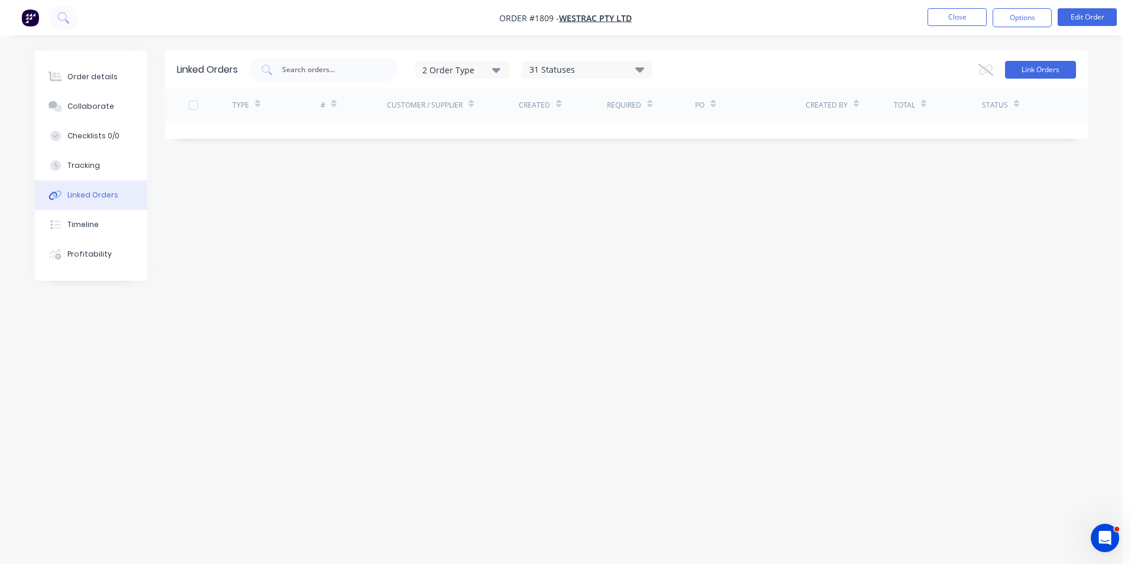
click at [1023, 72] on button "Link Orders" at bounding box center [1040, 70] width 71 height 18
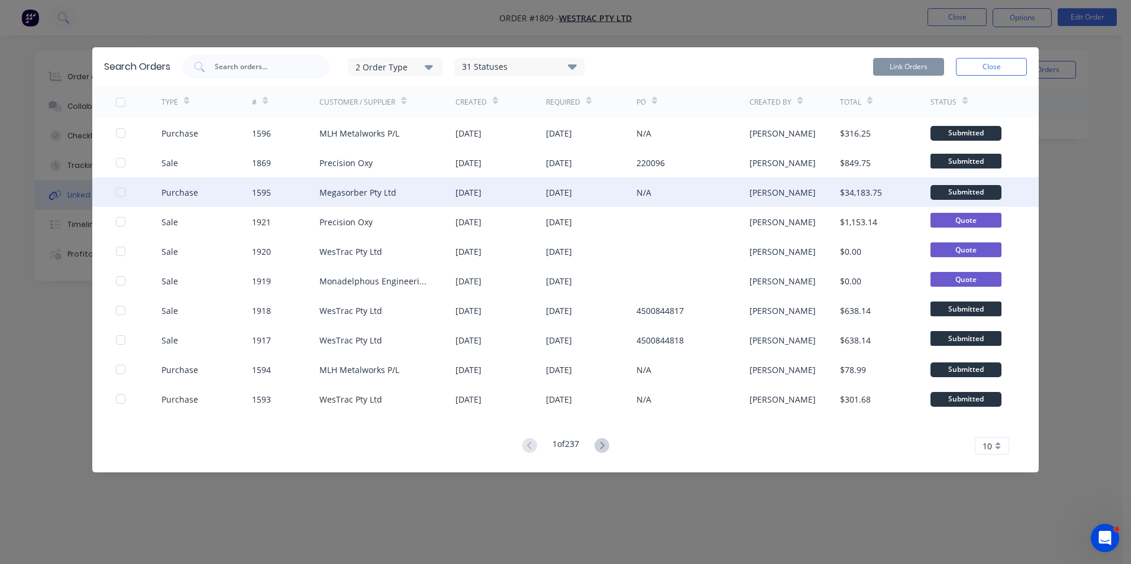
click at [121, 190] on div at bounding box center [121, 192] width 24 height 24
click at [895, 67] on button "Link Orders" at bounding box center [908, 67] width 71 height 18
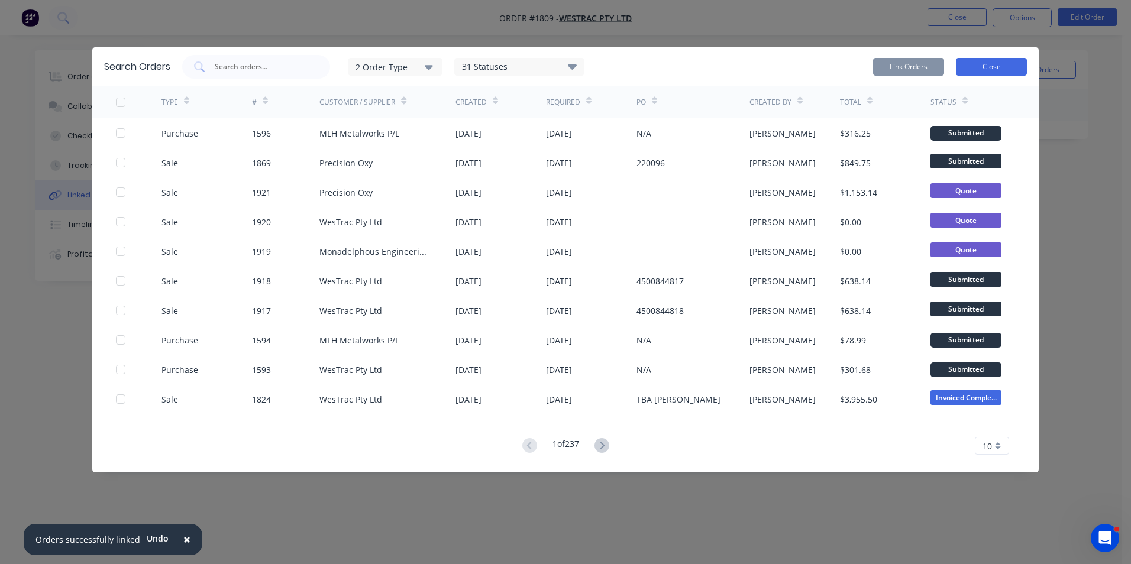
click at [991, 67] on button "Close" at bounding box center [991, 67] width 71 height 18
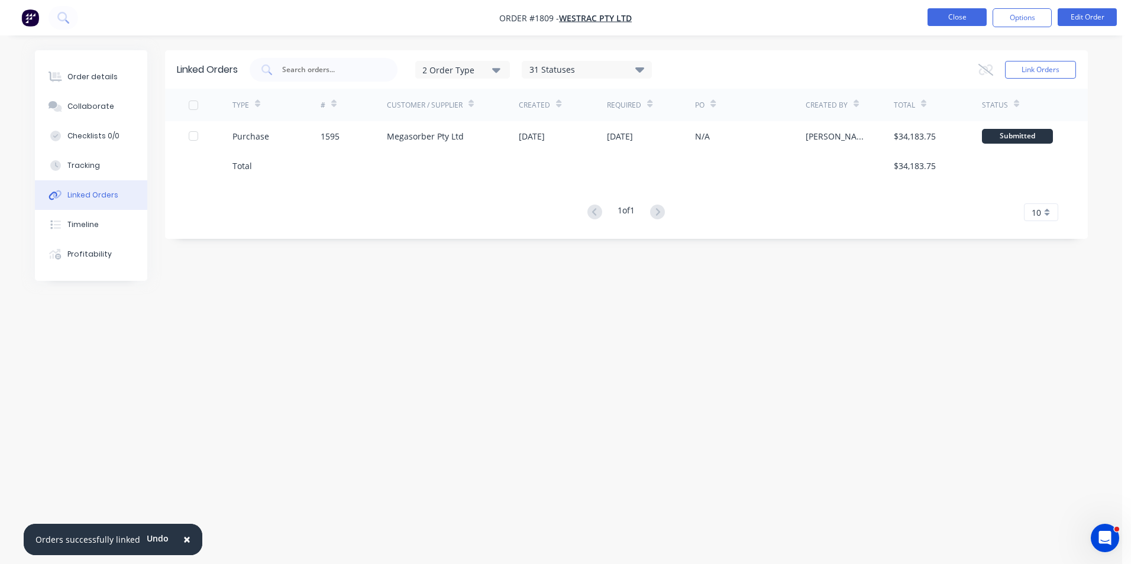
click at [958, 20] on button "Close" at bounding box center [956, 17] width 59 height 18
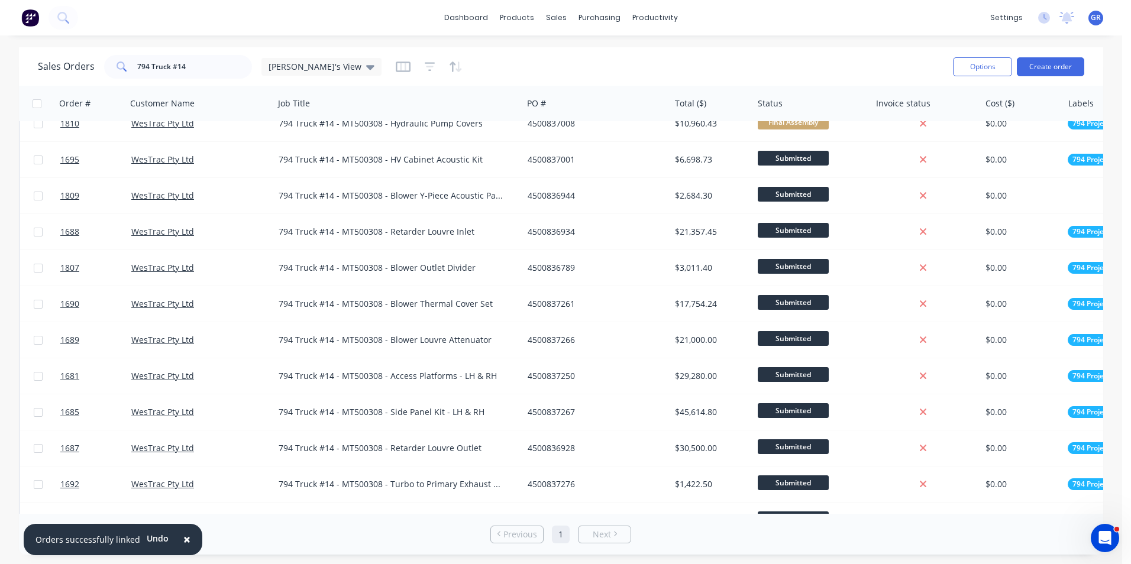
scroll to position [414, 0]
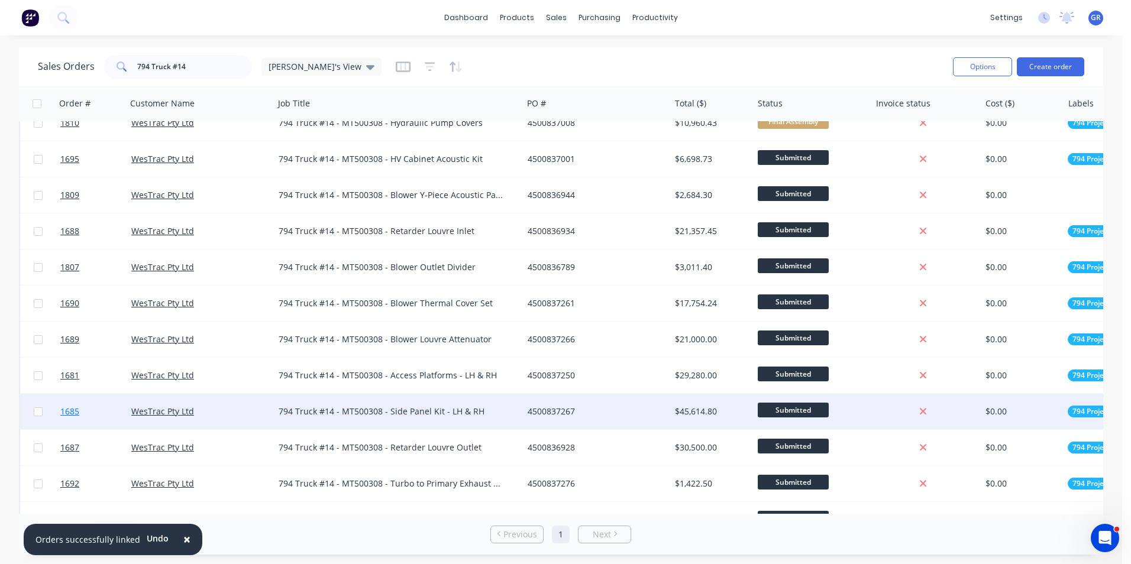
click at [74, 412] on span "1685" at bounding box center [69, 412] width 19 height 12
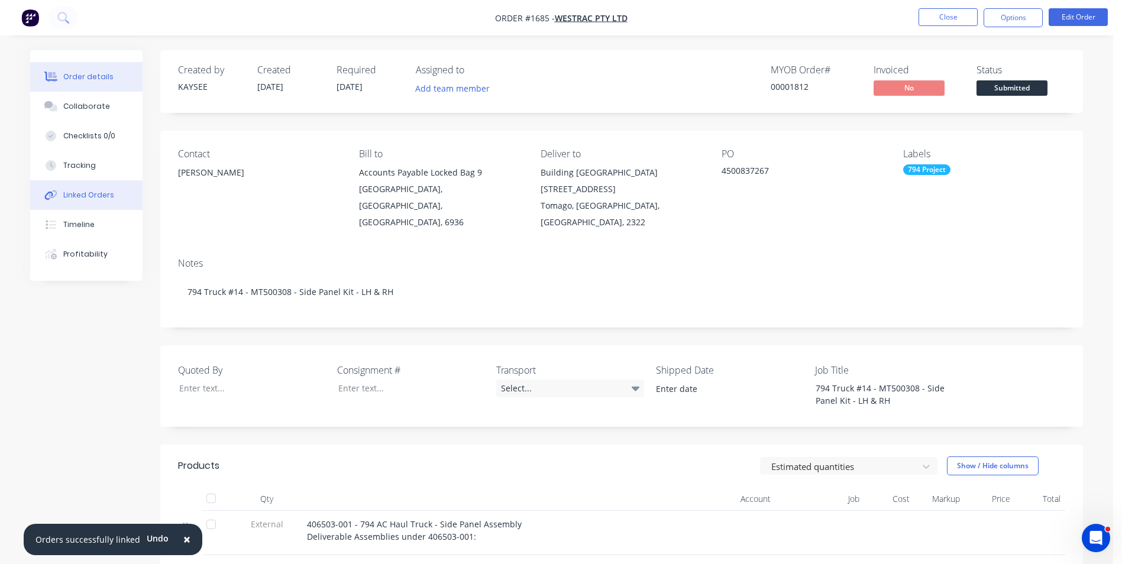
click at [98, 196] on div "Linked Orders" at bounding box center [88, 195] width 51 height 11
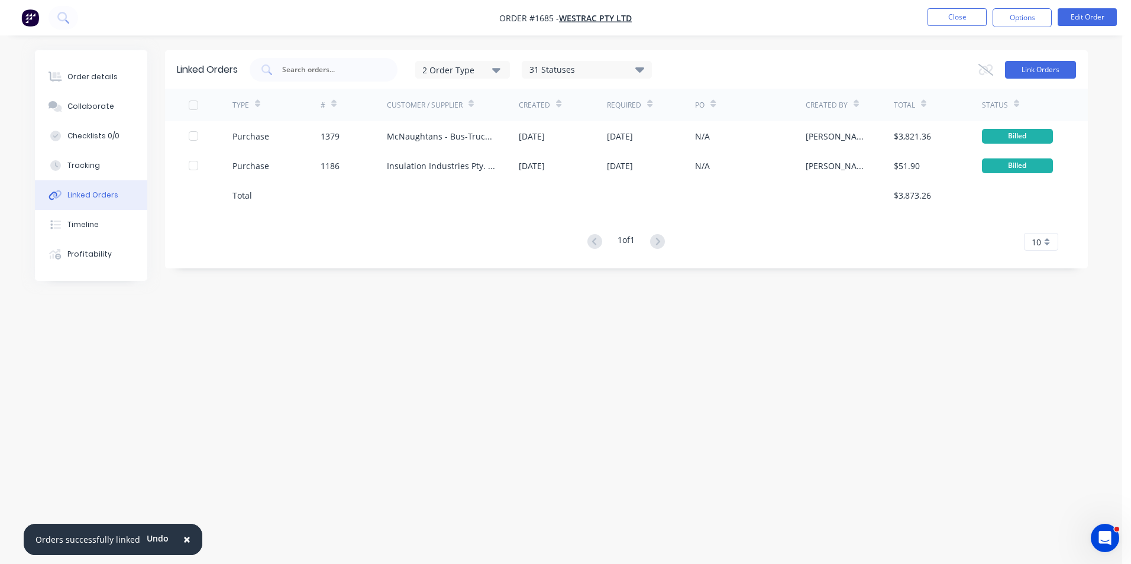
click at [1046, 67] on button "Link Orders" at bounding box center [1040, 70] width 71 height 18
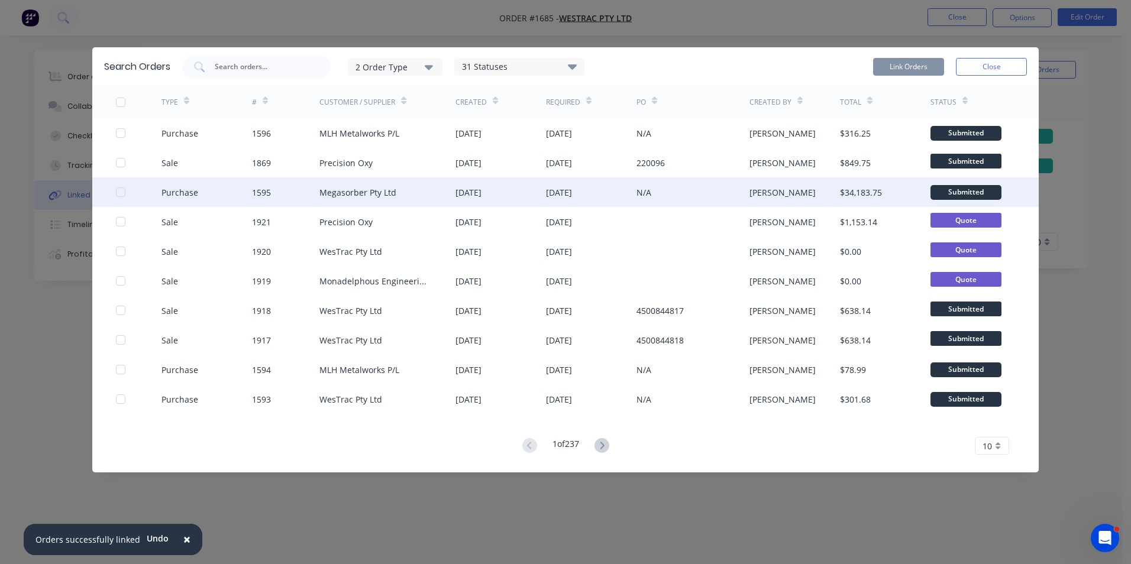
click at [118, 188] on div at bounding box center [121, 192] width 24 height 24
click at [892, 66] on button "Link Orders" at bounding box center [908, 67] width 71 height 18
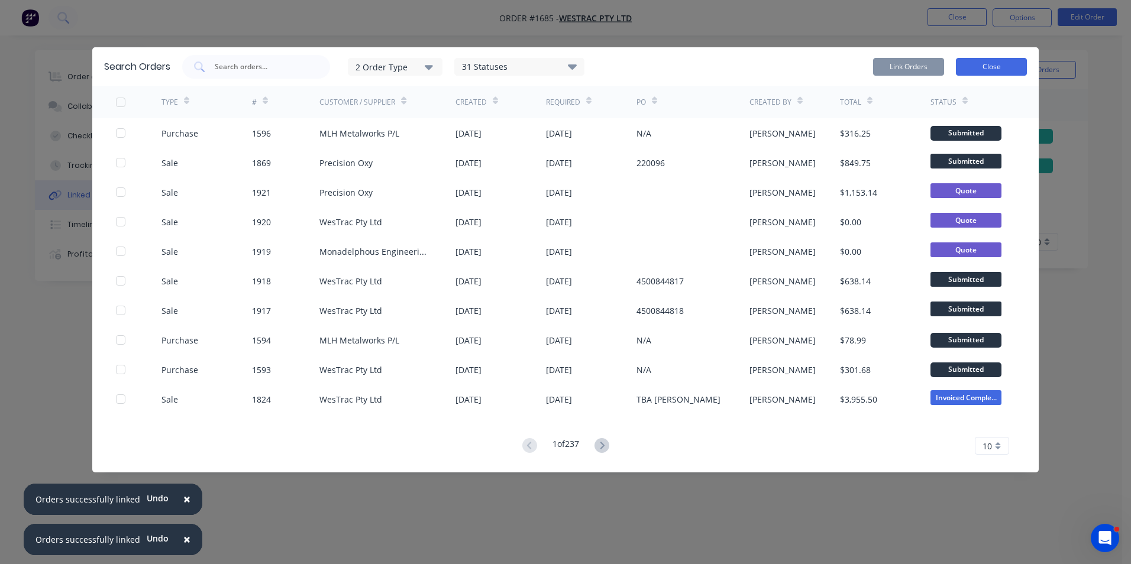
click at [1004, 66] on button "Close" at bounding box center [991, 67] width 71 height 18
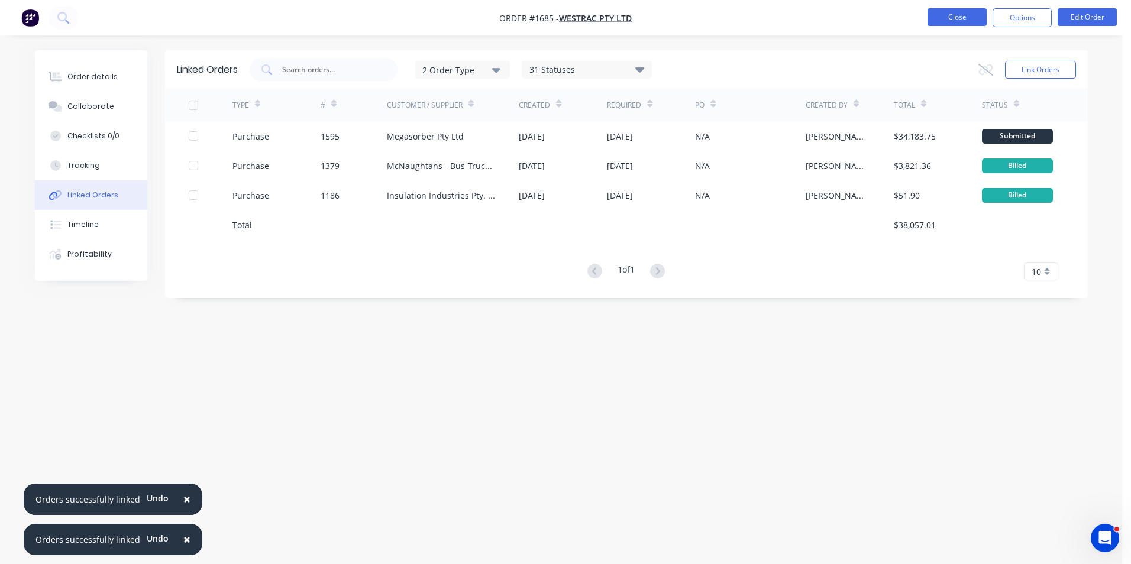
click at [966, 20] on button "Close" at bounding box center [956, 17] width 59 height 18
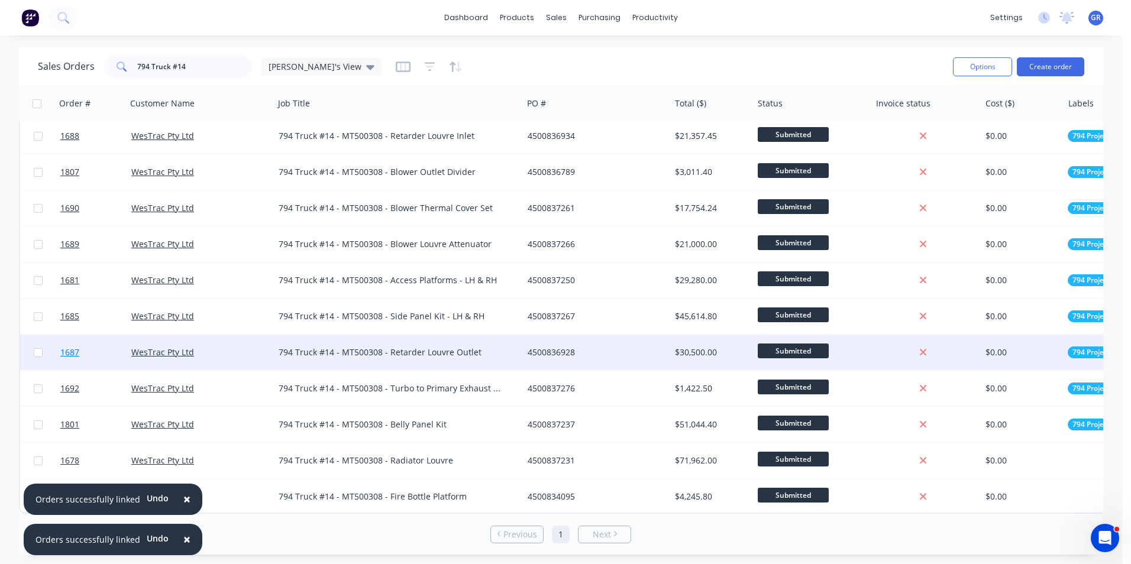
scroll to position [515, 0]
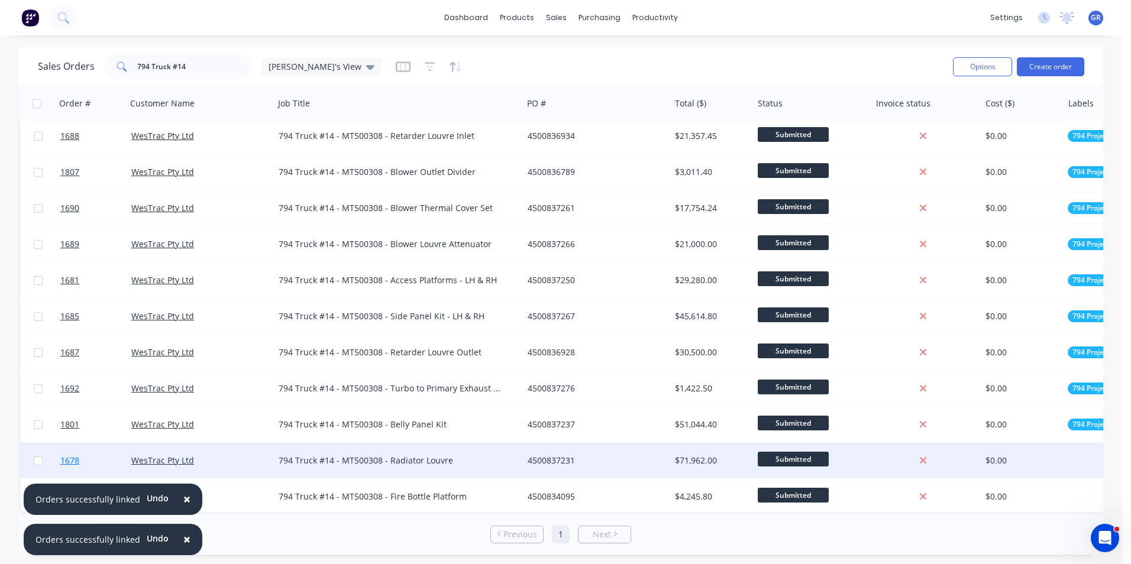
click at [74, 455] on span "1678" at bounding box center [69, 461] width 19 height 12
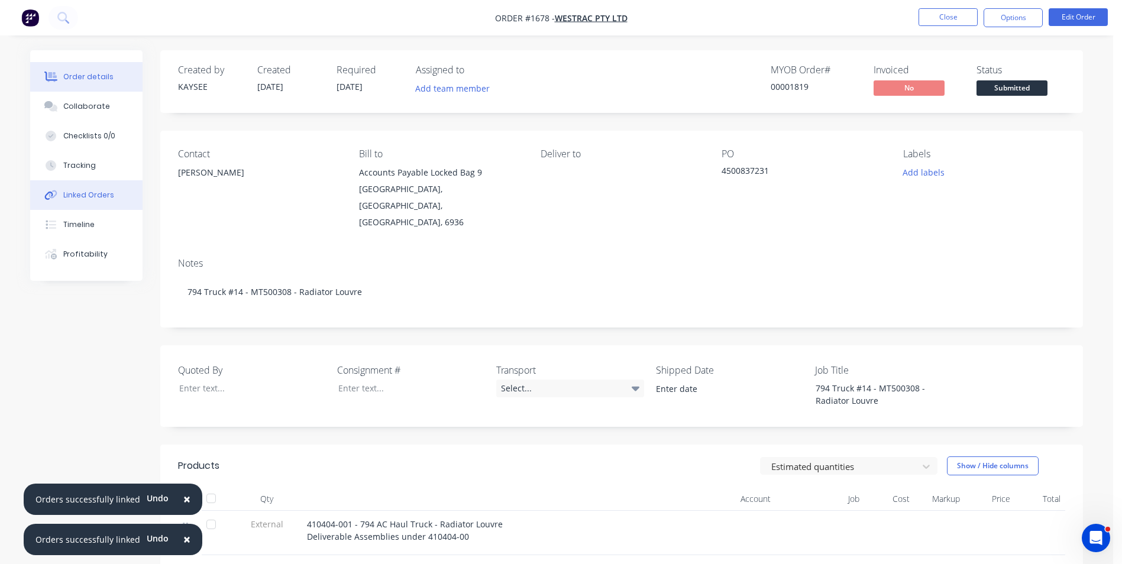
click at [89, 194] on div "Linked Orders" at bounding box center [88, 195] width 51 height 11
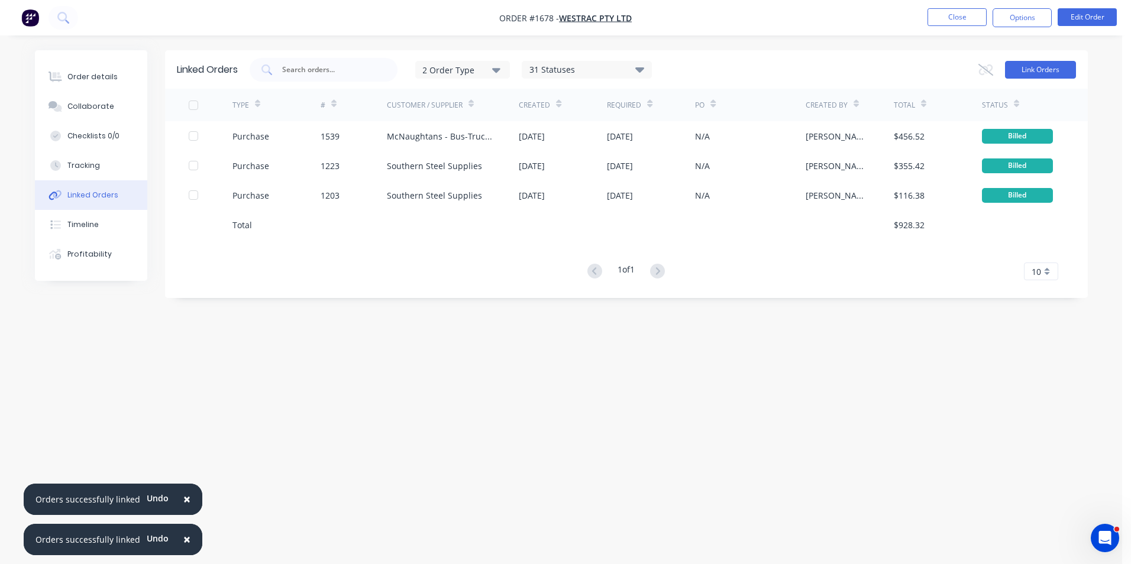
click at [1029, 69] on button "Link Orders" at bounding box center [1040, 70] width 71 height 18
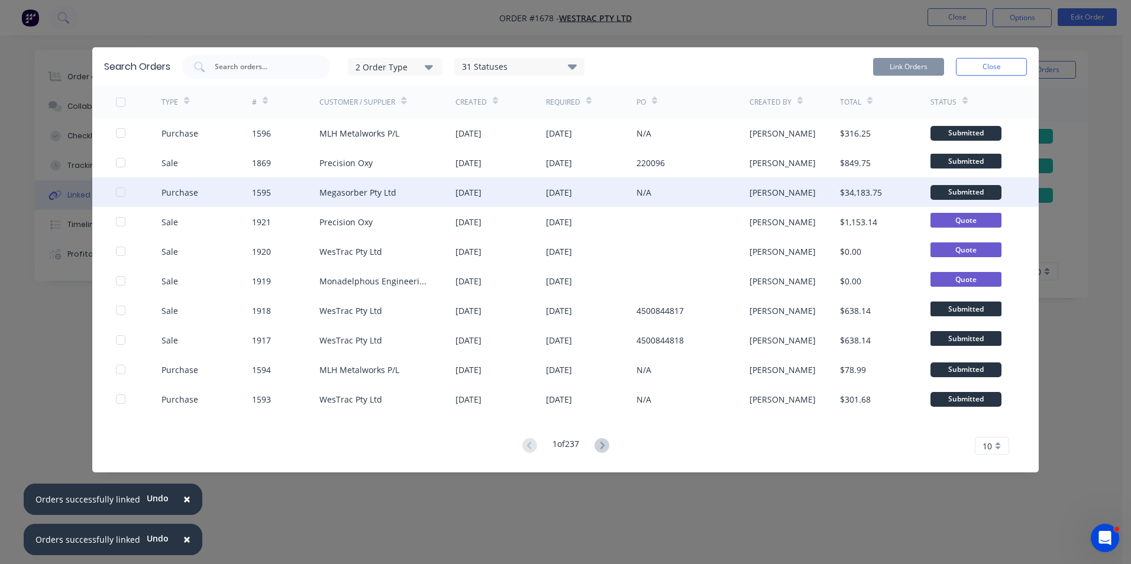
click at [117, 190] on div at bounding box center [121, 192] width 24 height 24
click at [908, 66] on button "Link Orders" at bounding box center [908, 67] width 71 height 18
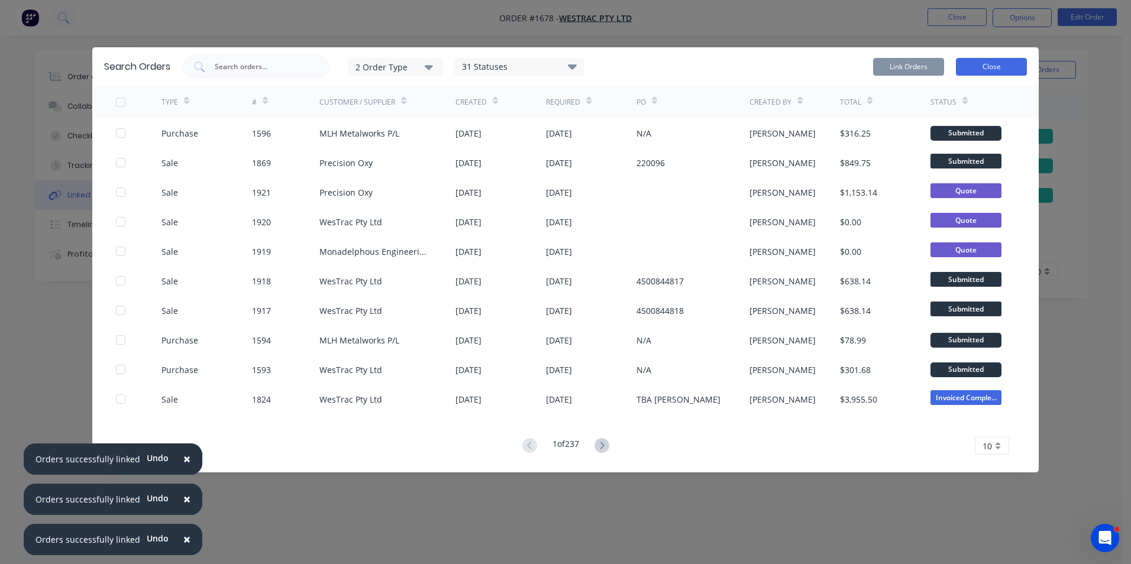
click at [993, 66] on button "Close" at bounding box center [991, 67] width 71 height 18
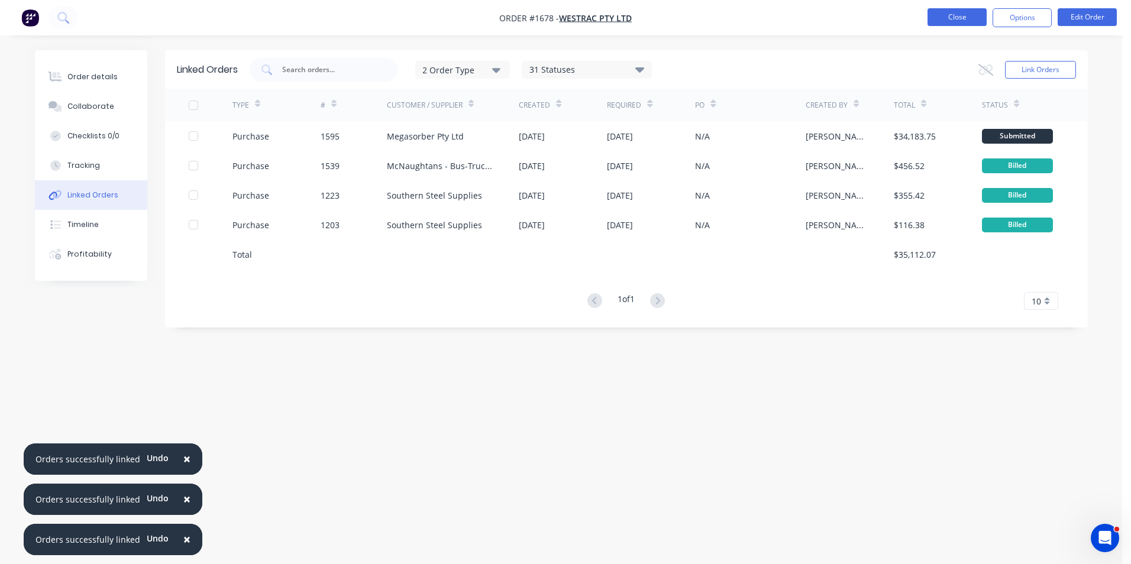
click at [957, 18] on button "Close" at bounding box center [956, 17] width 59 height 18
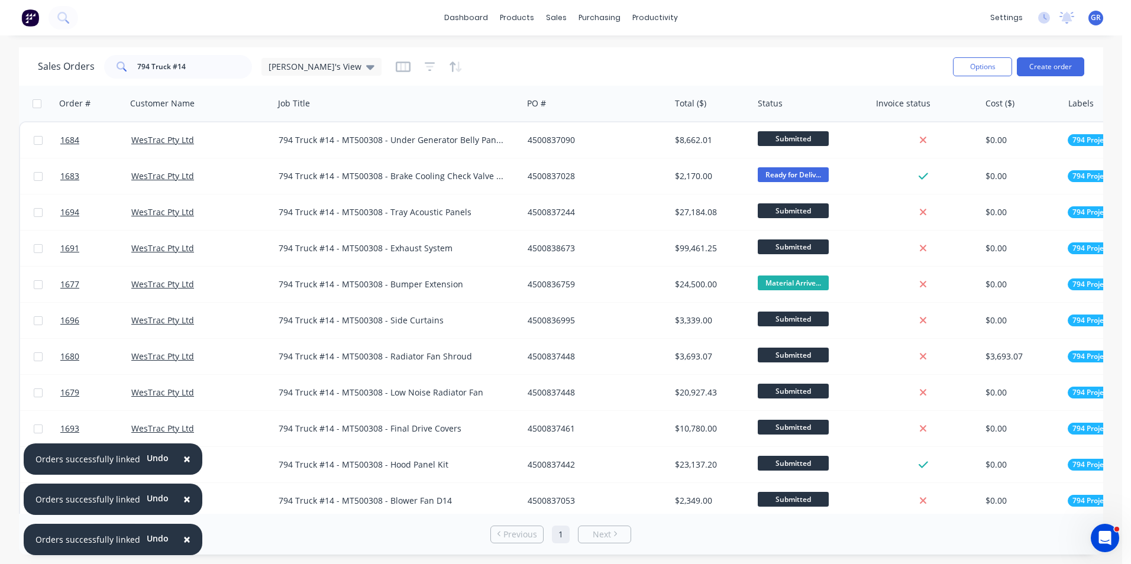
click at [176, 455] on button "×" at bounding box center [187, 459] width 31 height 28
click at [183, 499] on span "×" at bounding box center [186, 499] width 7 height 17
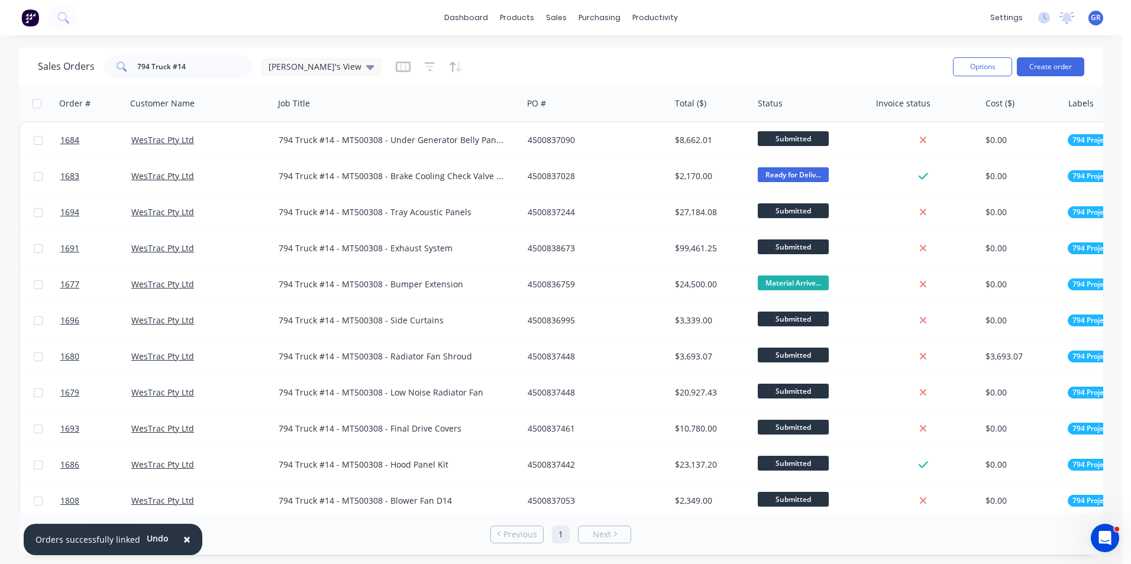
click at [183, 535] on span "×" at bounding box center [186, 539] width 7 height 17
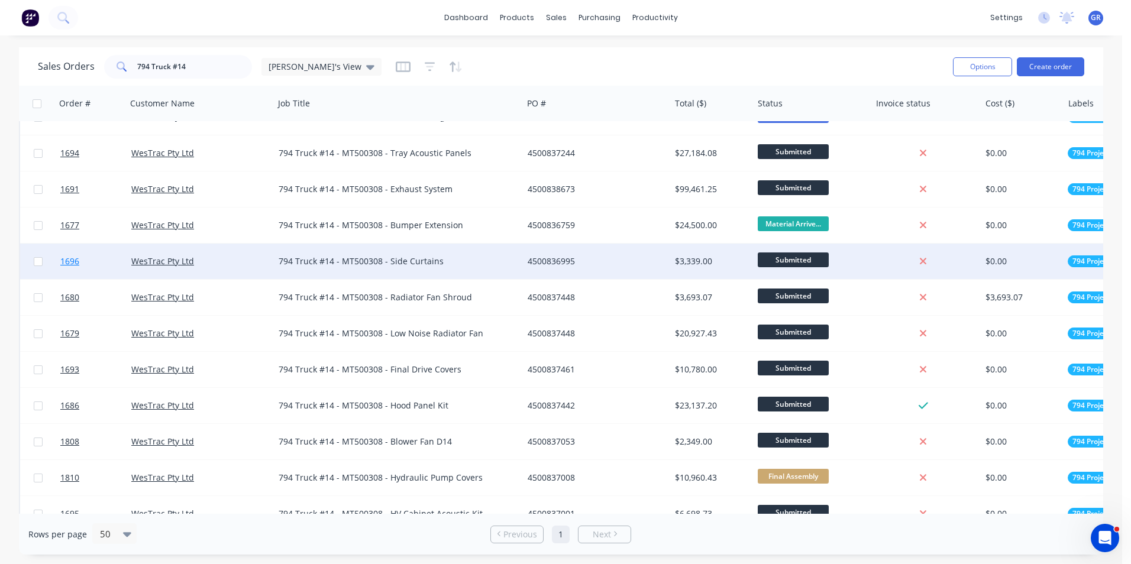
scroll to position [118, 0]
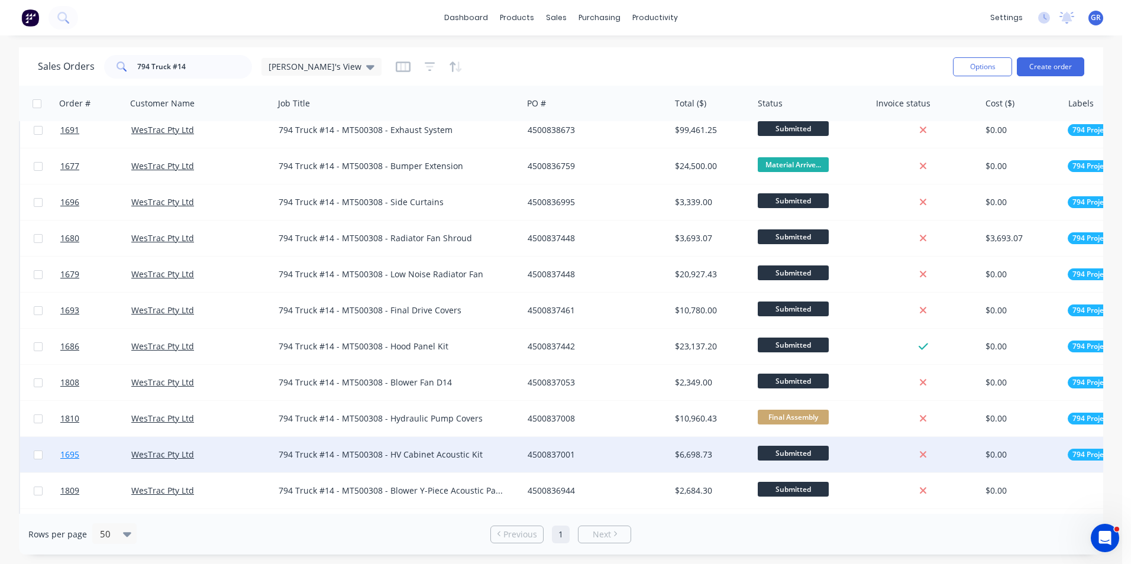
click at [75, 455] on span "1695" at bounding box center [69, 455] width 19 height 12
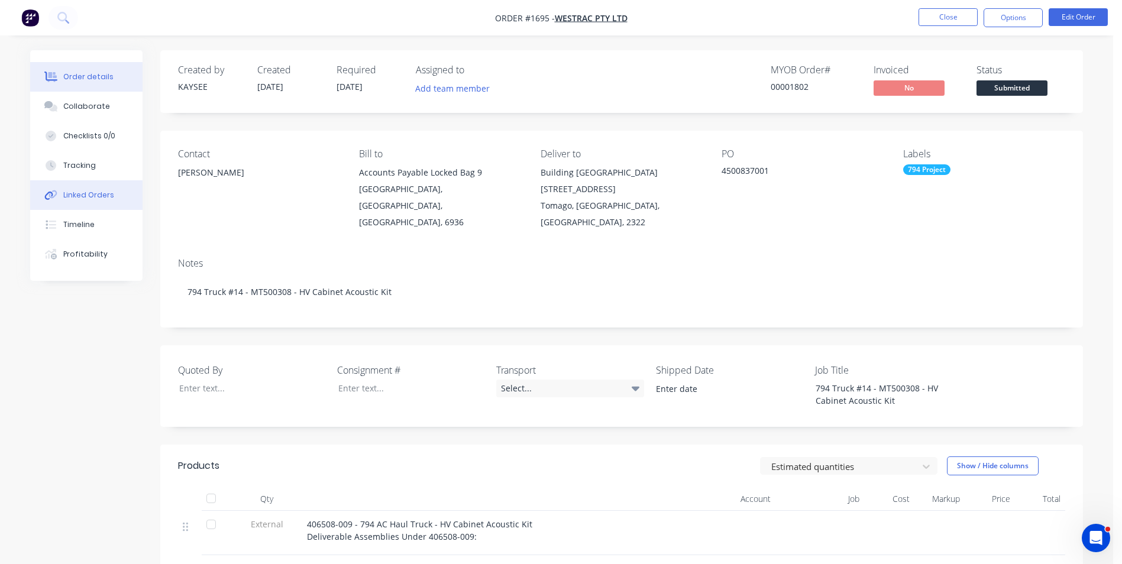
click at [86, 192] on div "Linked Orders" at bounding box center [88, 195] width 51 height 11
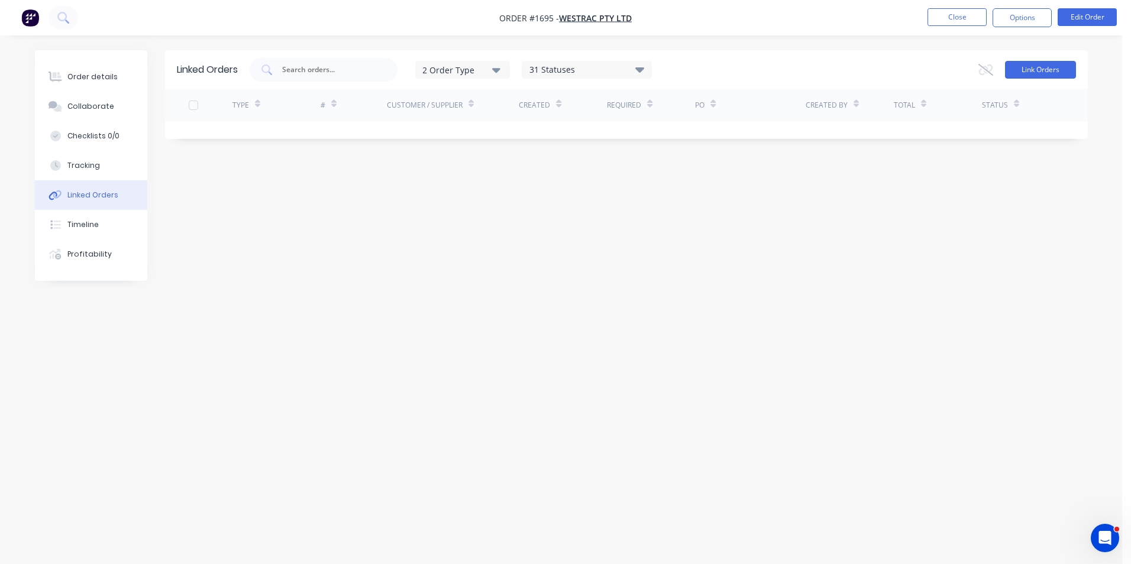
click at [1041, 69] on button "Link Orders" at bounding box center [1040, 70] width 71 height 18
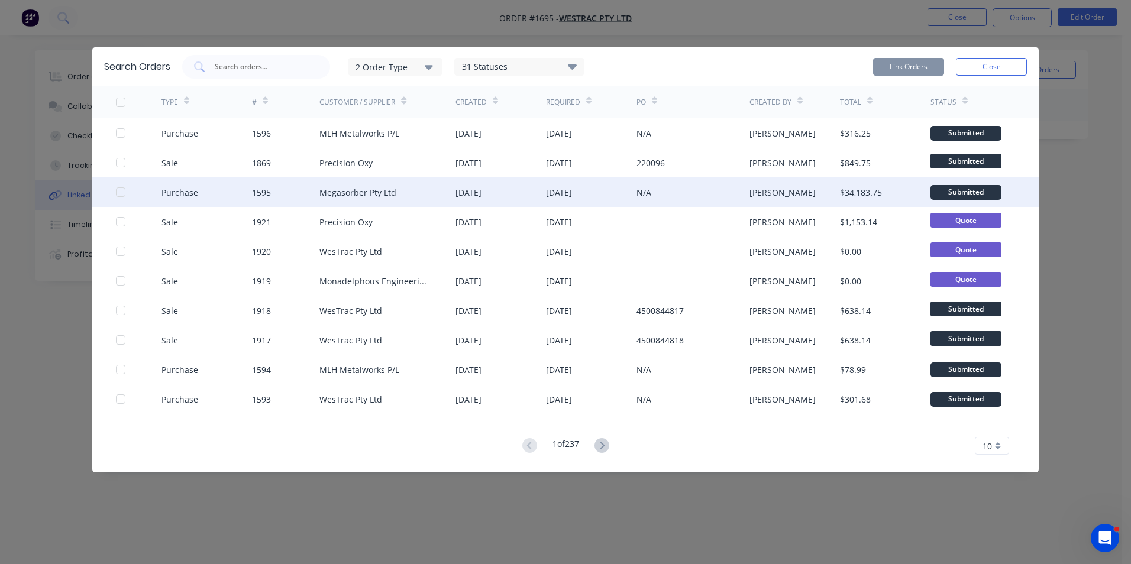
click at [120, 190] on div at bounding box center [121, 192] width 24 height 24
click at [917, 68] on button "Link Orders" at bounding box center [908, 67] width 71 height 18
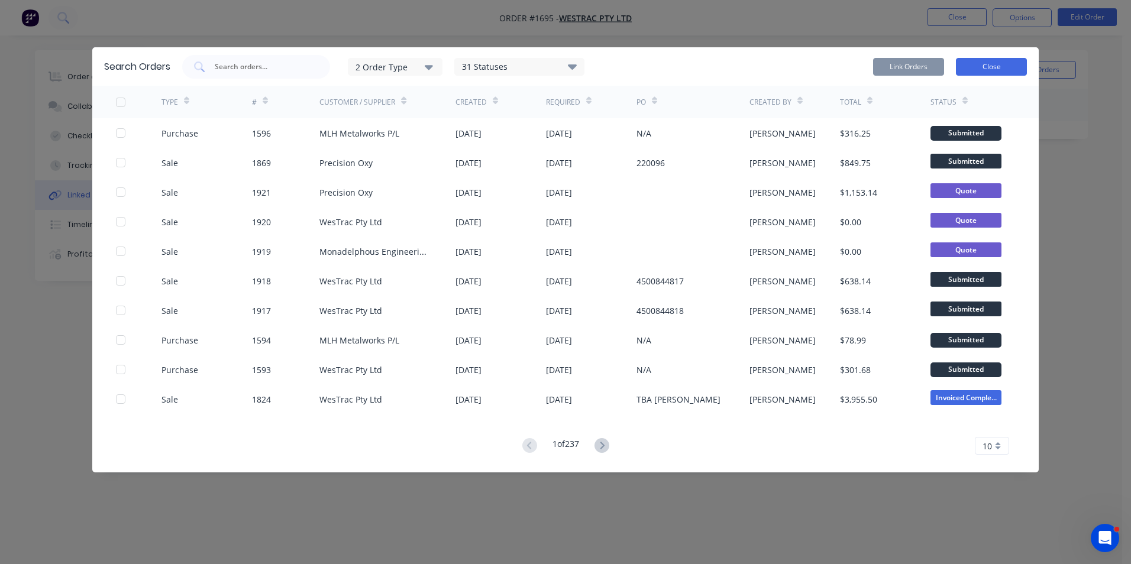
click at [994, 66] on button "Close" at bounding box center [991, 67] width 71 height 18
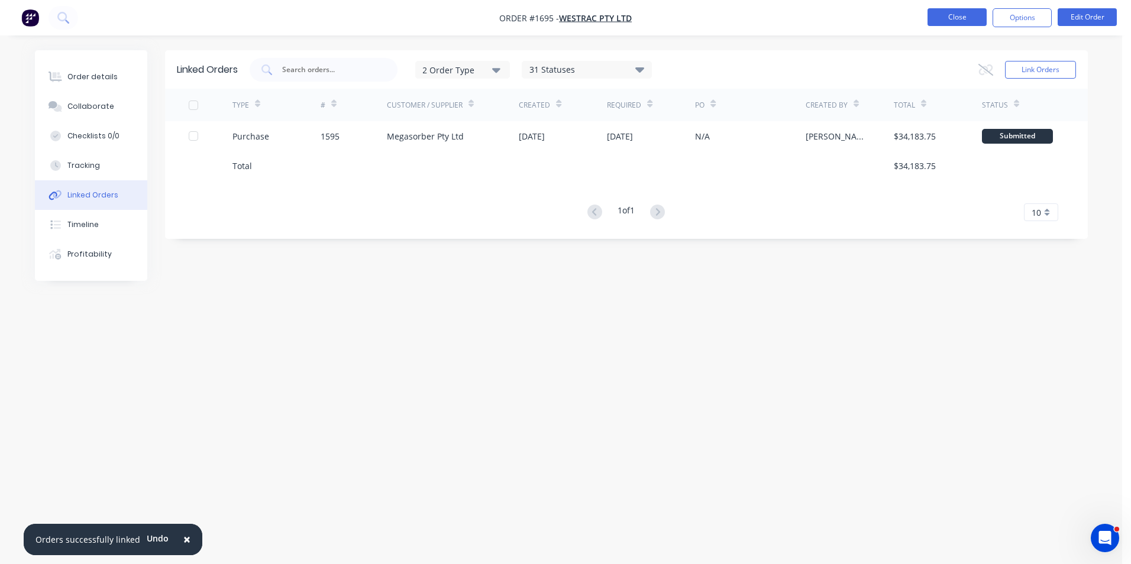
click at [959, 20] on button "Close" at bounding box center [956, 17] width 59 height 18
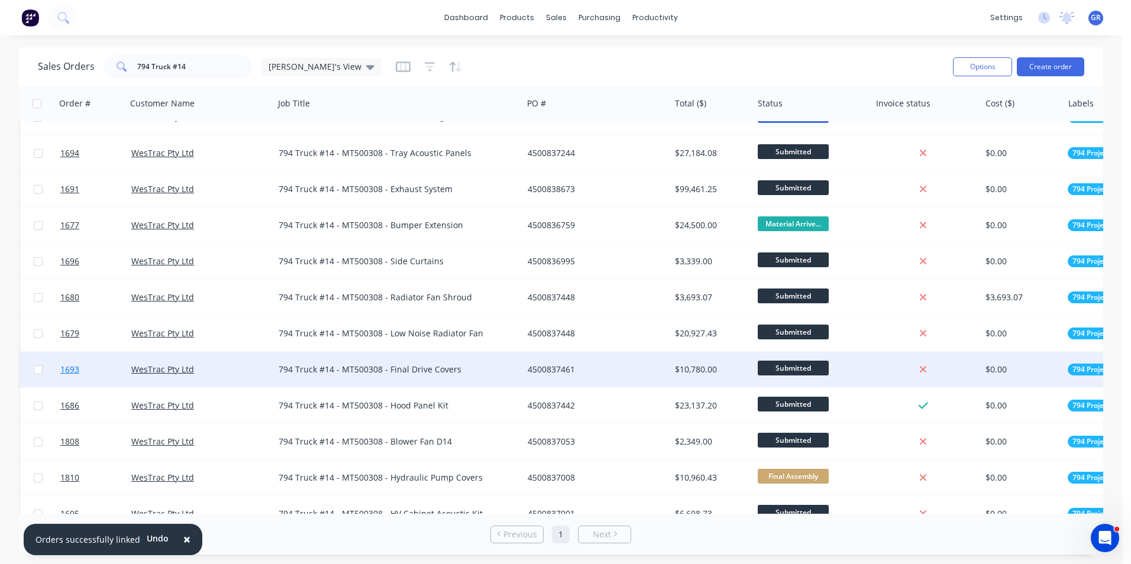
scroll to position [118, 0]
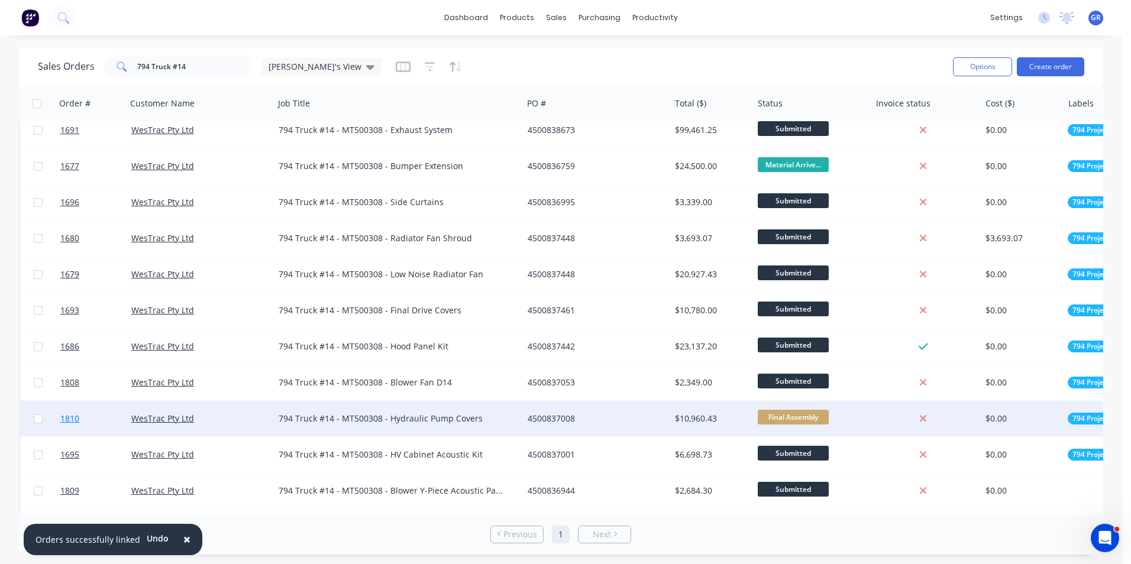
click at [73, 417] on span "1810" at bounding box center [69, 419] width 19 height 12
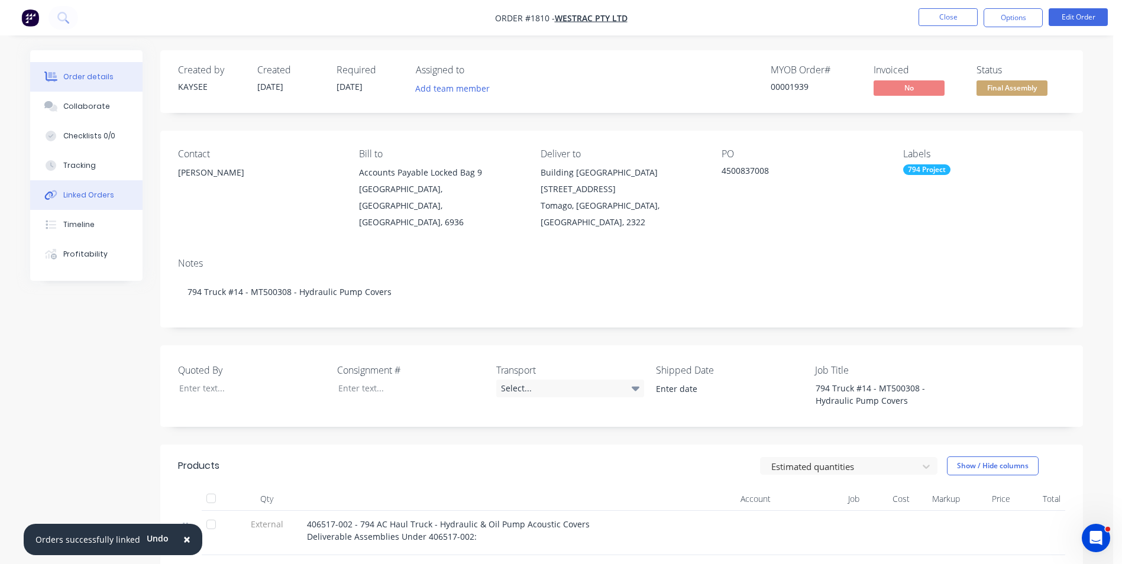
click at [89, 196] on div "Linked Orders" at bounding box center [88, 195] width 51 height 11
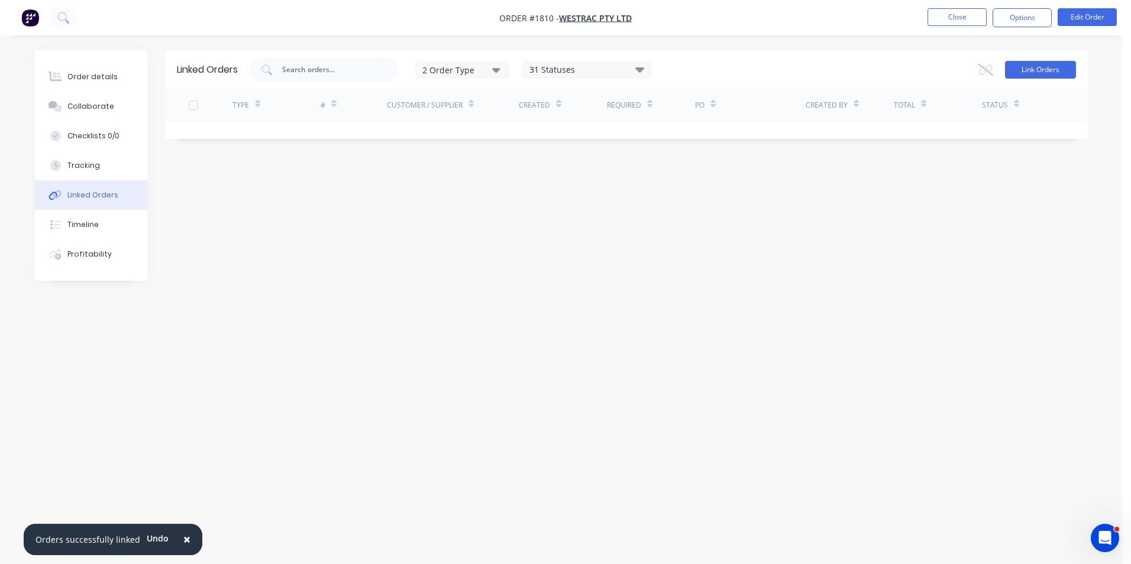
click at [1036, 70] on button "Link Orders" at bounding box center [1040, 70] width 71 height 18
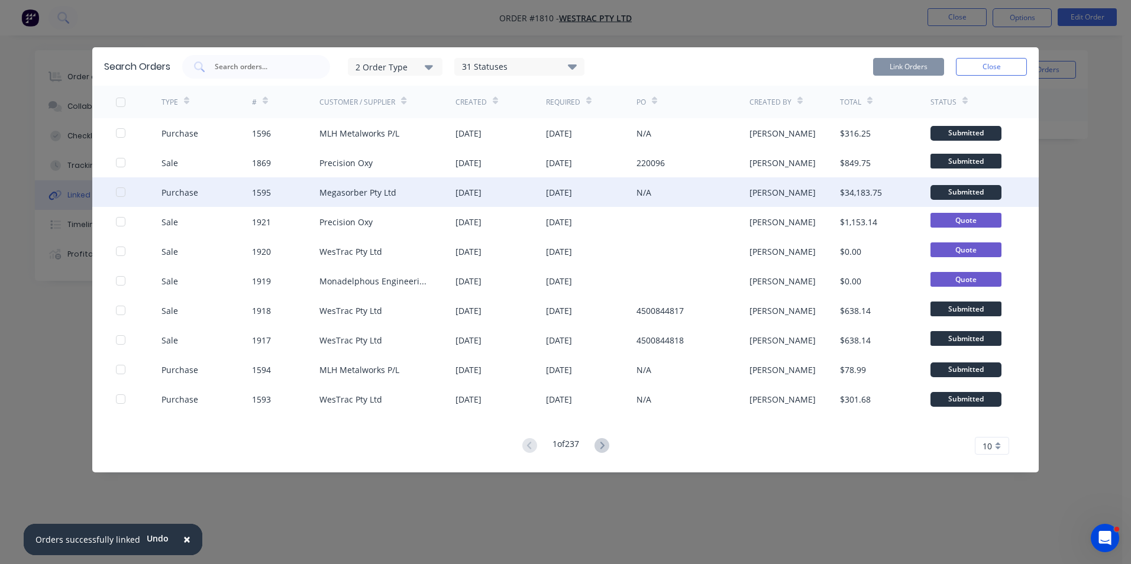
click at [122, 190] on div at bounding box center [121, 192] width 24 height 24
click at [914, 67] on button "Link Orders" at bounding box center [908, 67] width 71 height 18
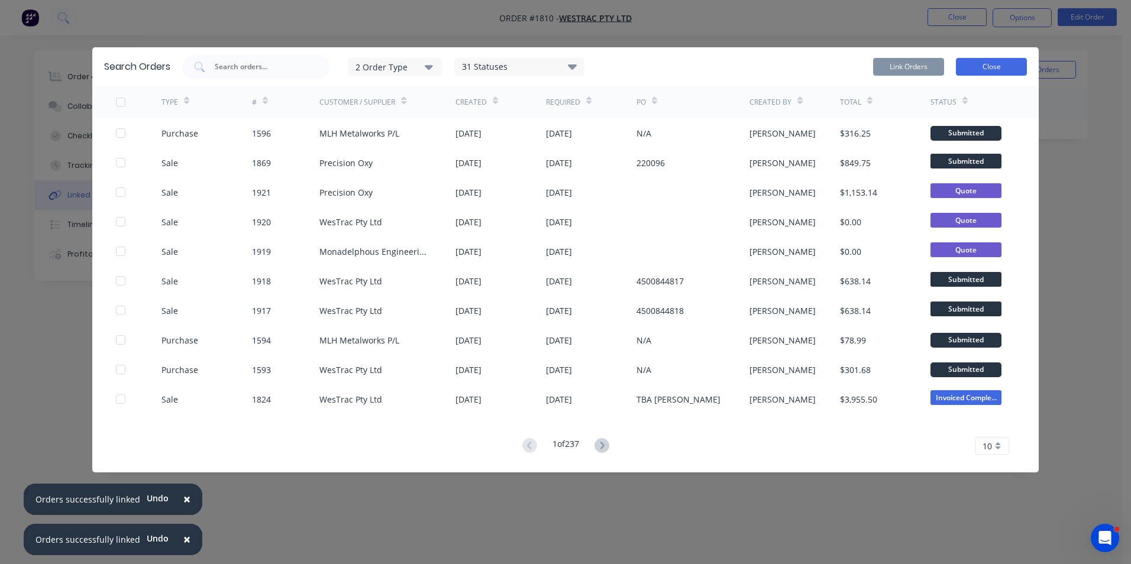
click at [1001, 67] on button "Close" at bounding box center [991, 67] width 71 height 18
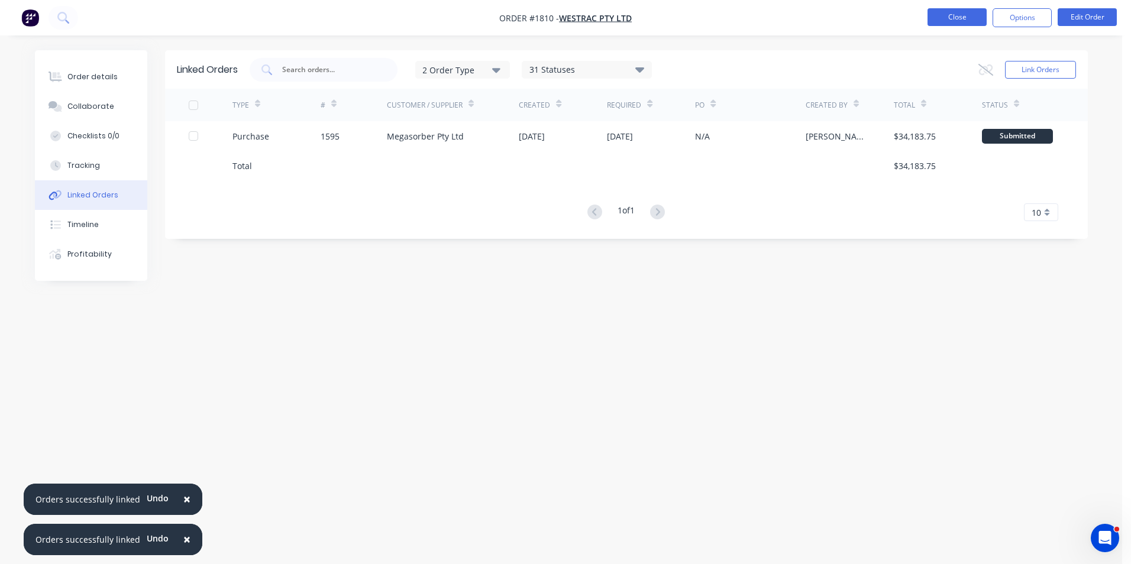
click at [969, 18] on button "Close" at bounding box center [956, 17] width 59 height 18
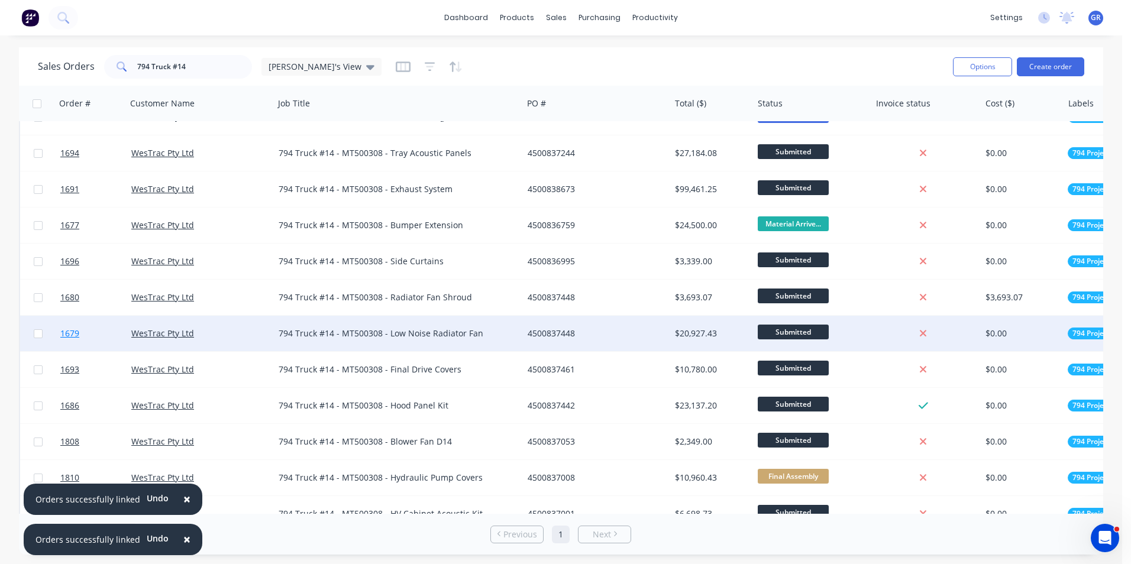
scroll to position [118, 0]
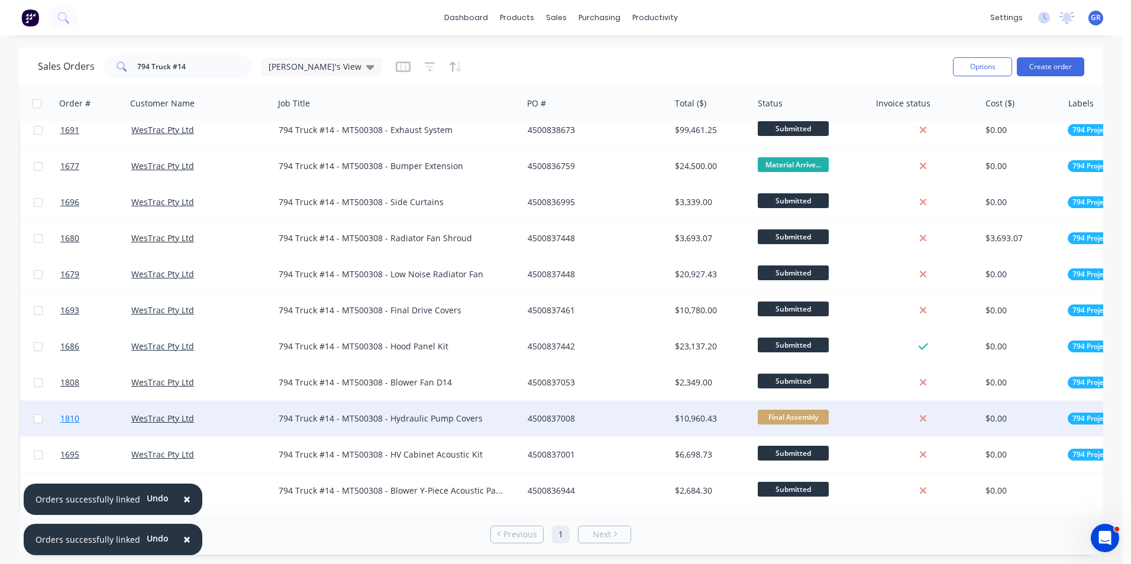
click at [69, 418] on span "1810" at bounding box center [69, 419] width 19 height 12
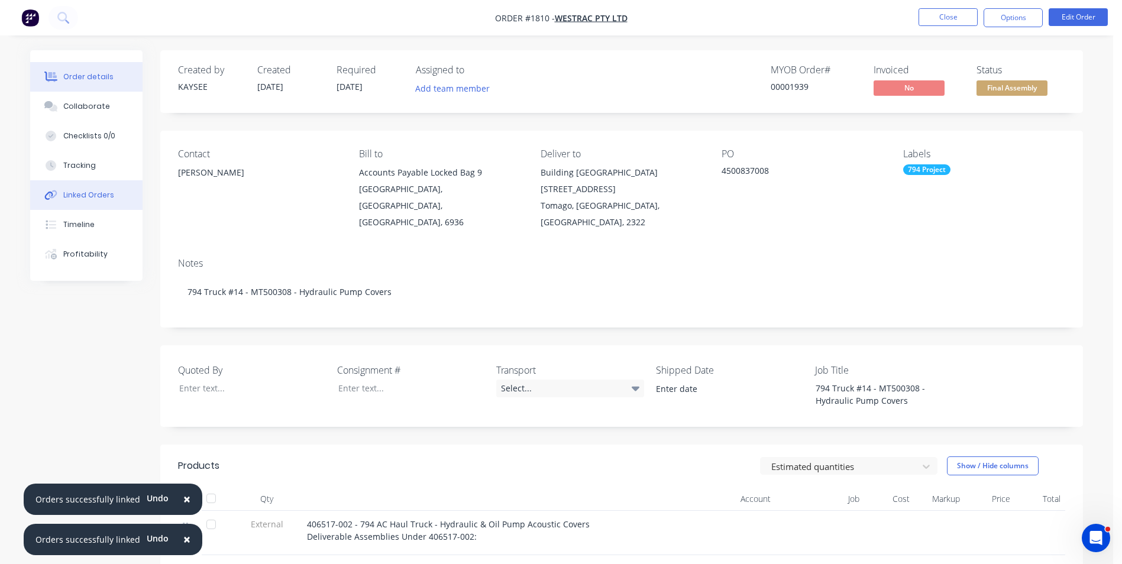
click at [90, 193] on div "Linked Orders" at bounding box center [88, 195] width 51 height 11
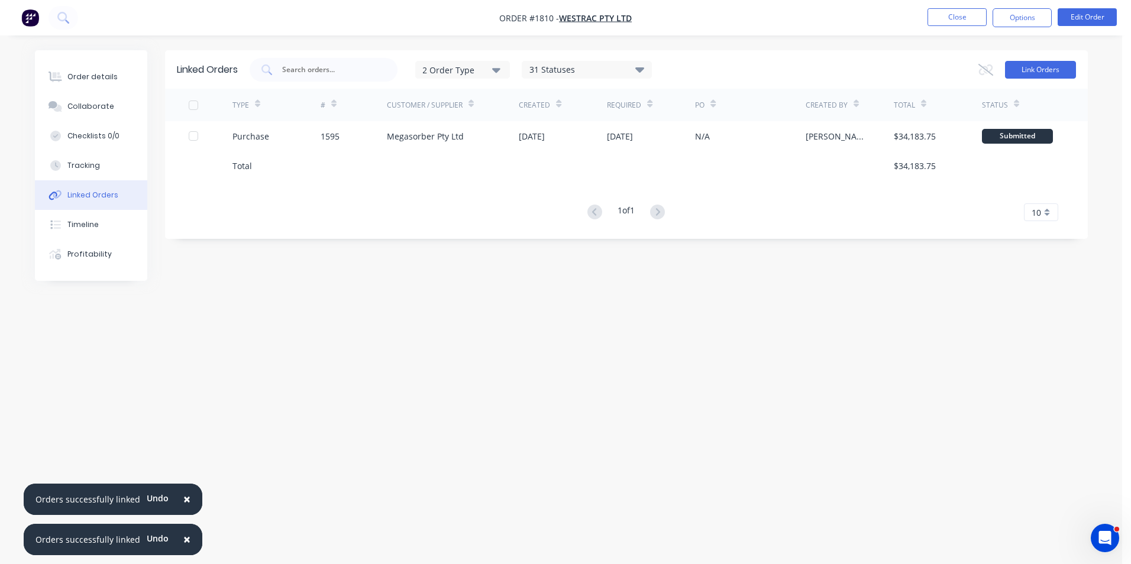
click at [1033, 68] on button "Link Orders" at bounding box center [1040, 70] width 71 height 18
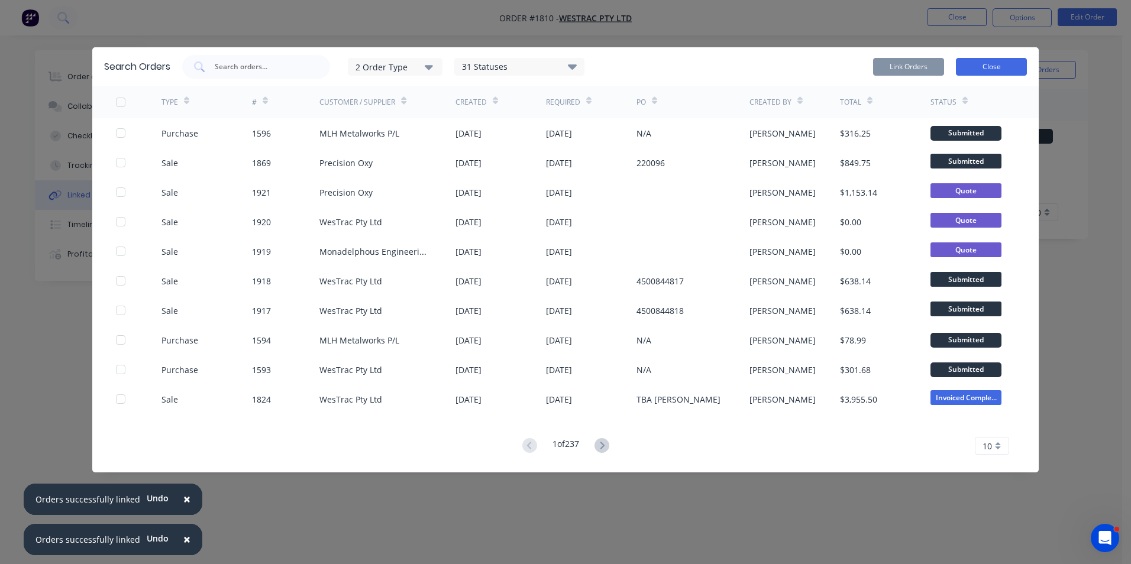
click at [996, 63] on button "Close" at bounding box center [991, 67] width 71 height 18
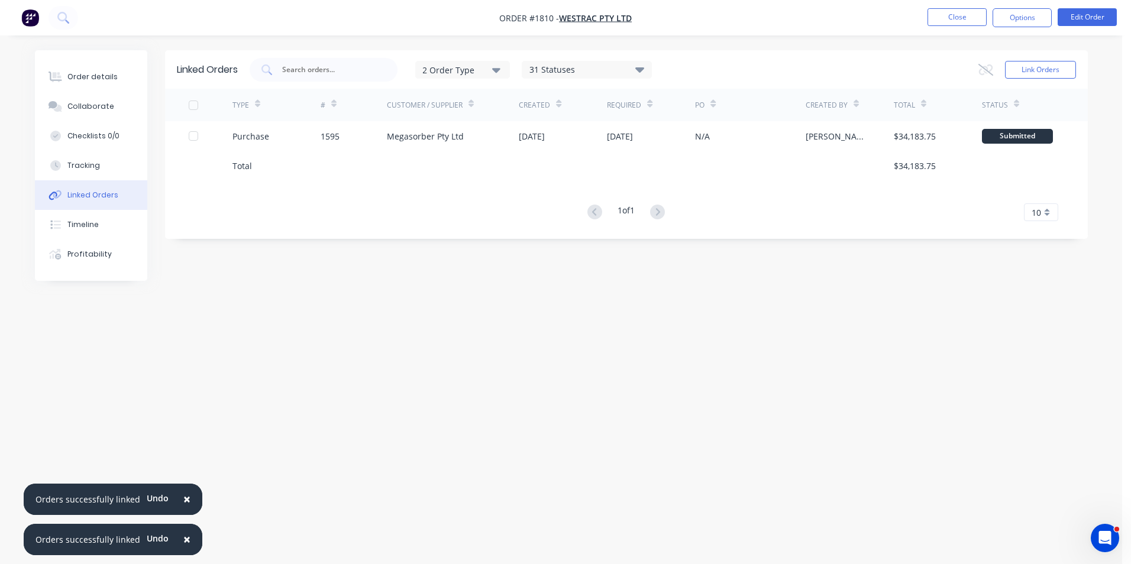
click at [104, 196] on div "Linked Orders" at bounding box center [92, 195] width 51 height 11
click at [1037, 75] on button "Link Orders" at bounding box center [1040, 70] width 71 height 18
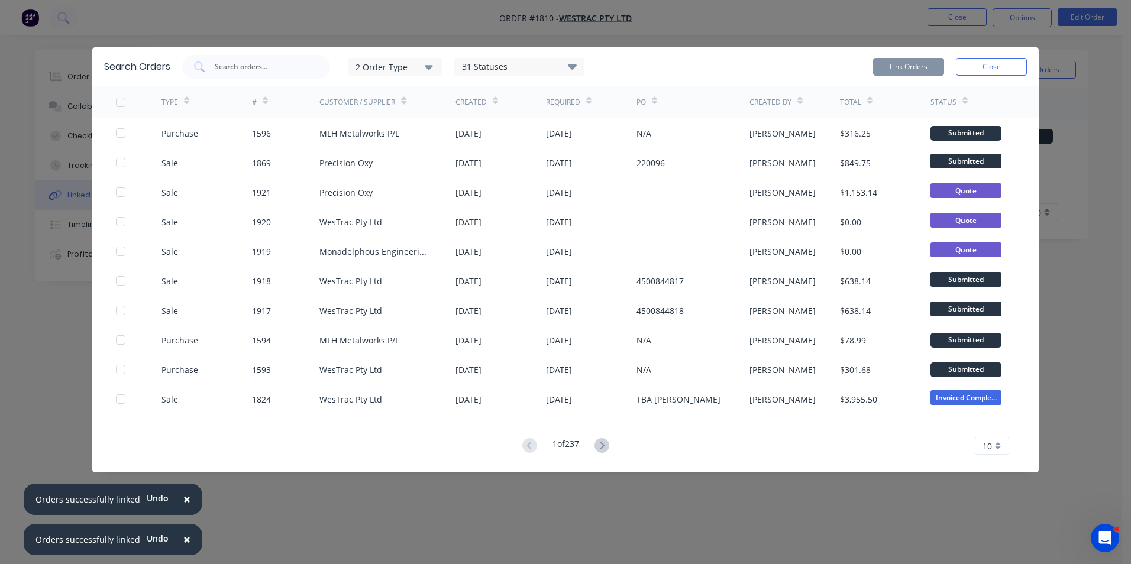
click at [986, 444] on span "10" at bounding box center [986, 446] width 9 height 12
click at [990, 426] on div "35" at bounding box center [991, 426] width 33 height 21
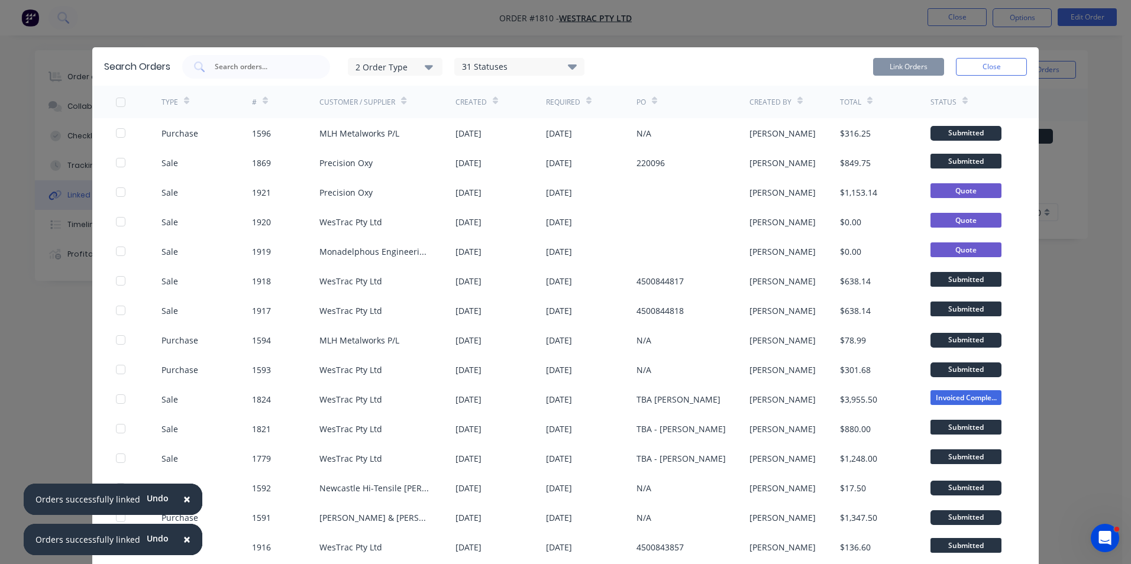
click at [426, 69] on icon "button" at bounding box center [429, 67] width 8 height 5
click at [444, 95] on div "button" at bounding box center [447, 96] width 24 height 24
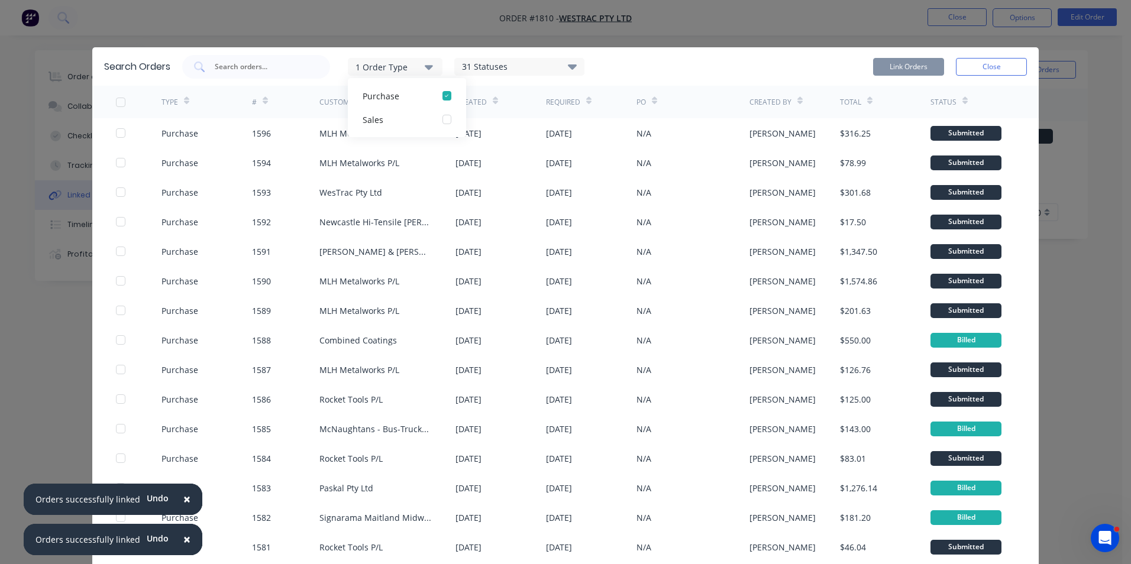
click at [339, 60] on div "1 Order Type Purchase Sales 31 Statuses Sales Order Status All Archived Draft Q…" at bounding box center [383, 67] width 402 height 24
click at [980, 66] on button "Close" at bounding box center [991, 67] width 71 height 18
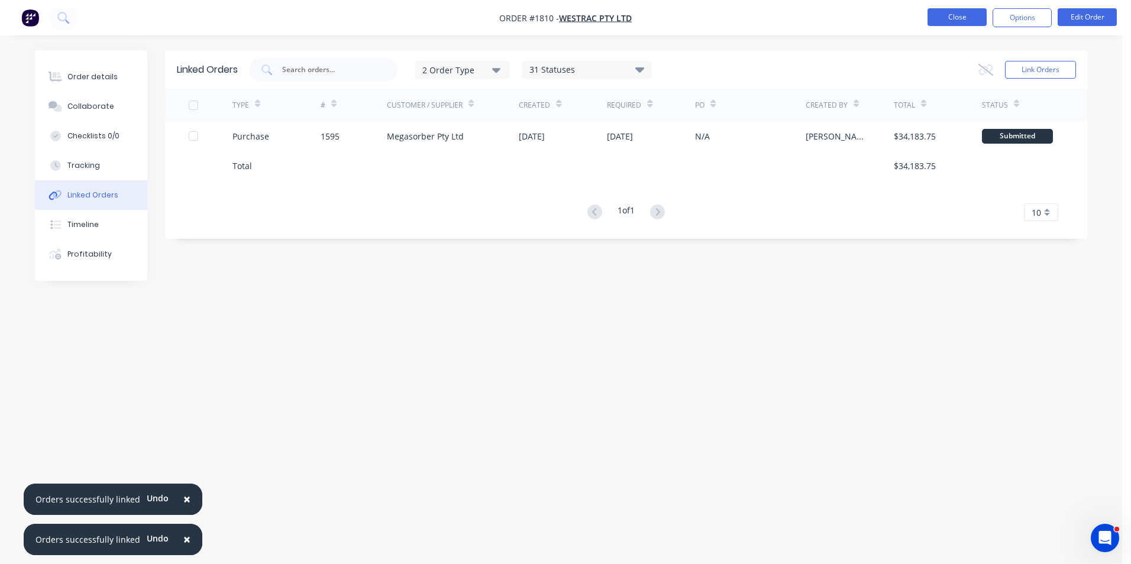
click at [960, 14] on button "Close" at bounding box center [956, 17] width 59 height 18
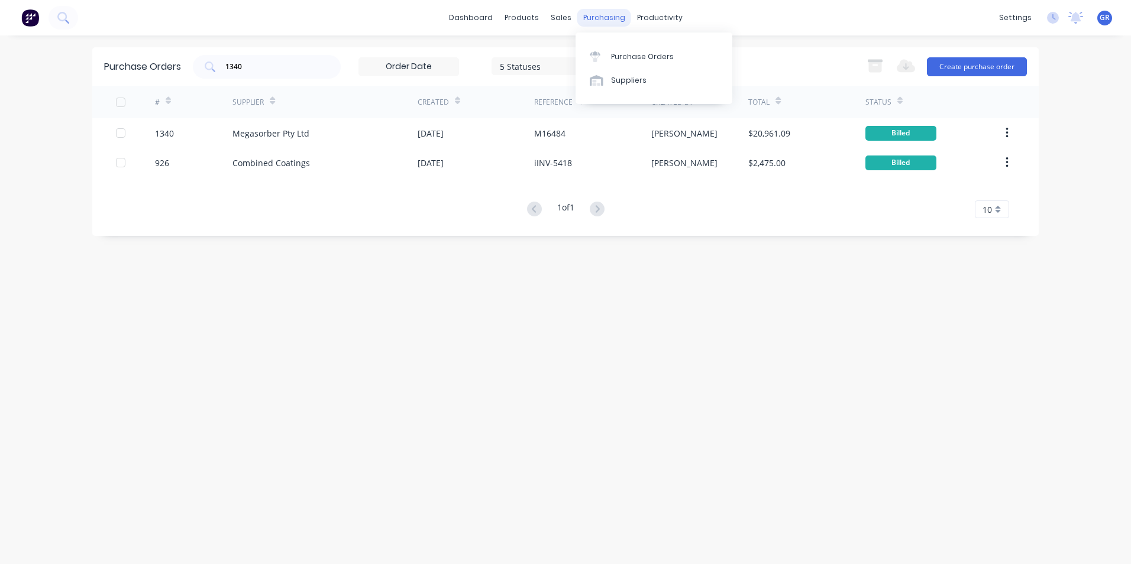
click at [610, 18] on div "purchasing" at bounding box center [604, 18] width 54 height 18
drag, startPoint x: 263, startPoint y: 66, endPoint x: 209, endPoint y: 63, distance: 53.3
click at [209, 63] on div "1340" at bounding box center [267, 67] width 148 height 24
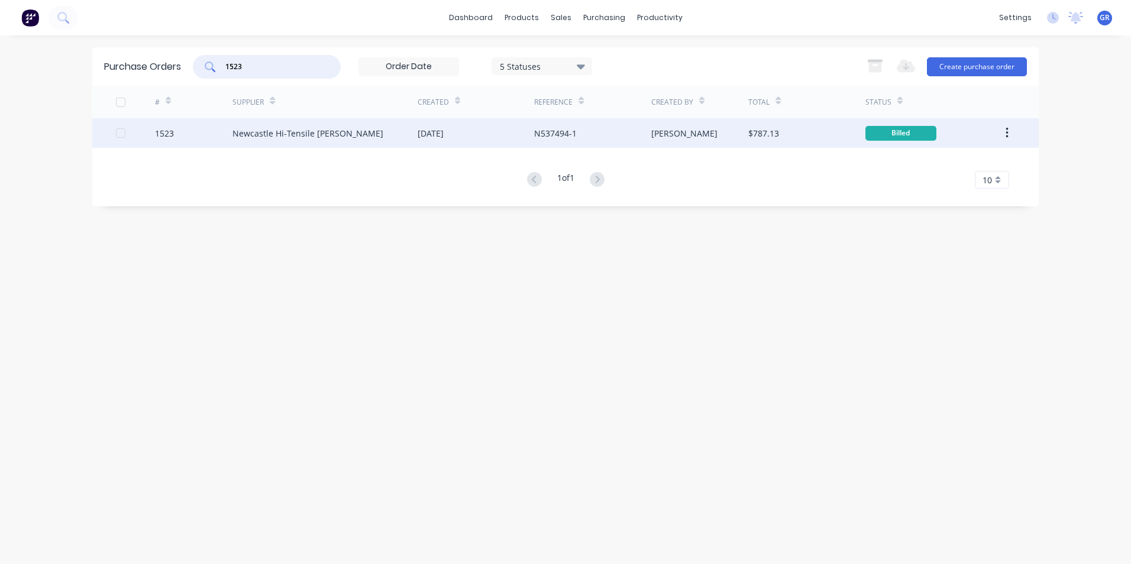
type input "1523"
click at [165, 134] on div "1523" at bounding box center [164, 133] width 19 height 12
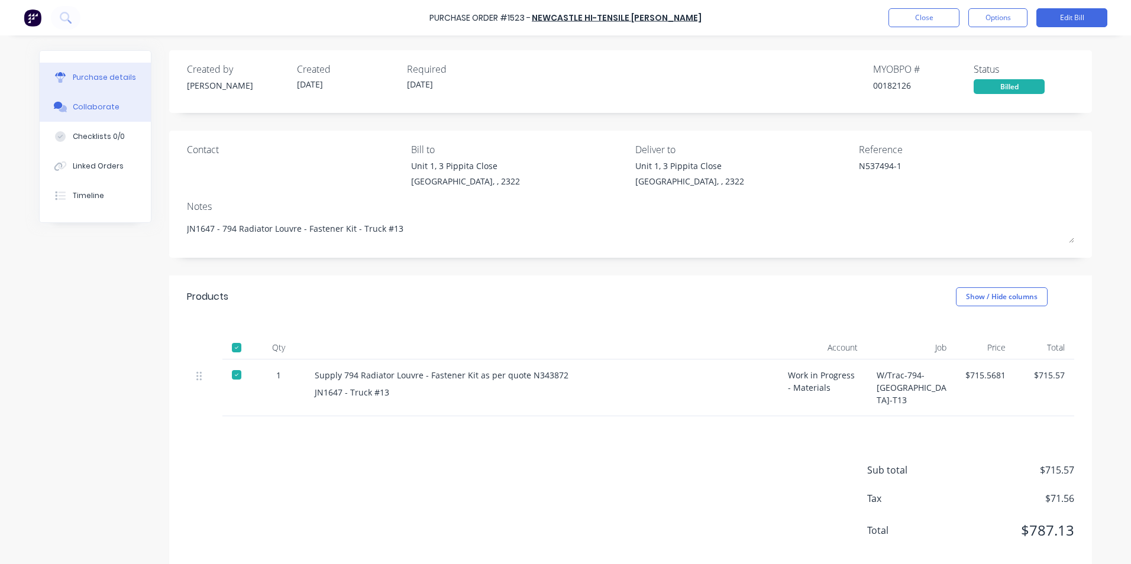
click at [87, 105] on div "Collaborate" at bounding box center [96, 107] width 47 height 11
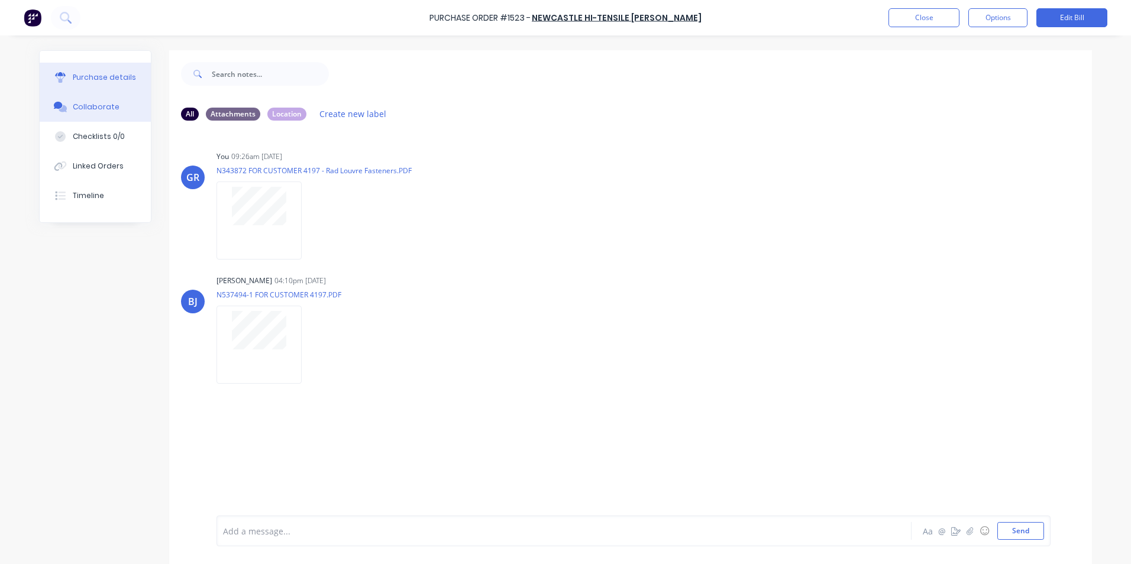
drag, startPoint x: 96, startPoint y: 76, endPoint x: 134, endPoint y: 76, distance: 38.4
click at [98, 77] on div "Purchase details" at bounding box center [104, 77] width 63 height 11
type textarea "x"
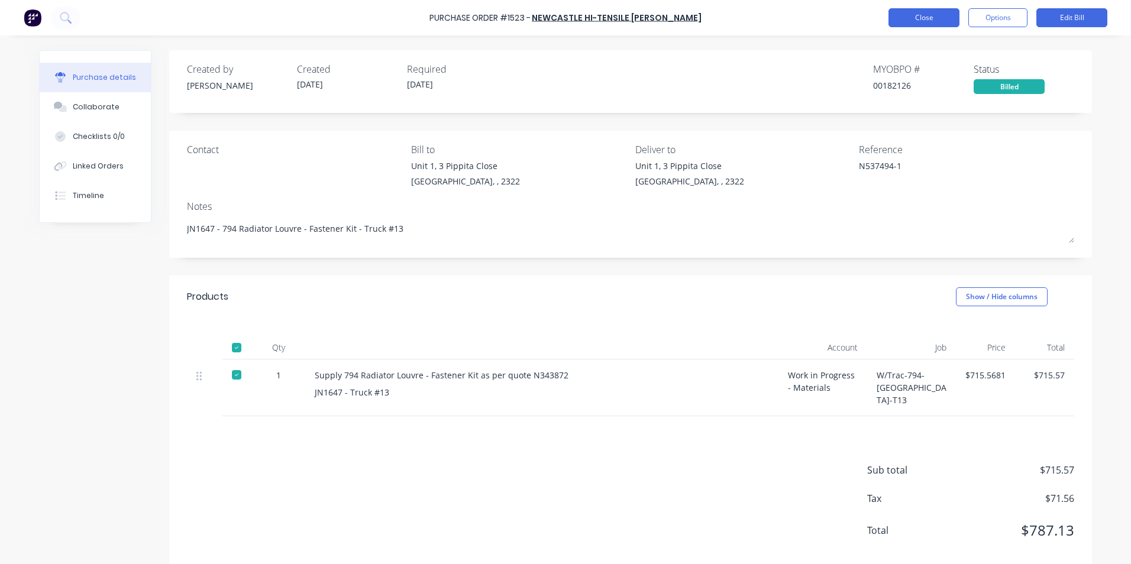
click at [740, 17] on button "Close" at bounding box center [923, 17] width 71 height 19
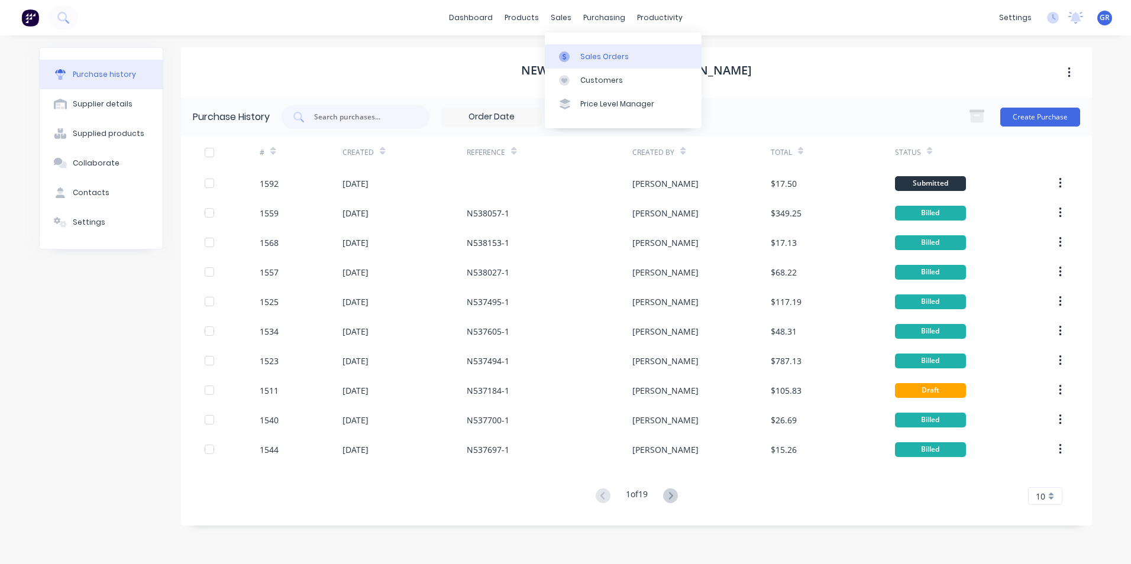
click at [599, 57] on div "Sales Orders" at bounding box center [604, 56] width 48 height 11
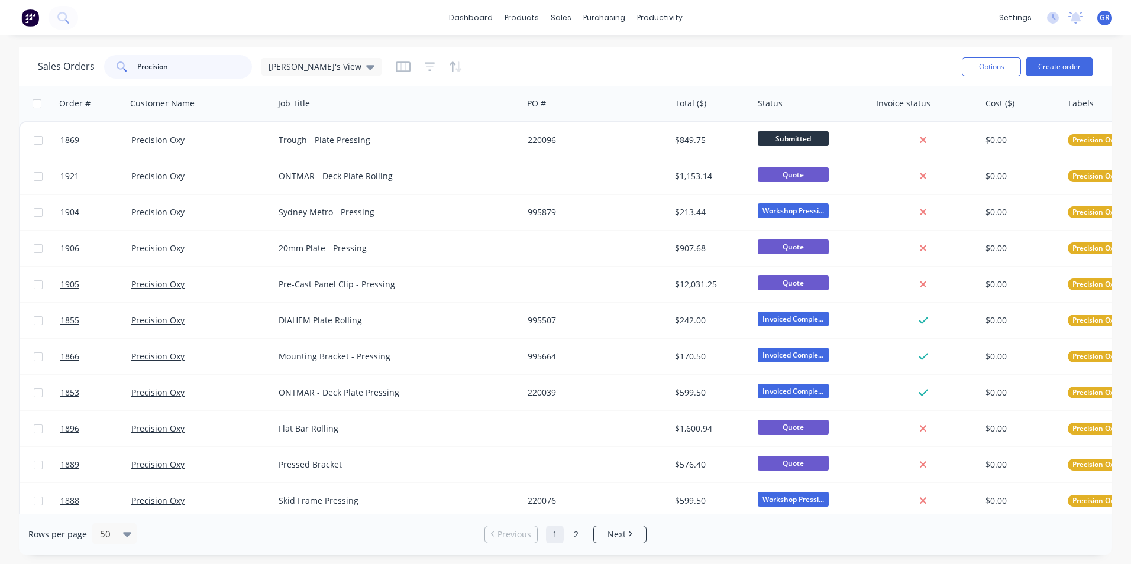
drag, startPoint x: 171, startPoint y: 67, endPoint x: 97, endPoint y: 67, distance: 73.9
click at [97, 67] on div "Sales Orders Precision Greg's View" at bounding box center [210, 67] width 344 height 24
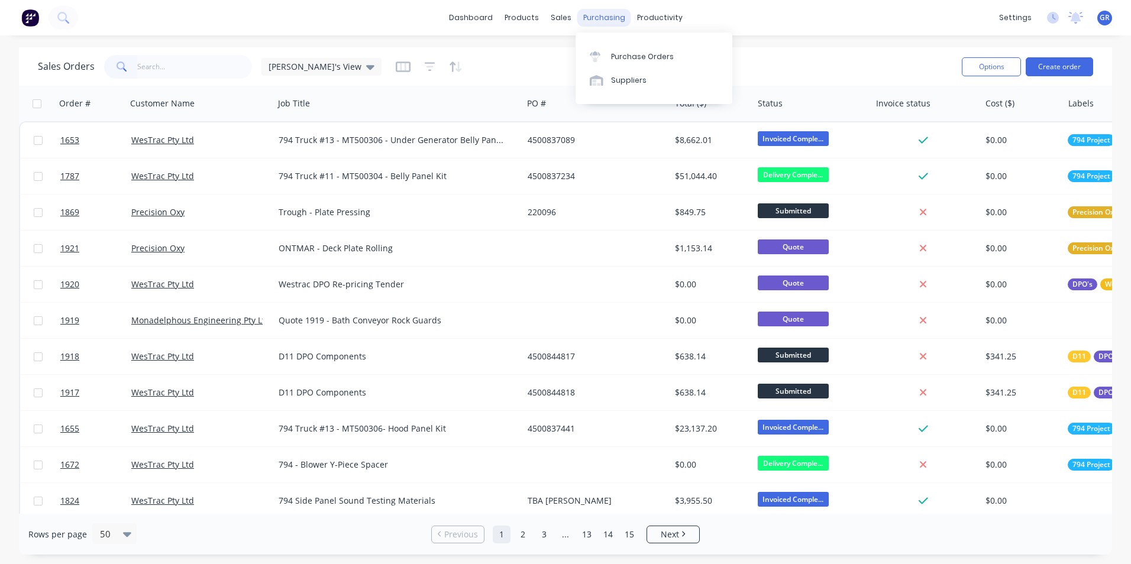
click at [595, 15] on div "purchasing" at bounding box center [604, 18] width 54 height 18
click at [633, 57] on div "Purchase Orders" at bounding box center [642, 56] width 63 height 11
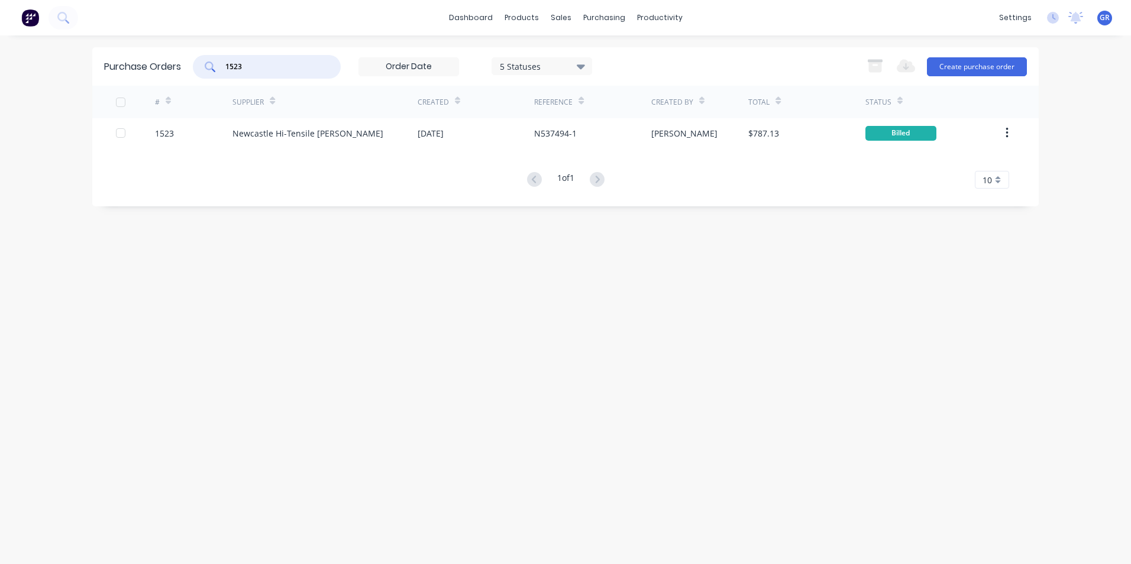
drag, startPoint x: 234, startPoint y: 68, endPoint x: 212, endPoint y: 68, distance: 21.9
click at [212, 68] on div "1523" at bounding box center [267, 67] width 148 height 24
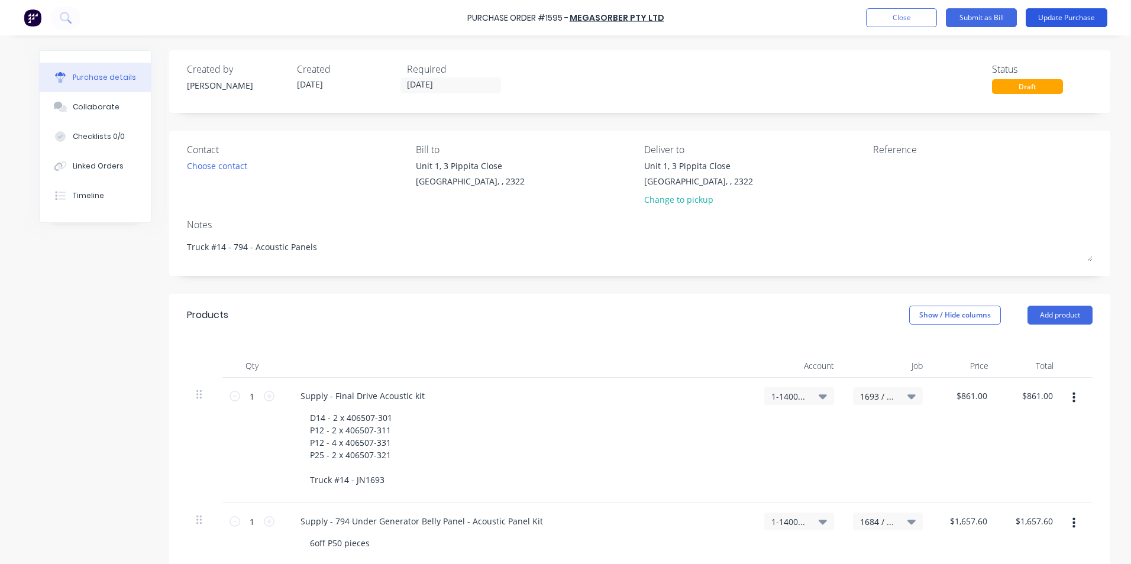
click at [1063, 15] on button "Update Purchase" at bounding box center [1066, 17] width 82 height 19
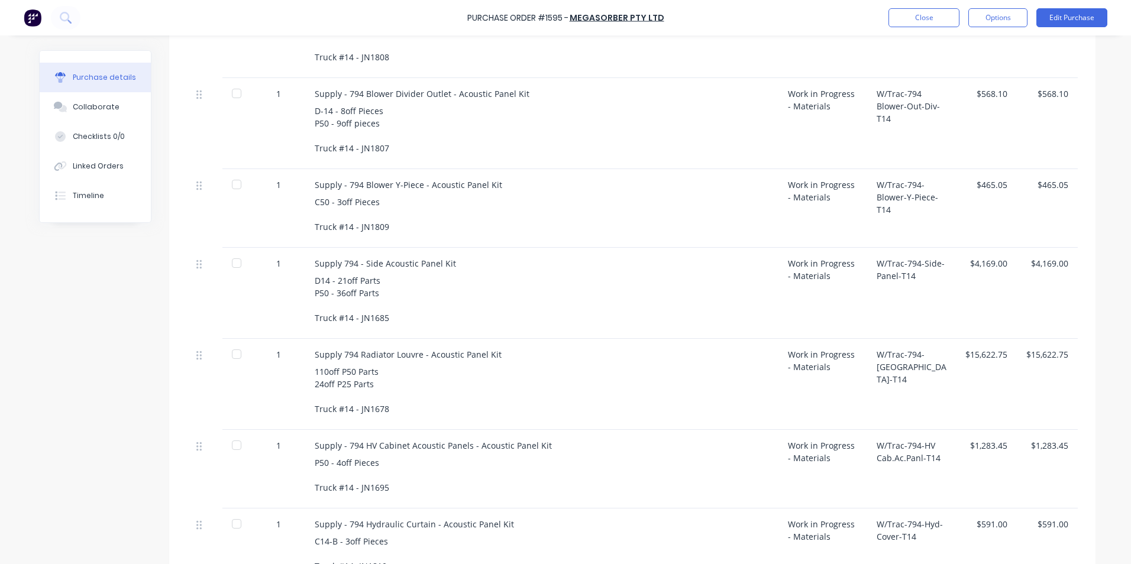
scroll to position [669, 0]
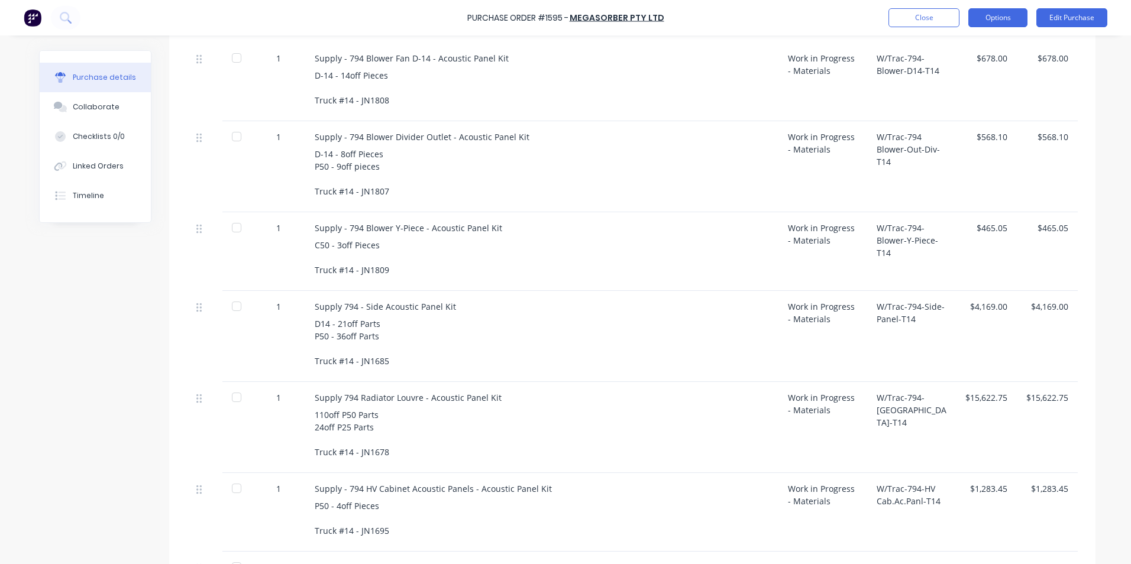
click at [1002, 14] on button "Options" at bounding box center [997, 17] width 59 height 19
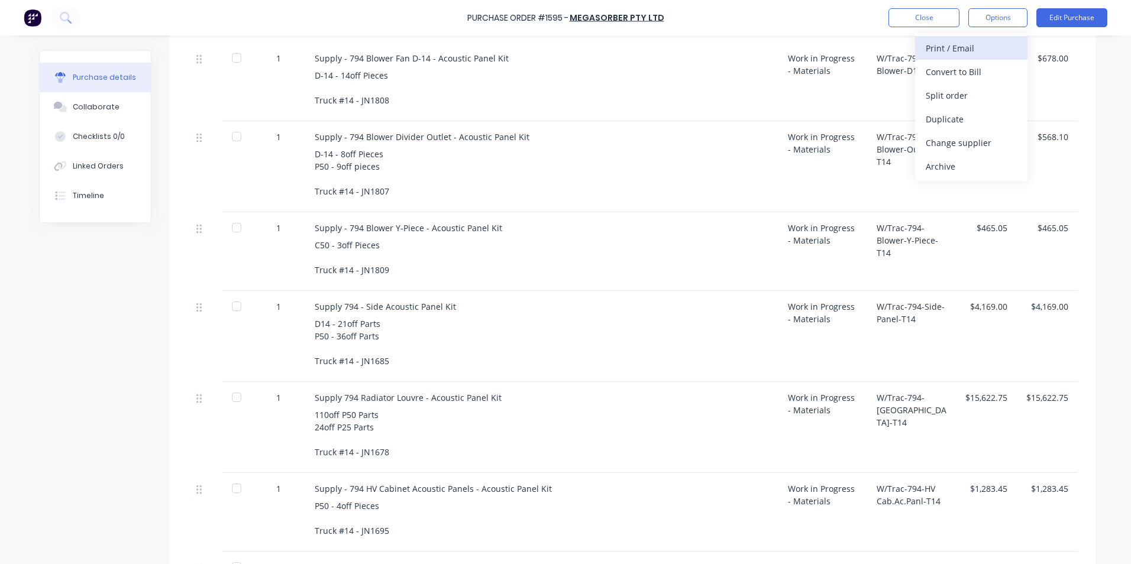
click at [953, 48] on div "Print / Email" at bounding box center [971, 48] width 91 height 17
click at [955, 69] on div "With pricing" at bounding box center [971, 71] width 91 height 17
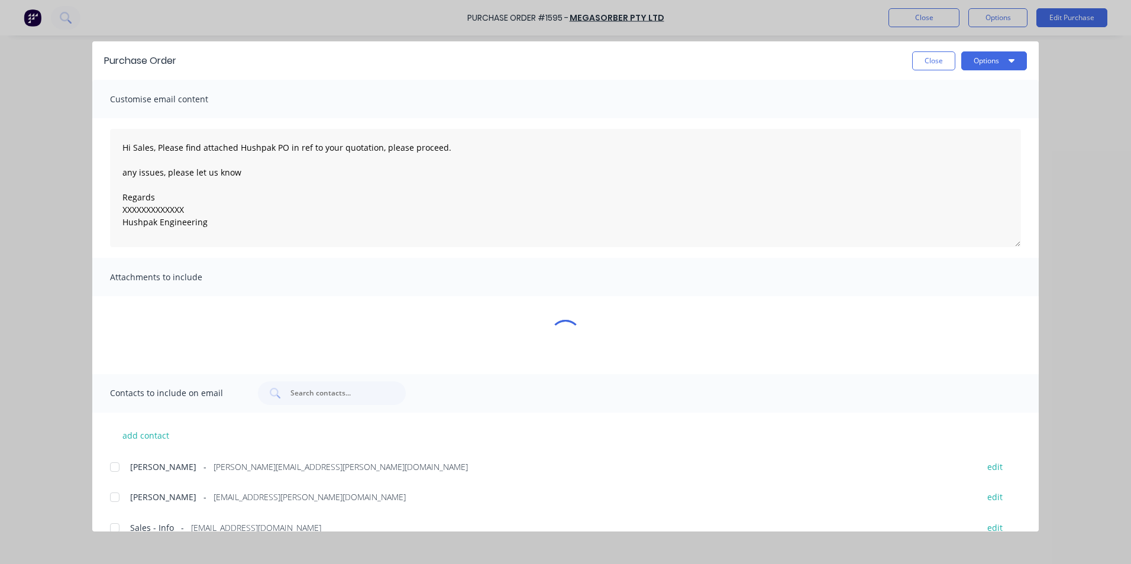
scroll to position [0, 0]
type textarea "x"
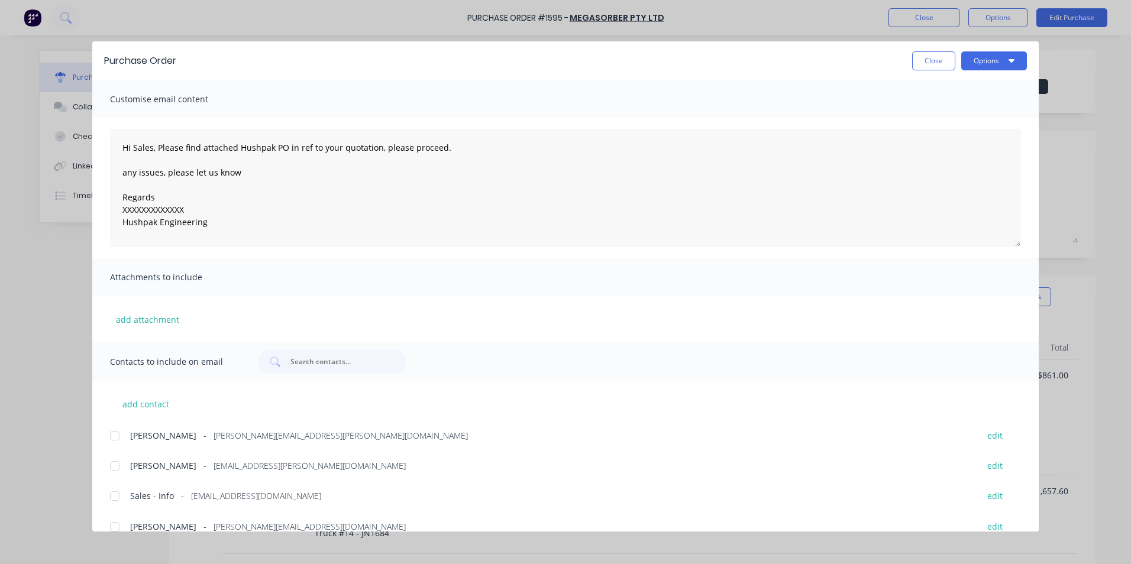
click at [113, 434] on div at bounding box center [115, 436] width 24 height 24
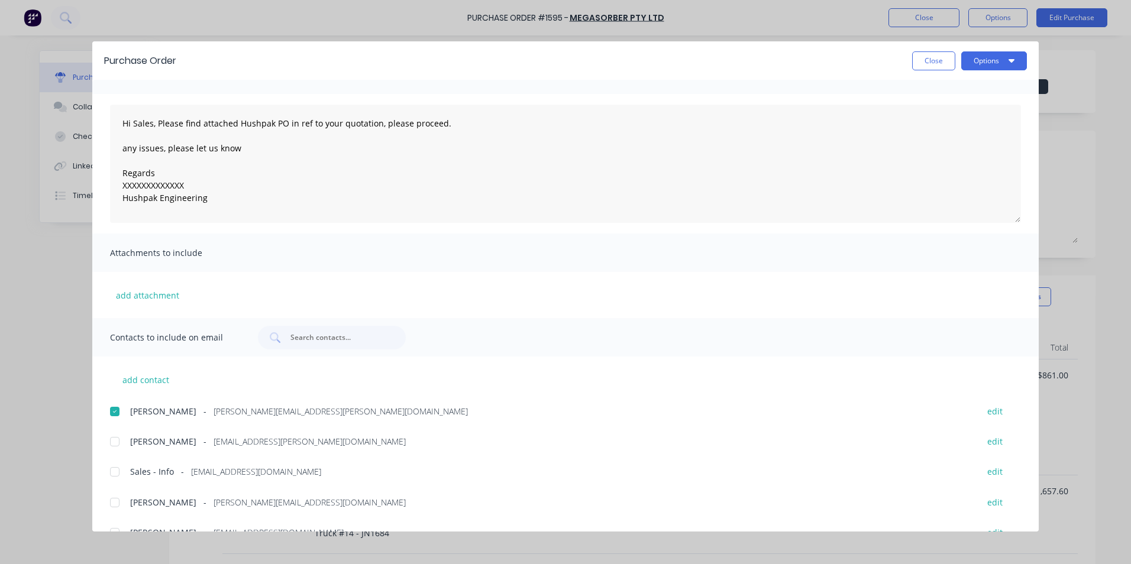
scroll to position [47, 0]
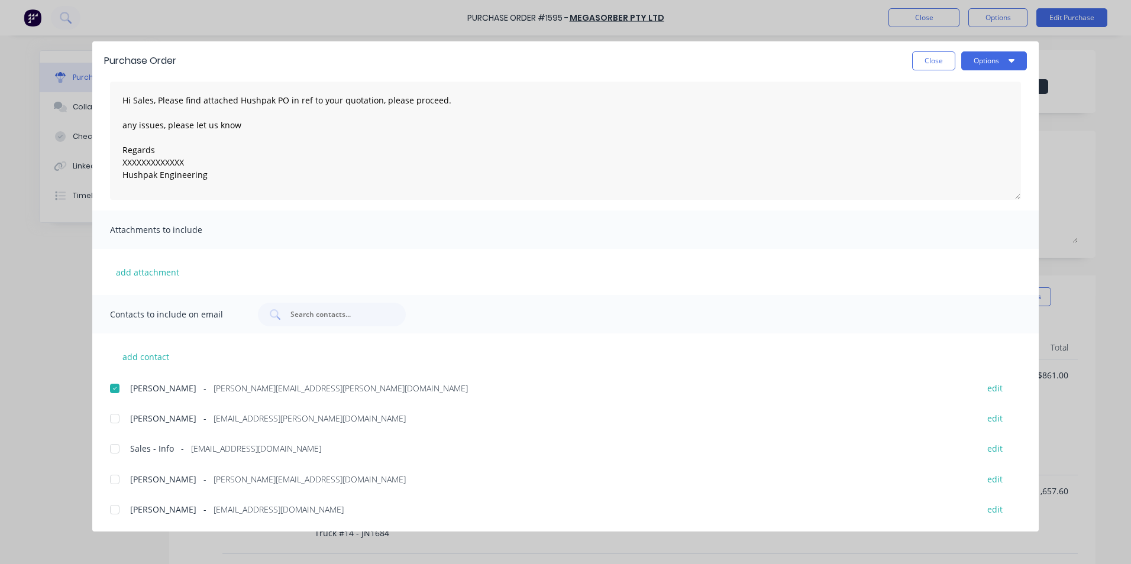
click at [115, 448] on div at bounding box center [115, 449] width 24 height 24
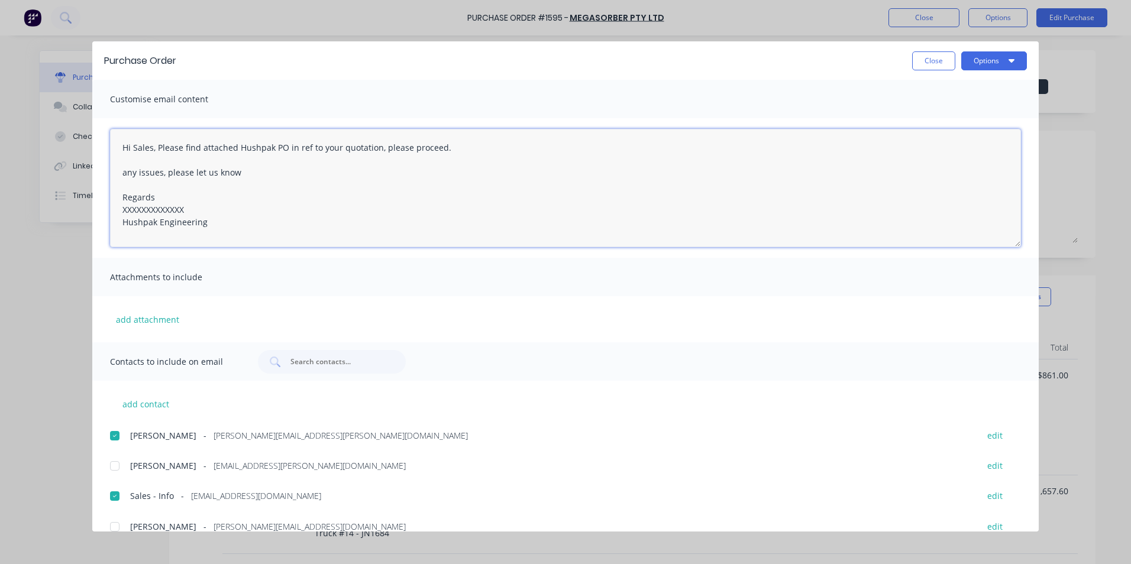
drag, startPoint x: 153, startPoint y: 148, endPoint x: 135, endPoint y: 150, distance: 18.4
click at [135, 150] on textarea "Hi Sales, Please find attached Hushpak PO in ref to your quotation, please proc…" at bounding box center [565, 188] width 911 height 118
drag, startPoint x: 441, startPoint y: 146, endPoint x: 280, endPoint y: 143, distance: 160.9
click at [280, 143] on textarea "Hi Jen, Please find attached Hushpak PO in ref to your quotation, please procee…" at bounding box center [565, 188] width 911 height 118
type textarea "Hi Jen, Please find attached Hushpak PO for the a any issues, please let us kno…"
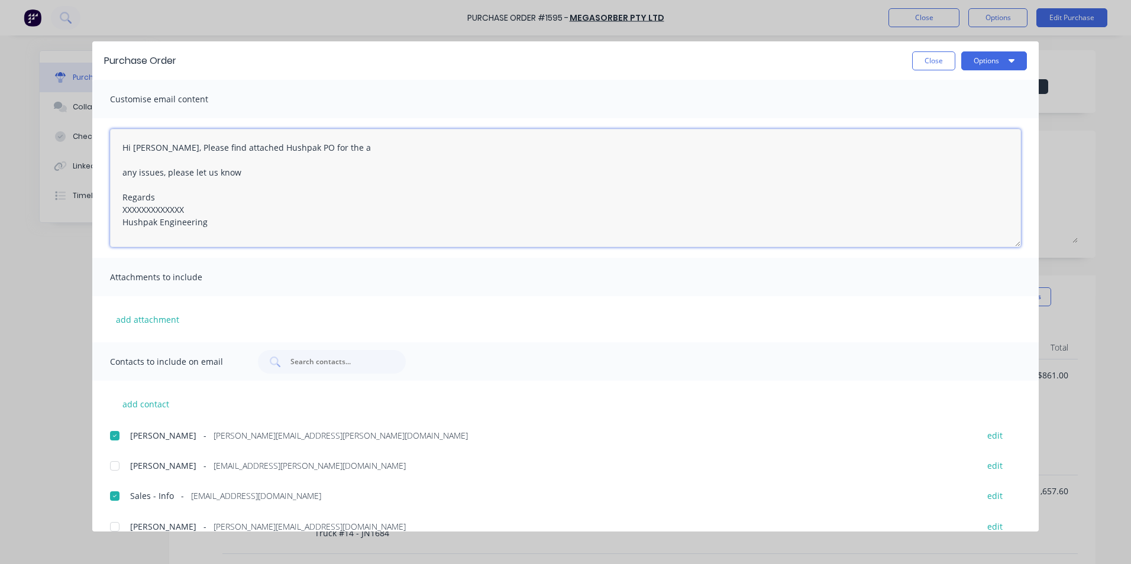
type textarea "x"
click at [394, 154] on textarea "Hi Jen, Please find attached Hushpak PO for the acoustic kits we need for the 7…" at bounding box center [565, 188] width 911 height 118
drag, startPoint x: 190, startPoint y: 208, endPoint x: 117, endPoint y: 210, distance: 72.8
click at [117, 210] on textarea "Hi Jen, Please find attached Hushpak PO for the acoustic kits we need for the 7…" at bounding box center [565, 188] width 911 height 118
click at [475, 148] on textarea "Hi Jen, Please find attached Hushpak PO for the acoustic kits we need for the 7…" at bounding box center [565, 188] width 911 height 118
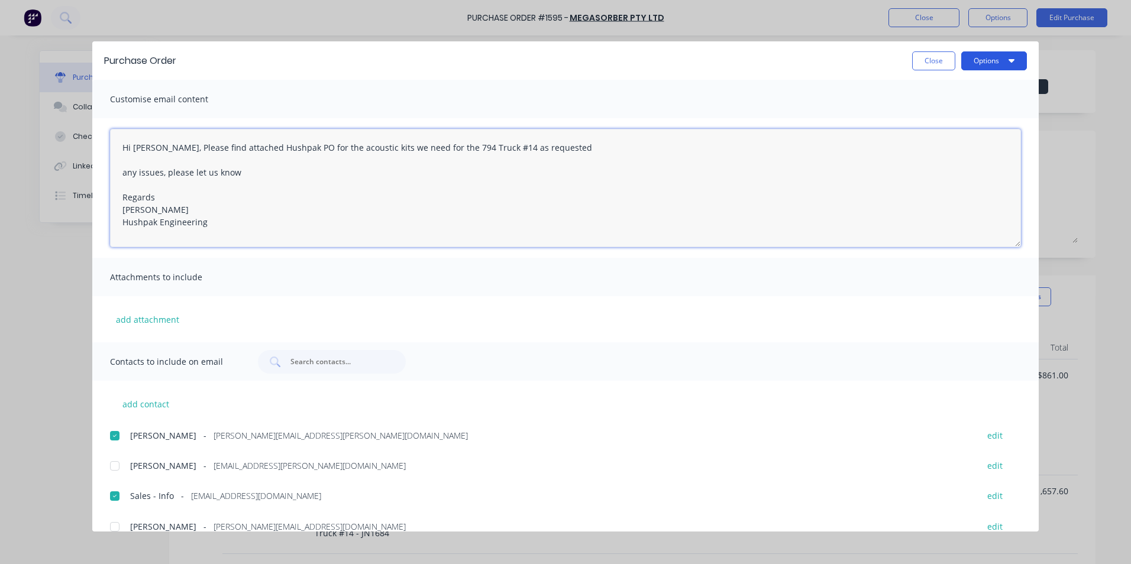
type textarea "Hi Jen, Please find attached Hushpak PO for the acoustic kits we need for the 7…"
click at [994, 59] on button "Options" at bounding box center [994, 60] width 66 height 19
click at [939, 138] on div "Email" at bounding box center [970, 138] width 91 height 17
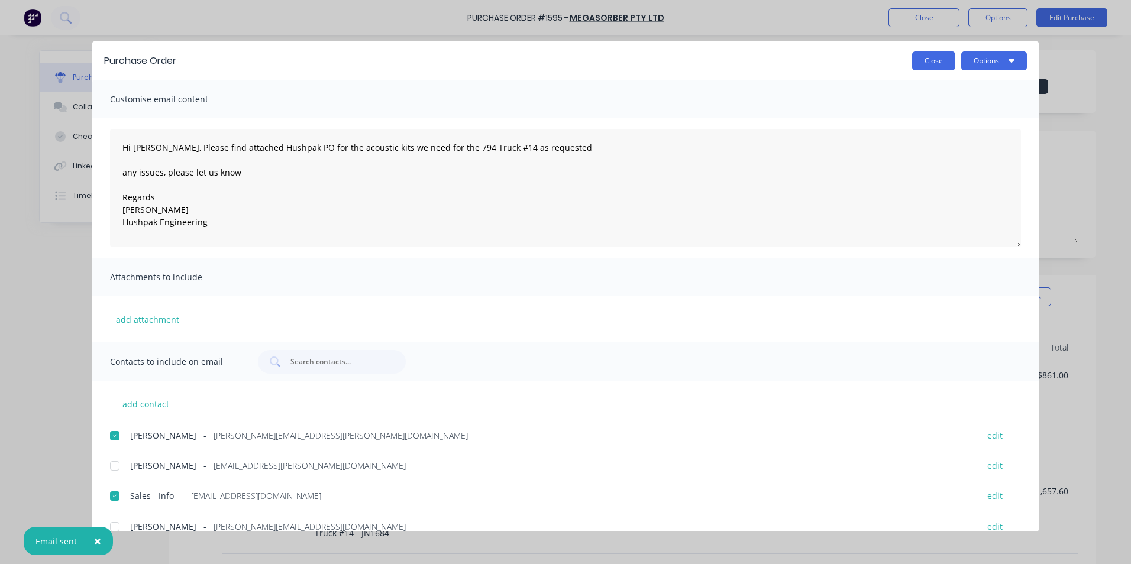
click at [933, 63] on button "Close" at bounding box center [933, 60] width 43 height 19
type textarea "x"
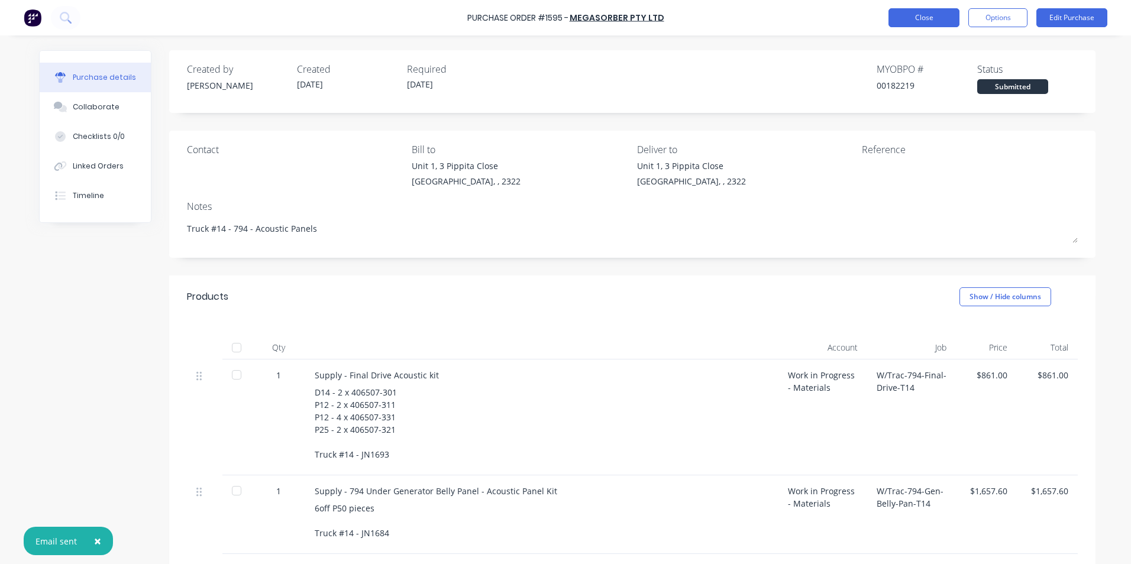
click at [917, 17] on button "Close" at bounding box center [923, 17] width 71 height 19
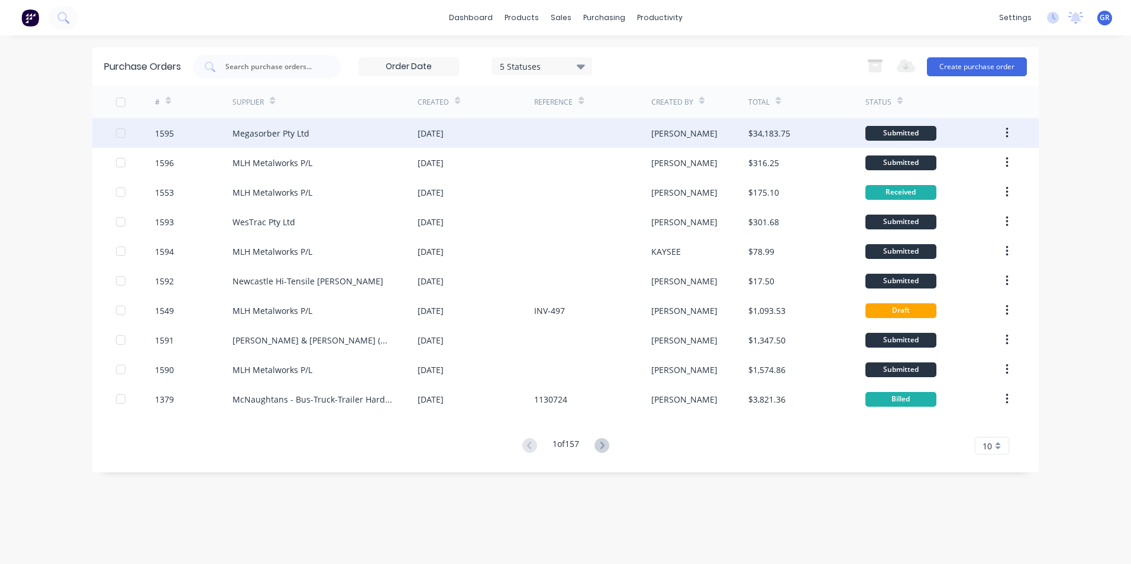
click at [170, 133] on div "1595" at bounding box center [164, 133] width 19 height 12
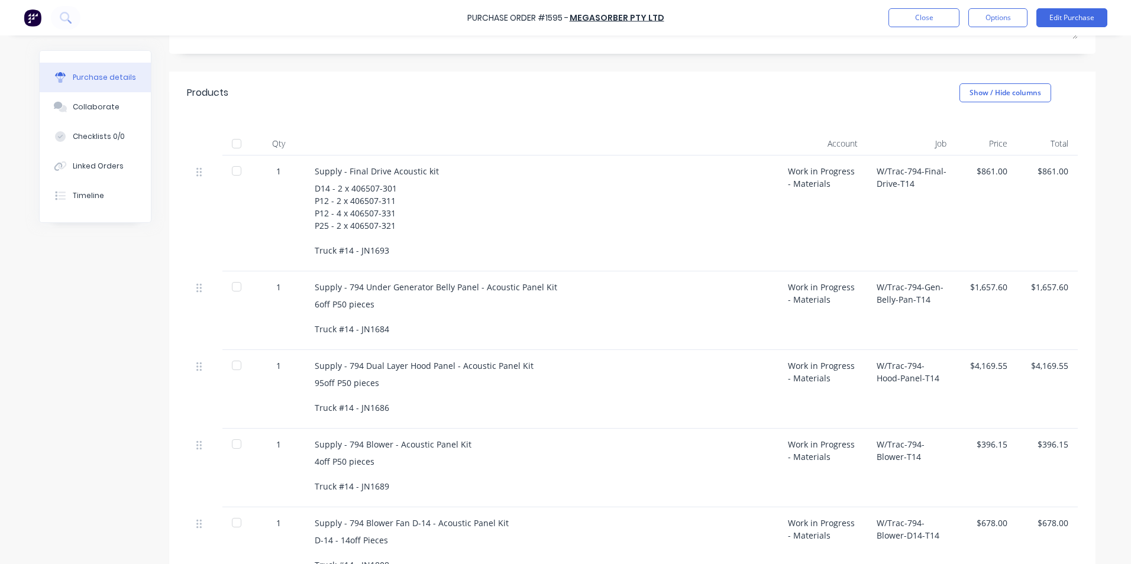
scroll to position [296, 0]
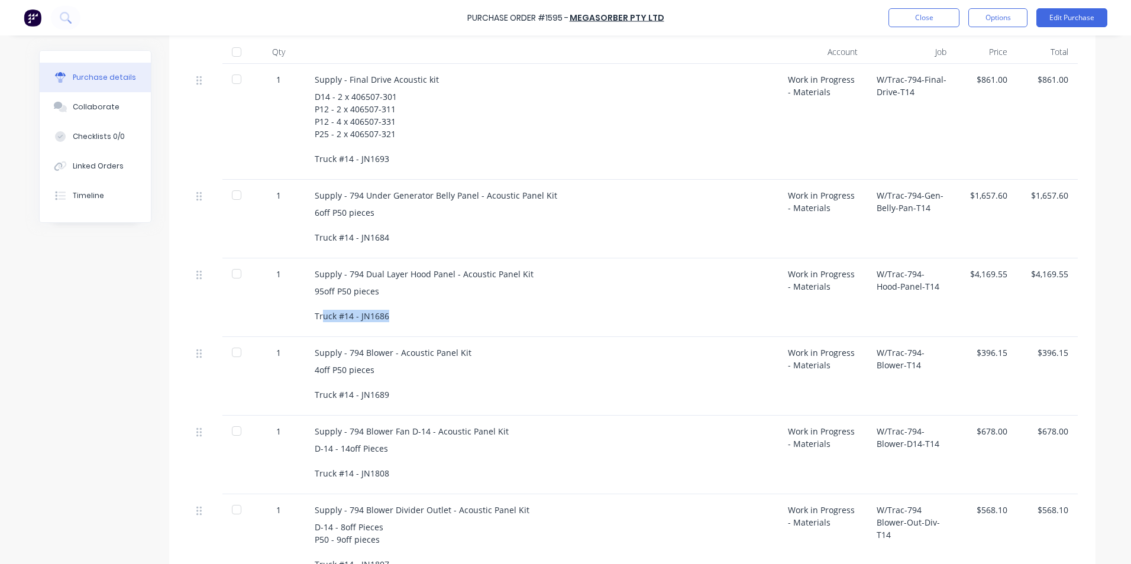
drag, startPoint x: 387, startPoint y: 315, endPoint x: 318, endPoint y: 315, distance: 68.6
click at [318, 315] on div "95off P50 pieces Truck #14 - JN1686" at bounding box center [542, 303] width 454 height 37
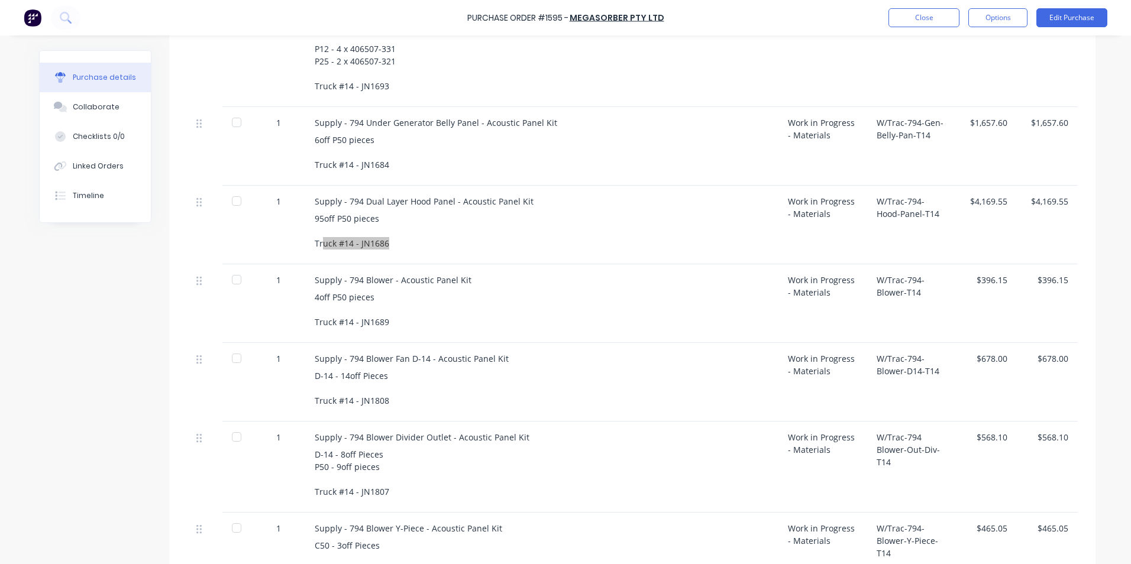
scroll to position [414, 0]
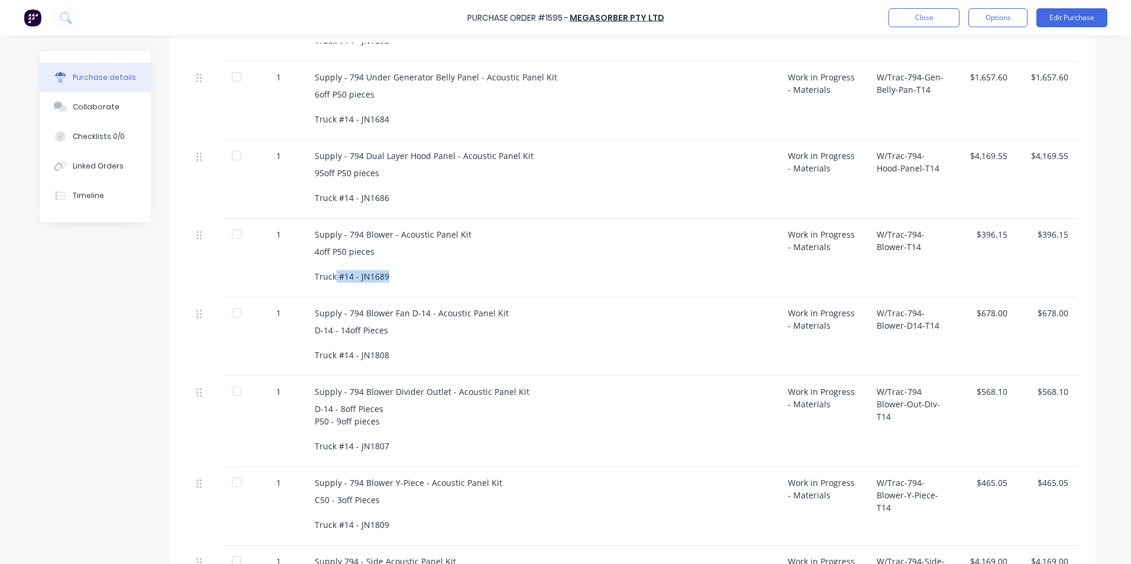
drag, startPoint x: 385, startPoint y: 274, endPoint x: 326, endPoint y: 274, distance: 58.5
click at [326, 274] on div "4off P50 pieces Truck #14 - JN1689" at bounding box center [542, 263] width 454 height 37
drag, startPoint x: 385, startPoint y: 355, endPoint x: 303, endPoint y: 356, distance: 82.2
click at [305, 356] on div "Supply - 794 Blower Fan D-14 - Acoustic Panel Kit D-14 - 14off Pieces Truck #14…" at bounding box center [541, 336] width 473 height 79
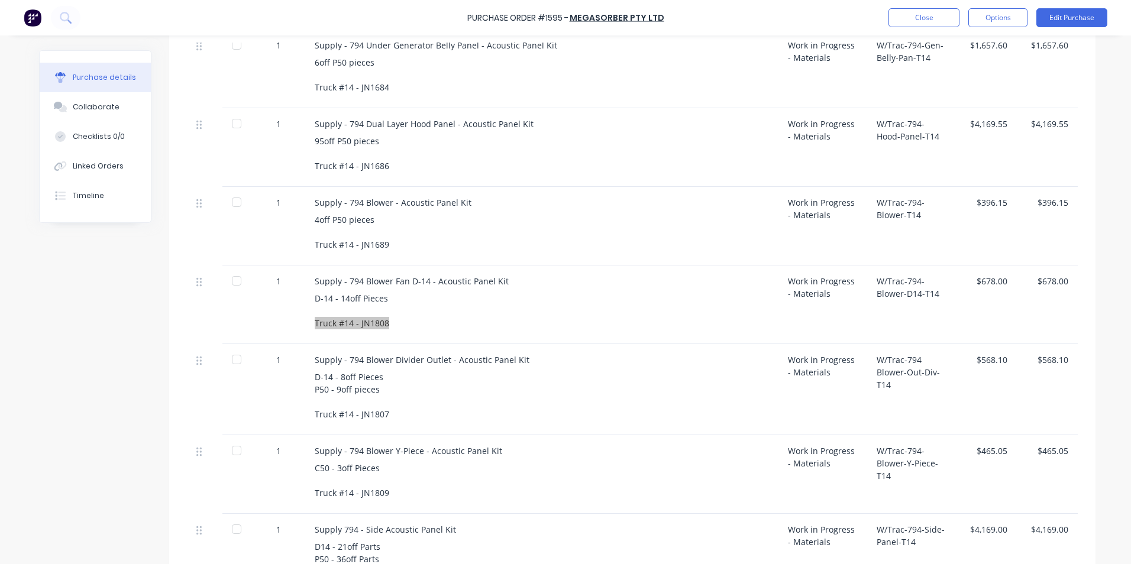
scroll to position [473, 0]
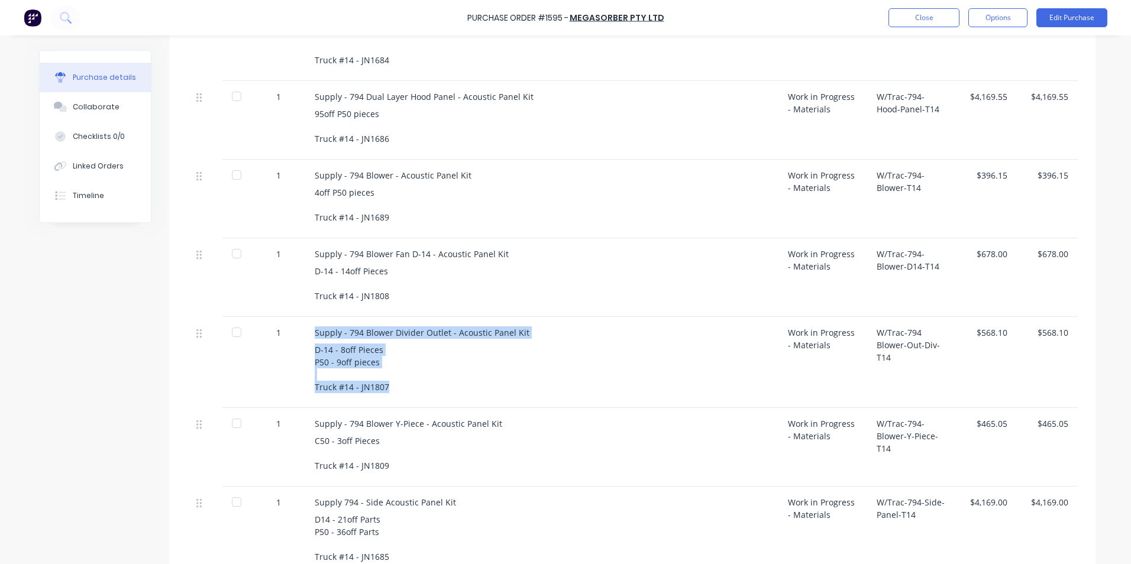
drag, startPoint x: 358, startPoint y: 387, endPoint x: 290, endPoint y: 387, distance: 68.6
click at [290, 387] on div "1 Supply - 794 Blower Divider Outlet - Acoustic Panel Kit D-14 - 8off Pieces P5…" at bounding box center [632, 362] width 891 height 91
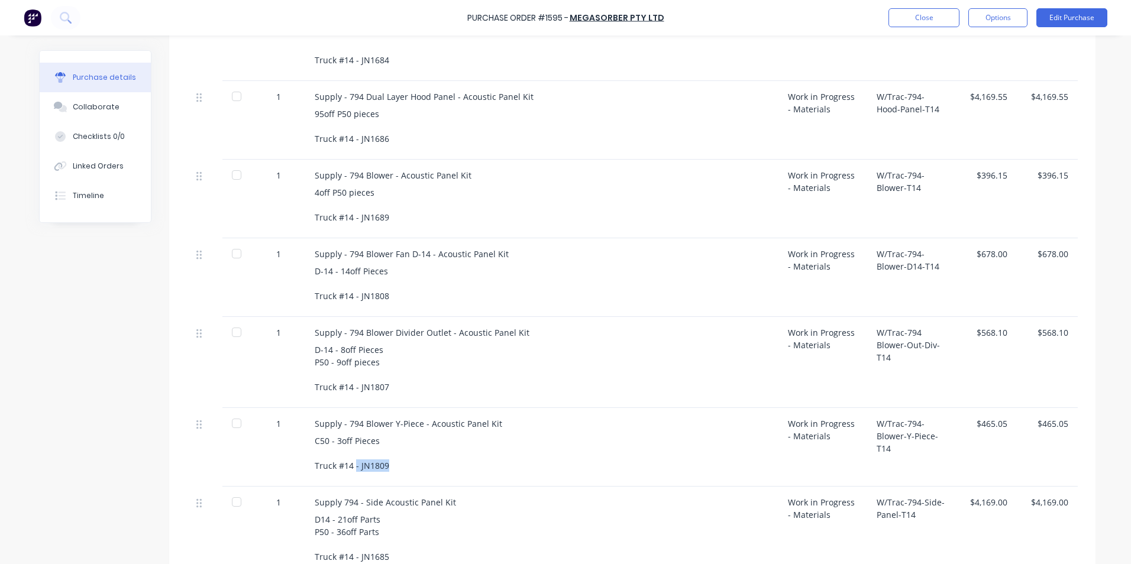
drag, startPoint x: 386, startPoint y: 467, endPoint x: 351, endPoint y: 467, distance: 35.5
click at [351, 467] on div "C50 - 3off Pieces Truck #14 - JN1809" at bounding box center [542, 453] width 454 height 37
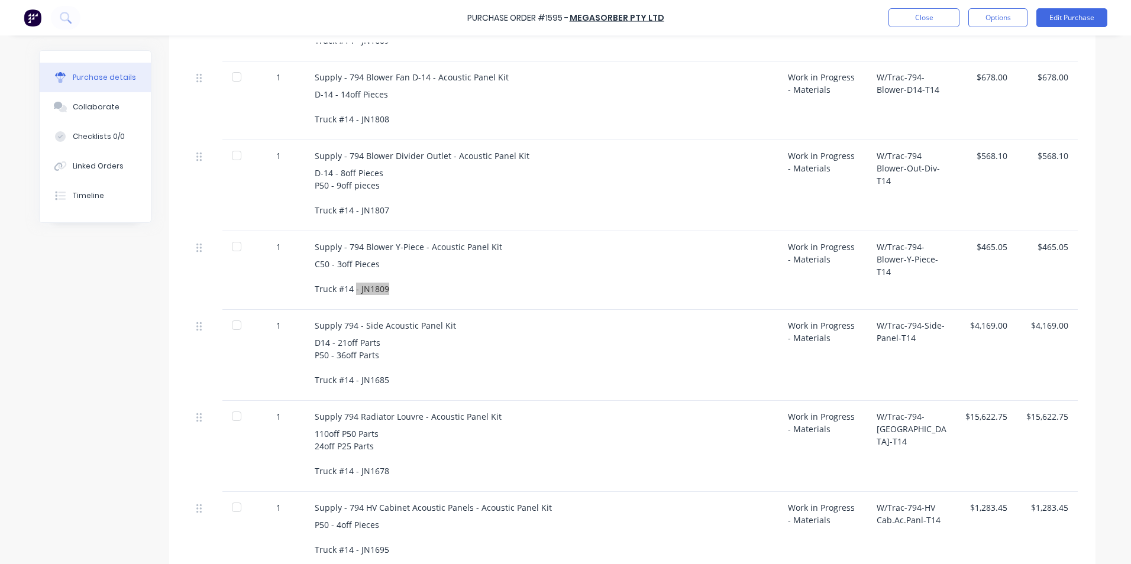
scroll to position [651, 0]
drag, startPoint x: 384, startPoint y: 378, endPoint x: 335, endPoint y: 383, distance: 48.7
click at [335, 383] on div "D14 - 21off Parts P50 - 36off Parts Truck #14 - JN1685" at bounding box center [542, 361] width 454 height 50
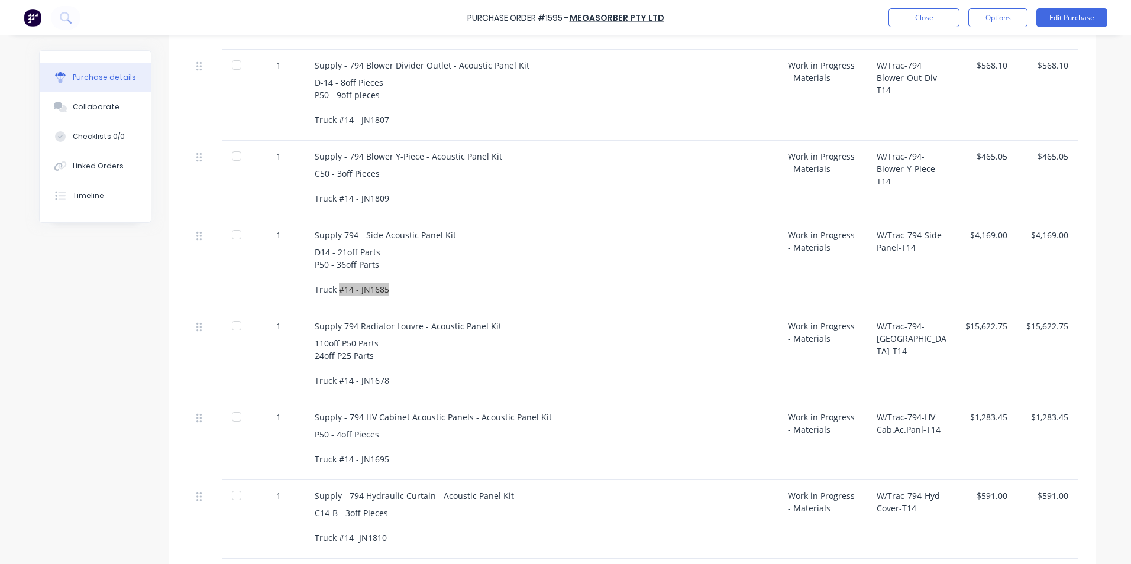
scroll to position [769, 0]
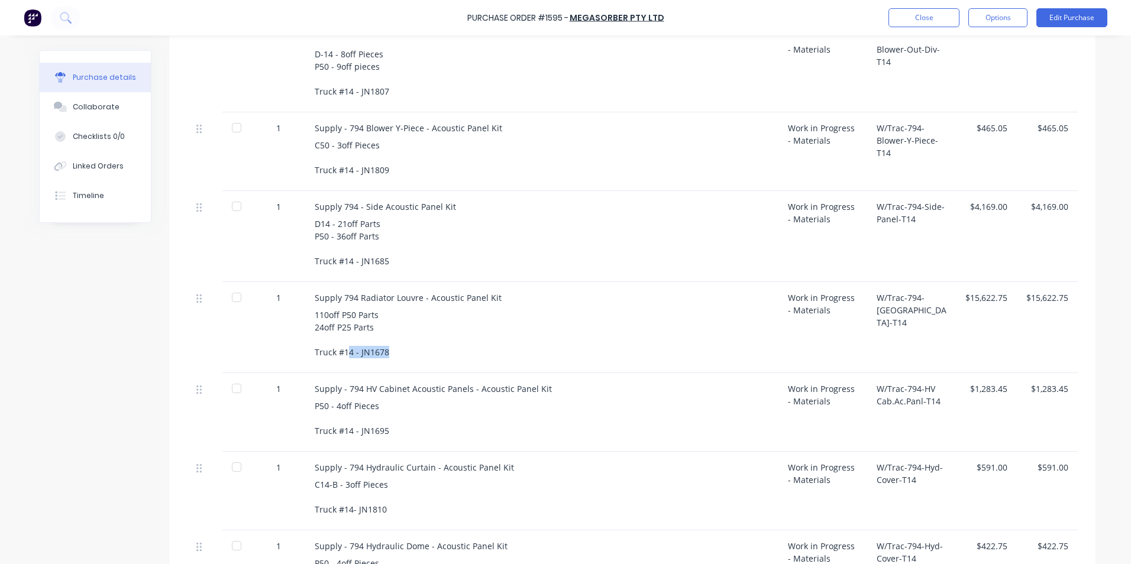
drag, startPoint x: 384, startPoint y: 352, endPoint x: 344, endPoint y: 354, distance: 40.3
click at [344, 354] on div "110off P50 Parts 24off P25 Parts Truck #14 - JN1678" at bounding box center [542, 334] width 454 height 50
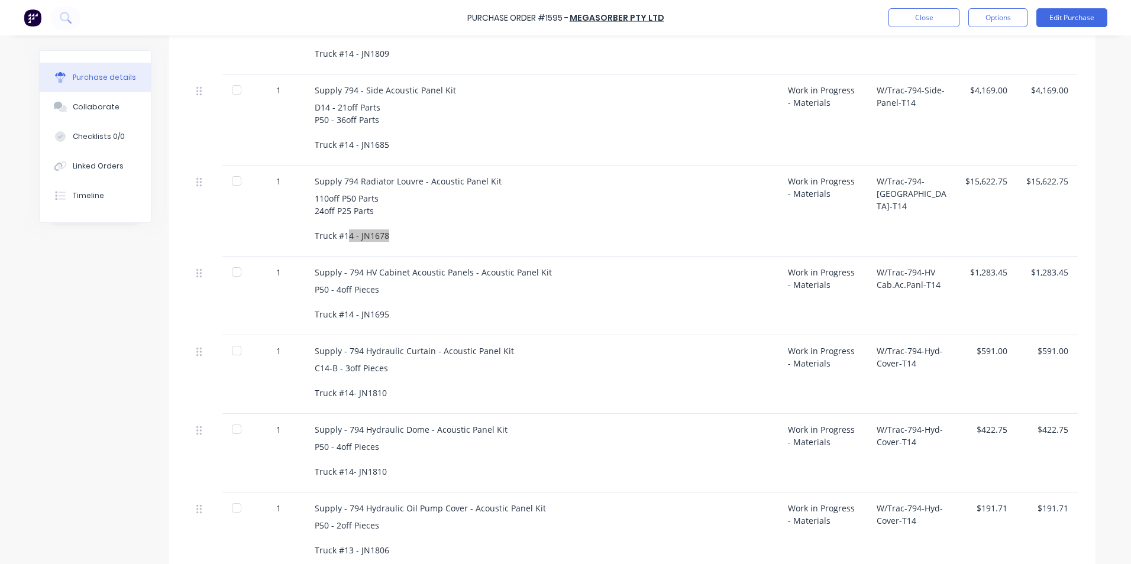
scroll to position [887, 0]
drag, startPoint x: 384, startPoint y: 313, endPoint x: 356, endPoint y: 313, distance: 28.4
click at [356, 313] on div "P50 - 4off Pieces Truck #14 - JN1695" at bounding box center [542, 300] width 454 height 37
drag, startPoint x: 378, startPoint y: 392, endPoint x: 343, endPoint y: 395, distance: 35.6
click at [343, 395] on div "C14-B - 3off Pieces Truck #14- JN1810" at bounding box center [542, 378] width 454 height 37
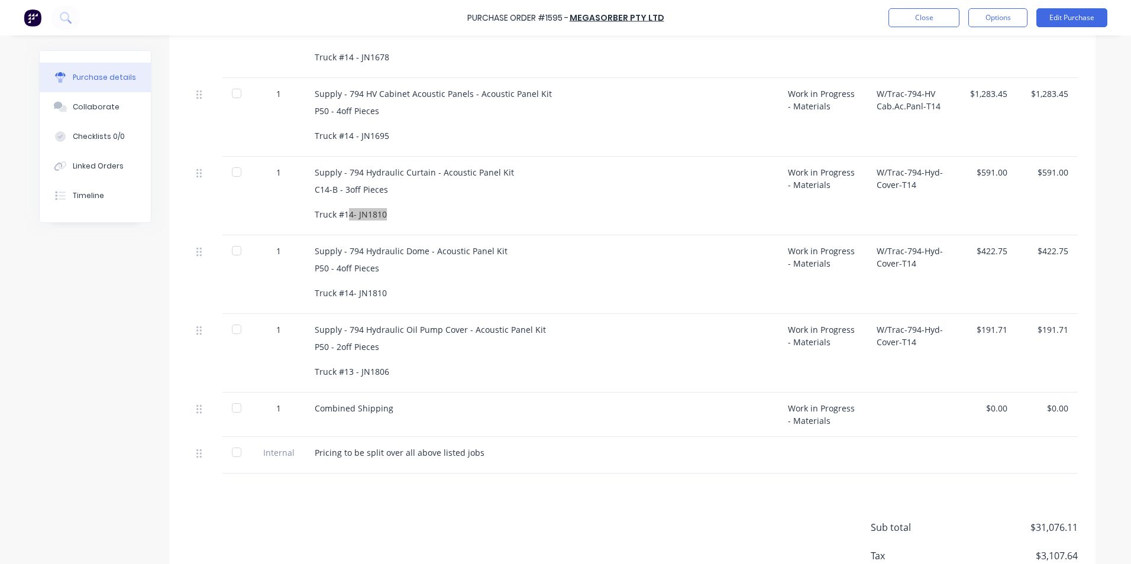
scroll to position [1064, 0]
drag, startPoint x: 380, startPoint y: 293, endPoint x: 347, endPoint y: 292, distance: 33.7
click at [347, 292] on div "P50 - 4off Pieces Truck #14- JN1810" at bounding box center [542, 279] width 454 height 37
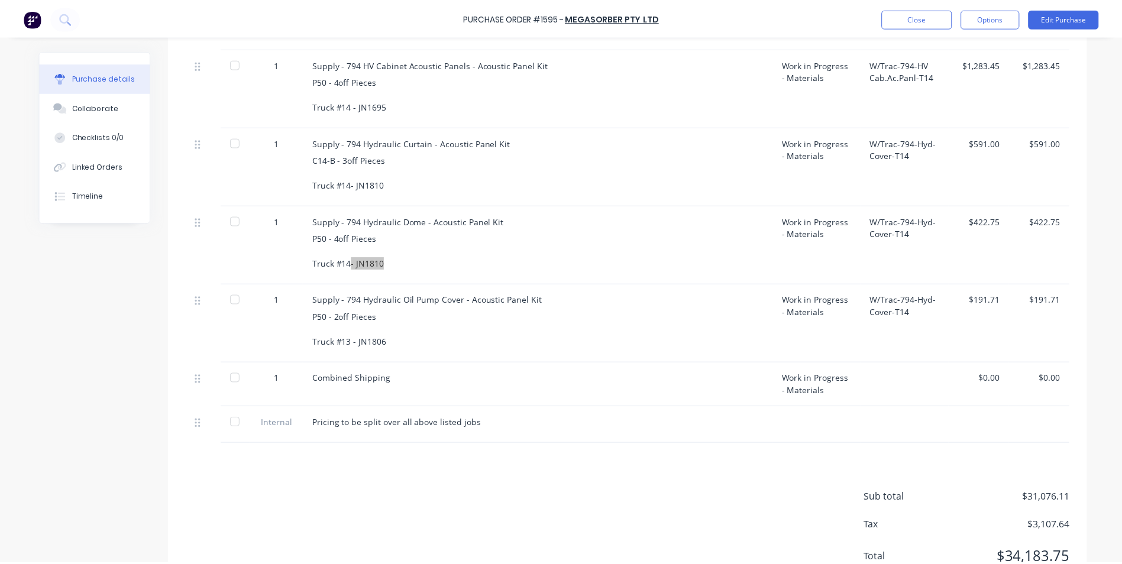
scroll to position [1124, 0]
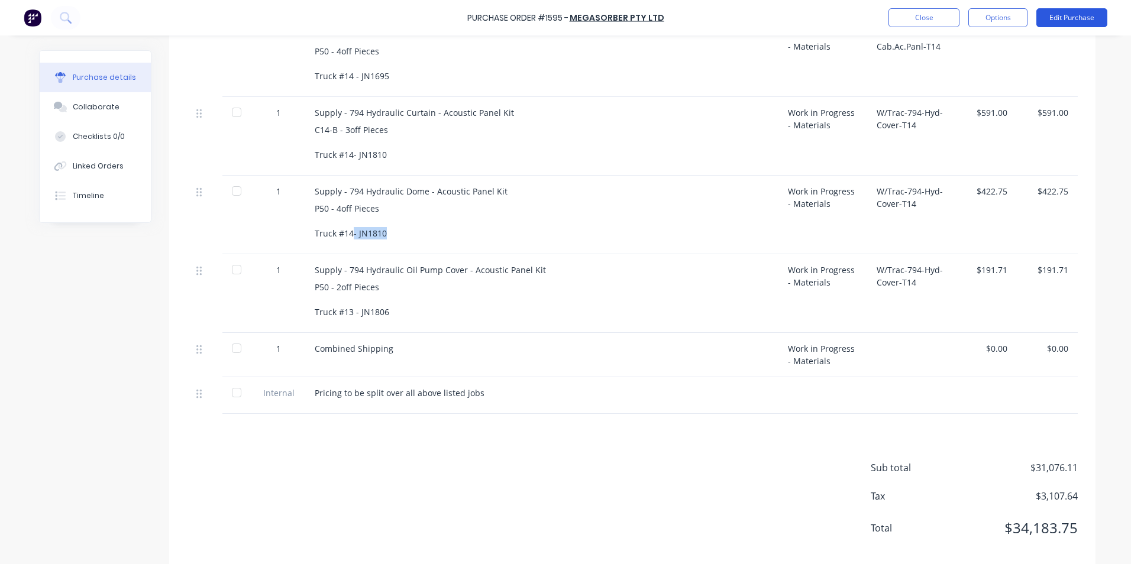
click at [1070, 20] on button "Edit Purchase" at bounding box center [1071, 17] width 71 height 19
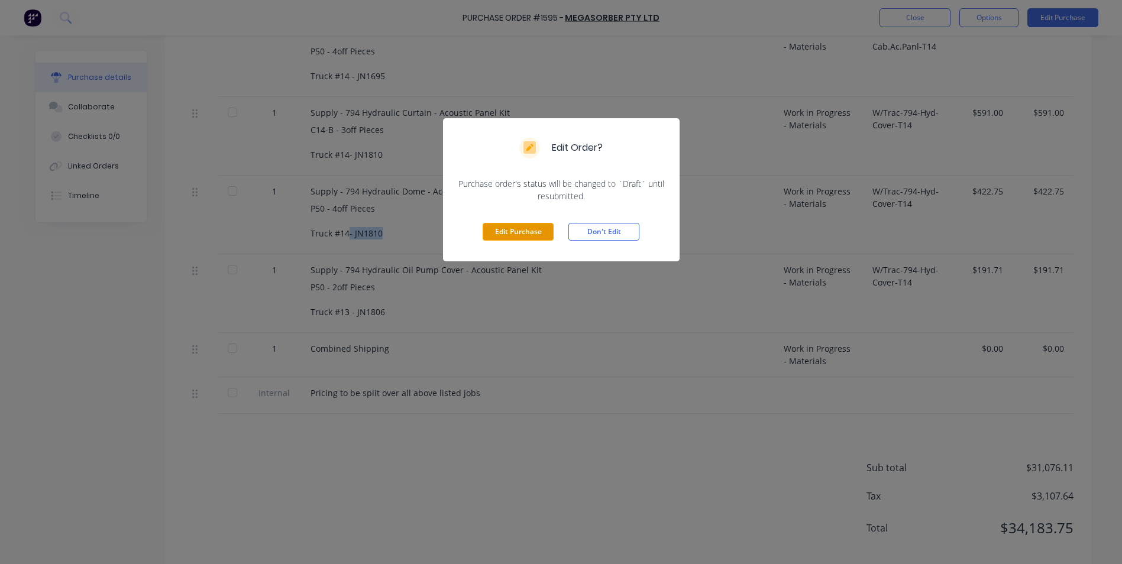
click at [534, 231] on button "Edit Purchase" at bounding box center [518, 232] width 71 height 18
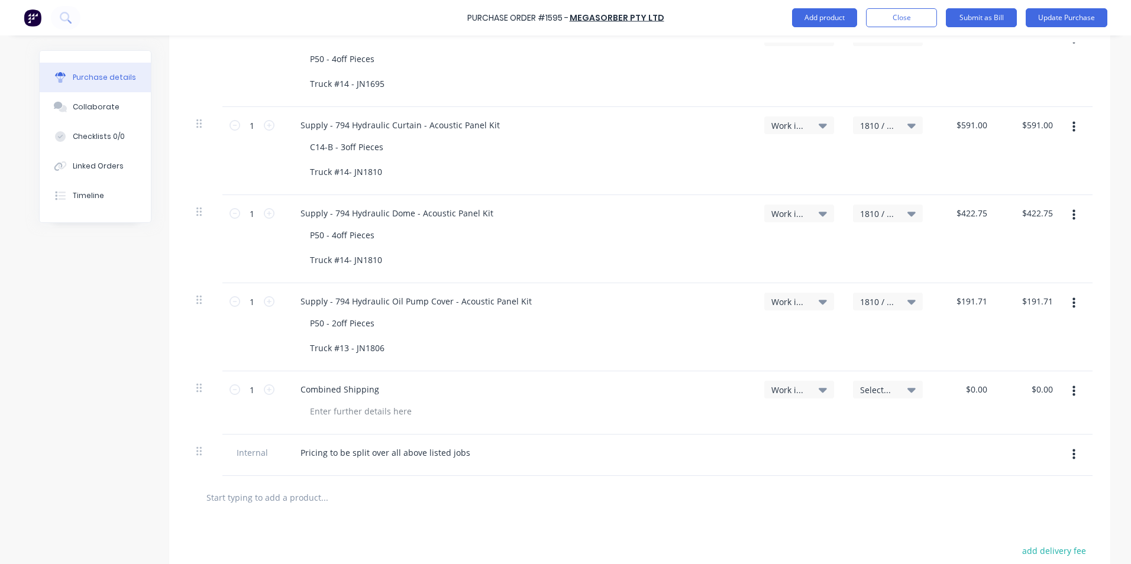
scroll to position [1211, 0]
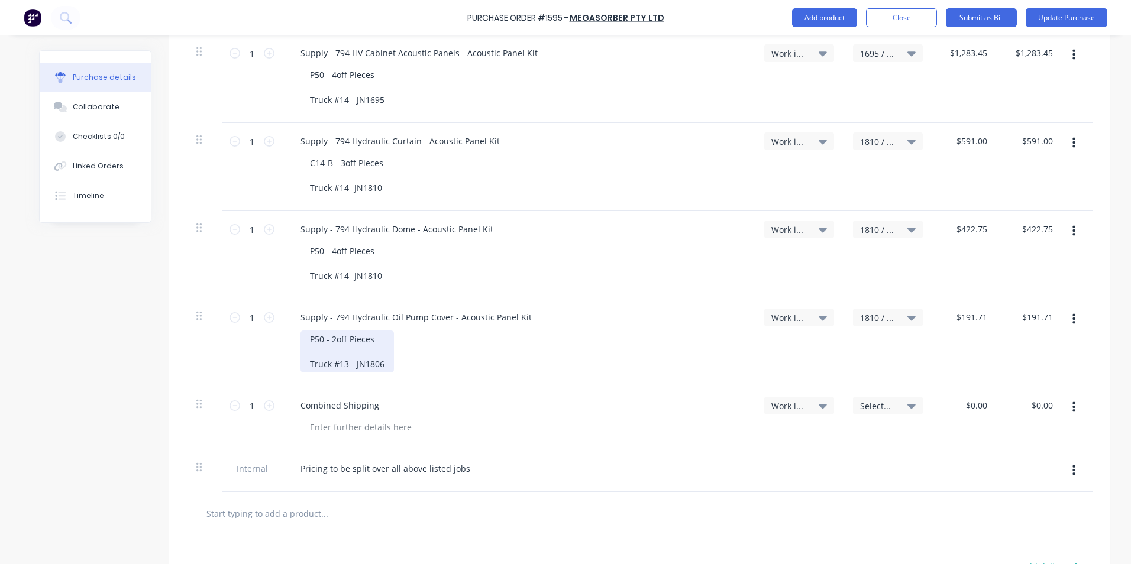
click at [380, 367] on div "P50 - 2off Pieces Truck #13 - JN1806" at bounding box center [346, 352] width 93 height 42
click at [339, 365] on div "P50 - 2off Pieces Truck #13 - JN1806" at bounding box center [346, 352] width 93 height 42
drag, startPoint x: 378, startPoint y: 363, endPoint x: 367, endPoint y: 365, distance: 12.1
click at [367, 365] on div "P50 - 2off Pieces Truck #14 - JN1806" at bounding box center [346, 352] width 93 height 42
click at [429, 357] on div "P50 - 2off Pieces Truck #14 - JN1810" at bounding box center [522, 352] width 445 height 42
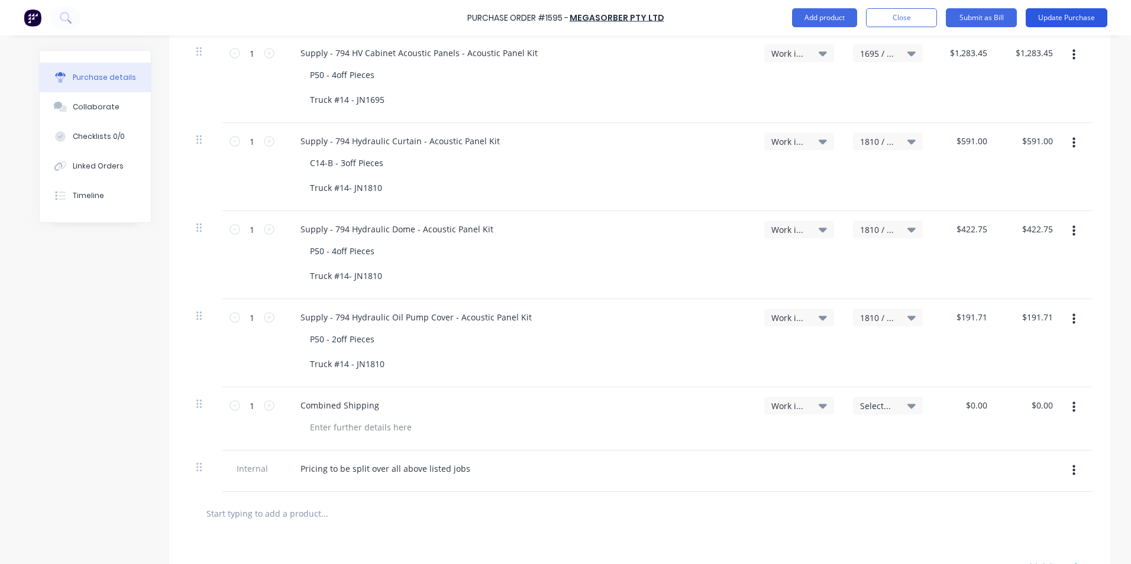
click at [1053, 16] on button "Update Purchase" at bounding box center [1066, 17] width 82 height 19
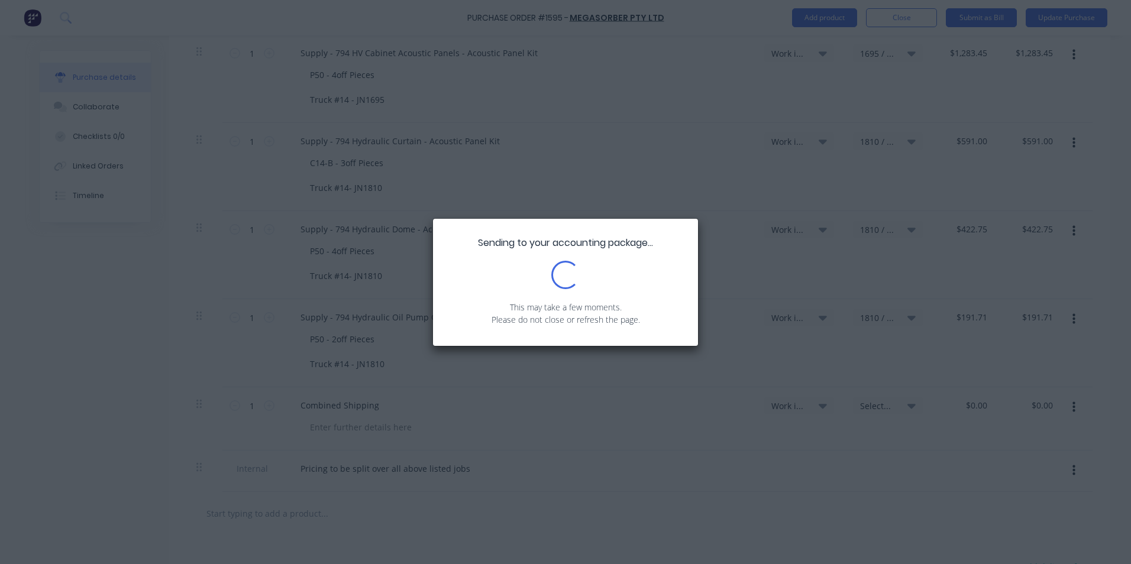
scroll to position [0, 0]
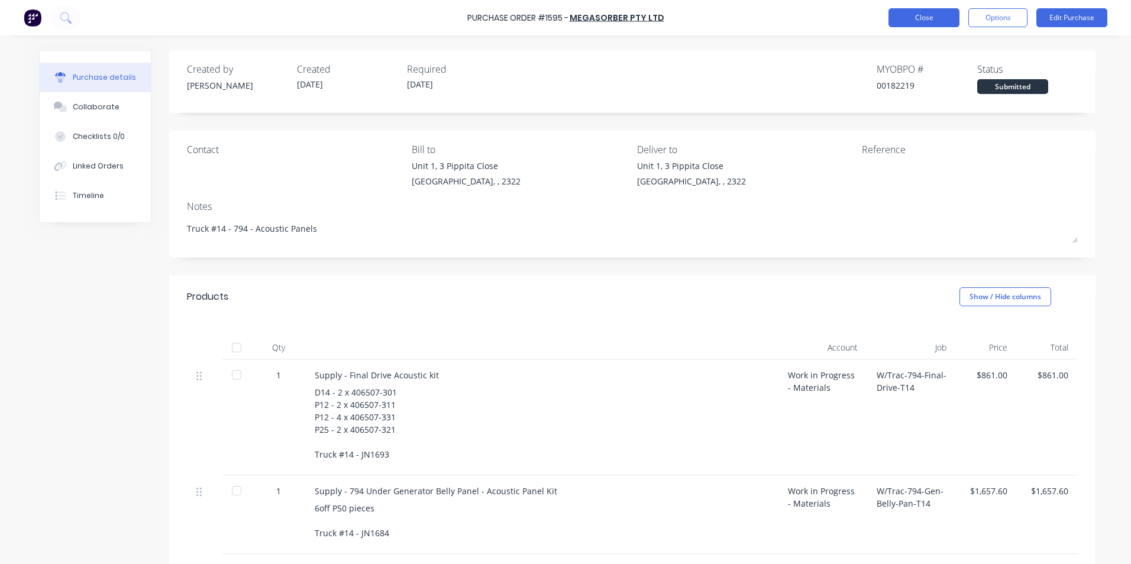
click at [929, 17] on button "Close" at bounding box center [923, 17] width 71 height 19
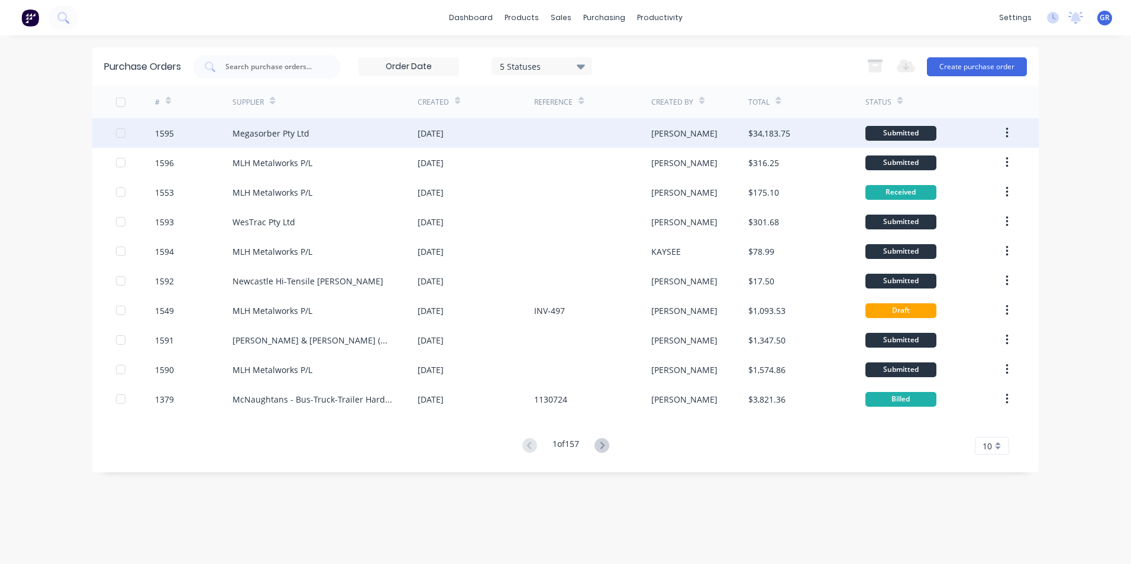
click at [163, 132] on div "1595" at bounding box center [164, 133] width 19 height 12
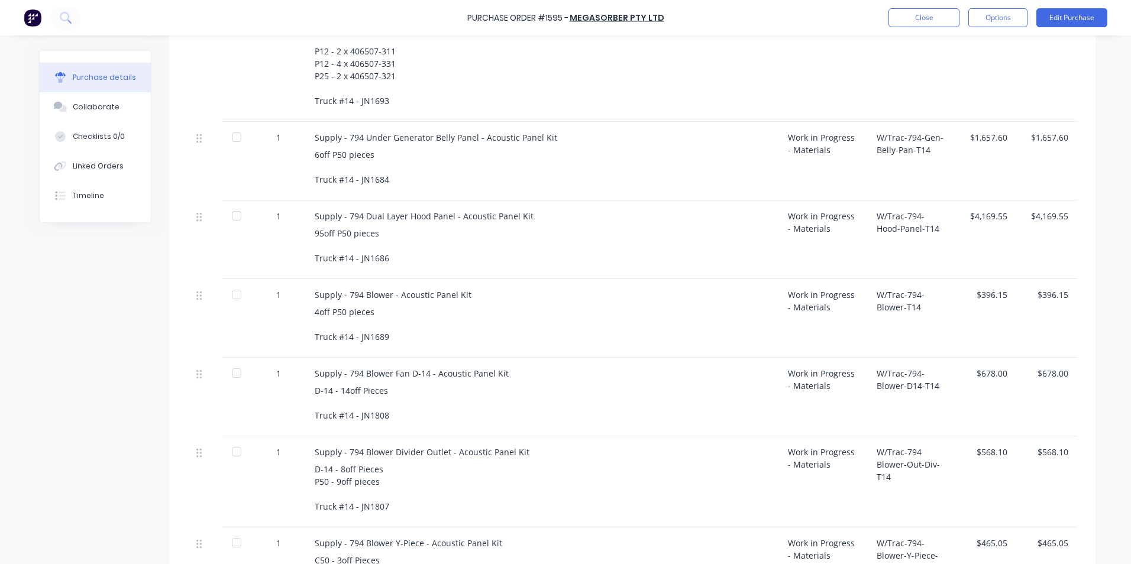
scroll to position [355, 0]
drag, startPoint x: 380, startPoint y: 507, endPoint x: 341, endPoint y: 507, distance: 39.6
click at [341, 507] on div "D-14 - 8off Pieces P50 - 9off pieces Truck #14 - JN1807" at bounding box center [542, 487] width 454 height 50
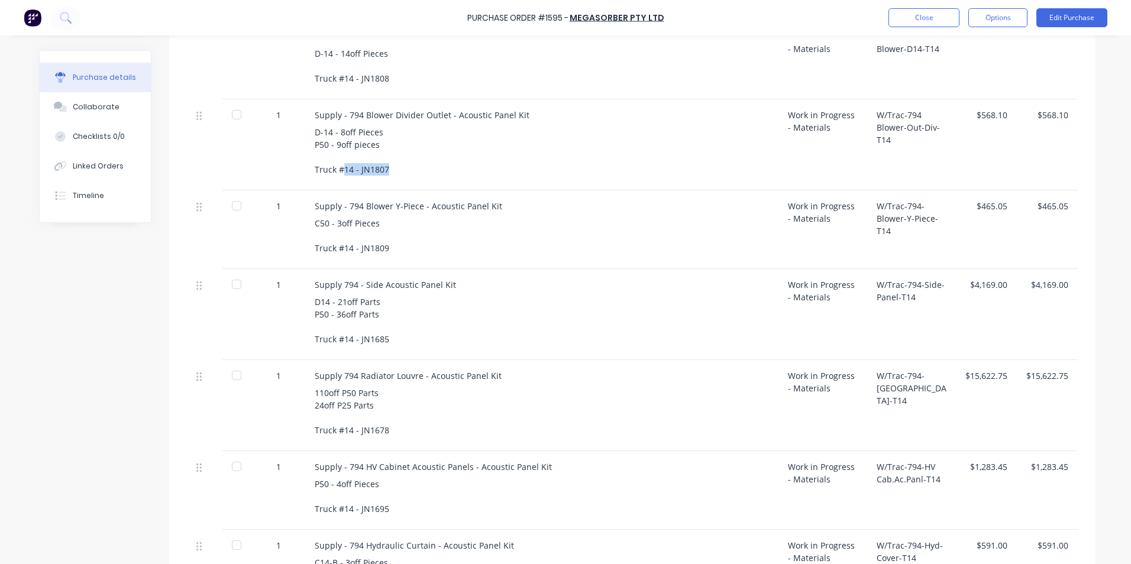
scroll to position [710, 0]
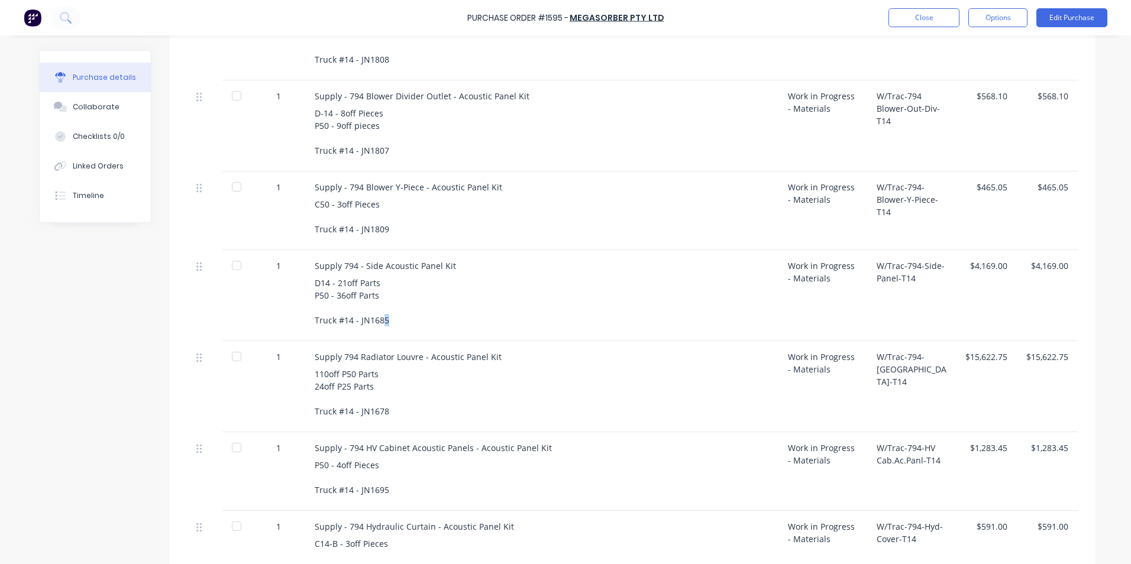
click at [378, 322] on div "D14 - 21off Parts P50 - 36off Parts Truck #14 - JN1685" at bounding box center [542, 302] width 454 height 50
drag, startPoint x: 379, startPoint y: 492, endPoint x: 358, endPoint y: 490, distance: 21.4
click at [358, 490] on div "P50 - 4off Pieces Truck #14 - JN1695" at bounding box center [542, 477] width 454 height 37
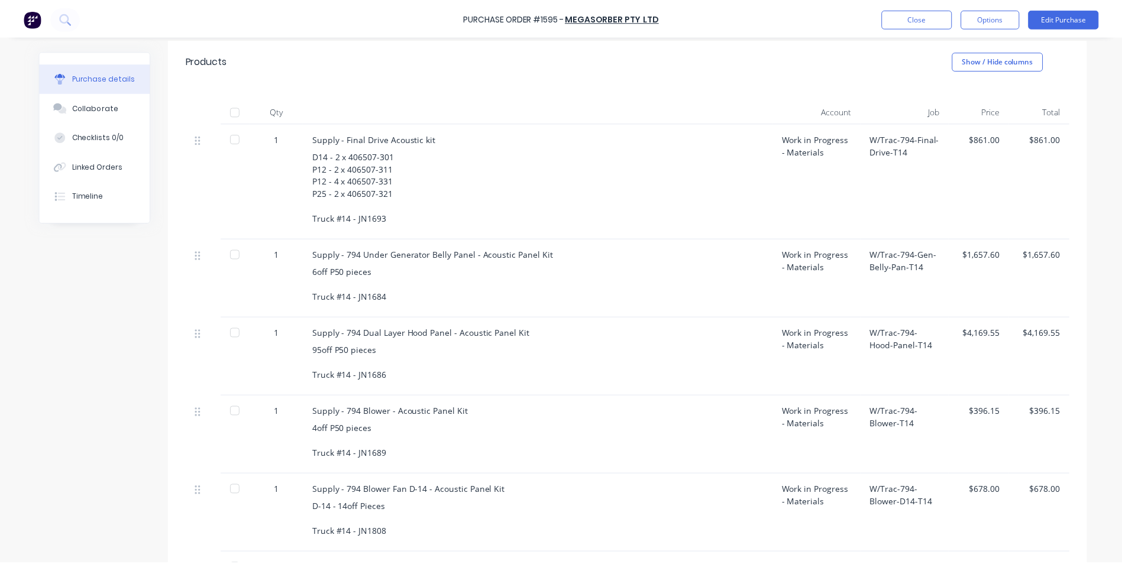
scroll to position [296, 0]
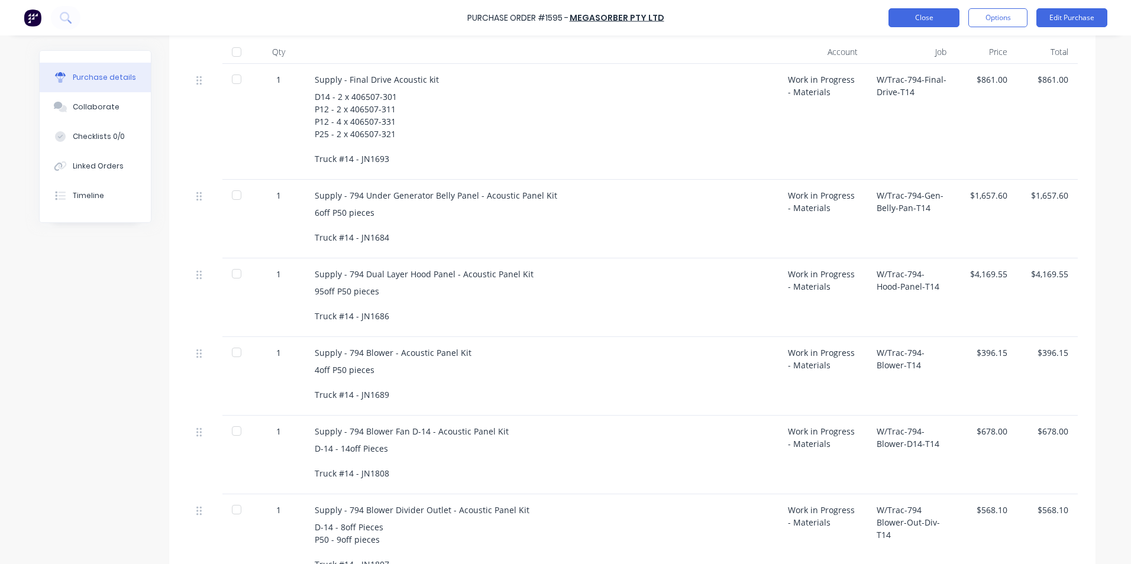
click at [944, 21] on button "Close" at bounding box center [923, 17] width 71 height 19
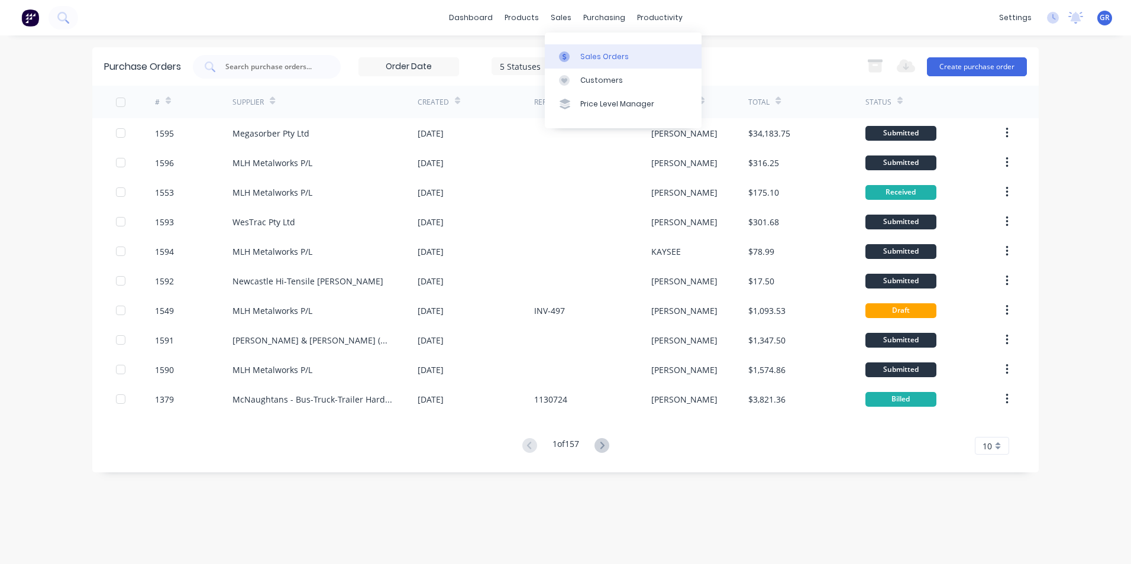
click at [593, 56] on div "Sales Orders" at bounding box center [604, 56] width 48 height 11
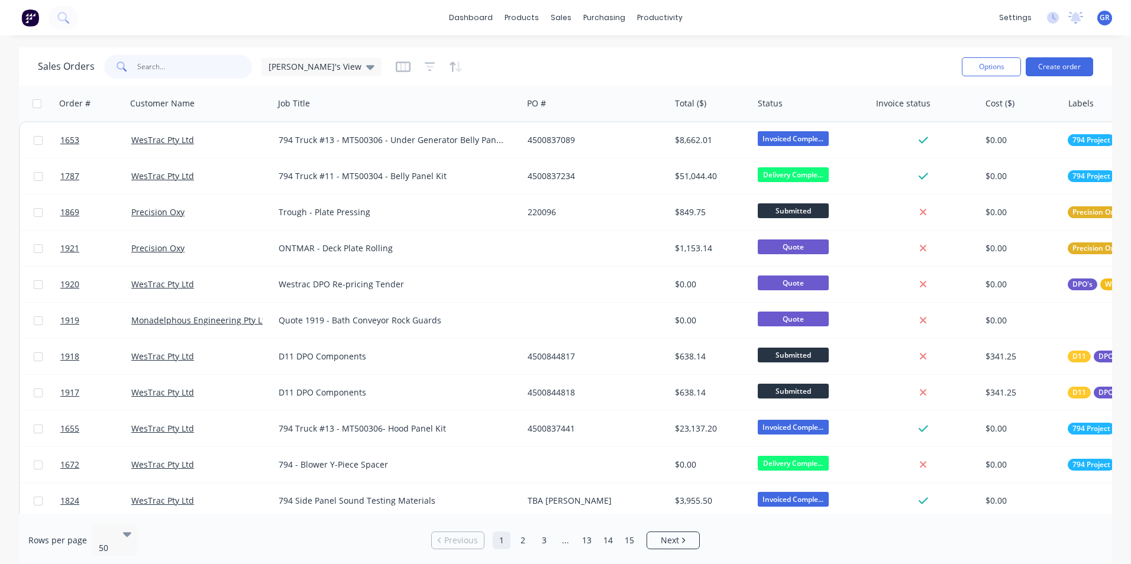
click at [159, 69] on input "text" at bounding box center [194, 67] width 115 height 24
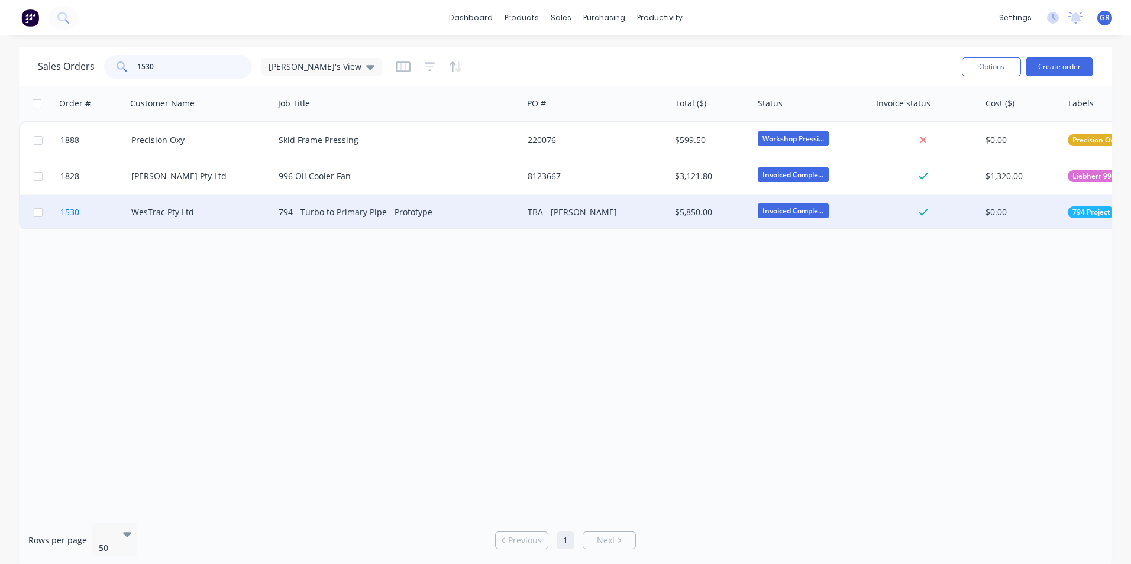
type input "1530"
click at [72, 211] on span "1530" at bounding box center [69, 212] width 19 height 12
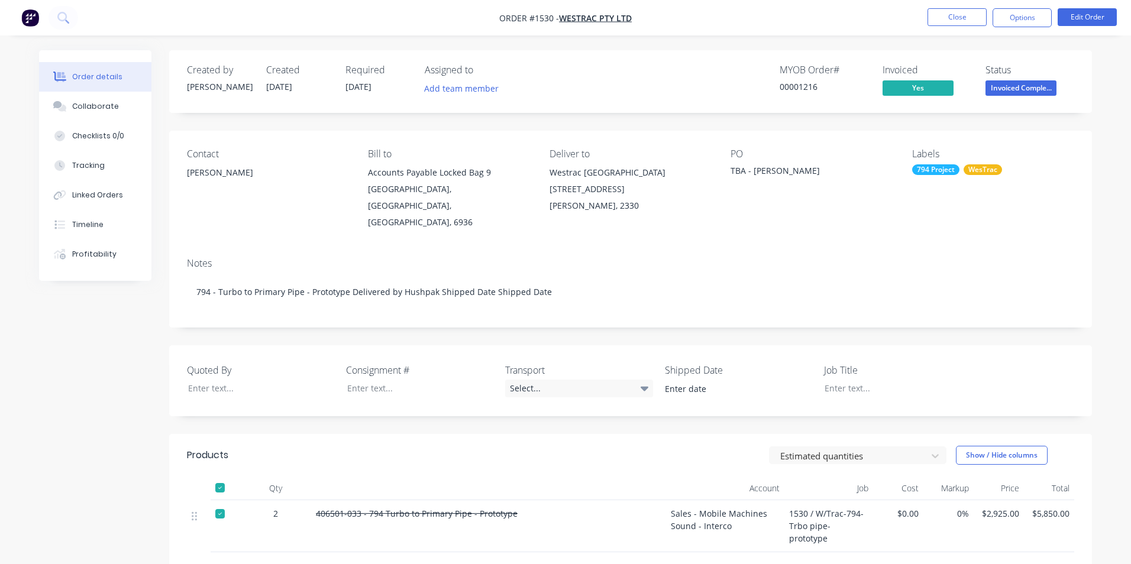
type input "26/08/2025"
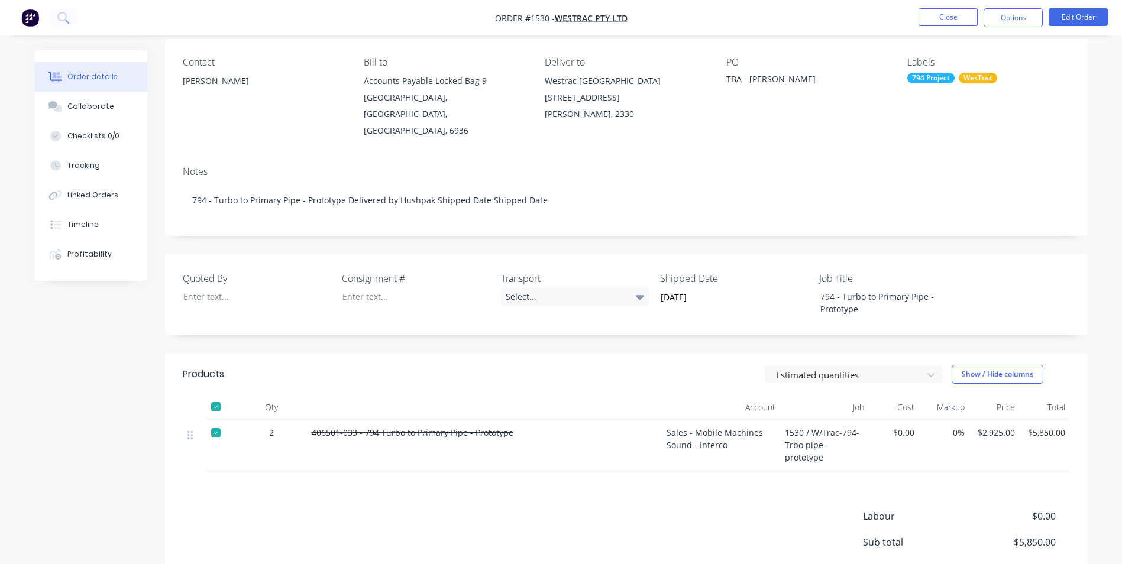
scroll to position [62, 0]
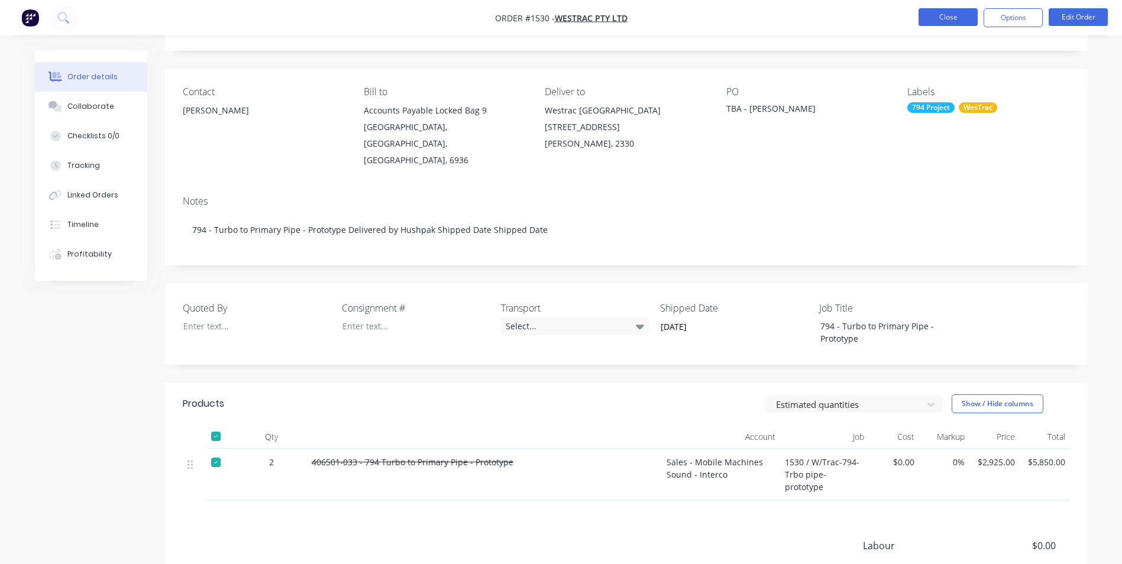
click at [943, 15] on button "Close" at bounding box center [947, 17] width 59 height 18
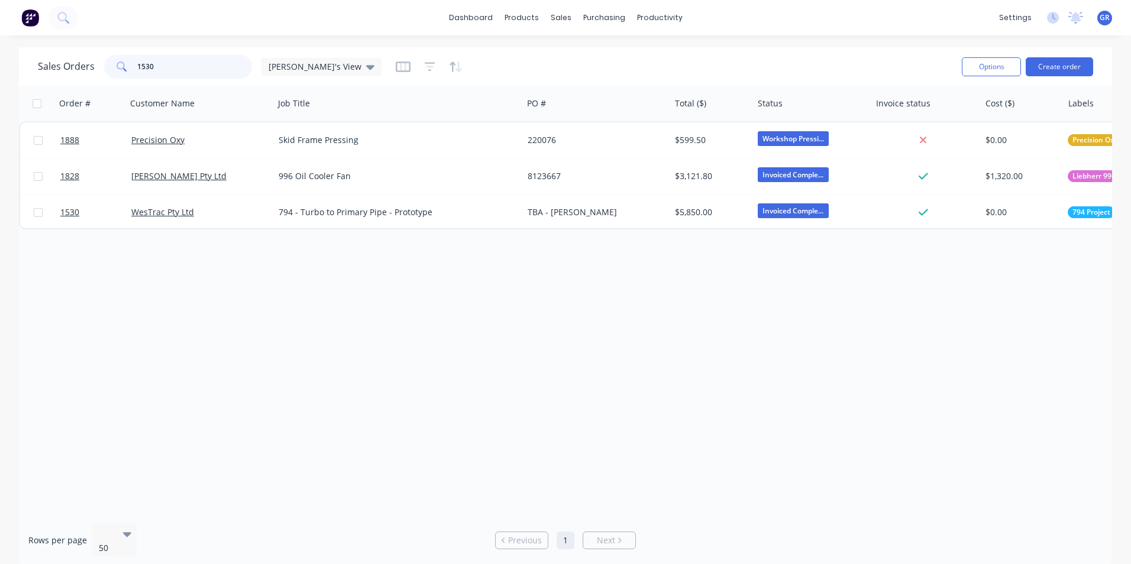
drag, startPoint x: 161, startPoint y: 64, endPoint x: 117, endPoint y: 67, distance: 44.4
click at [117, 67] on div "1530" at bounding box center [178, 67] width 148 height 24
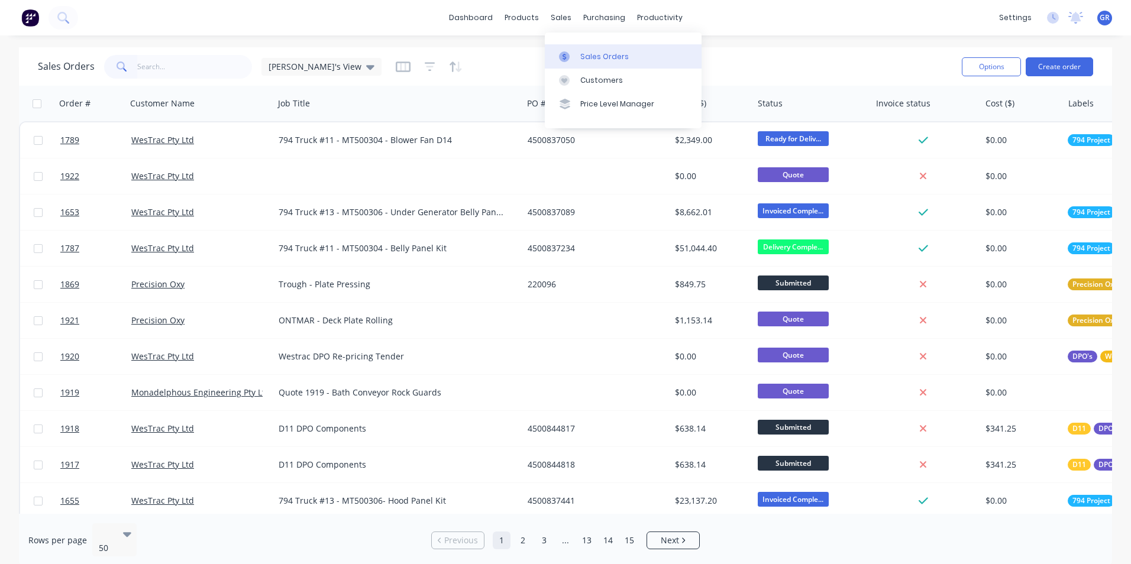
click at [599, 51] on div "Sales Orders" at bounding box center [604, 56] width 48 height 11
click at [1063, 65] on button "Create order" at bounding box center [1058, 66] width 67 height 19
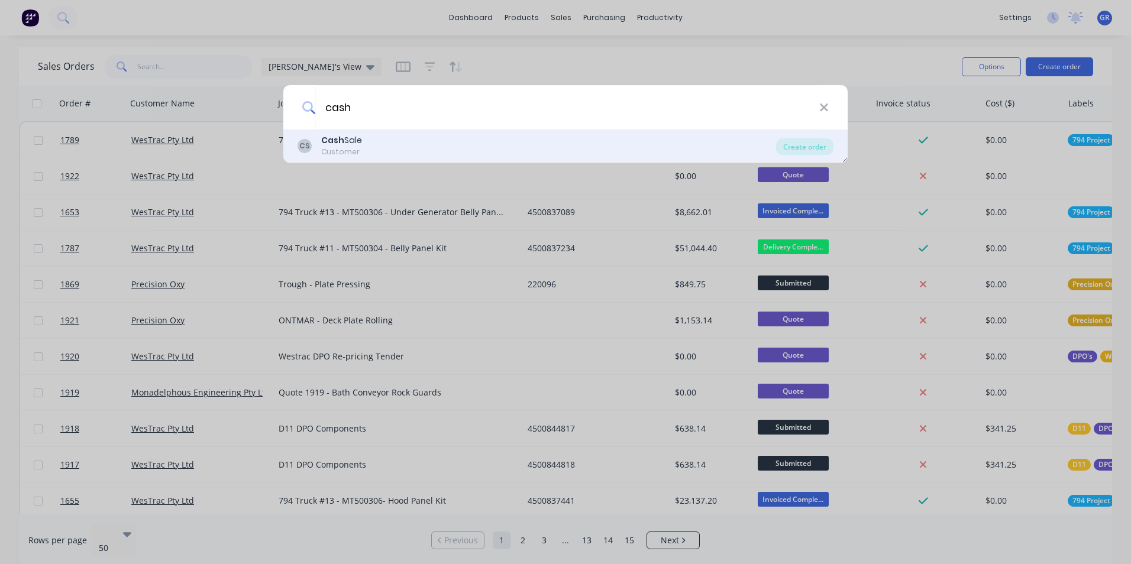
type input "cash"
click at [354, 140] on div "Cash Sale" at bounding box center [341, 140] width 41 height 12
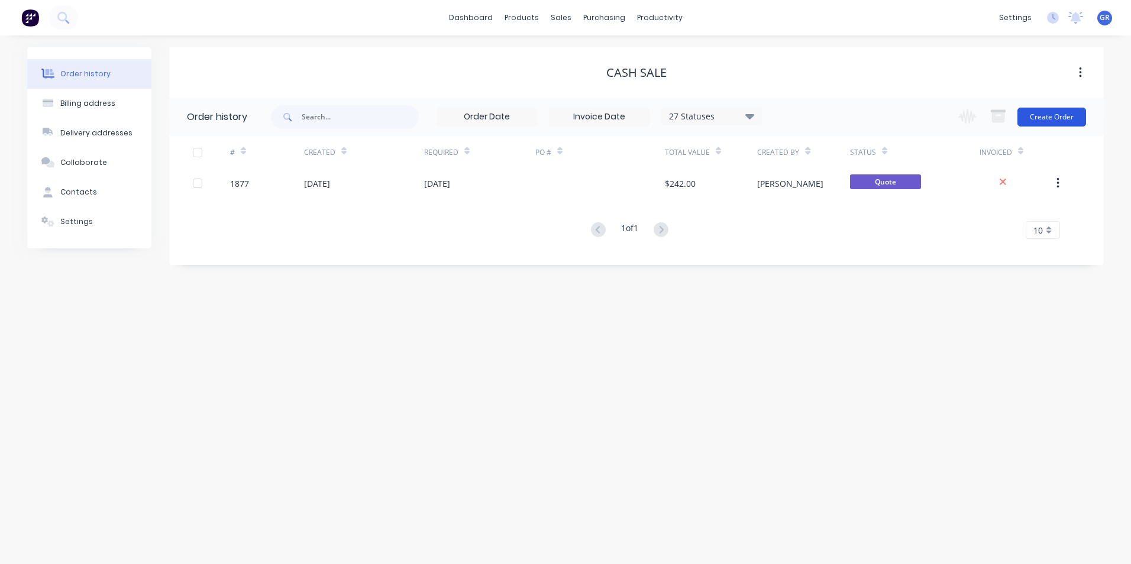
click at [1063, 116] on button "Create Order" at bounding box center [1051, 117] width 69 height 19
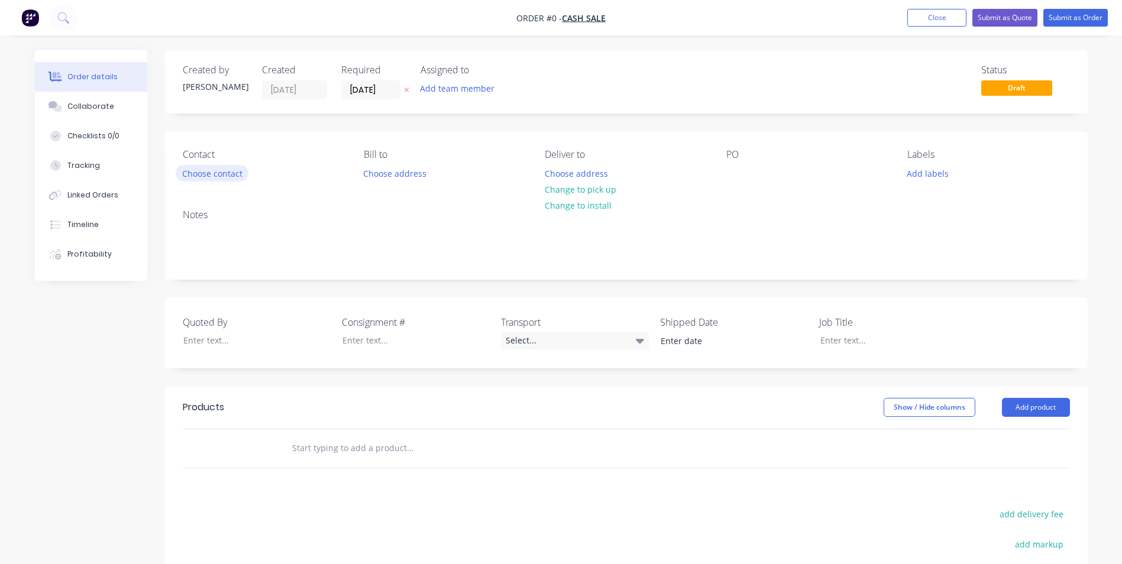
click at [228, 174] on button "Choose contact" at bounding box center [212, 173] width 73 height 16
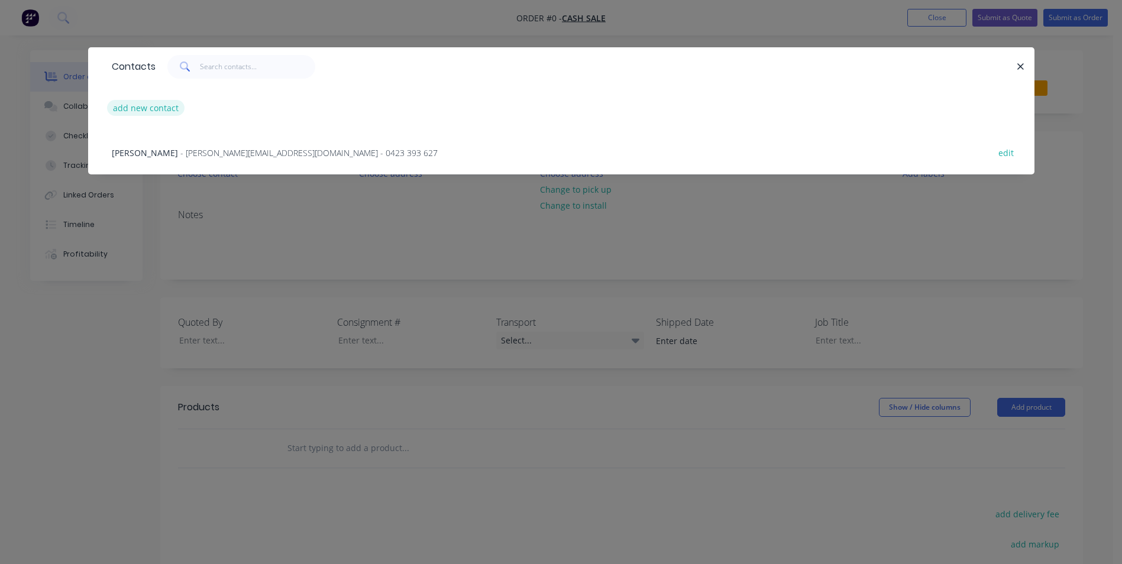
click at [154, 106] on button "add new contact" at bounding box center [146, 108] width 78 height 16
select select "AU"
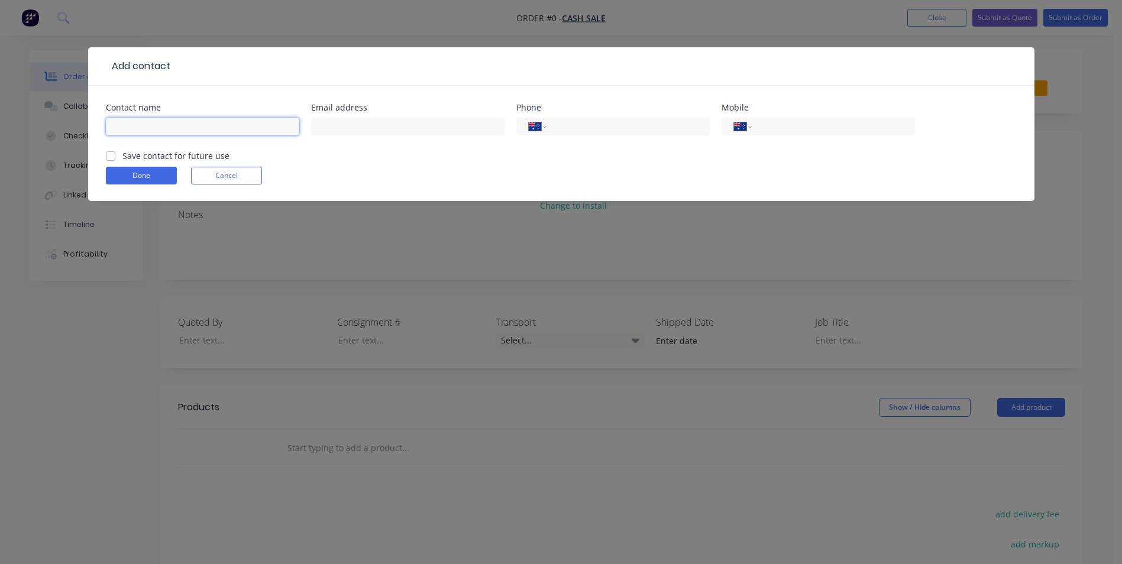
click at [124, 125] on input "text" at bounding box center [202, 127] width 193 height 18
type input "Brett Gattera"
click at [326, 123] on input "text" at bounding box center [407, 127] width 193 height 18
paste input "Brett.Gattera@robsoncivil.com.au"
type input "Brett.Gattera@robsoncivil.com.au"
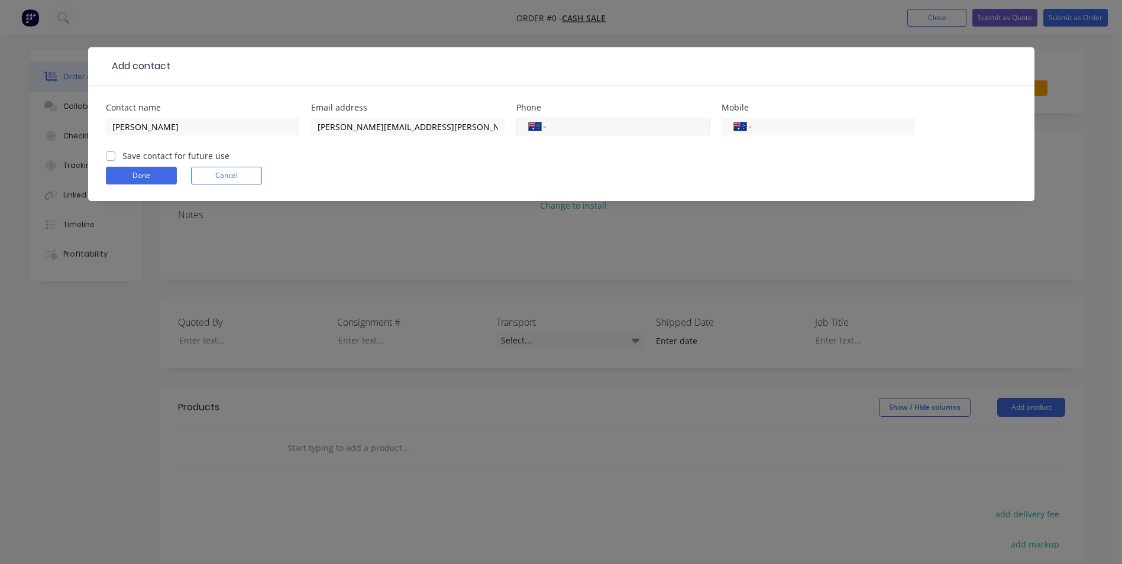
drag, startPoint x: 570, startPoint y: 125, endPoint x: 578, endPoint y: 127, distance: 8.5
click at [570, 125] on input "tel" at bounding box center [626, 127] width 142 height 14
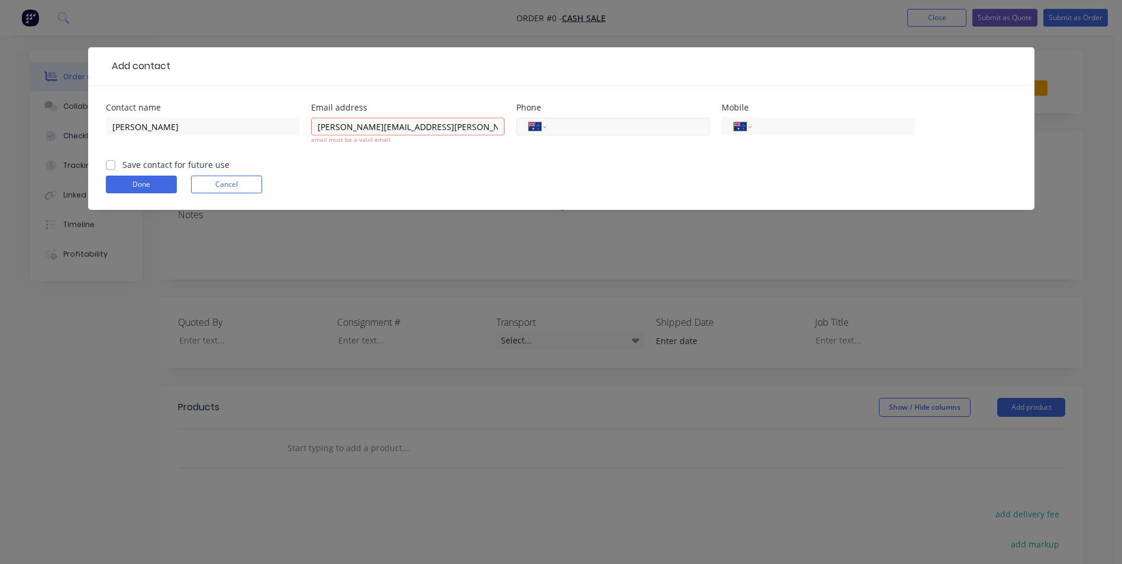
click at [577, 127] on input "tel" at bounding box center [626, 127] width 142 height 14
paste input "(02) 4343 6100"
type input "(02) 4343 6100"
click at [367, 134] on input "Brett.Gattera@robsoncivil.com.au" at bounding box center [407, 127] width 193 height 18
click at [458, 127] on input "Brett.Gattera@robsoncivil.com.au" at bounding box center [407, 127] width 193 height 18
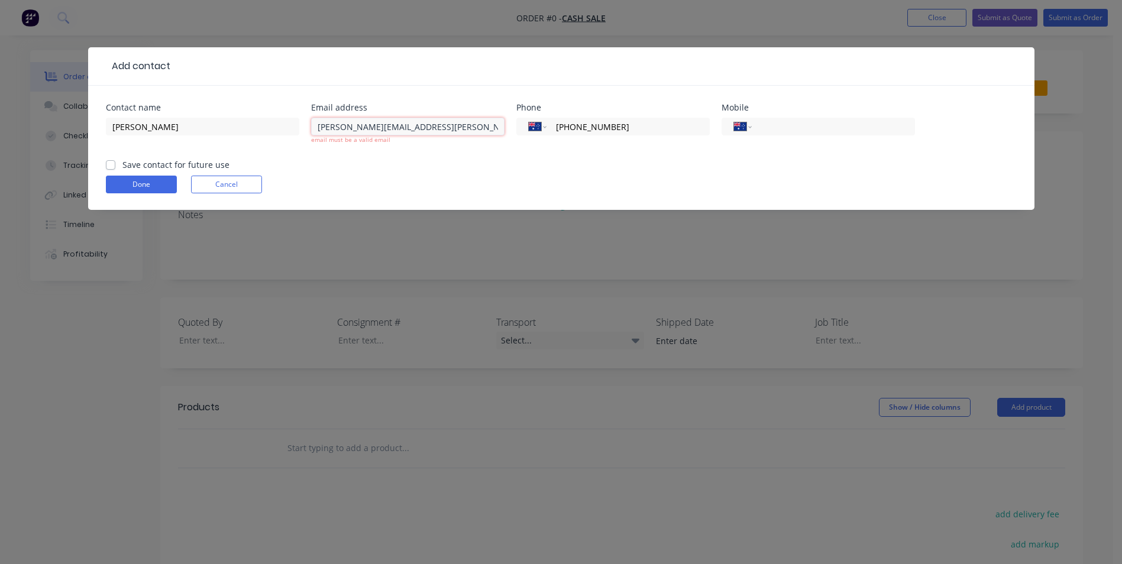
click at [460, 127] on input "Brett.Gattera@robsoncivil.com.au" at bounding box center [407, 127] width 193 height 18
type input "Brett.Gattera@robsoncivil.com.au"
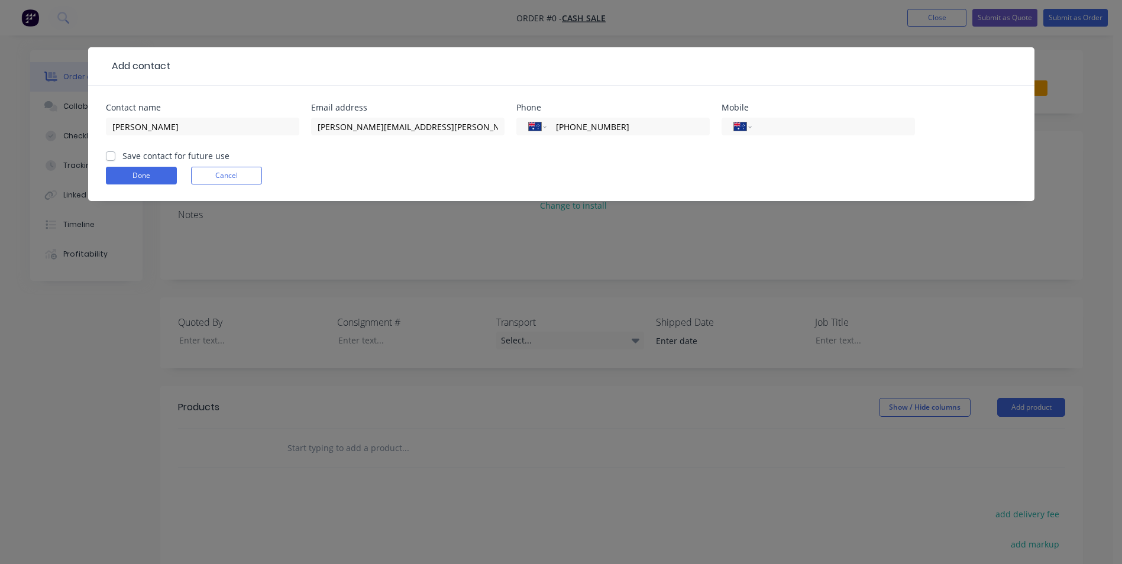
click at [445, 158] on form "Contact name Brett Gattera Email address Brett.Gattera@robsoncivil.com.au Phone…" at bounding box center [561, 152] width 911 height 98
click at [455, 128] on input "Brett.Gattera@robsoncivil.com.au" at bounding box center [407, 127] width 193 height 18
click at [318, 129] on input "Brett.Gattera@robsoncivil.com.au" at bounding box center [407, 127] width 193 height 18
click at [403, 166] on form "Contact name Brett Gattera Email address Brett.Gattera@robsoncivil.com.au Phone…" at bounding box center [561, 152] width 911 height 98
click at [783, 125] on input "tel" at bounding box center [831, 127] width 142 height 14
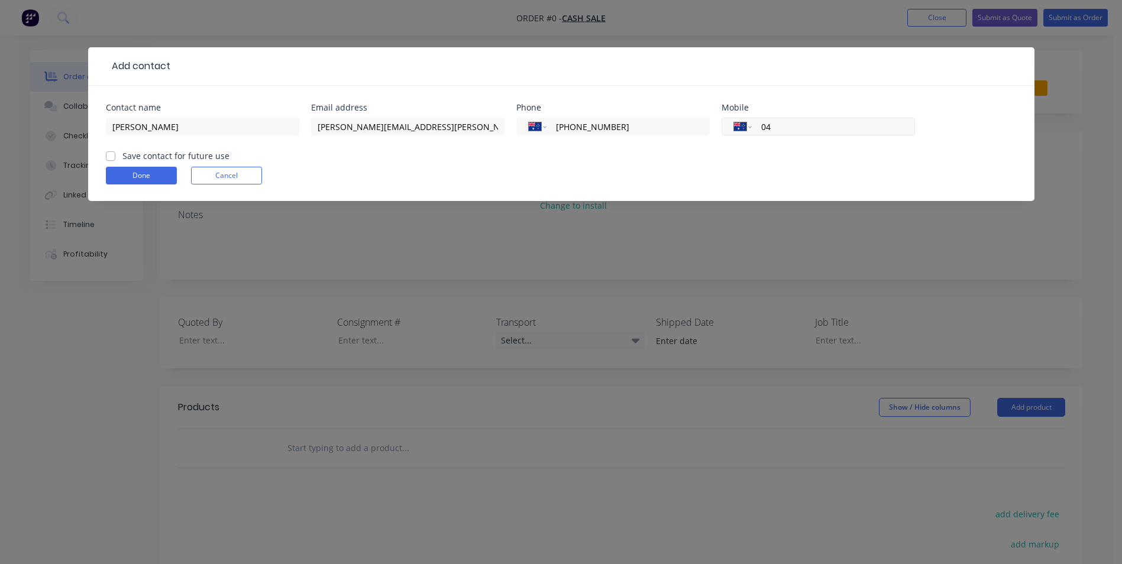
paste input "439246009"
click at [776, 130] on input "04439246009" at bounding box center [831, 127] width 142 height 14
click at [777, 128] on input "04439246009" at bounding box center [831, 127] width 142 height 14
drag, startPoint x: 771, startPoint y: 130, endPoint x: 762, endPoint y: 130, distance: 8.3
click at [762, 130] on input "04439246009" at bounding box center [831, 127] width 142 height 14
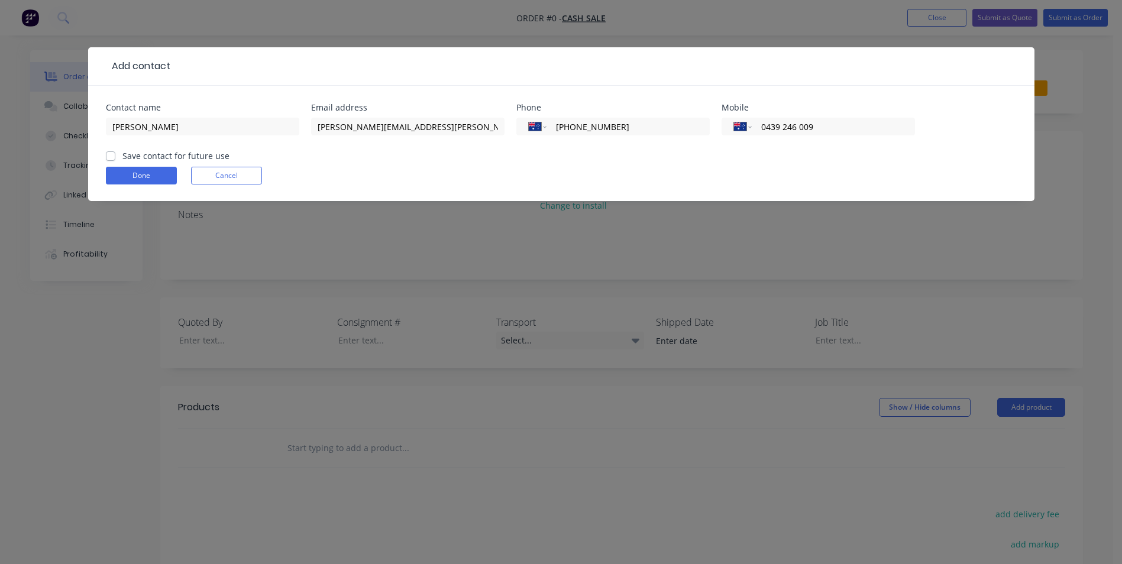
type input "0439 246 009"
click at [782, 137] on div "International Afghanistan Åland Islands Albania Algeria American Samoa Andorra …" at bounding box center [817, 132] width 193 height 35
click at [122, 156] on label "Save contact for future use" at bounding box center [175, 156] width 107 height 12
click at [110, 156] on input "Save contact for future use" at bounding box center [110, 155] width 9 height 11
checkbox input "true"
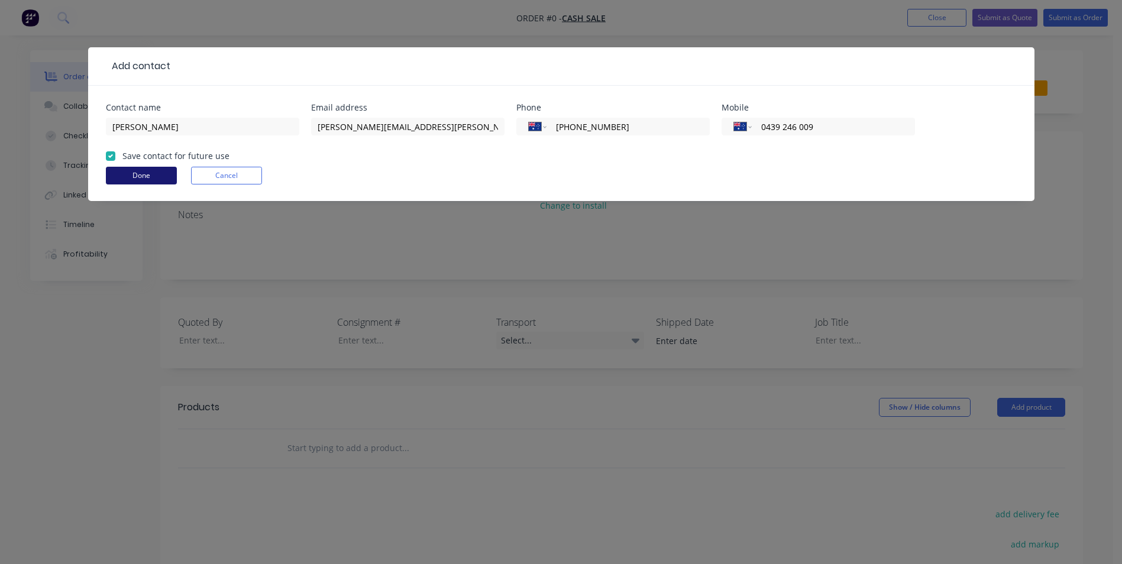
click at [132, 173] on button "Done" at bounding box center [141, 176] width 71 height 18
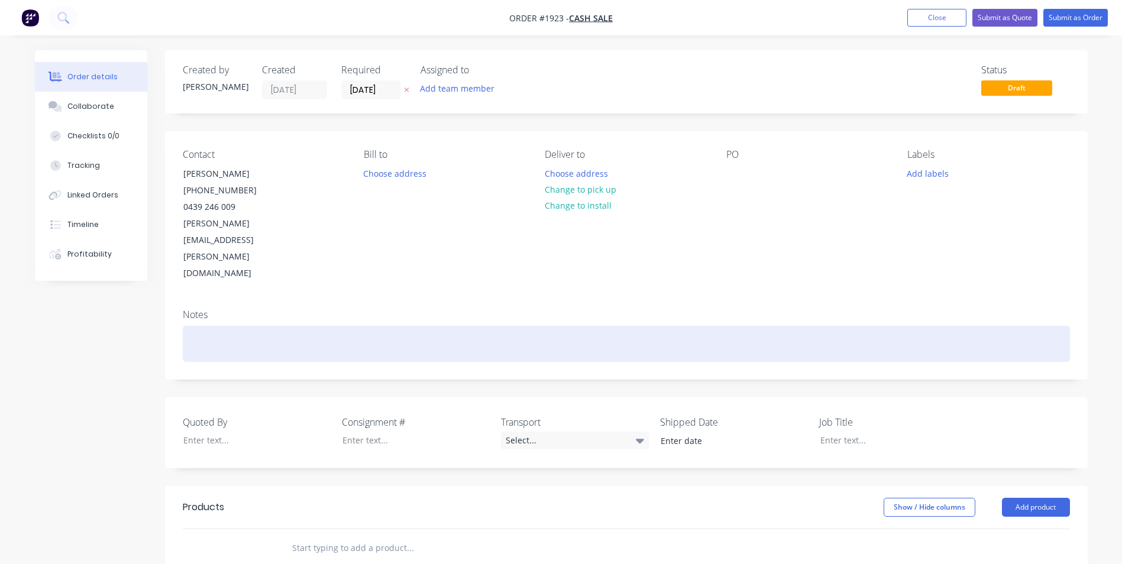
click at [234, 326] on div at bounding box center [626, 344] width 887 height 36
drag, startPoint x: 210, startPoint y: 298, endPoint x: 227, endPoint y: 299, distance: 17.2
click at [212, 326] on div "D11 Hinge Assemblies" at bounding box center [626, 344] width 887 height 36
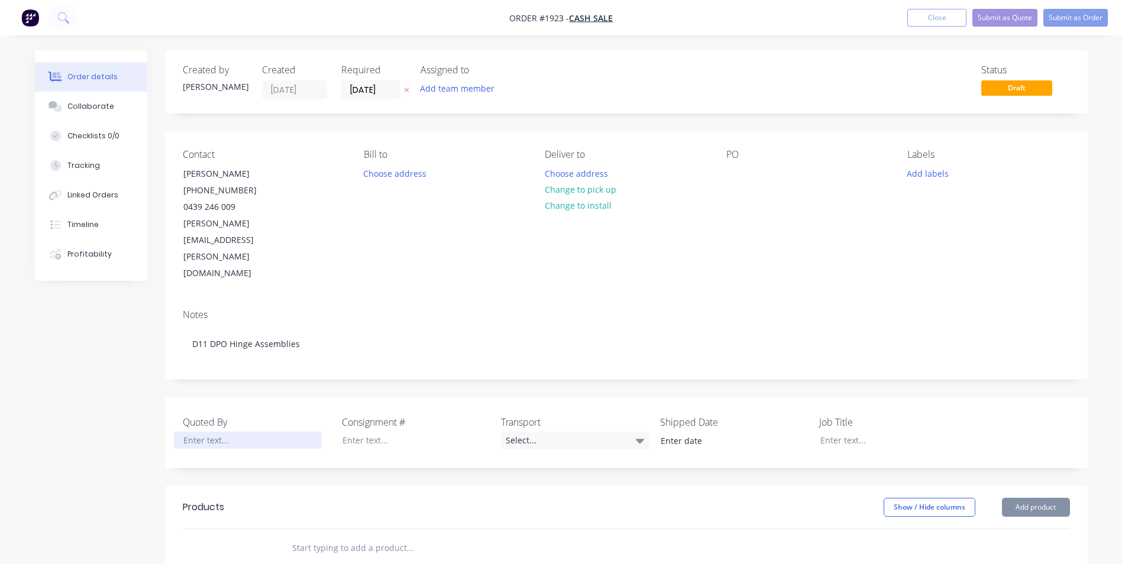
click at [209, 432] on div at bounding box center [248, 440] width 148 height 17
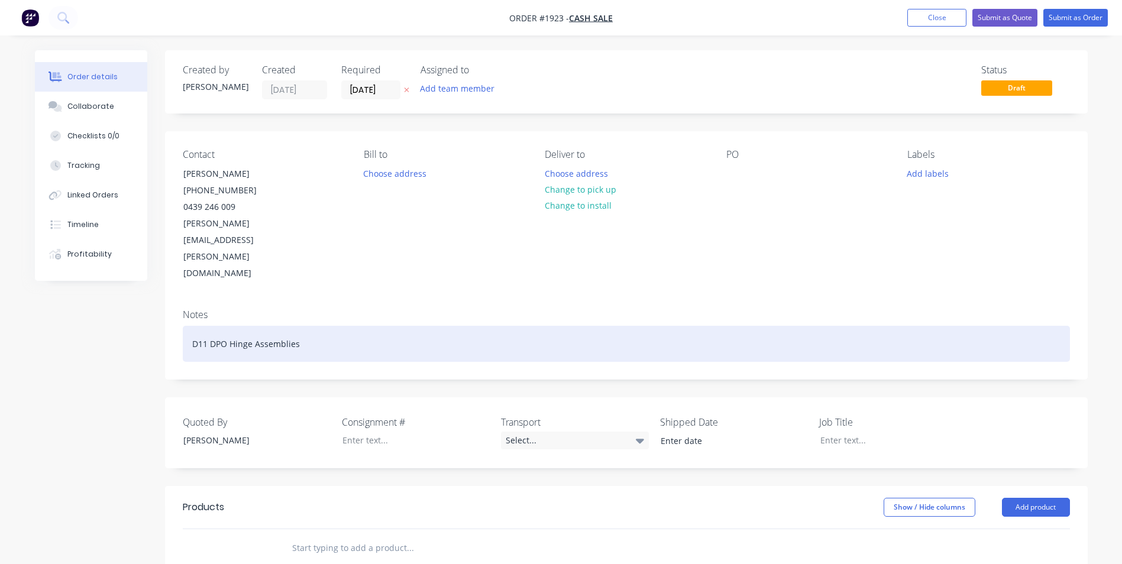
drag, startPoint x: 306, startPoint y: 295, endPoint x: 157, endPoint y: 293, distance: 148.4
click at [157, 293] on div "Created by Greg Created 25/09/25 Required 25/09/25 Assigned to Add team member …" at bounding box center [561, 460] width 1053 height 820
copy div "D11 DPO Hinge Assemblies"
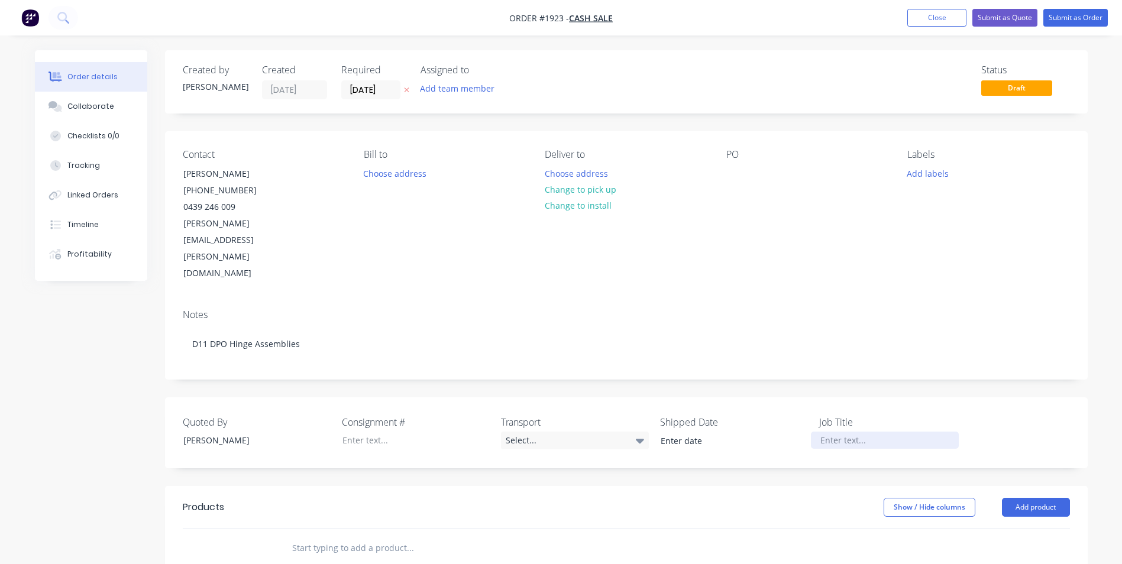
click at [844, 432] on div at bounding box center [885, 440] width 148 height 17
paste div
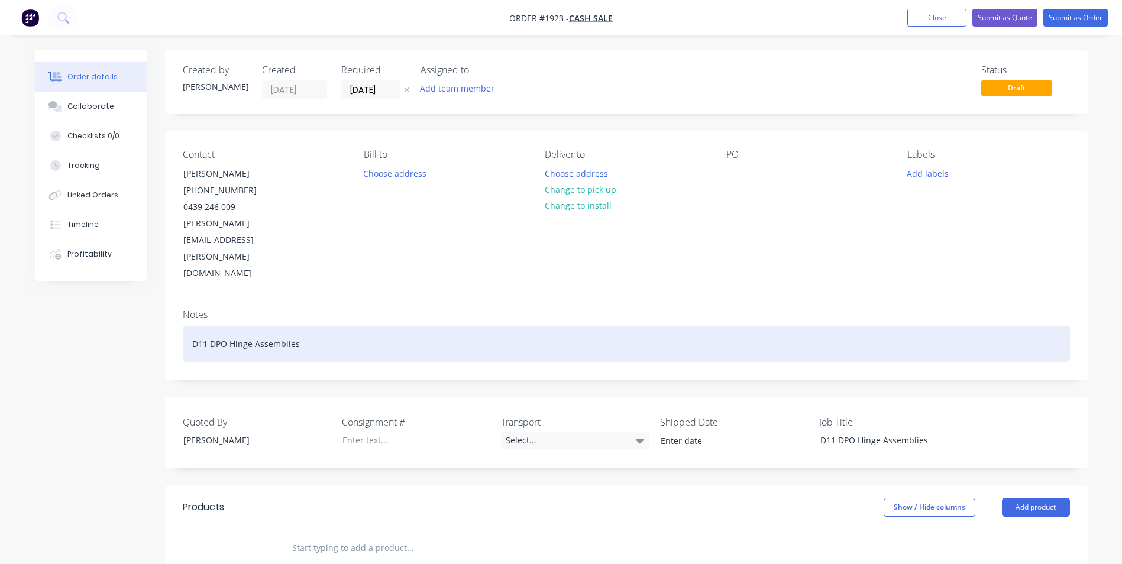
click at [776, 326] on div "D11 DPO Hinge Assemblies" at bounding box center [626, 344] width 887 height 36
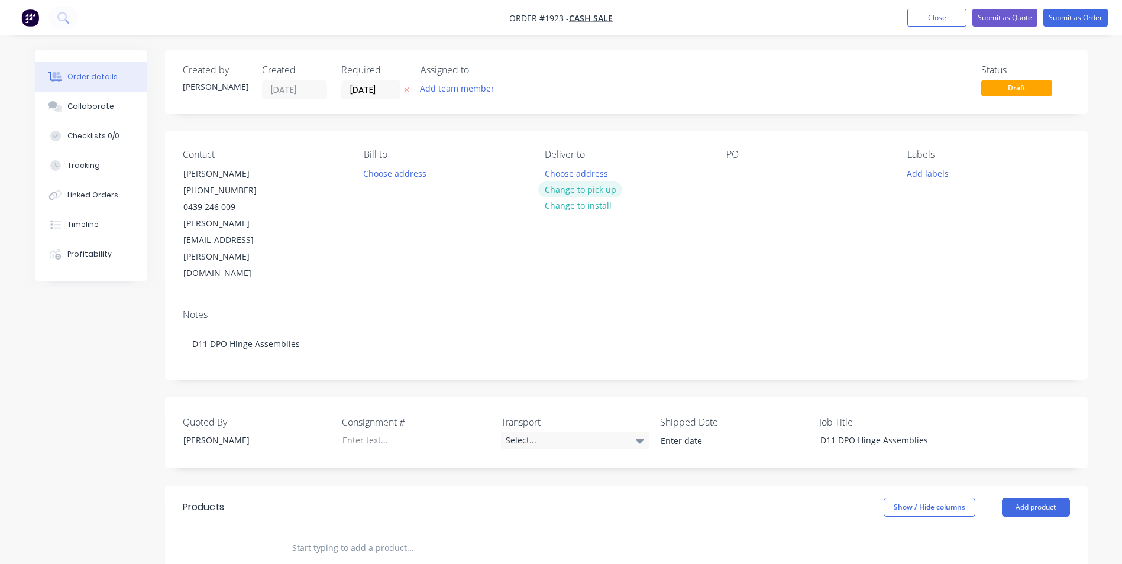
click at [593, 189] on button "Change to pick up" at bounding box center [580, 190] width 84 height 16
click at [326, 536] on input "text" at bounding box center [410, 548] width 237 height 24
click at [1040, 498] on button "Add product" at bounding box center [1036, 507] width 68 height 19
click at [1017, 529] on div "Product catalogue" at bounding box center [1013, 537] width 91 height 17
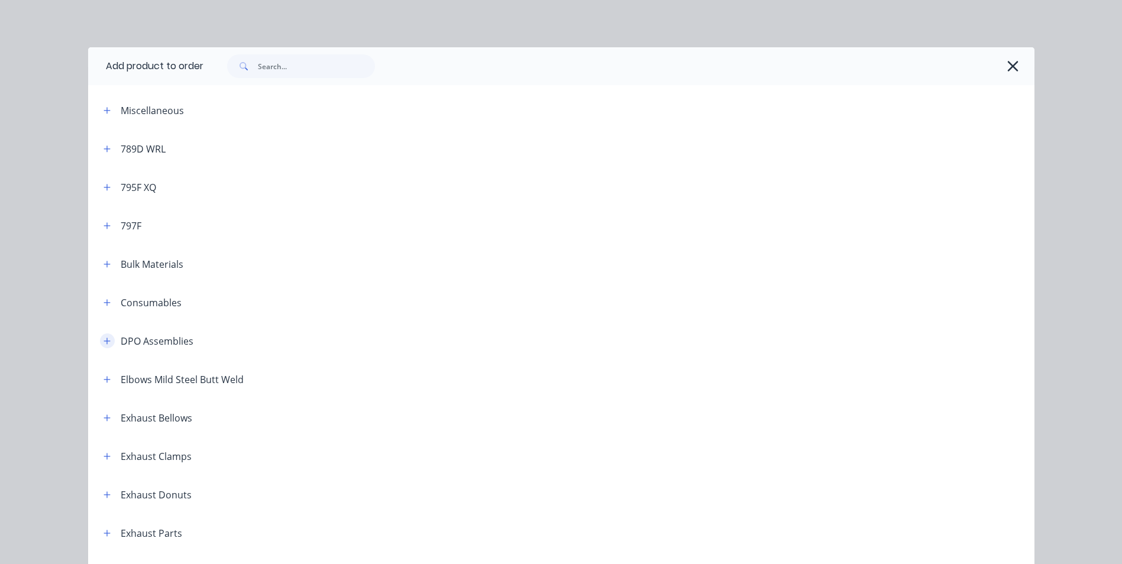
click at [103, 341] on icon "button" at bounding box center [106, 341] width 7 height 7
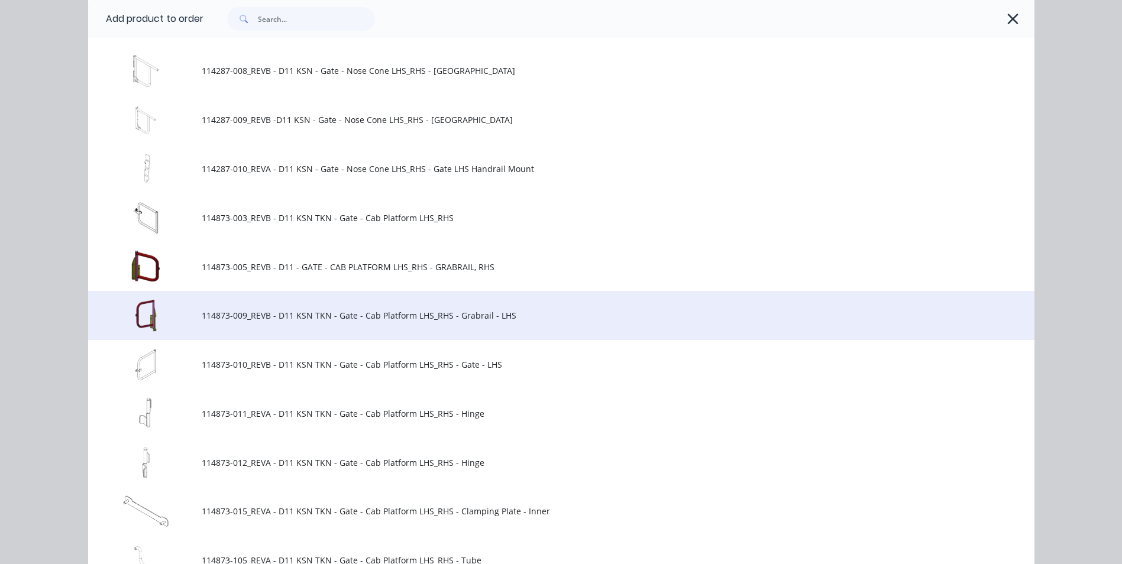
scroll to position [1597, 0]
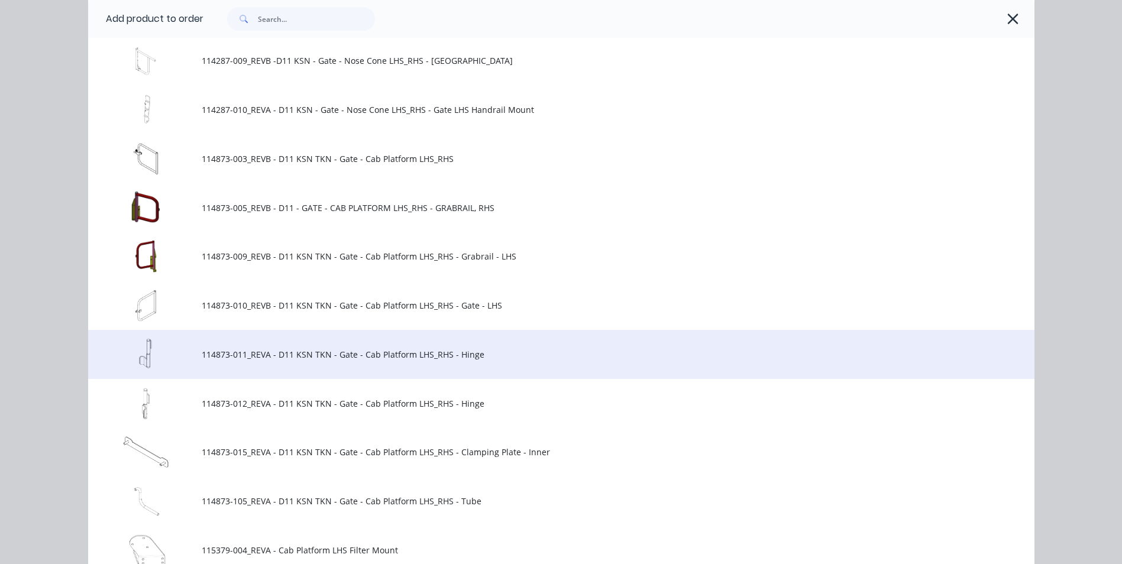
click at [224, 355] on span "114873-011_REVA - D11 KSN TKN - Gate - Cab Platform LHS_RHS - Hinge" at bounding box center [535, 354] width 666 height 12
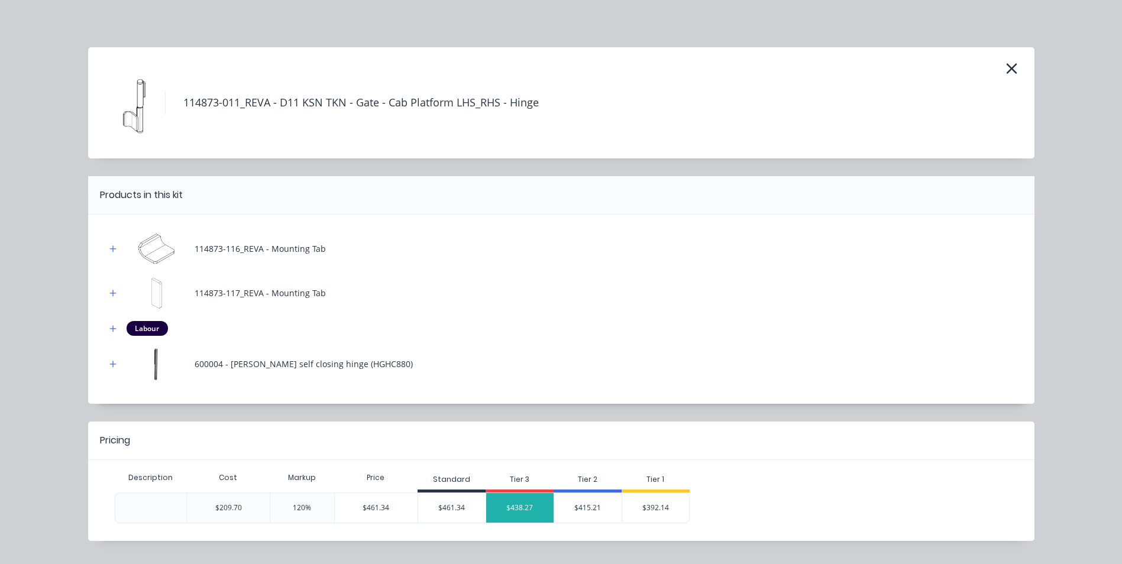
click at [517, 509] on div "$438.27" at bounding box center [519, 508] width 67 height 30
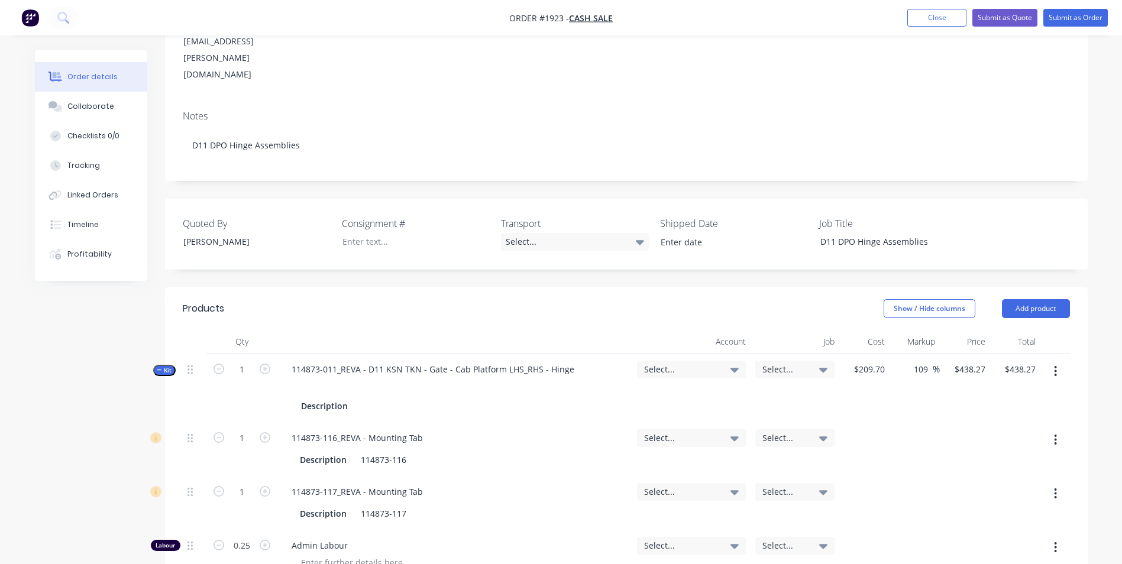
scroll to position [237, 0]
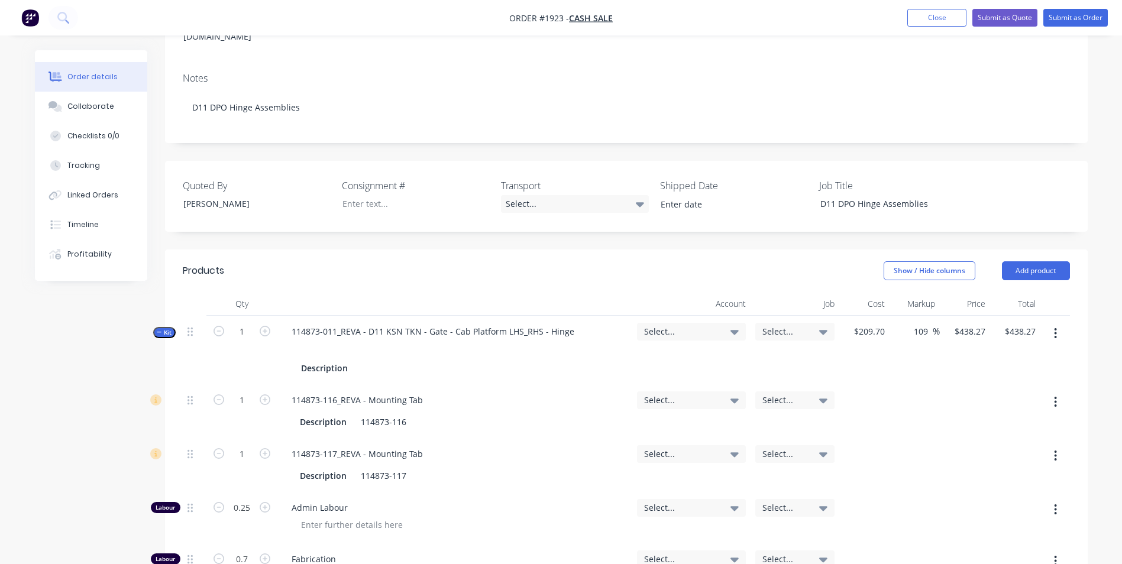
click at [167, 328] on span "Kit" at bounding box center [164, 332] width 15 height 9
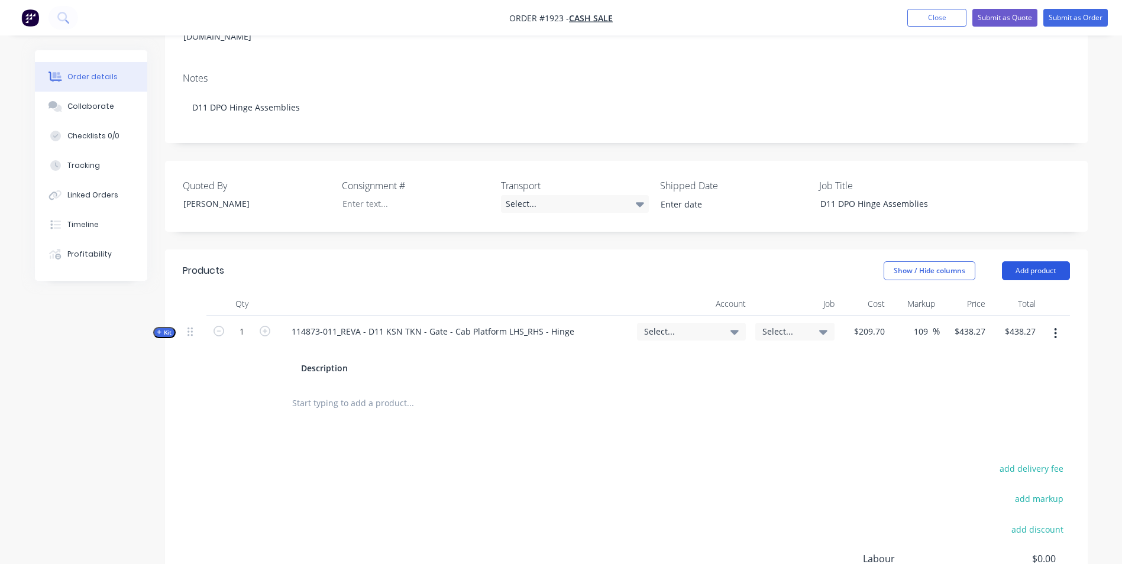
click at [1031, 261] on button "Add product" at bounding box center [1036, 270] width 68 height 19
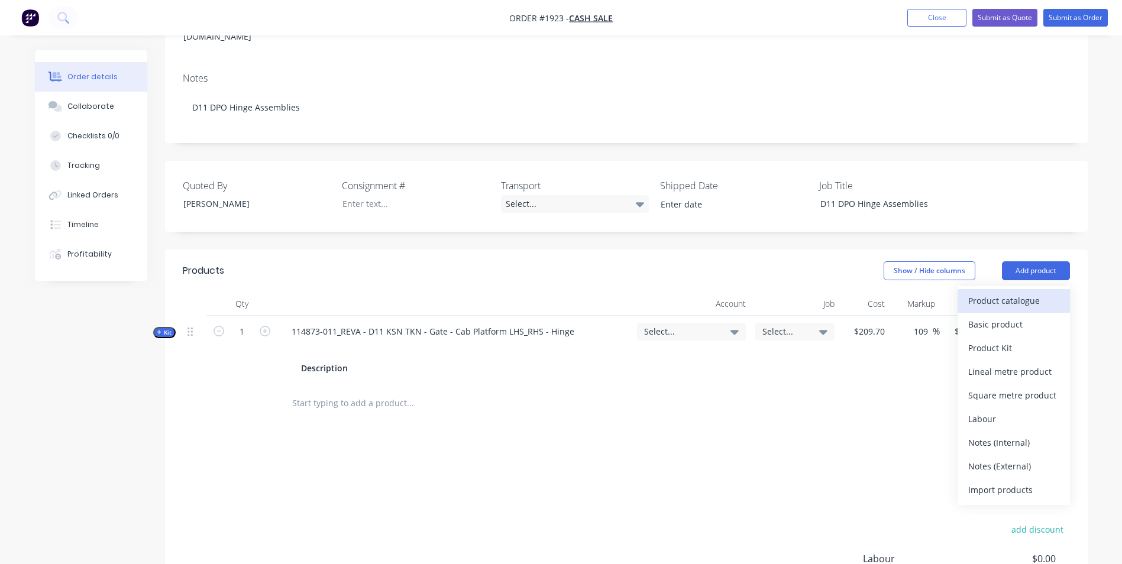
click at [1004, 292] on div "Product catalogue" at bounding box center [1013, 300] width 91 height 17
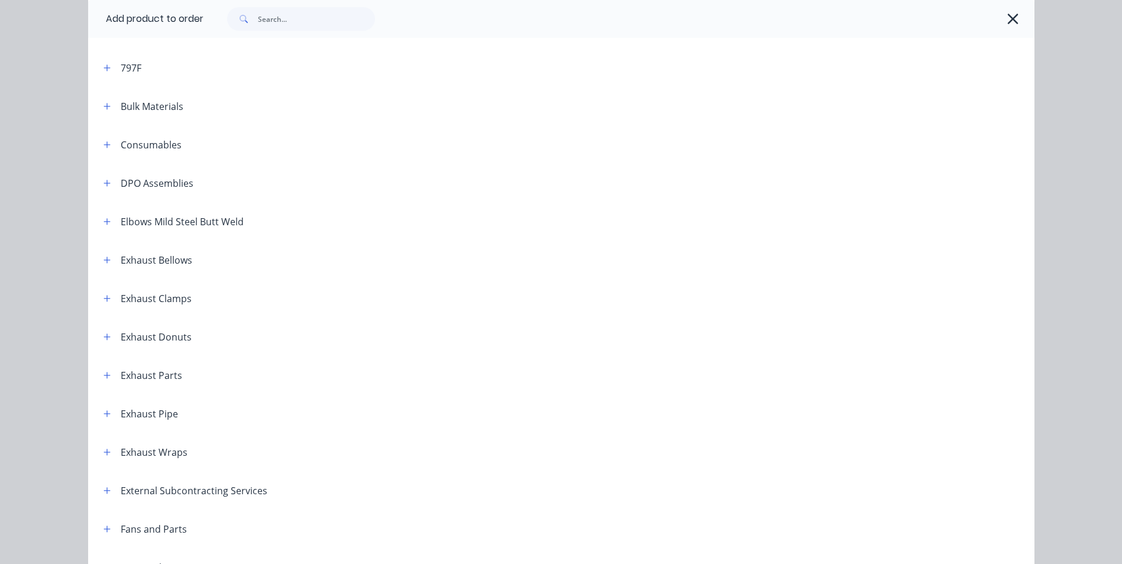
scroll to position [118, 0]
click at [103, 220] on icon "button" at bounding box center [106, 223] width 7 height 8
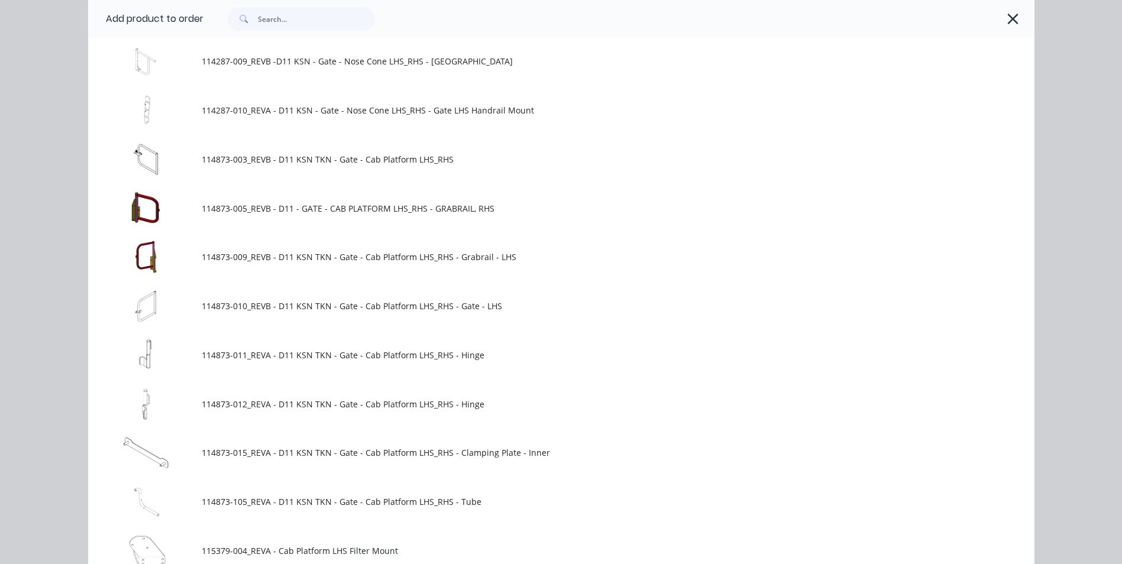
scroll to position [1597, 0]
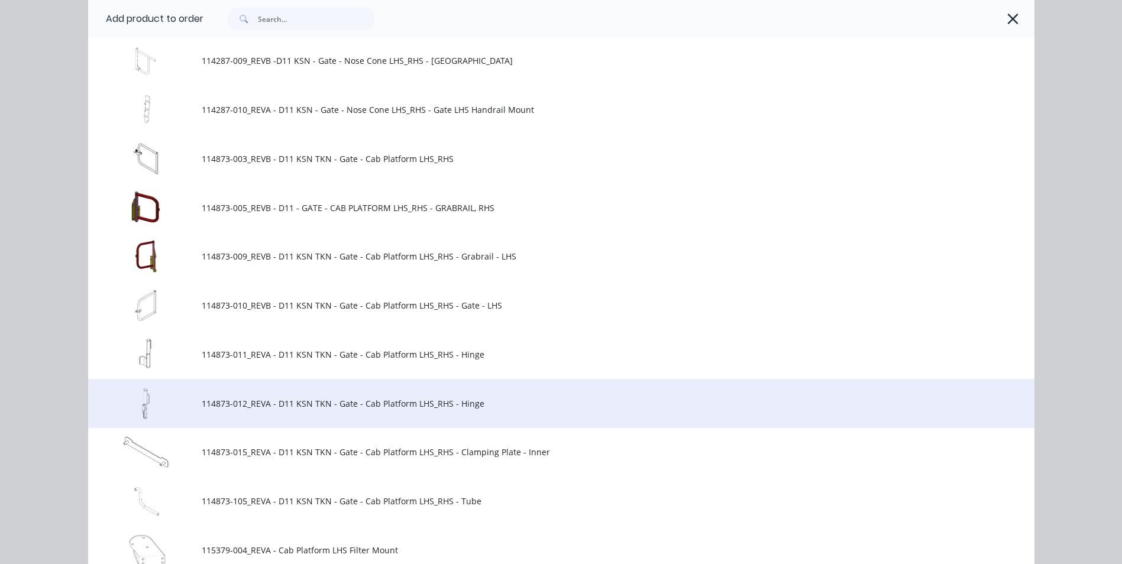
click at [242, 403] on span "114873-012_REVA - D11 KSN TKN - Gate - Cab Platform LHS_RHS - Hinge" at bounding box center [535, 403] width 666 height 12
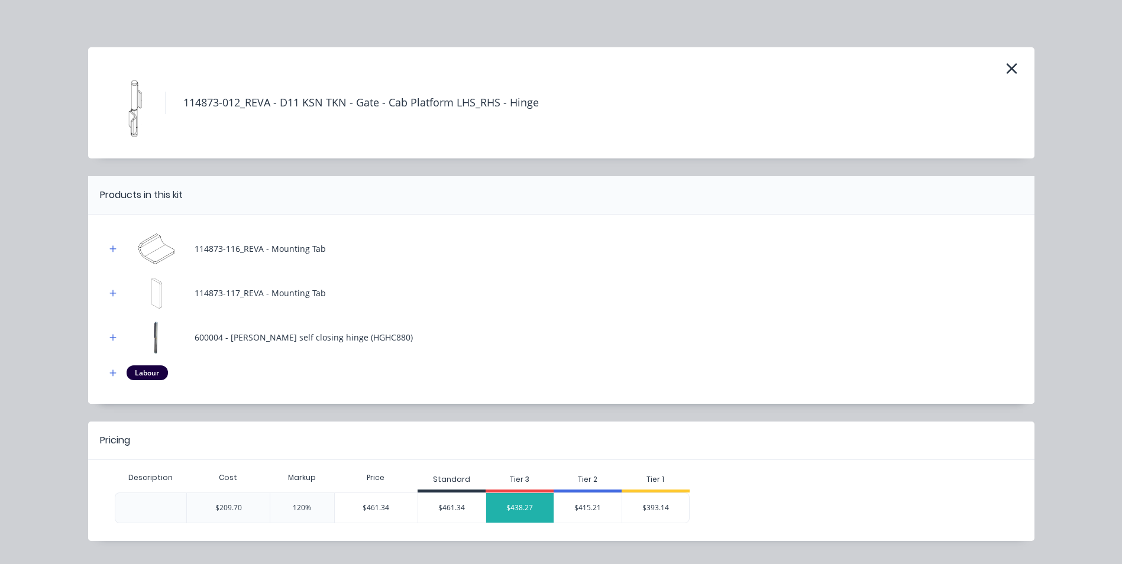
click at [522, 510] on div "$438.27" at bounding box center [519, 508] width 67 height 30
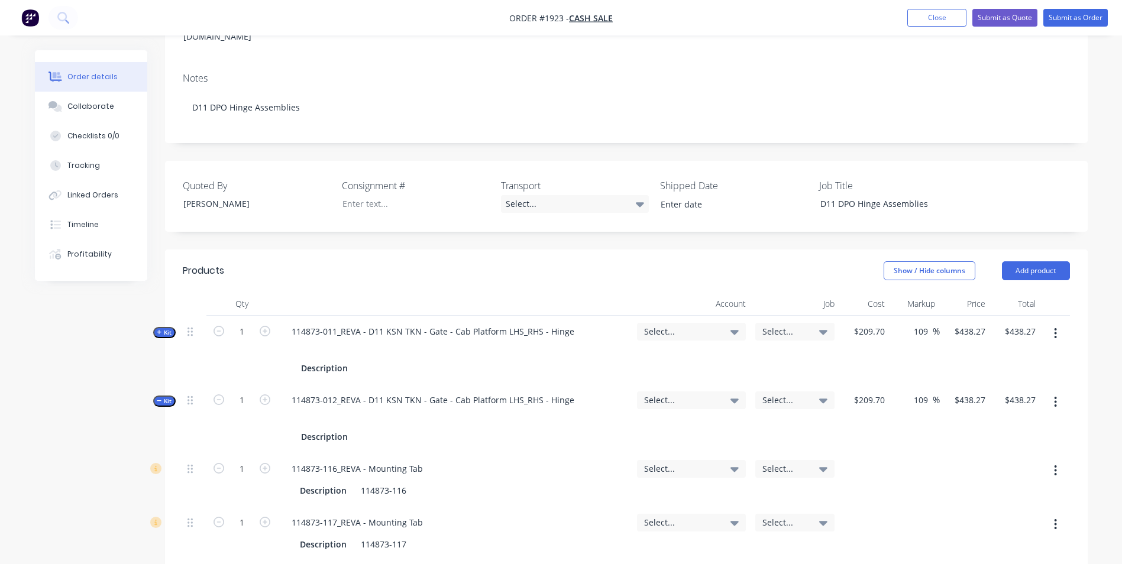
click at [161, 400] on icon "button" at bounding box center [159, 400] width 5 height 1
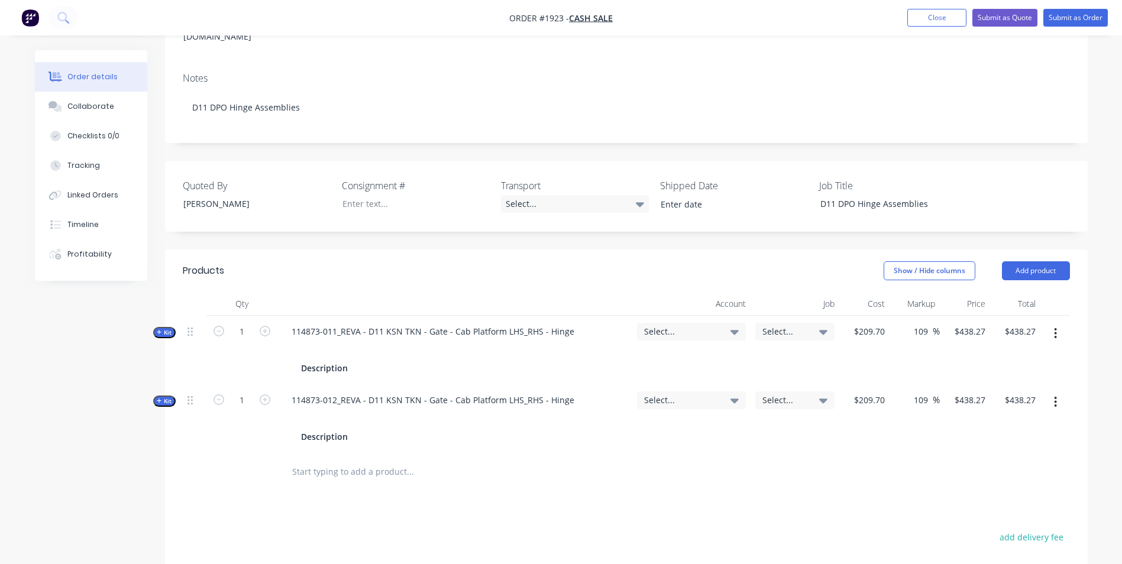
click at [661, 325] on span "Select..." at bounding box center [681, 331] width 75 height 12
click at [643, 355] on input at bounding box center [671, 367] width 121 height 24
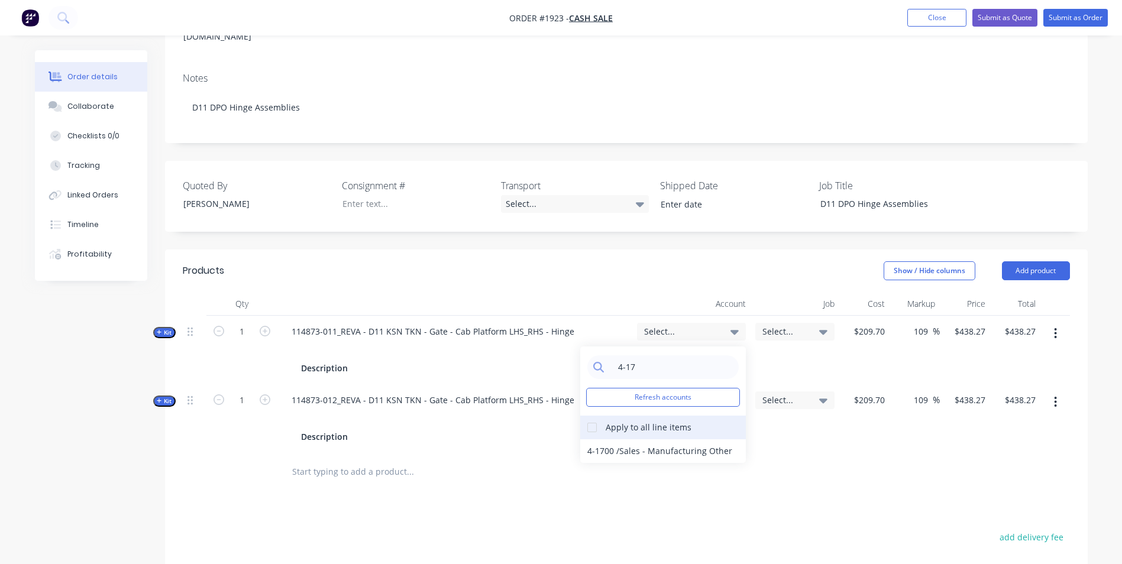
type input "4-17"
click at [594, 416] on div at bounding box center [592, 428] width 24 height 24
click at [611, 439] on div "4-1700 / Sales - Manufacturing Other" at bounding box center [663, 451] width 166 height 24
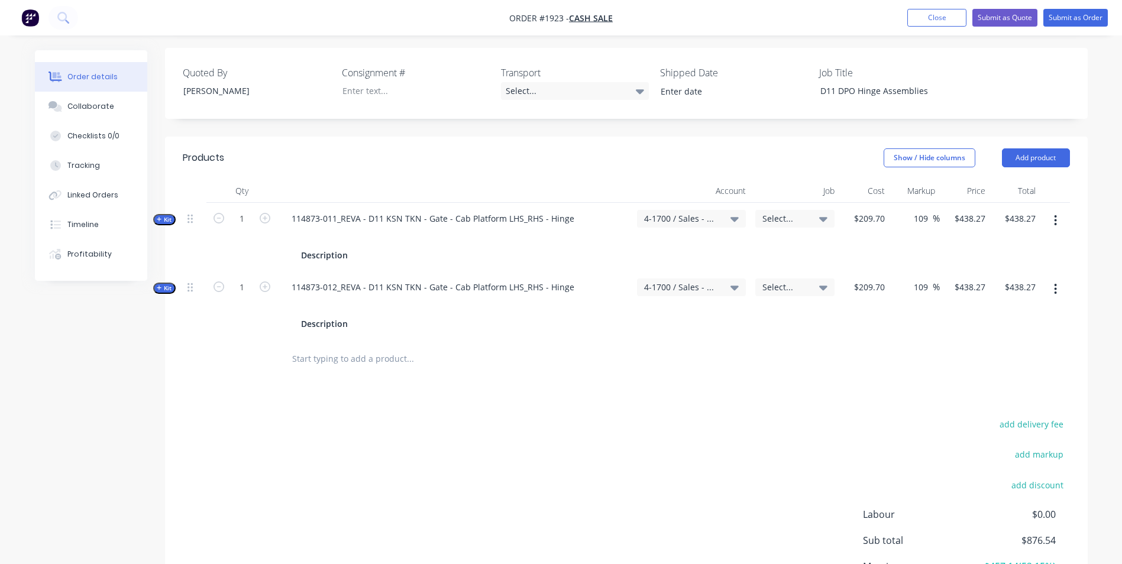
scroll to position [296, 0]
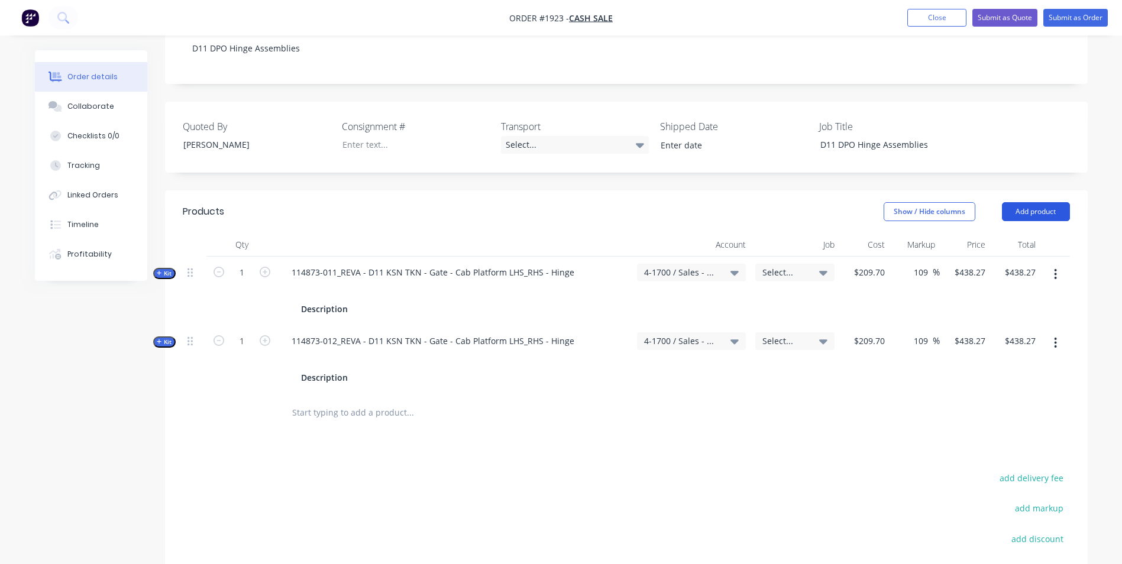
click at [1042, 202] on button "Add product" at bounding box center [1036, 211] width 68 height 19
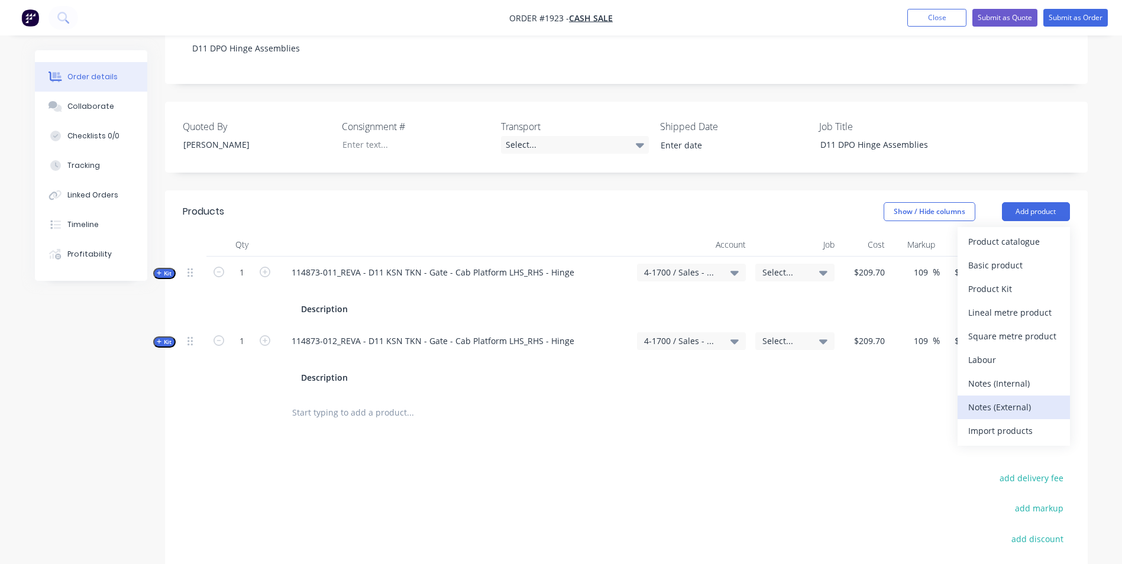
click at [999, 399] on div "Notes (External)" at bounding box center [1013, 407] width 91 height 17
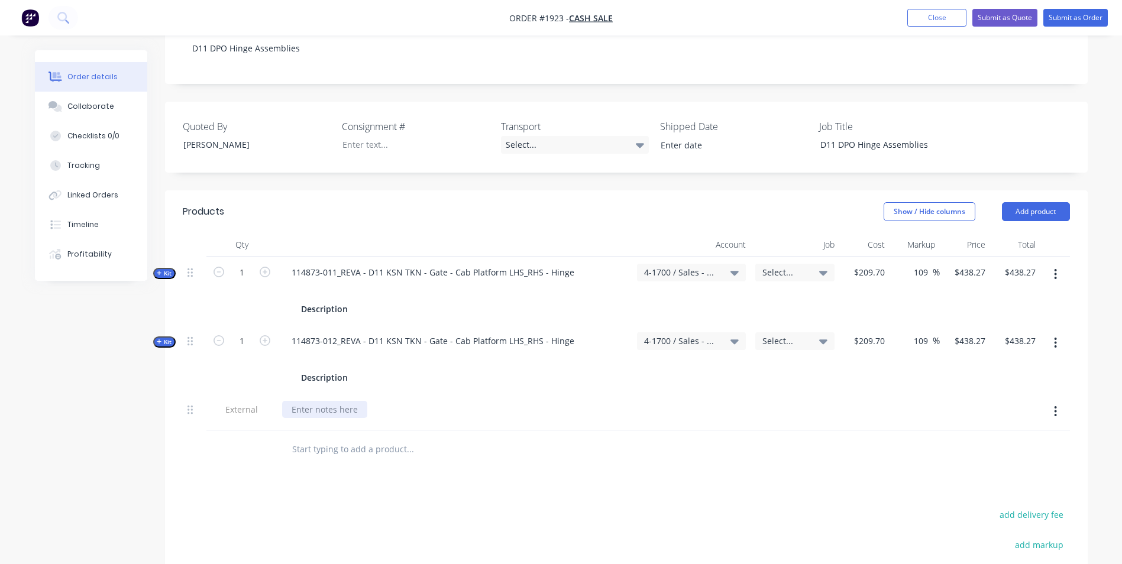
click at [298, 401] on div at bounding box center [324, 409] width 85 height 17
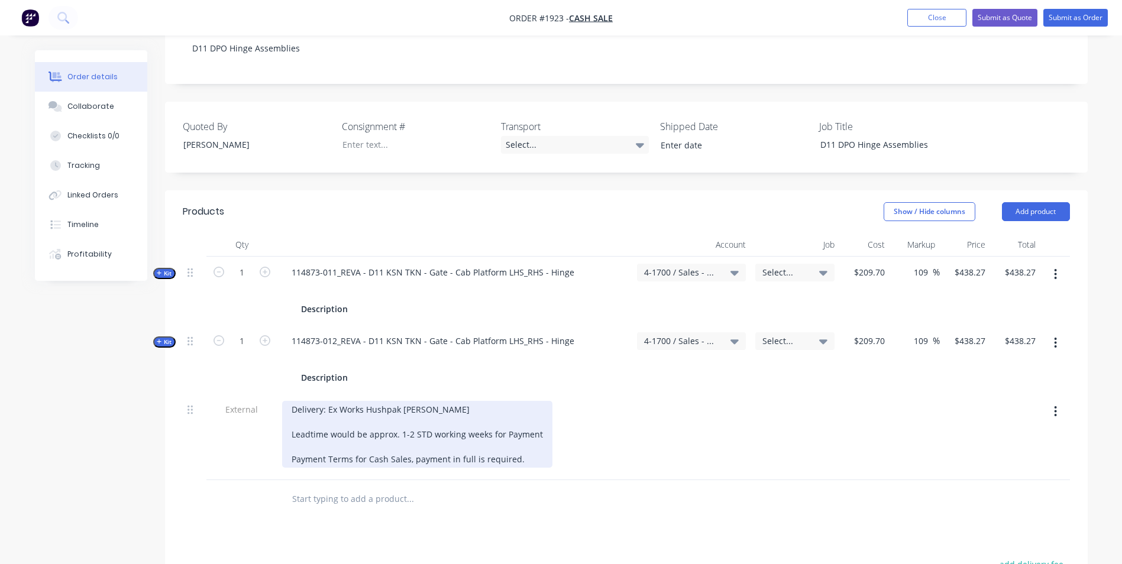
click at [513, 411] on div "Delivery: Ex Works Hushpak Beresfield Leadtime would be approx. 1-2 STD working…" at bounding box center [417, 434] width 270 height 67
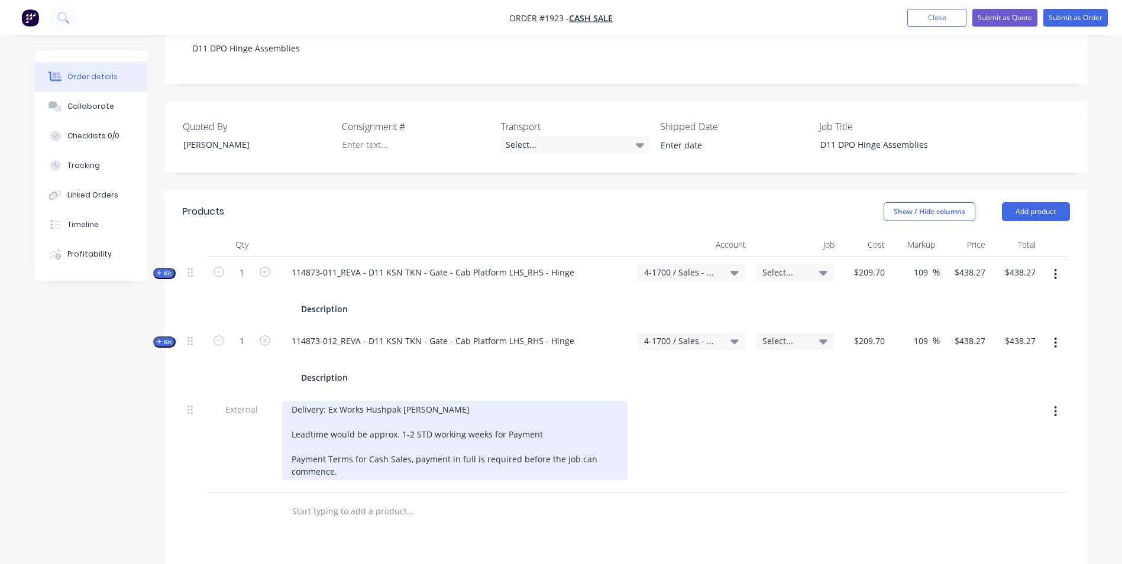
click at [341, 422] on div "Delivery: Ex Works Hushpak Beresfield Leadtime would be approx. 1-2 STD working…" at bounding box center [454, 440] width 345 height 79
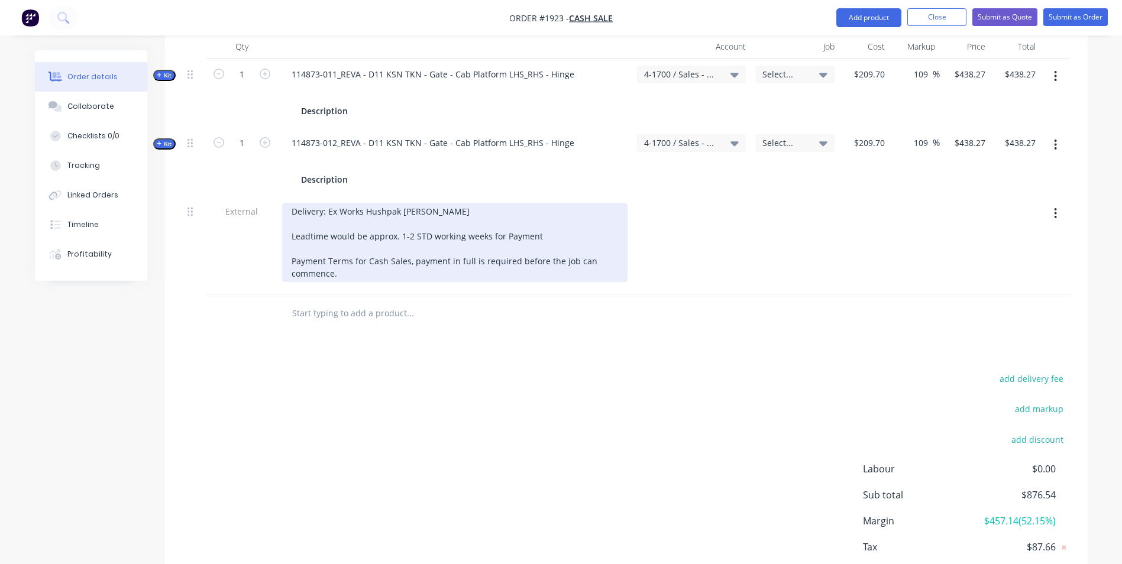
scroll to position [515, 0]
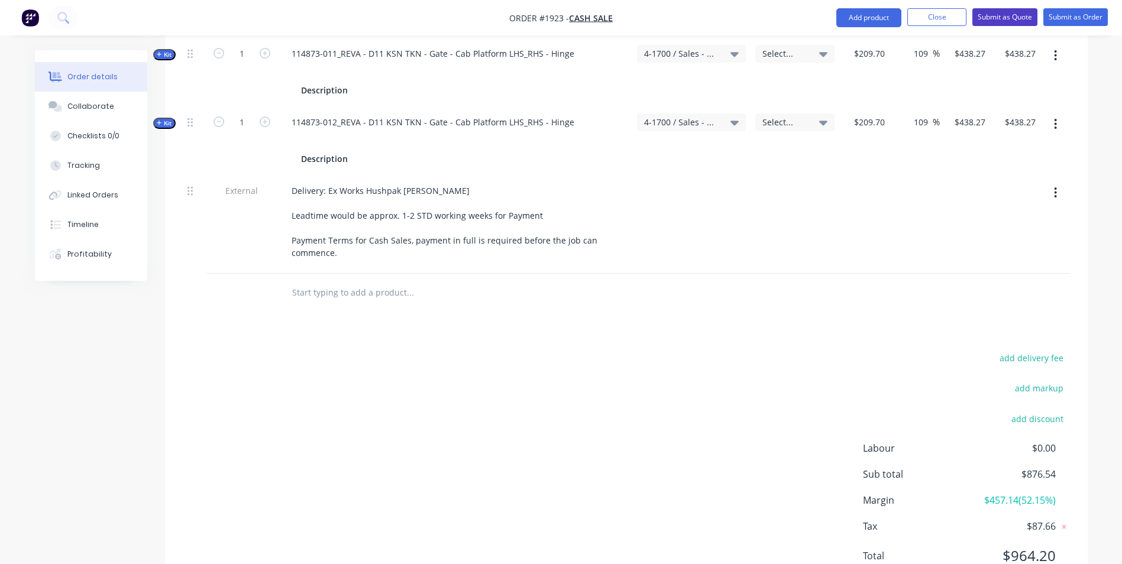
click at [1012, 16] on button "Submit as Quote" at bounding box center [1004, 17] width 65 height 18
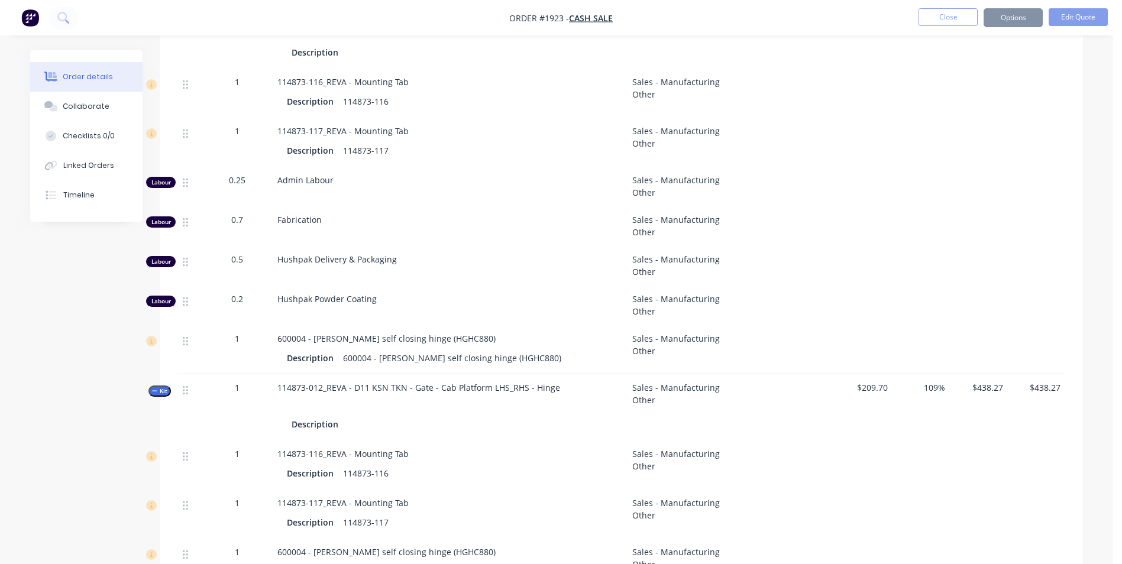
scroll to position [0, 0]
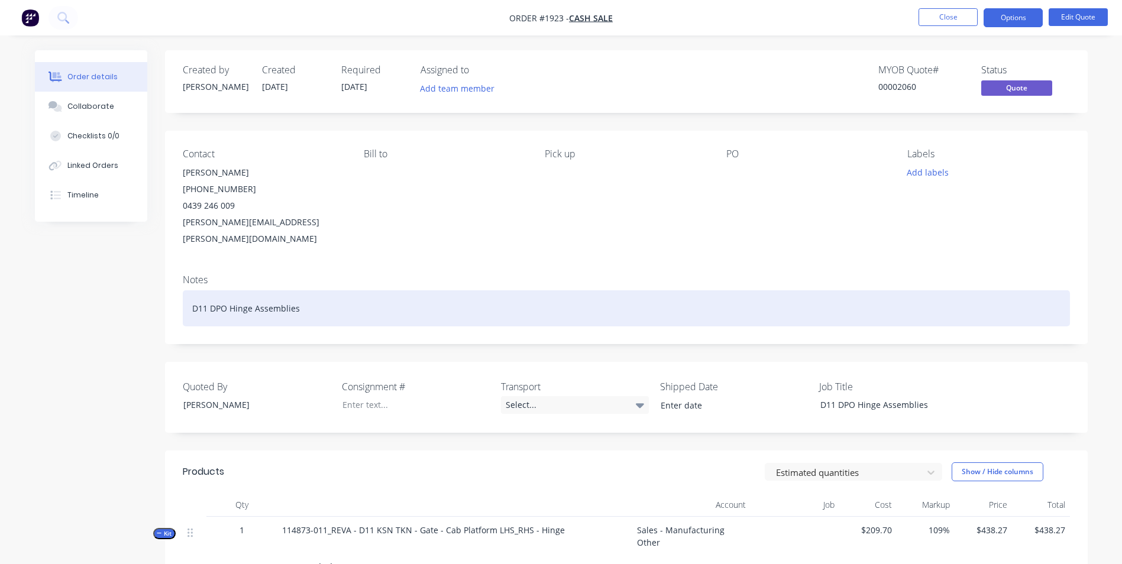
click at [300, 294] on div "D11 DPO Hinge Assemblies" at bounding box center [626, 308] width 887 height 36
drag, startPoint x: 300, startPoint y: 292, endPoint x: 174, endPoint y: 295, distance: 126.0
click at [174, 295] on div "Notes D11 DPO Hinge Assemblies" at bounding box center [626, 304] width 923 height 79
copy div "D11 DPO Hinge Assemblies"
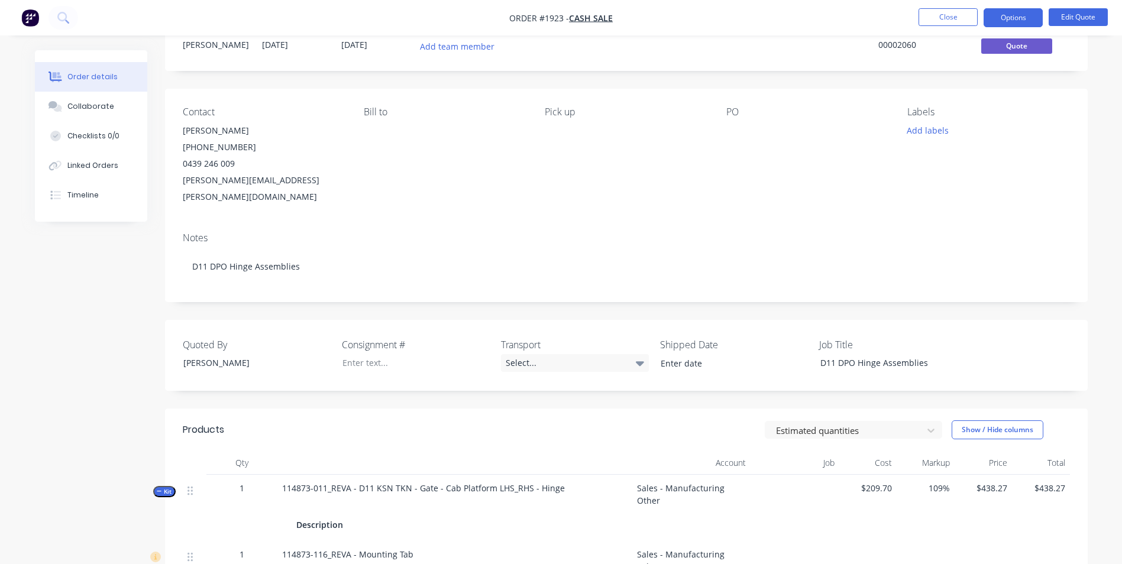
scroll to position [296, 0]
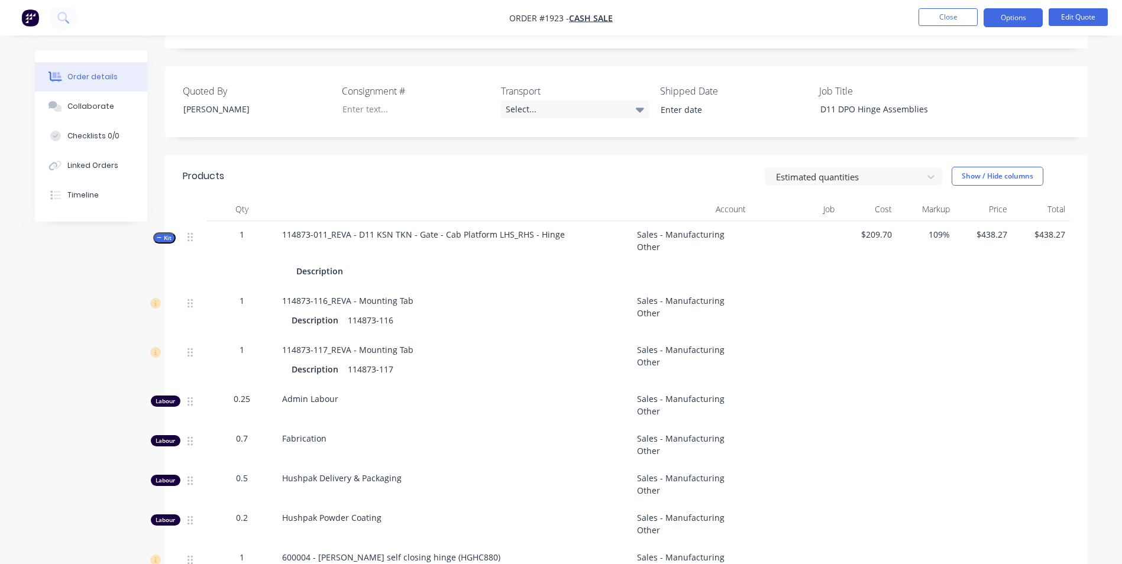
click at [166, 234] on span "Kit" at bounding box center [164, 238] width 15 height 9
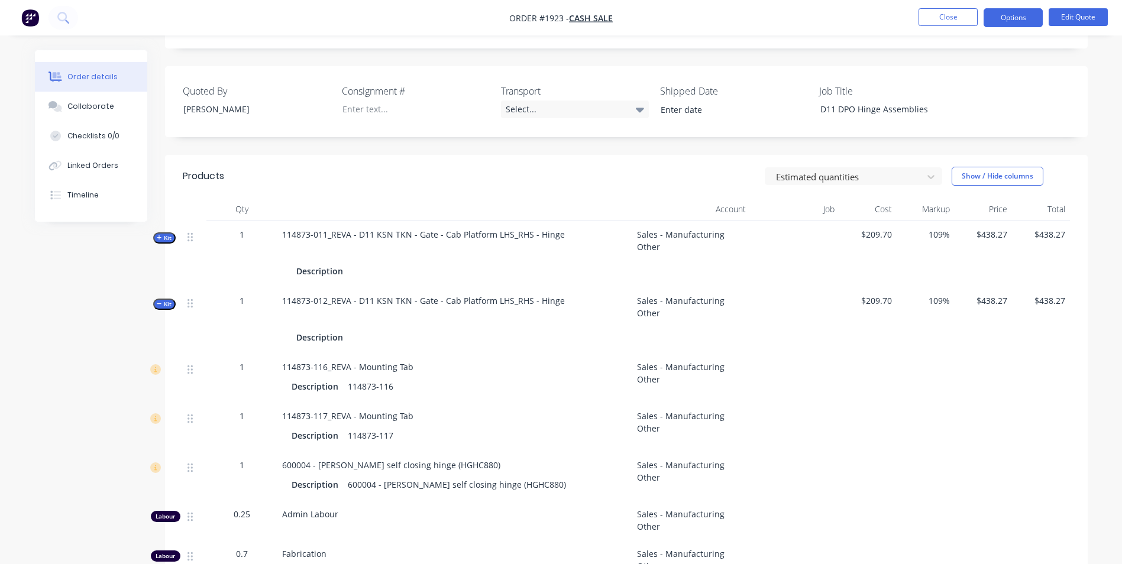
click at [165, 300] on span "Kit" at bounding box center [164, 304] width 15 height 9
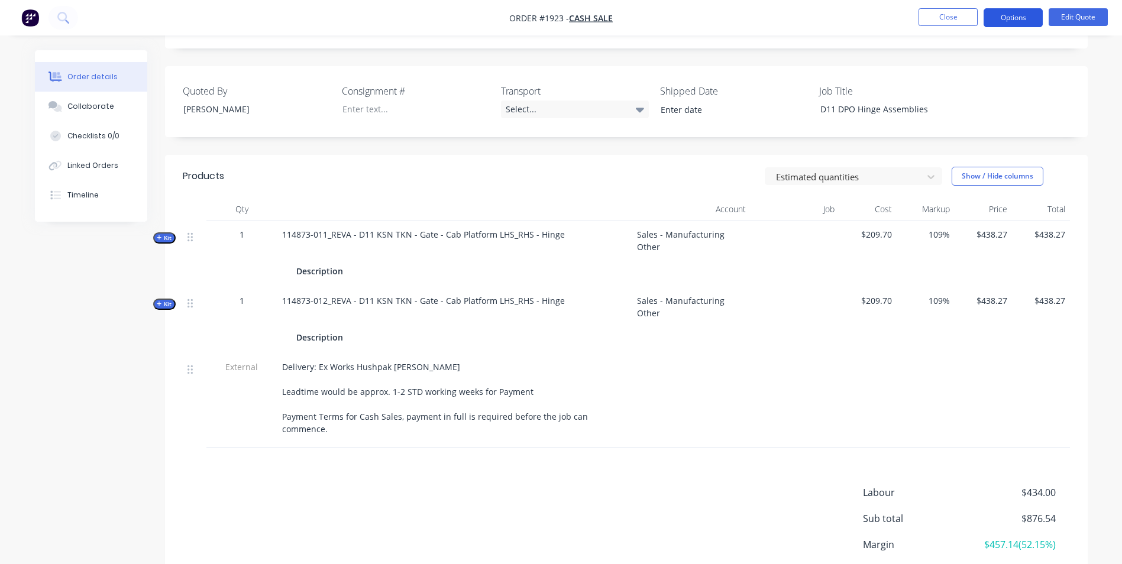
click at [1015, 16] on button "Options" at bounding box center [1012, 17] width 59 height 19
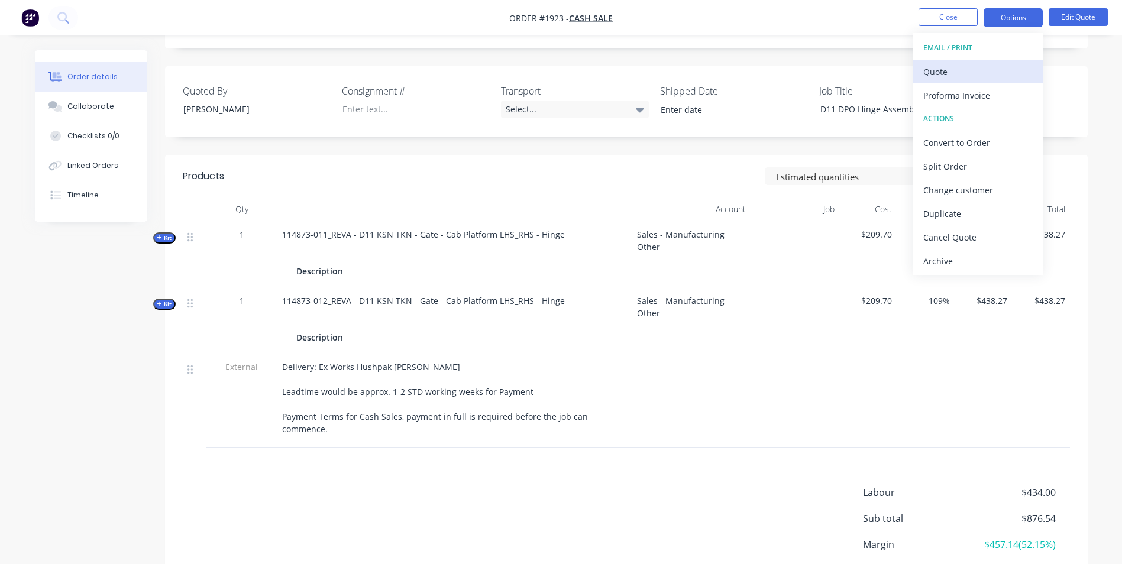
click at [941, 69] on div "Quote" at bounding box center [977, 71] width 109 height 17
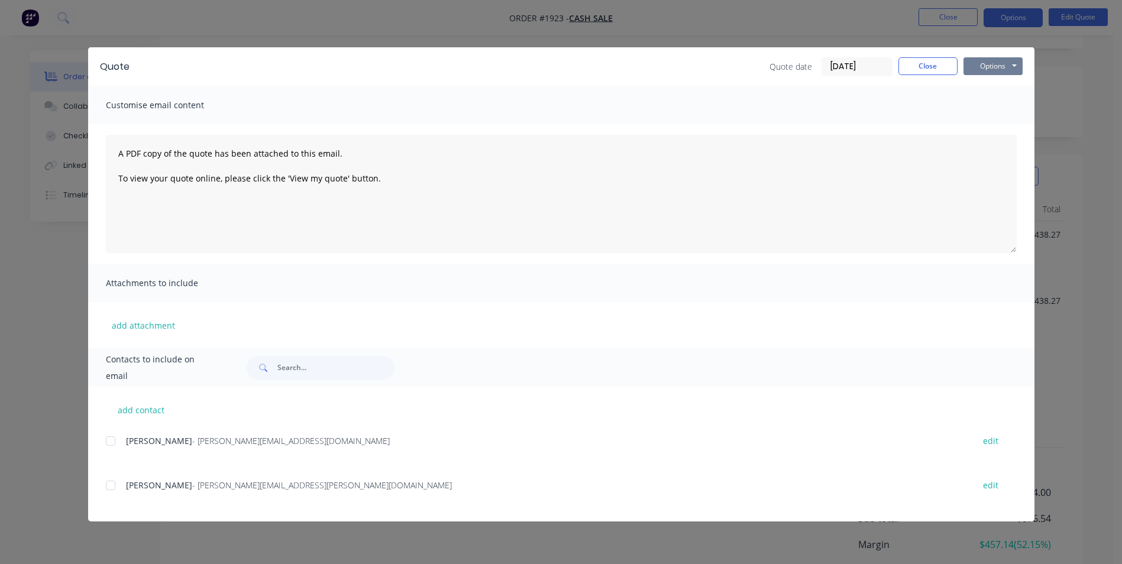
click at [992, 69] on button "Options" at bounding box center [992, 66] width 59 height 18
click at [997, 108] on button "Print" at bounding box center [1001, 107] width 76 height 20
click at [917, 65] on button "Close" at bounding box center [927, 66] width 59 height 18
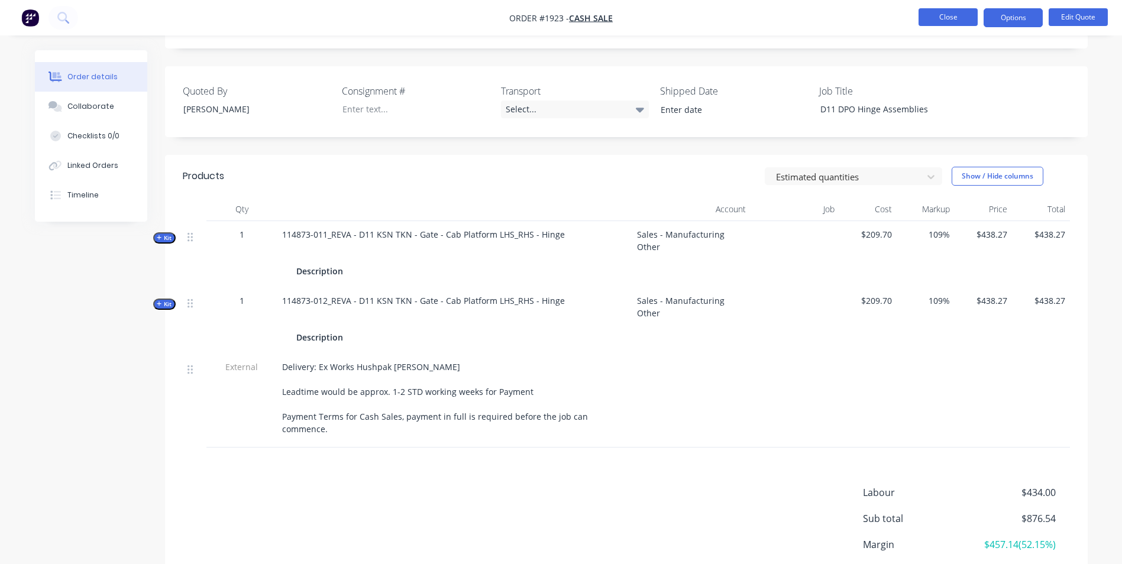
click at [940, 22] on button "Close" at bounding box center [947, 17] width 59 height 18
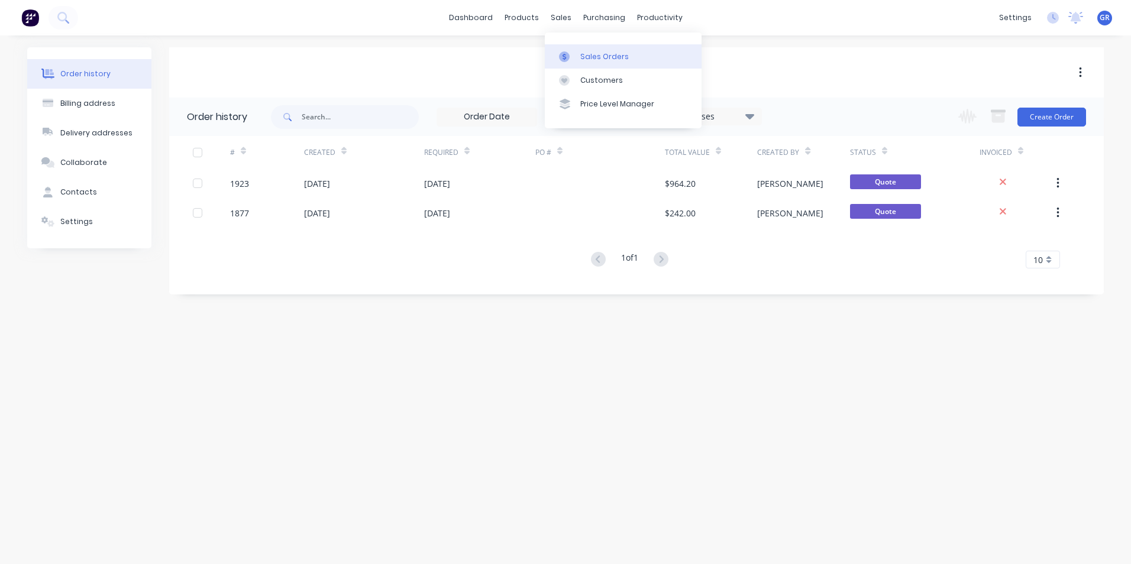
click at [591, 53] on div "Sales Orders" at bounding box center [604, 56] width 48 height 11
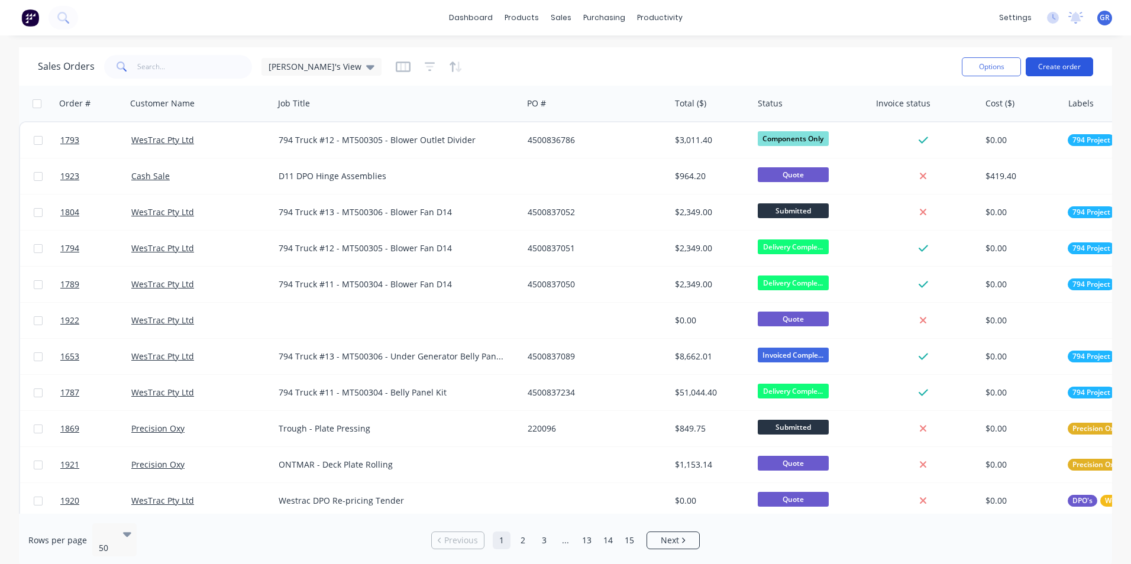
click at [1043, 65] on button "Create order" at bounding box center [1058, 66] width 67 height 19
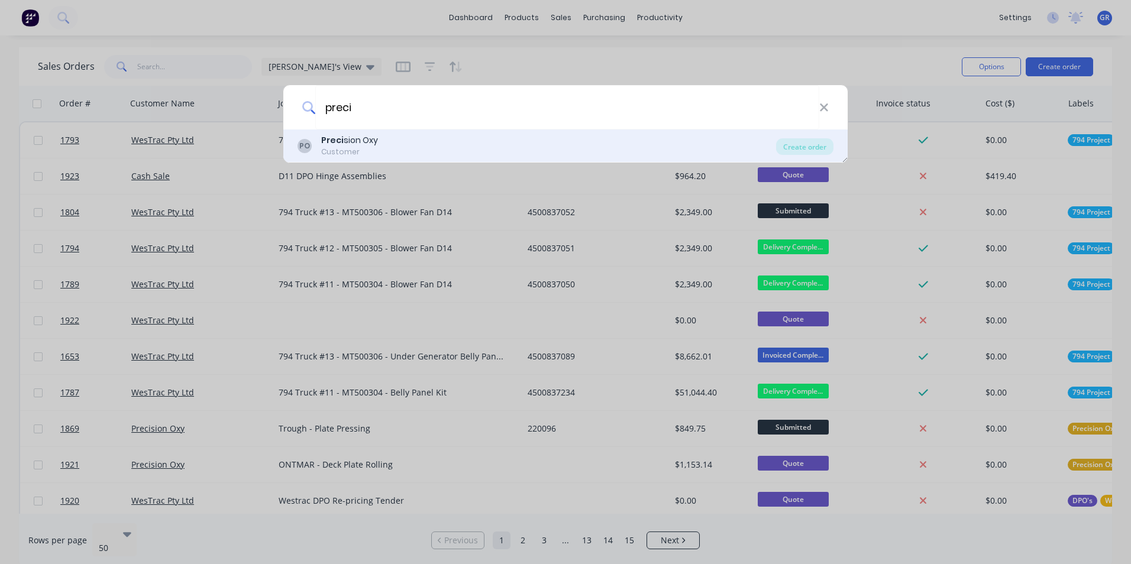
type input "preci"
click at [334, 137] on b "Preci" at bounding box center [332, 140] width 22 height 12
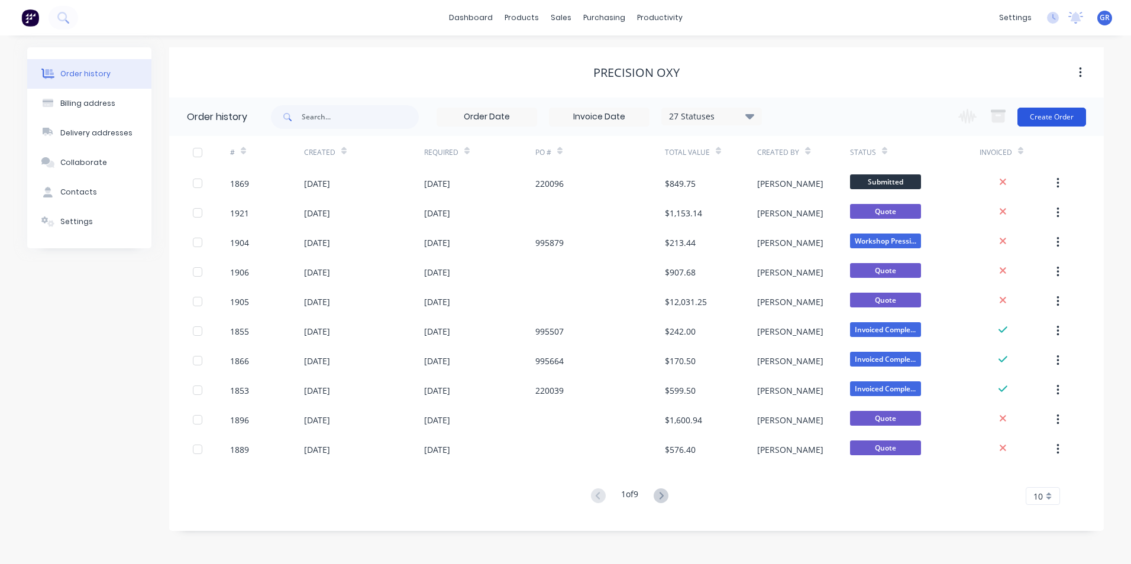
click at [1040, 118] on button "Create Order" at bounding box center [1051, 117] width 69 height 19
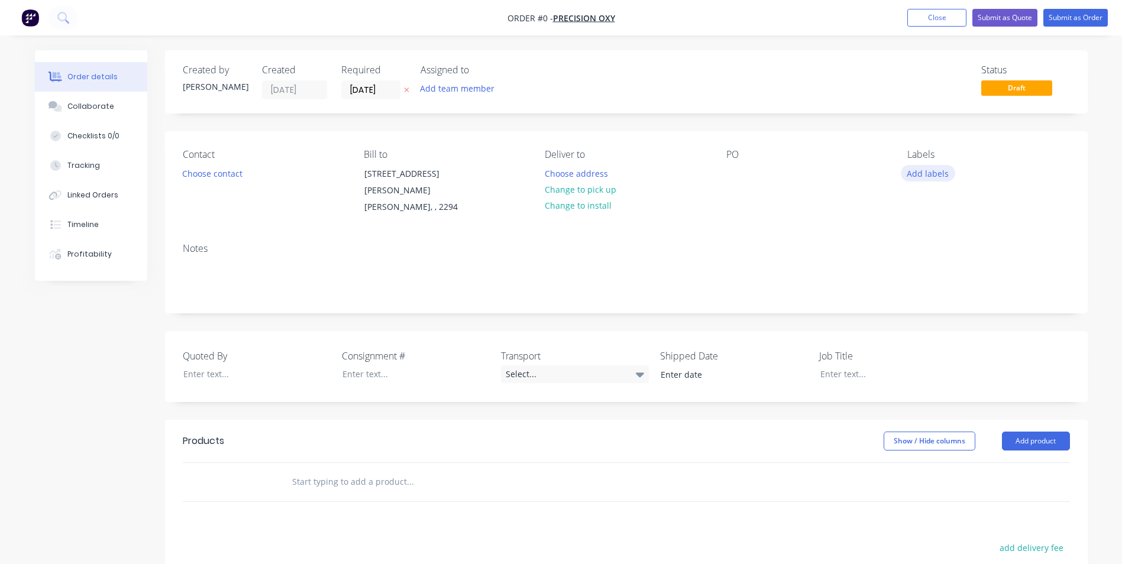
click at [927, 173] on button "Add labels" at bounding box center [928, 173] width 54 height 16
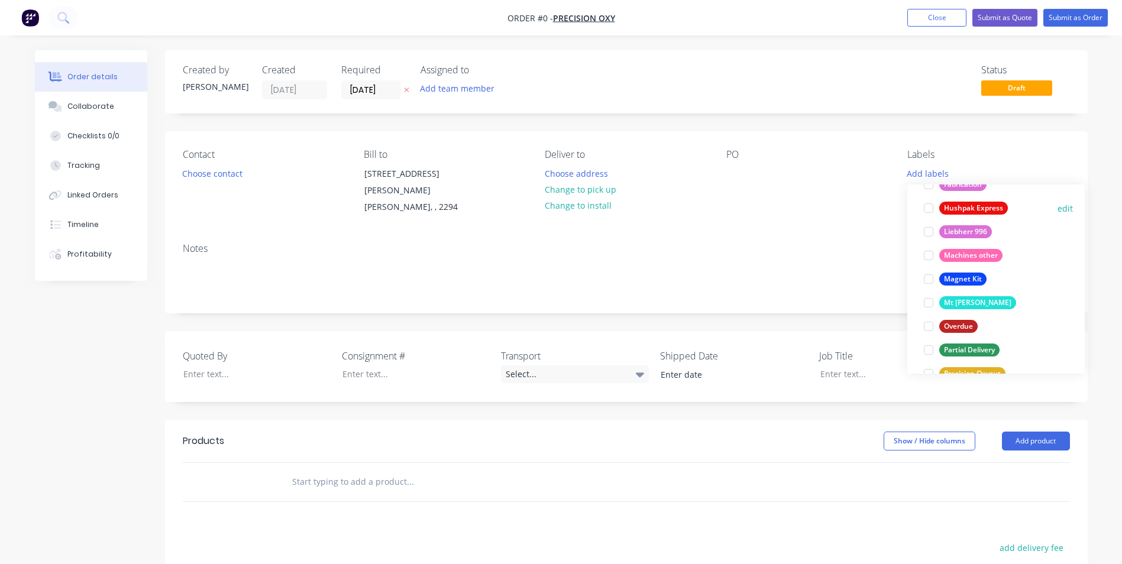
scroll to position [651, 0]
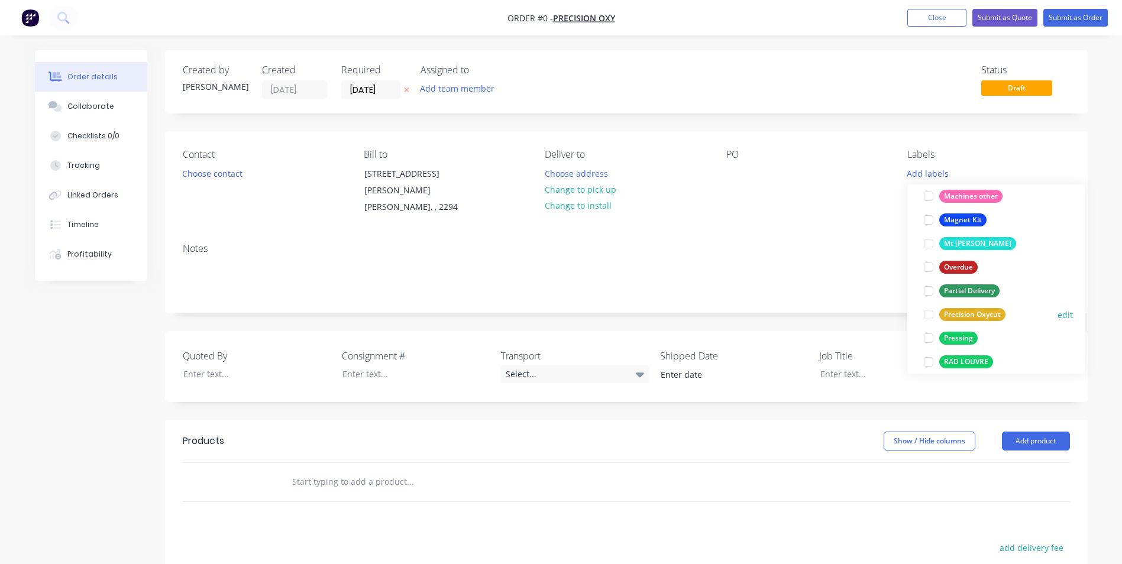
click at [966, 313] on div "Precision Oxycut" at bounding box center [972, 314] width 66 height 13
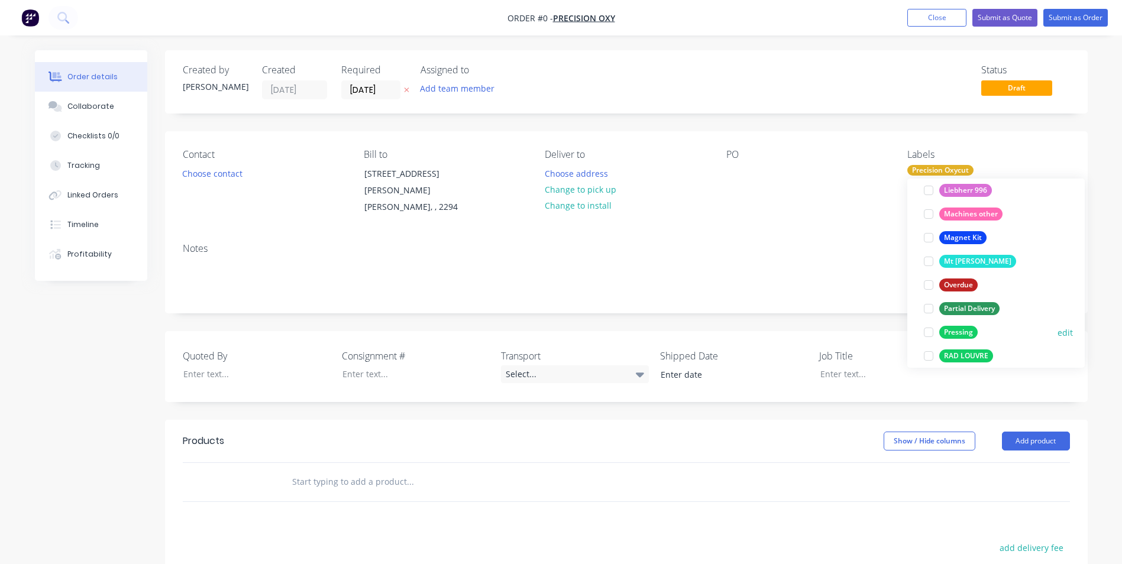
click at [959, 330] on div "Pressing" at bounding box center [958, 332] width 38 height 13
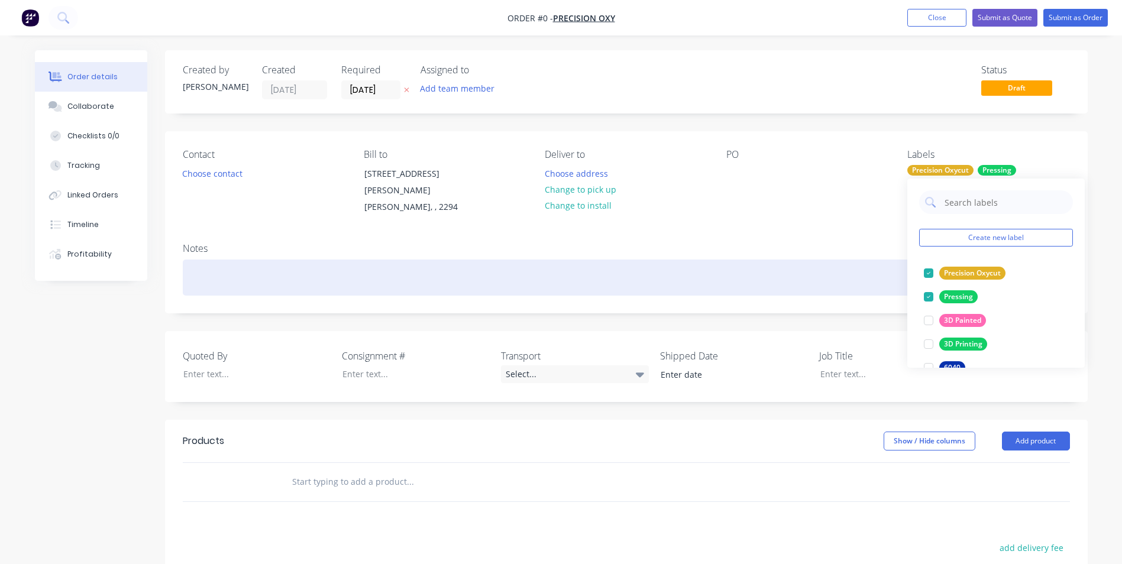
click at [211, 262] on div "Order details Collaborate Checklists 0/0 Tracking Linked Orders Timeline Profit…" at bounding box center [561, 426] width 1076 height 753
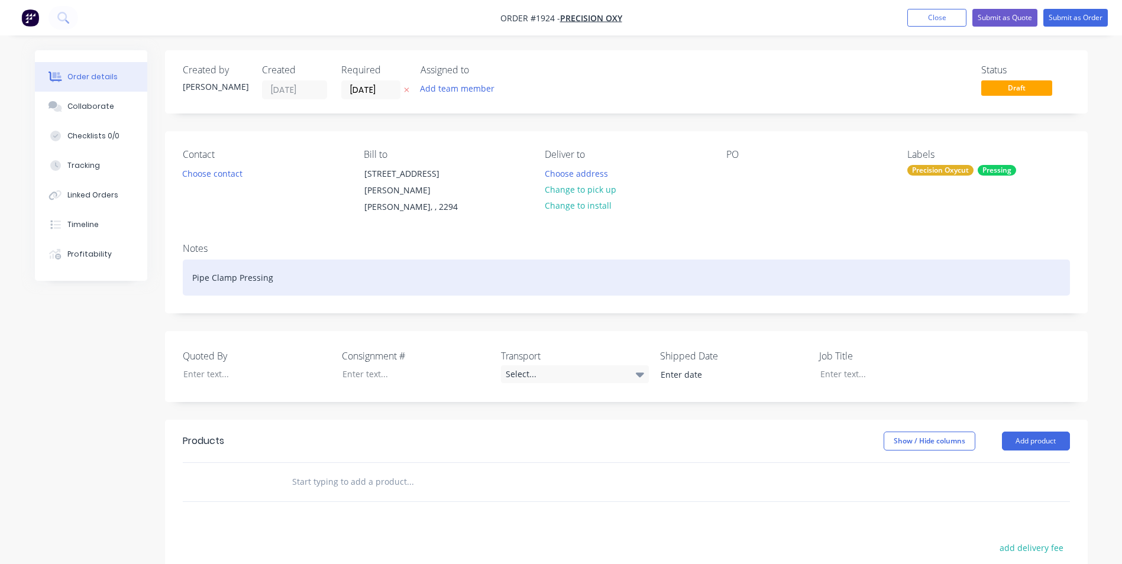
drag, startPoint x: 266, startPoint y: 264, endPoint x: 186, endPoint y: 266, distance: 79.3
click at [186, 266] on div "Pipe Clamp Pressing" at bounding box center [626, 278] width 887 height 36
copy div "Pipe Clamp Pressing"
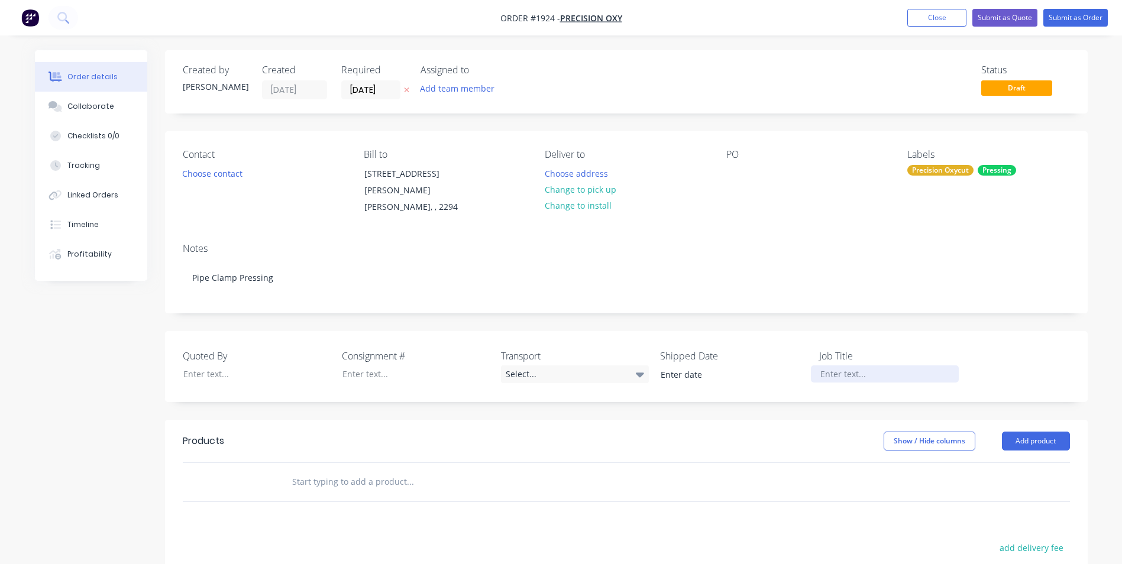
click at [829, 365] on div at bounding box center [885, 373] width 148 height 17
paste div
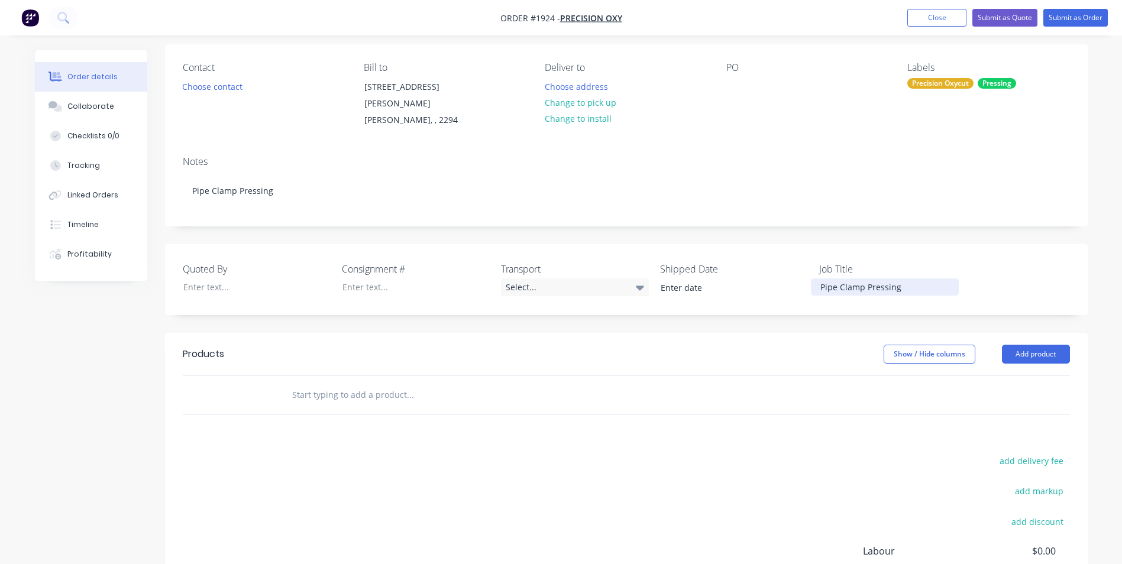
scroll to position [118, 0]
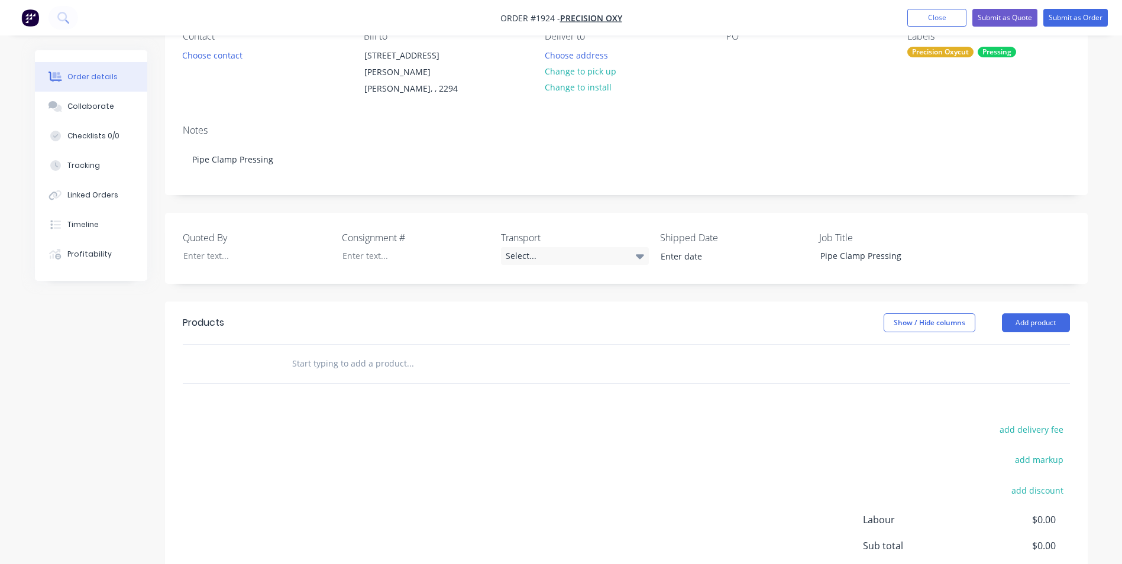
click at [319, 352] on input "text" at bounding box center [410, 364] width 237 height 24
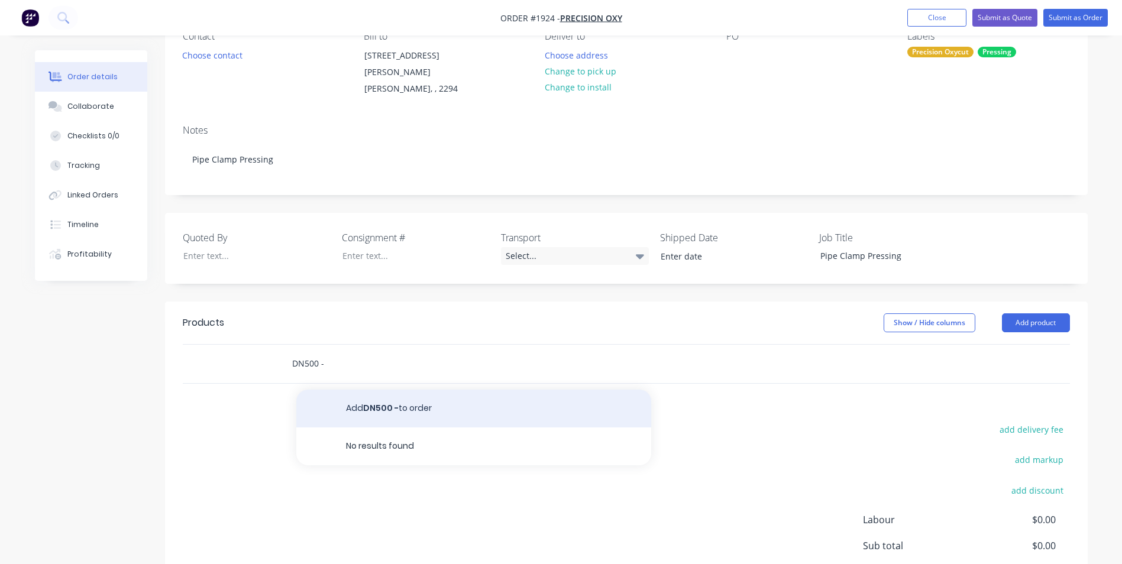
type input "DN500 -"
click at [384, 395] on button "Add DN500 - to order" at bounding box center [473, 409] width 355 height 38
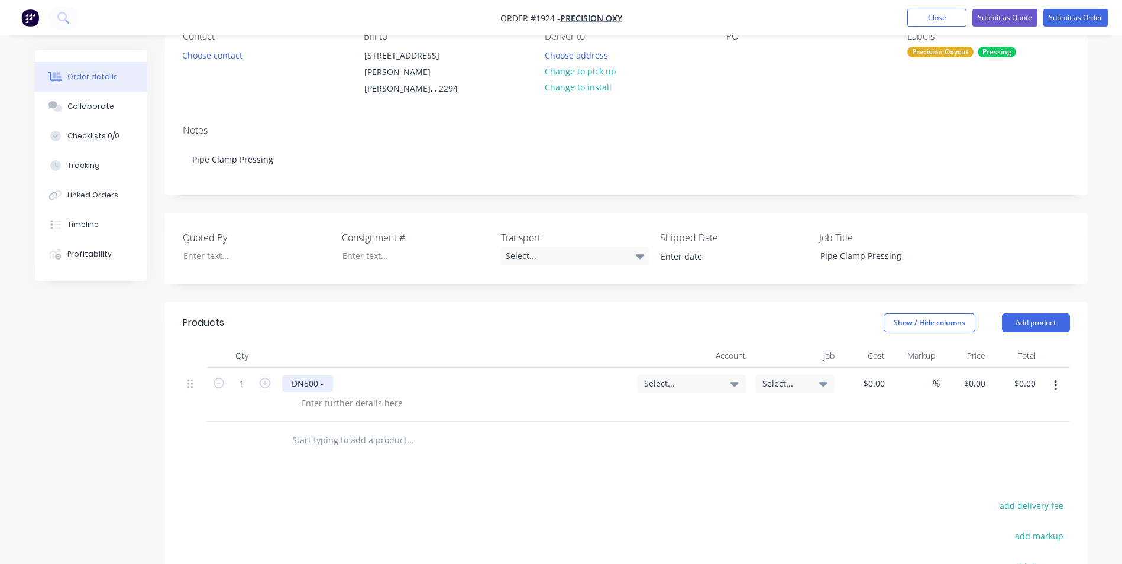
click at [328, 375] on div "DN500 -" at bounding box center [307, 383] width 51 height 17
click at [325, 375] on div "DN500 - Half - 16mm pressed" at bounding box center [350, 383] width 136 height 17
click at [338, 394] on div at bounding box center [352, 402] width 121 height 17
click at [302, 394] on div "IS=R254" at bounding box center [317, 402] width 50 height 17
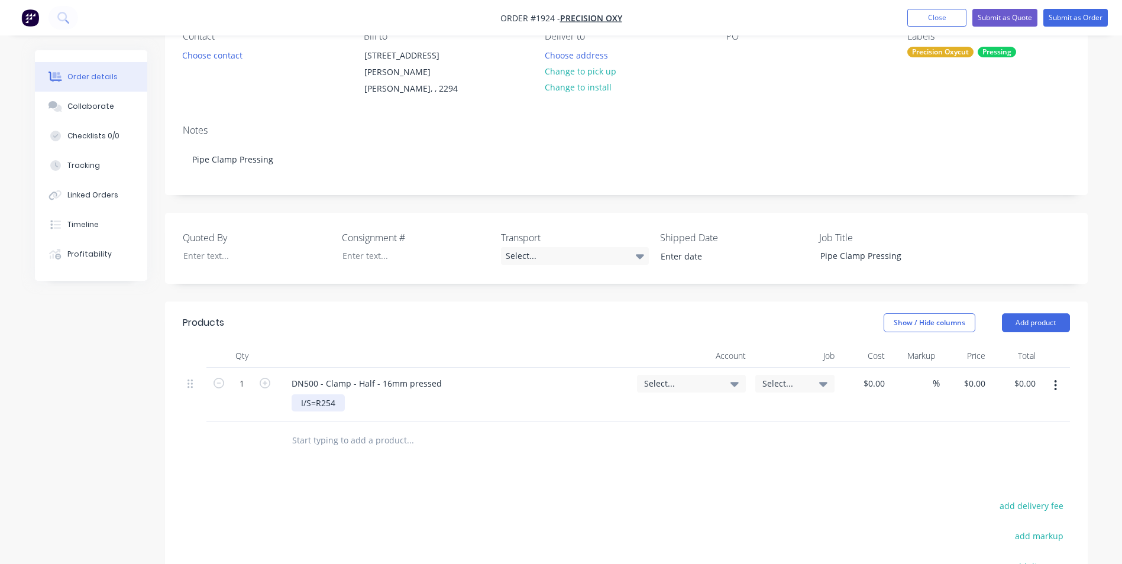
click at [342, 394] on div "I/S=R254" at bounding box center [318, 402] width 53 height 17
click at [325, 429] on input "text" at bounding box center [410, 441] width 237 height 24
click at [352, 399] on div "DN500 - Clamp - Half - 16mm pressed I/S=R254" at bounding box center [454, 395] width 355 height 54
click at [341, 394] on div "I/S=R254" at bounding box center [318, 402] width 53 height 17
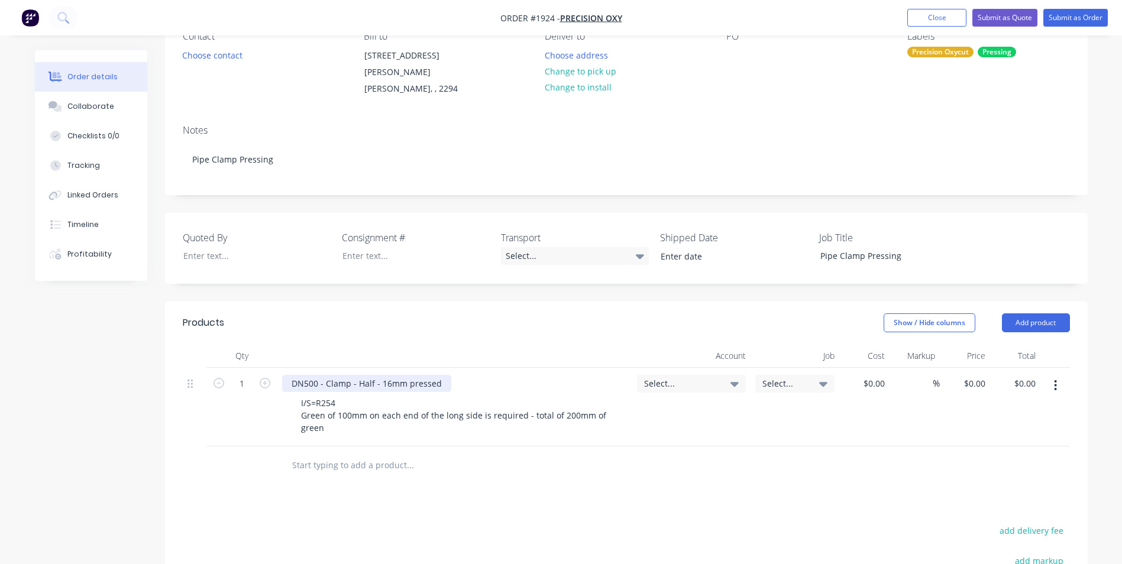
click at [441, 375] on div "DN500 - Clamp - Half - 16mm pressed" at bounding box center [366, 383] width 169 height 17
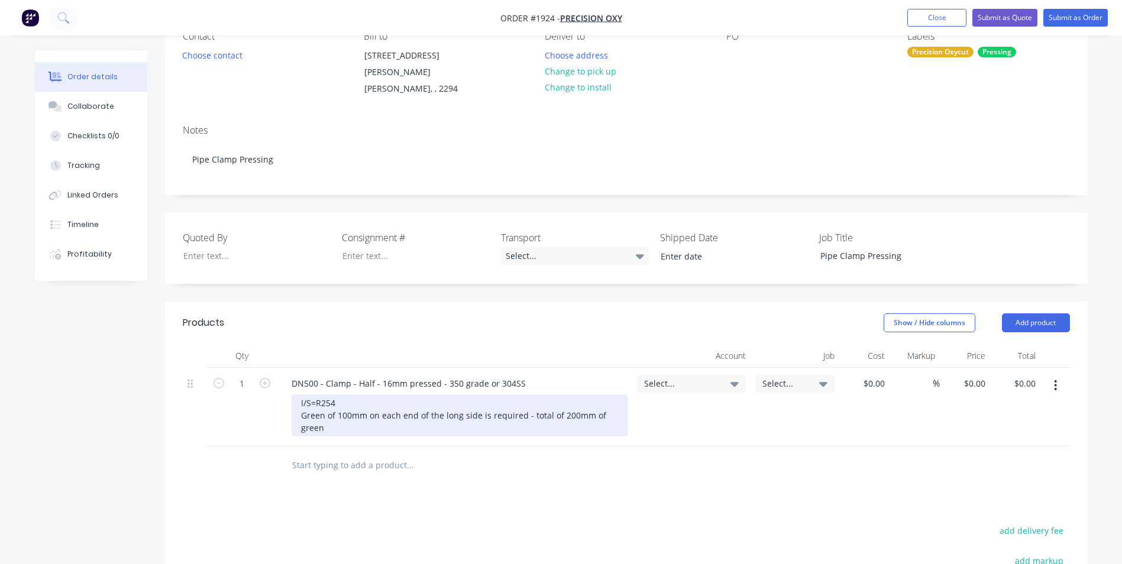
drag, startPoint x: 332, startPoint y: 417, endPoint x: 339, endPoint y: 415, distance: 7.5
click at [332, 417] on div "I/S=R254 Green of 100mm on each end of the long side is required - total of 200…" at bounding box center [460, 415] width 336 height 42
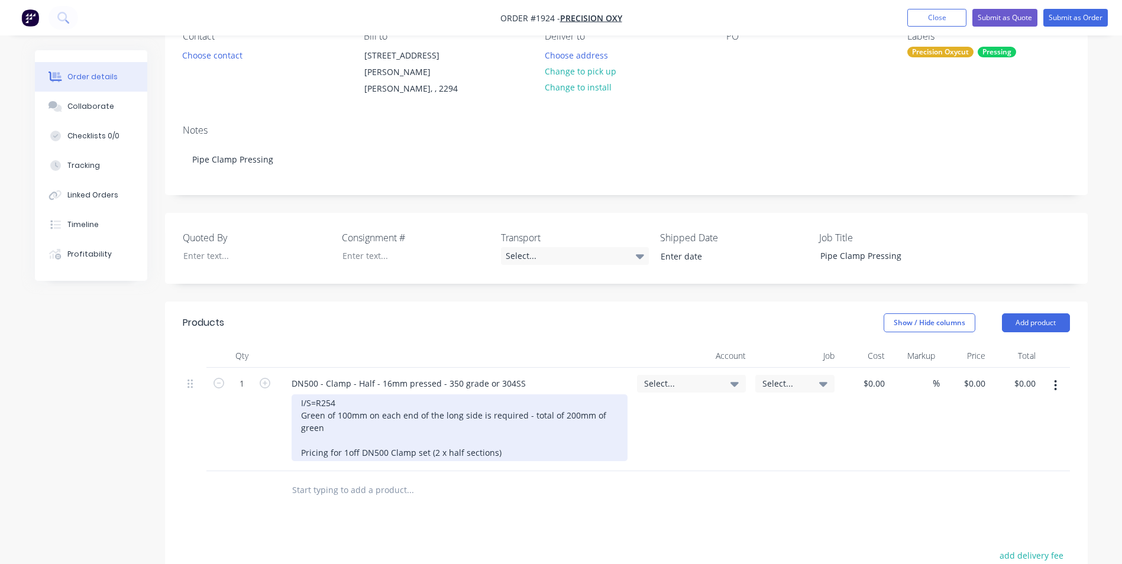
click at [300, 394] on div "I/S=R254 Green of 100mm on each end of the long side is required - total of 200…" at bounding box center [460, 427] width 336 height 67
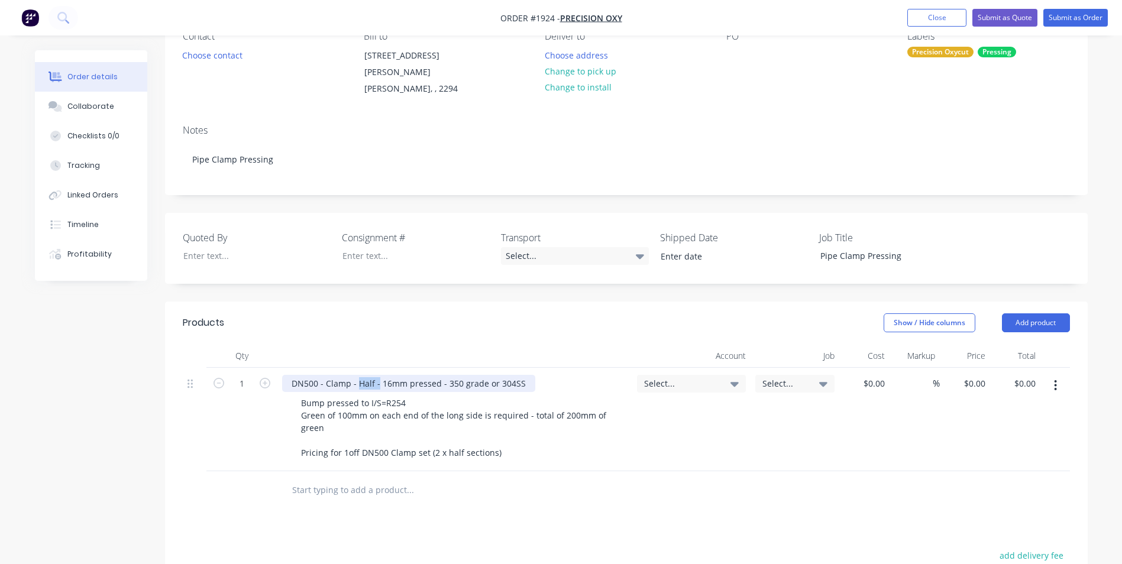
drag, startPoint x: 377, startPoint y: 370, endPoint x: 357, endPoint y: 371, distance: 20.7
click at [357, 375] on div "DN500 - Clamp - Half - 16mm pressed - 350 grade or 304SS" at bounding box center [408, 383] width 253 height 17
click at [662, 377] on span "Select..." at bounding box center [681, 383] width 75 height 12
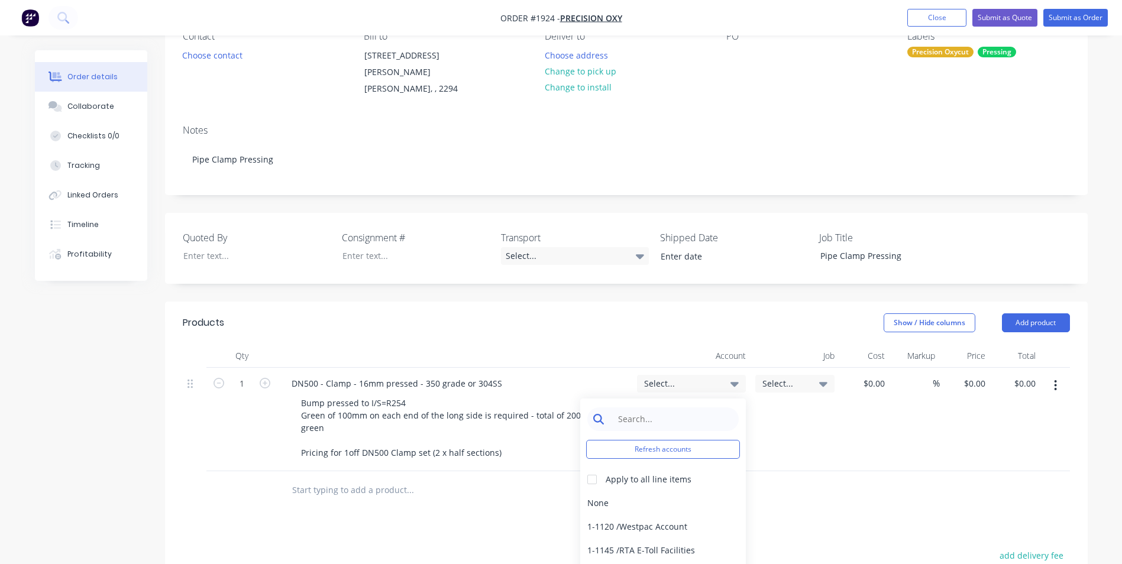
click at [628, 407] on input at bounding box center [671, 419] width 121 height 24
type input "pressing"
click at [664, 491] on div "4-1400 / Sales - Pressing" at bounding box center [663, 503] width 166 height 24
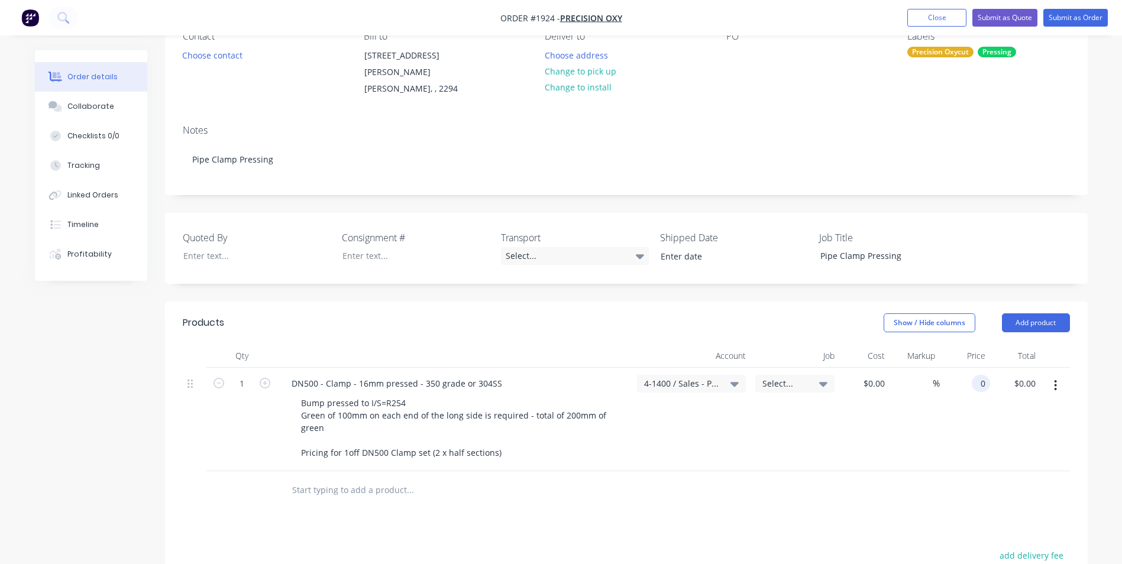
click at [979, 375] on input "0" at bounding box center [983, 383] width 14 height 17
type input "$220.00"
click at [982, 395] on div "$220.00 220" at bounding box center [965, 419] width 50 height 103
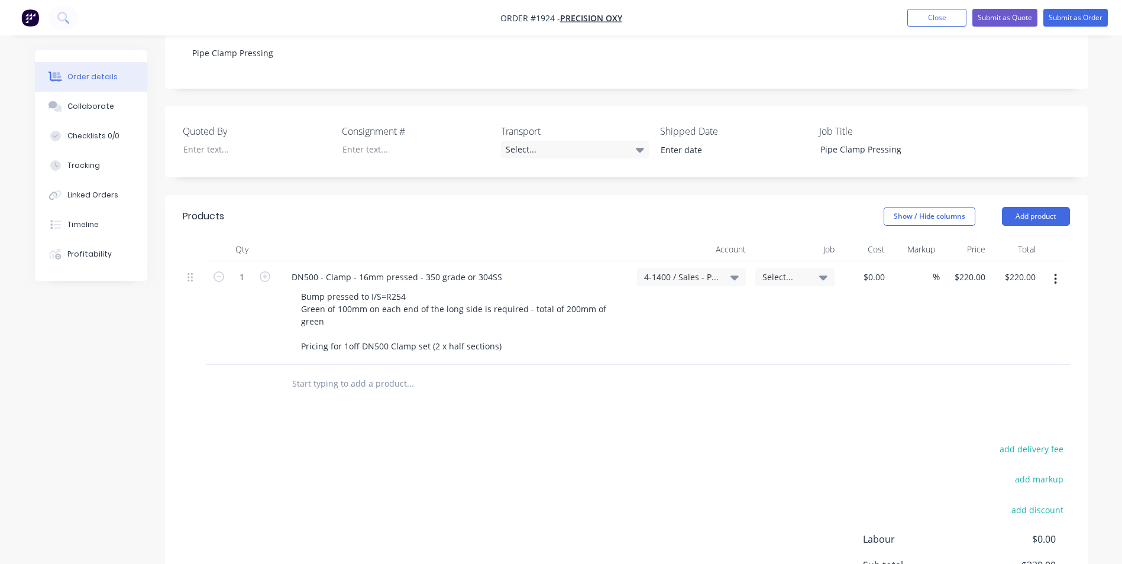
scroll to position [237, 0]
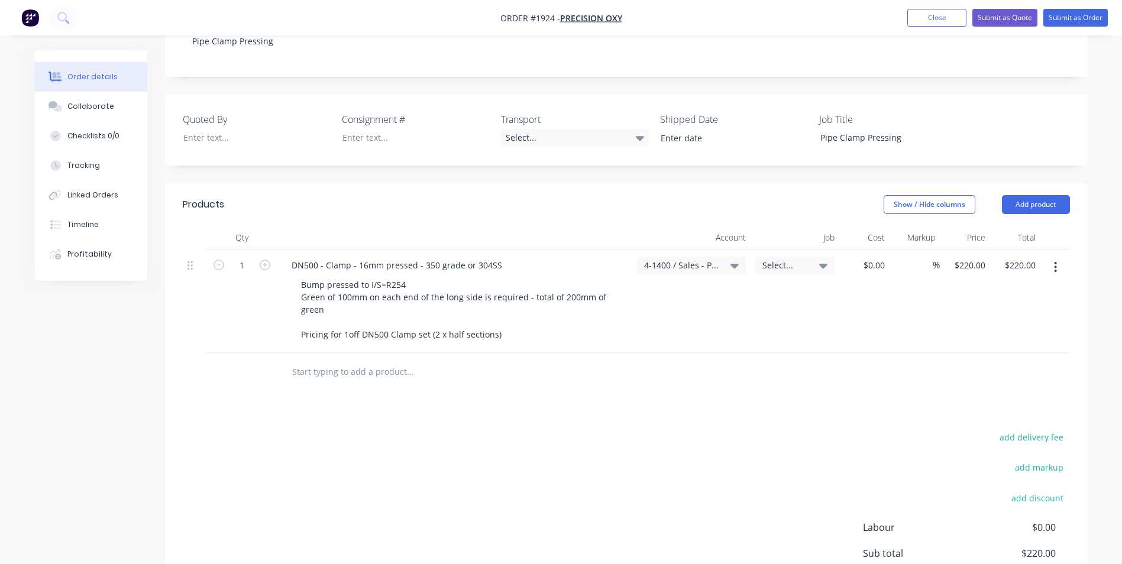
click at [1055, 261] on icon "button" at bounding box center [1055, 267] width 3 height 13
click at [989, 313] on div "Duplicate" at bounding box center [1013, 321] width 91 height 17
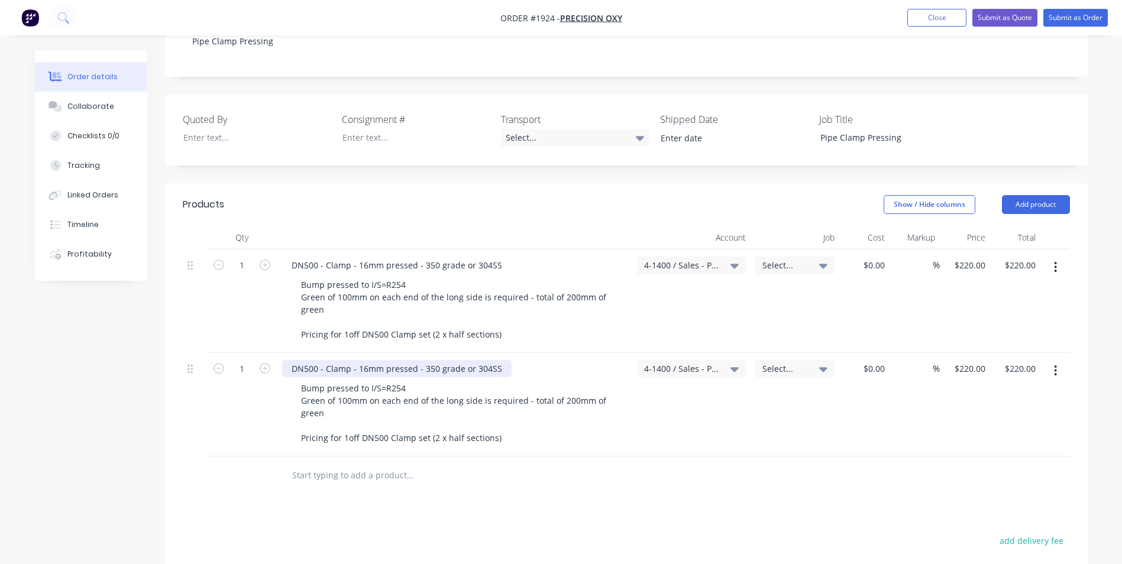
click at [303, 360] on div "DN500 - Clamp - 16mm pressed - 350 grade or 304SS" at bounding box center [396, 368] width 229 height 17
click at [305, 360] on div "DN500 - Clamp - 16mm pressed - 350 grade or 304SS" at bounding box center [396, 368] width 229 height 17
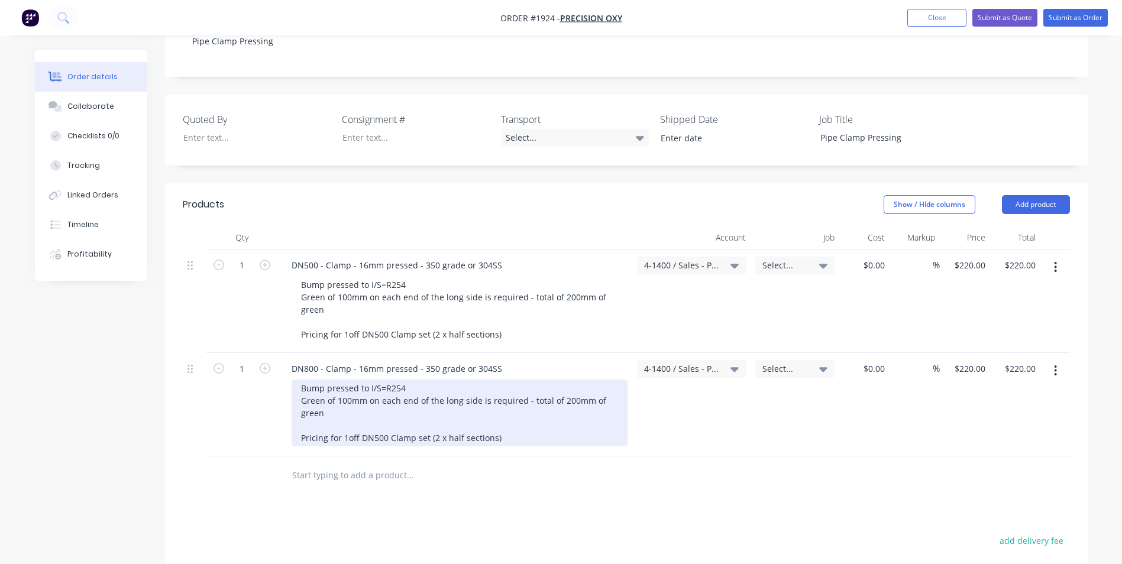
click at [376, 425] on div "Bump pressed to I/S=R254 Green of 100mm on each end of the long side is require…" at bounding box center [460, 413] width 336 height 67
click at [375, 425] on div "Bump pressed to I/S=R254 Green of 100mm on each end of the long side is require…" at bounding box center [460, 413] width 336 height 67
click at [374, 425] on div "Bump pressed to I/S=R254 Green of 100mm on each end of the long side is require…" at bounding box center [460, 413] width 336 height 67
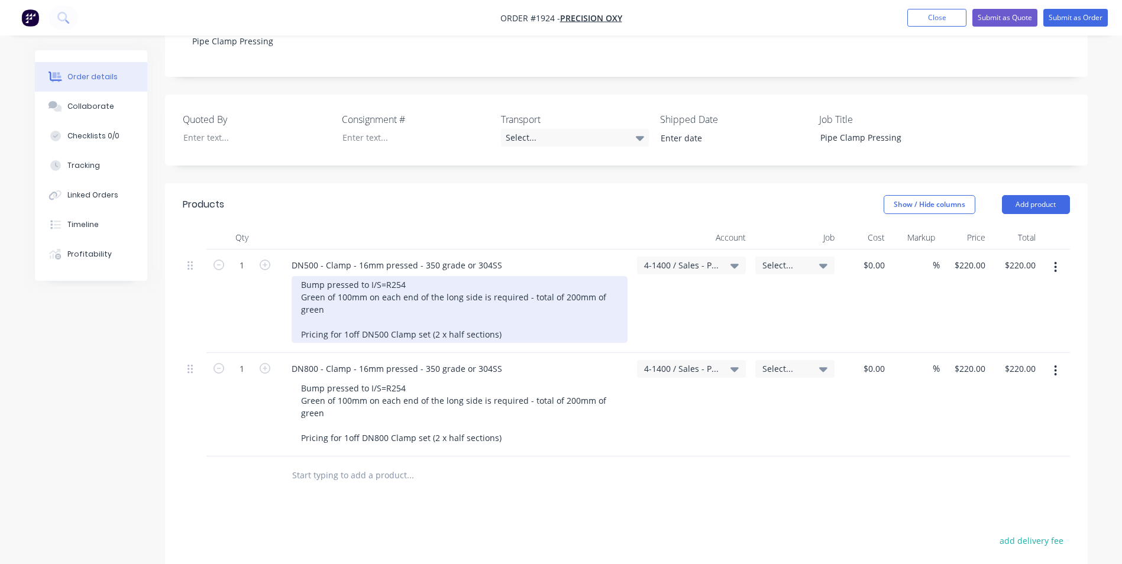
click at [323, 308] on div "Bump pressed to I/S=R254 Green of 100mm on each end of the long side is require…" at bounding box center [460, 309] width 336 height 67
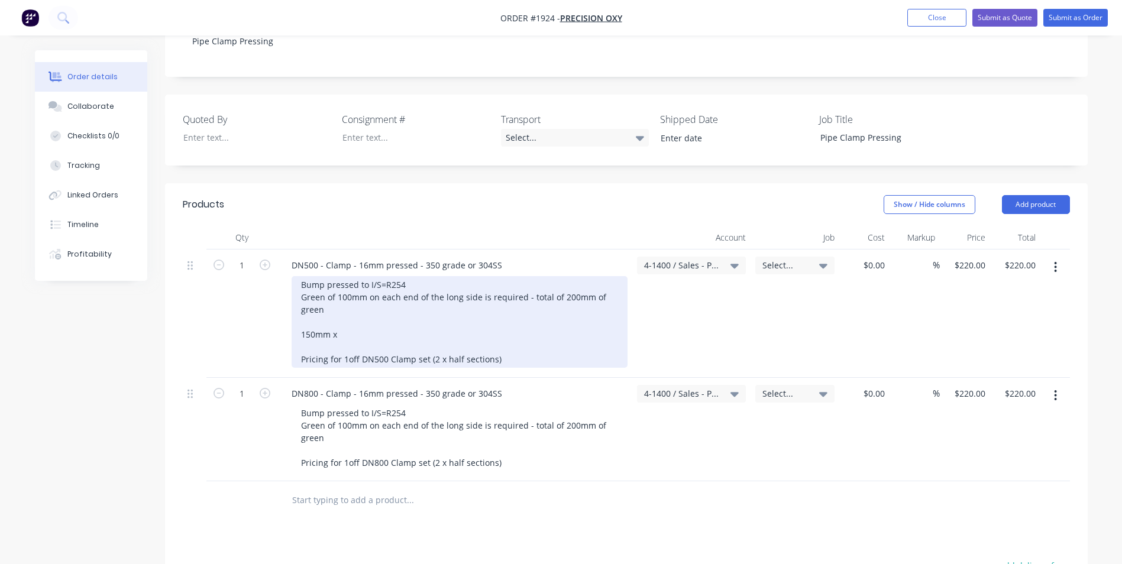
drag, startPoint x: 343, startPoint y: 323, endPoint x: 408, endPoint y: 326, distance: 65.1
click at [345, 323] on div "Bump pressed to I/S=R254 Green of 100mm on each end of the long side is require…" at bounding box center [460, 322] width 336 height 92
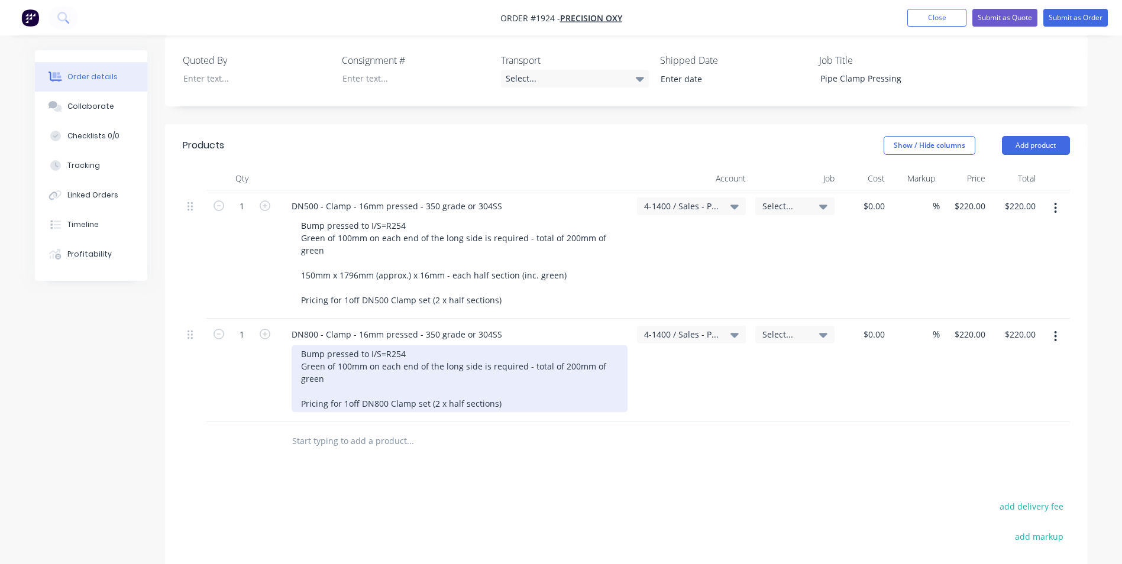
click at [313, 377] on div "Bump pressed to I/S=R254 Green of 100mm on each end of the long side is require…" at bounding box center [460, 378] width 336 height 67
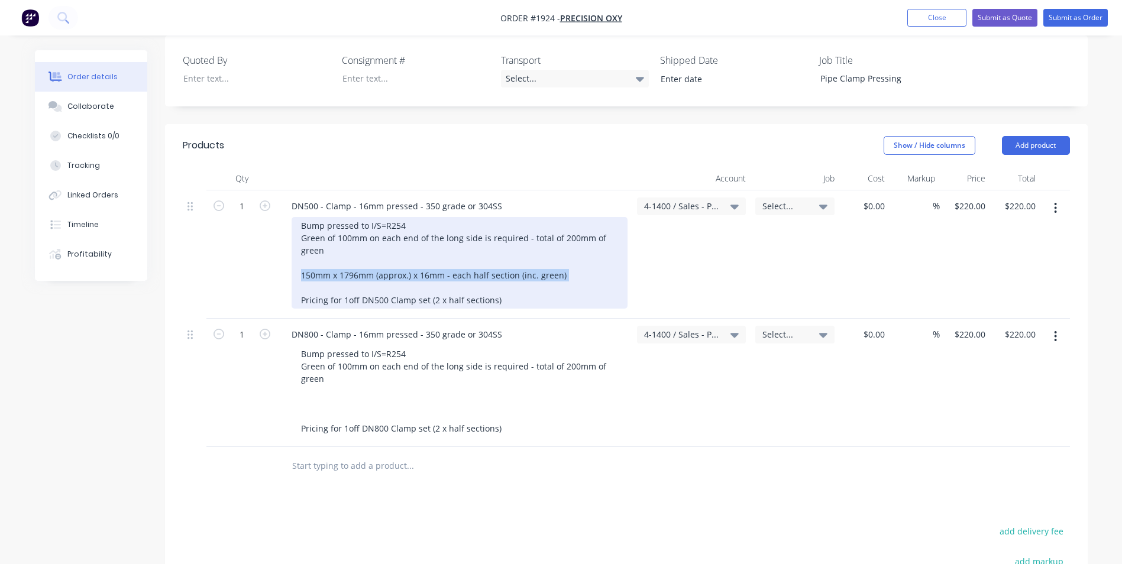
drag, startPoint x: 563, startPoint y: 261, endPoint x: 300, endPoint y: 263, distance: 263.2
click at [300, 263] on div "Bump pressed to I/S=R254 Green of 100mm on each end of the long side is require…" at bounding box center [460, 263] width 336 height 92
copy div "150mm x 1796mm (approx.) x 16mm - each half section (inc. green)"
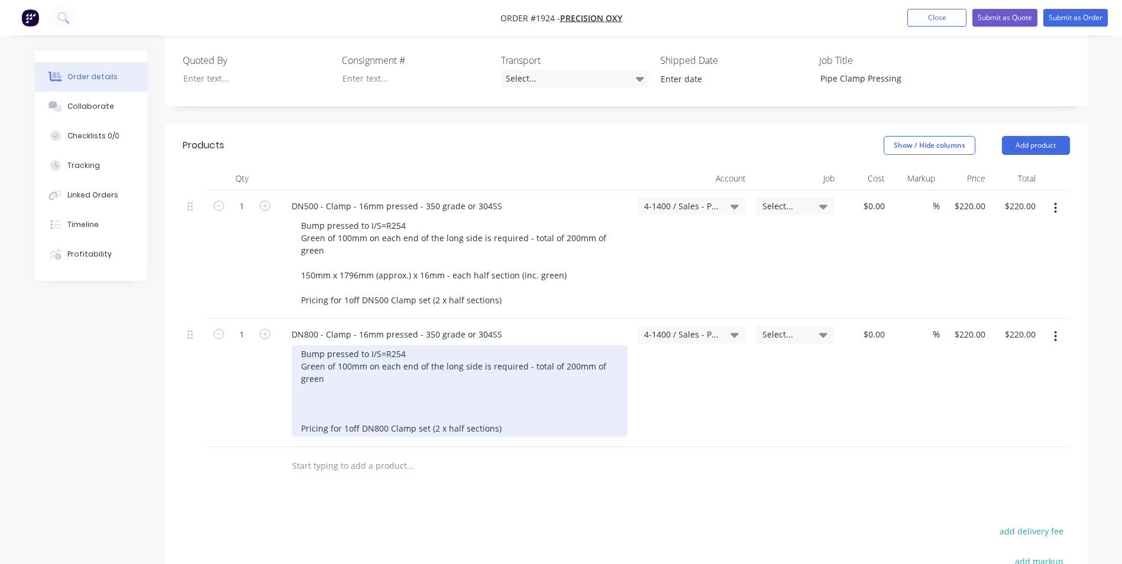
click at [306, 390] on div "Bump pressed to I/S=R254 Green of 100mm on each end of the long side is require…" at bounding box center [460, 391] width 336 height 92
drag, startPoint x: 357, startPoint y: 393, endPoint x: 340, endPoint y: 393, distance: 16.6
click at [340, 393] on div "Bump pressed to I/S=R254 Green of 100mm on each end of the long side is require…" at bounding box center [460, 391] width 336 height 92
drag, startPoint x: 403, startPoint y: 341, endPoint x: 388, endPoint y: 343, distance: 15.0
click at [388, 345] on div "Bump pressed to I/S=R254 Green of 100mm on each end of the long side is require…" at bounding box center [460, 391] width 336 height 92
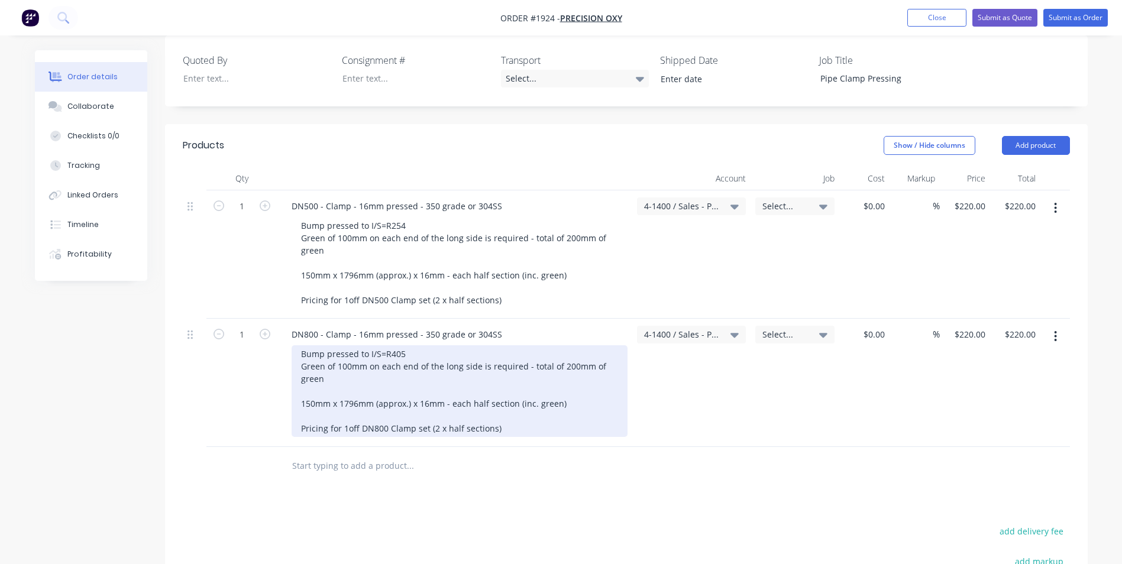
click at [356, 394] on div "Bump pressed to I/S=R405 Green of 100mm on each end of the long side is require…" at bounding box center [460, 391] width 336 height 92
drag, startPoint x: 358, startPoint y: 393, endPoint x: 341, endPoint y: 394, distance: 16.6
click at [341, 394] on div "Bump pressed to I/S=R405 Green of 100mm on each end of the long side is require…" at bounding box center [460, 391] width 336 height 92
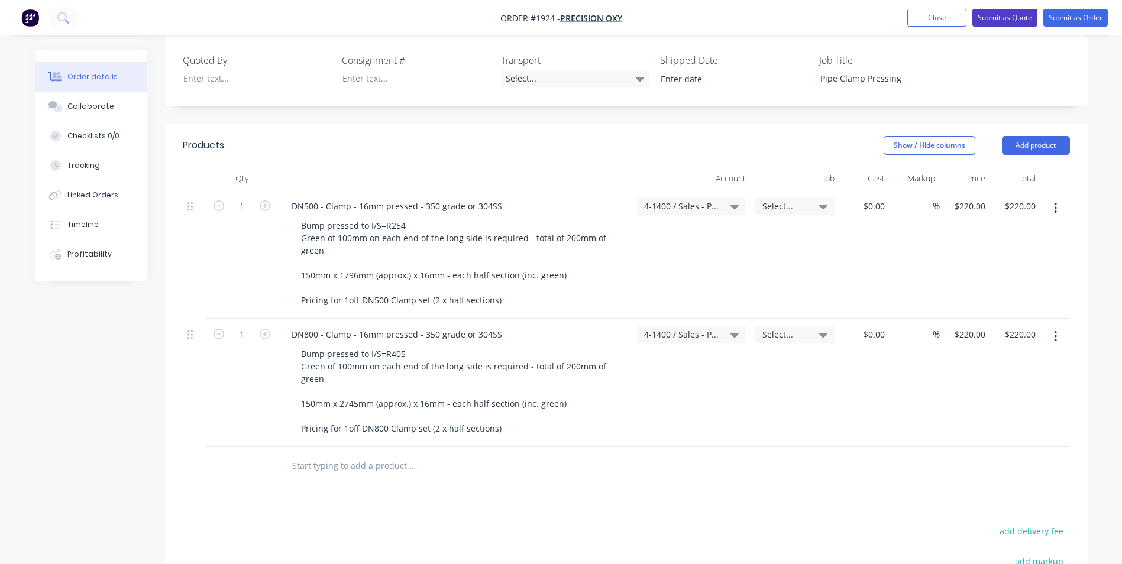
click at [1002, 18] on button "Submit as Quote" at bounding box center [1004, 18] width 65 height 18
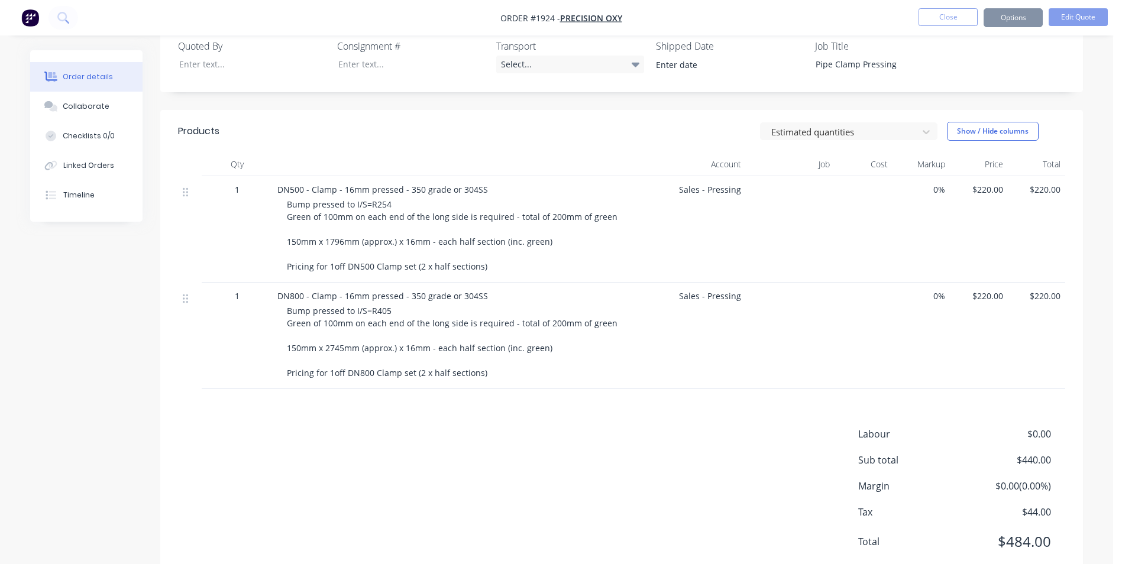
scroll to position [0, 0]
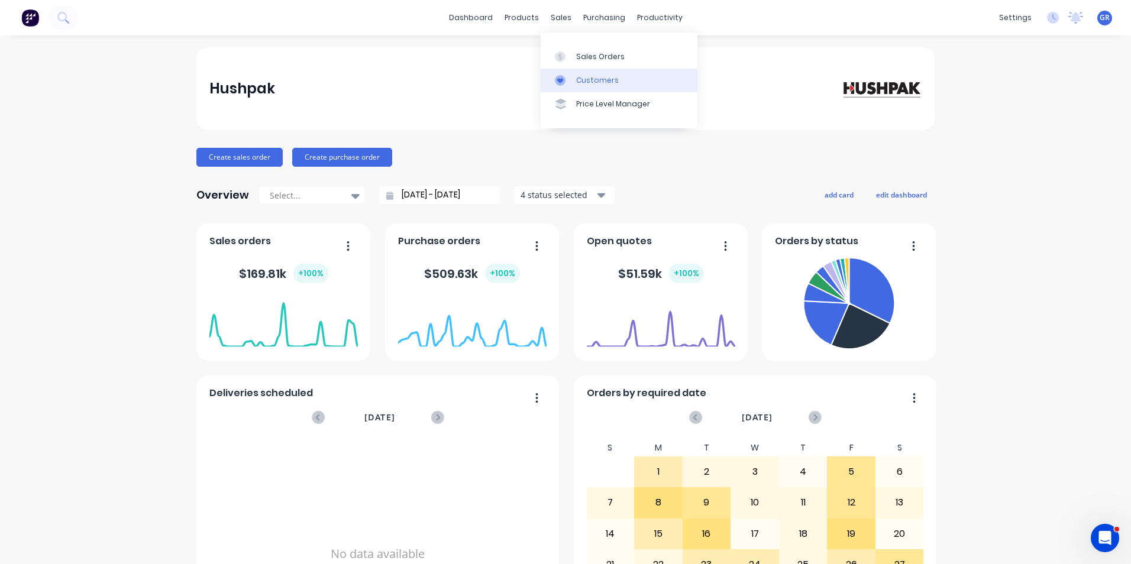
click at [601, 80] on div "Customers" at bounding box center [597, 80] width 43 height 11
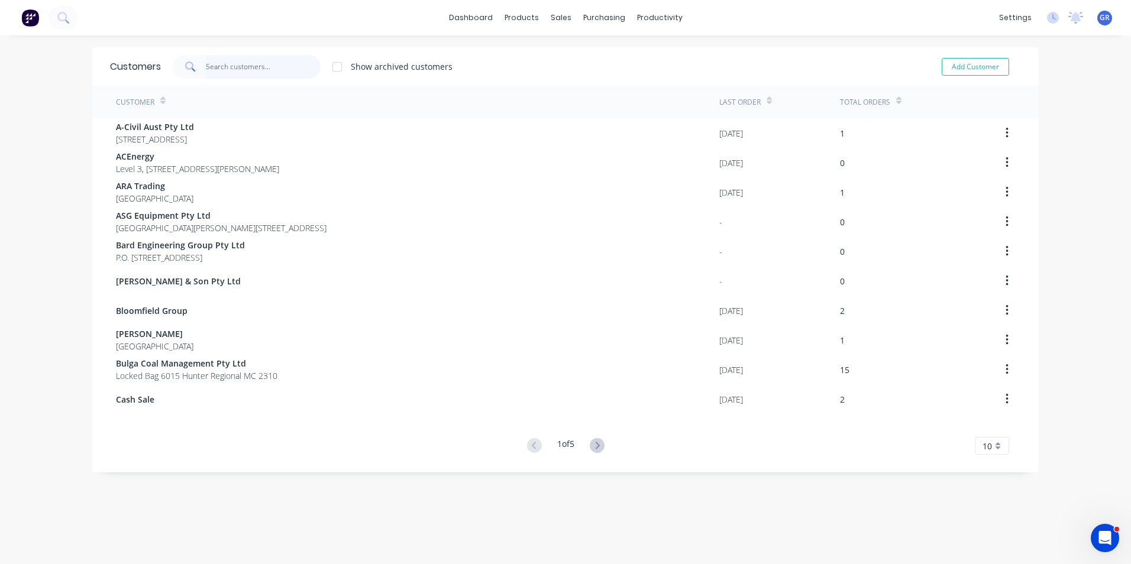
click at [213, 66] on input "text" at bounding box center [263, 67] width 115 height 24
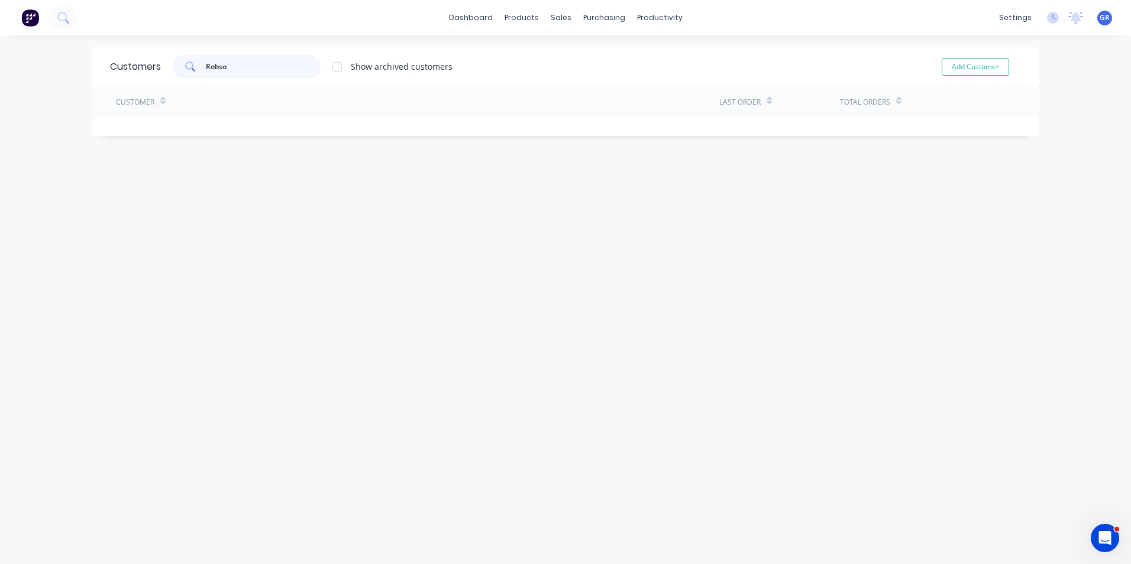
type input "[PERSON_NAME]"
drag, startPoint x: 243, startPoint y: 66, endPoint x: 178, endPoint y: 67, distance: 65.1
click at [178, 67] on div "[PERSON_NAME]" at bounding box center [247, 67] width 148 height 24
